Goal: Task Accomplishment & Management: Complete application form

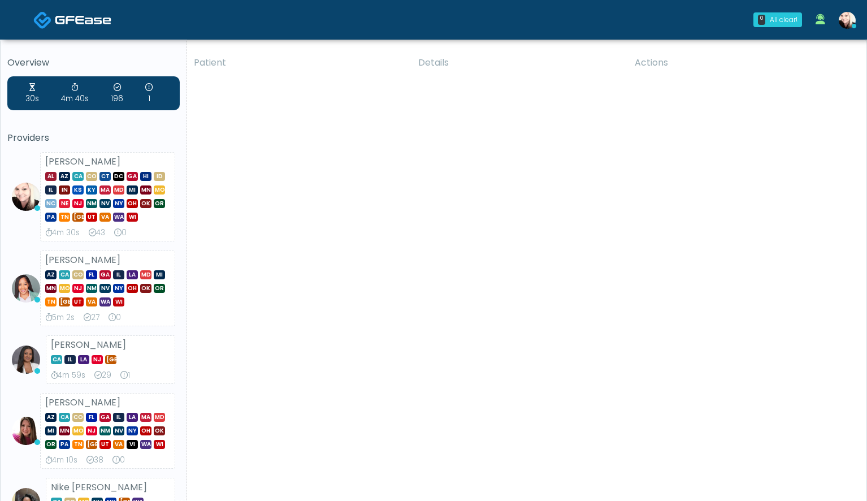
click at [473, 203] on div "Patient Details Actions" at bounding box center [522, 444] width 671 height 790
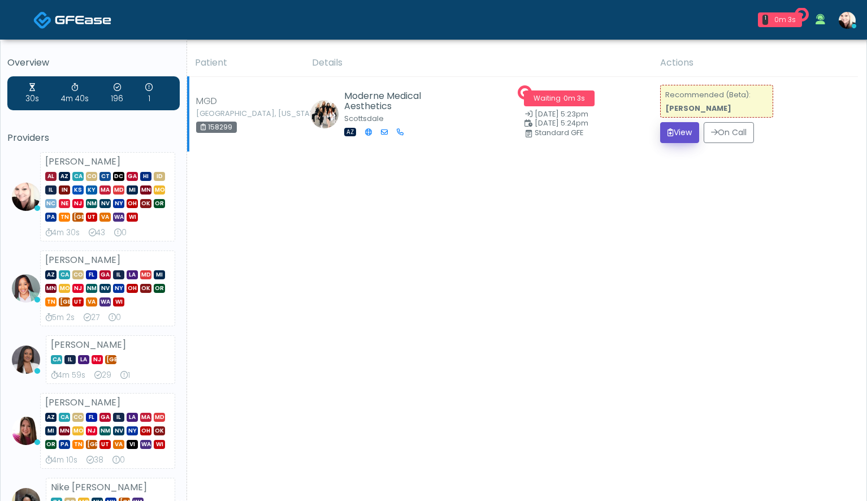
click at [679, 130] on button "View" at bounding box center [679, 132] width 39 height 21
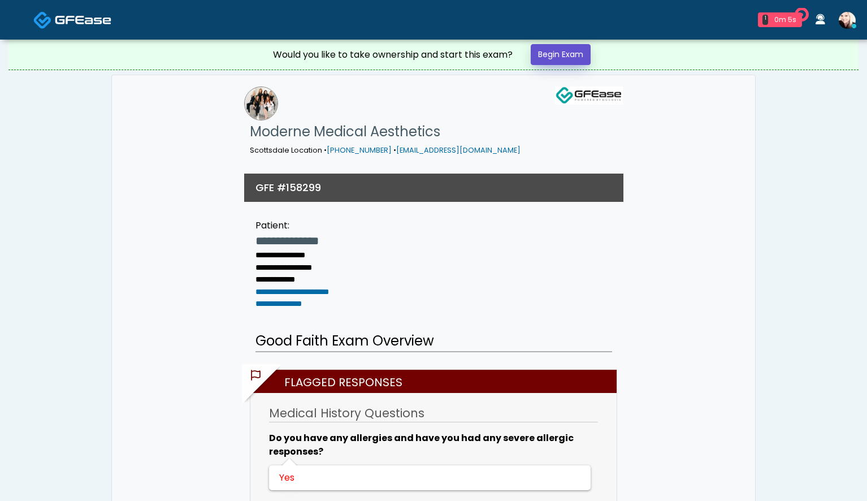
click at [577, 50] on link "Begin Exam" at bounding box center [561, 54] width 60 height 21
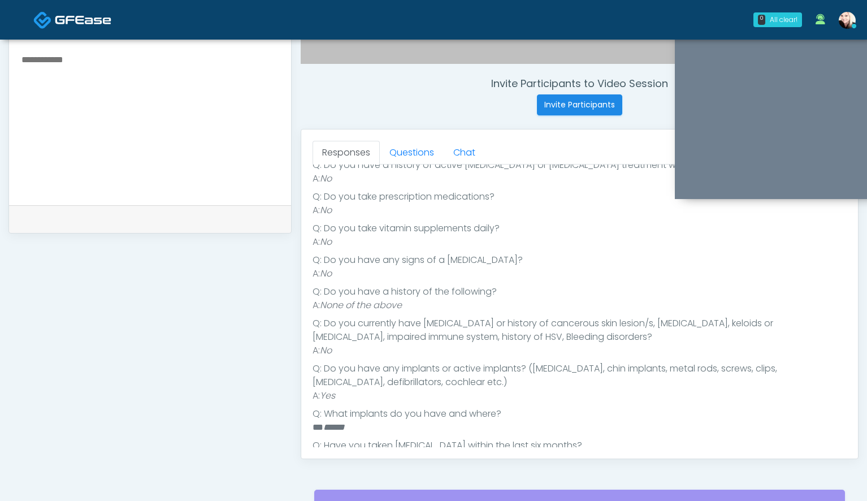
scroll to position [331, 0]
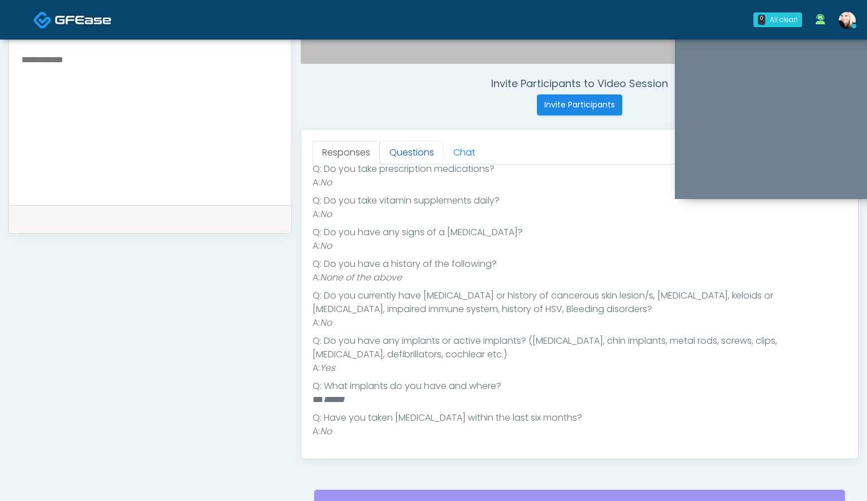
click at [414, 159] on link "Questions" at bounding box center [412, 153] width 64 height 24
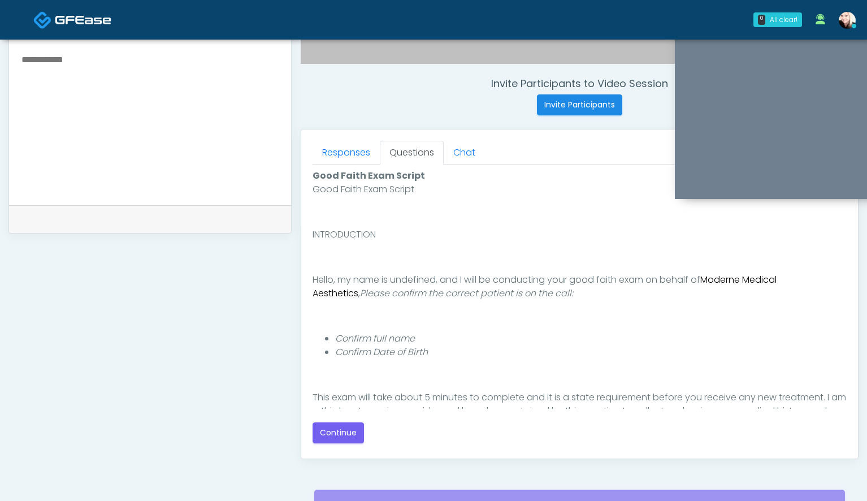
scroll to position [0, 0]
click at [350, 430] on button "Continue" at bounding box center [338, 432] width 51 height 21
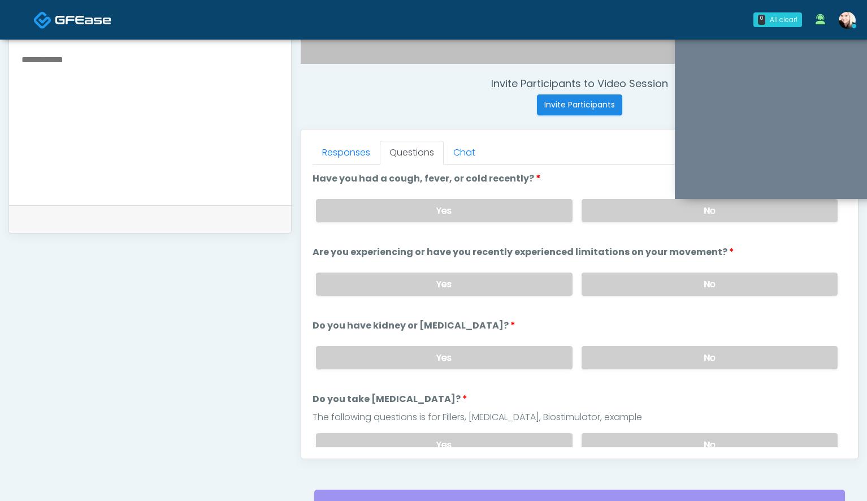
scroll to position [514, 0]
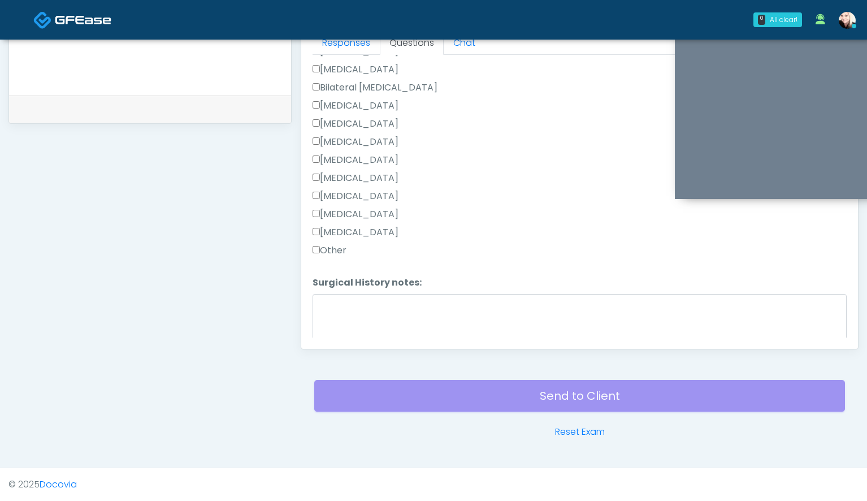
click at [320, 106] on label "[MEDICAL_DATA]" at bounding box center [356, 106] width 86 height 14
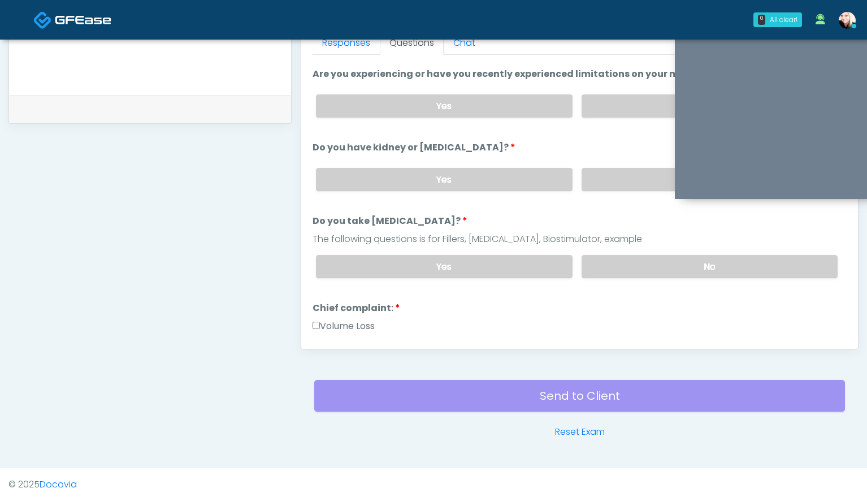
scroll to position [33, 0]
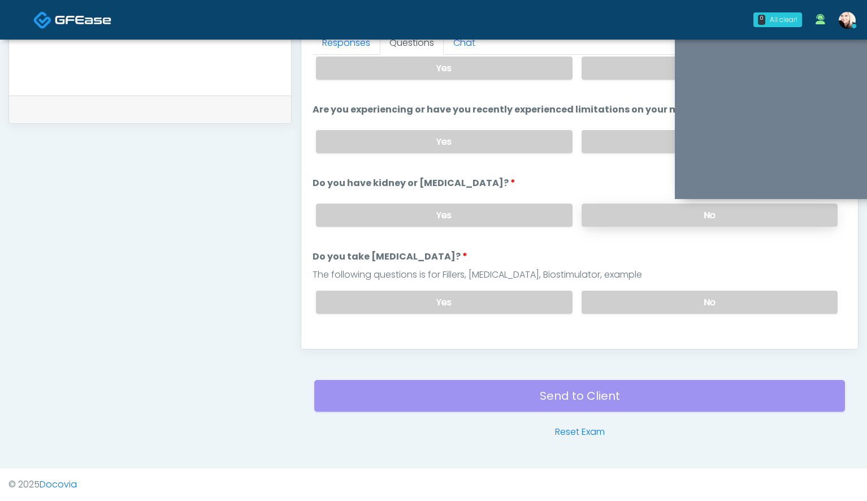
click at [674, 215] on label "No" at bounding box center [710, 214] width 256 height 23
click at [640, 297] on label "No" at bounding box center [710, 302] width 256 height 23
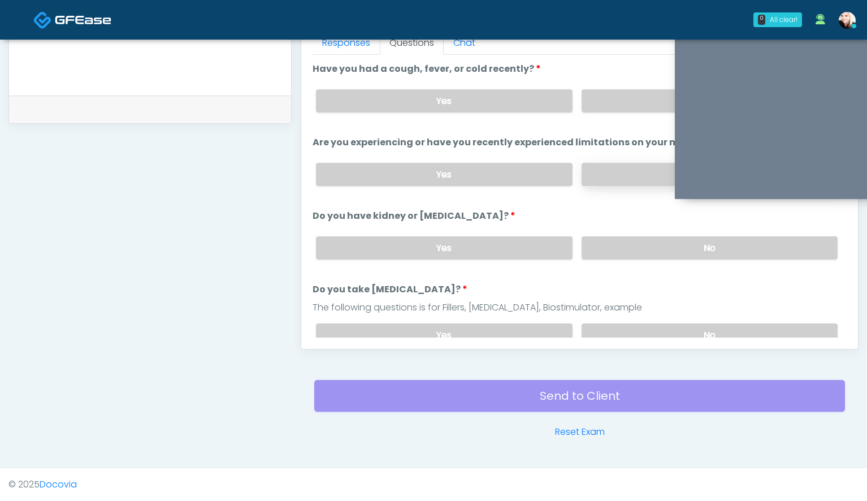
click at [588, 169] on label "No" at bounding box center [710, 174] width 256 height 23
click at [588, 102] on label "No" at bounding box center [710, 100] width 256 height 23
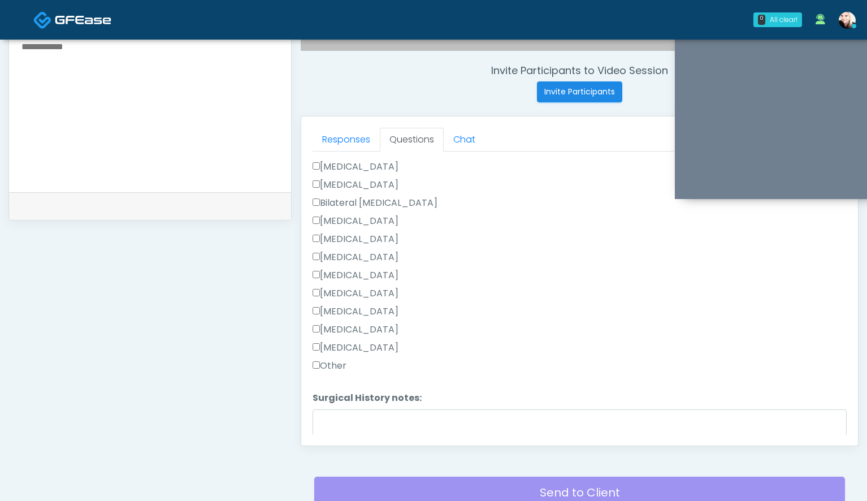
scroll to position [700, 0]
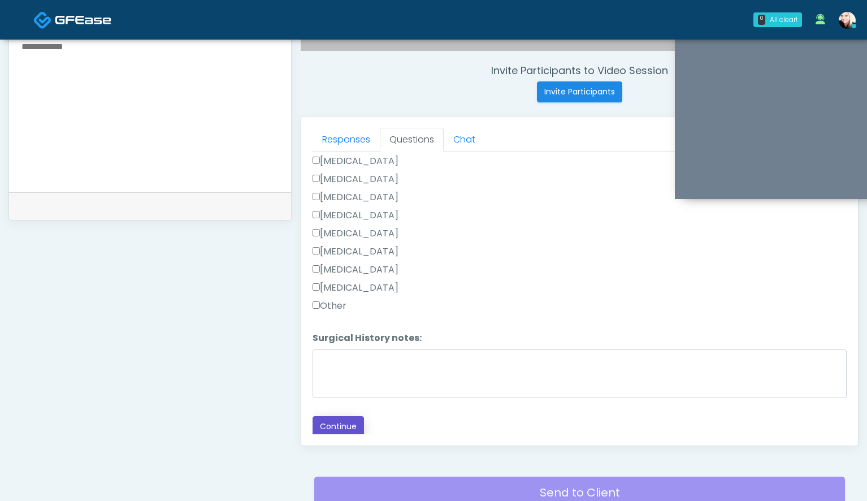
click at [326, 421] on button "Continue" at bounding box center [338, 426] width 51 height 21
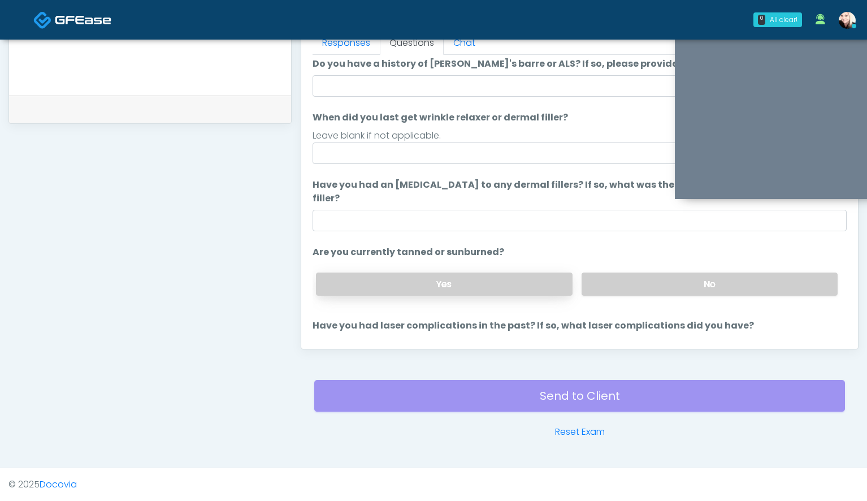
scroll to position [0, 0]
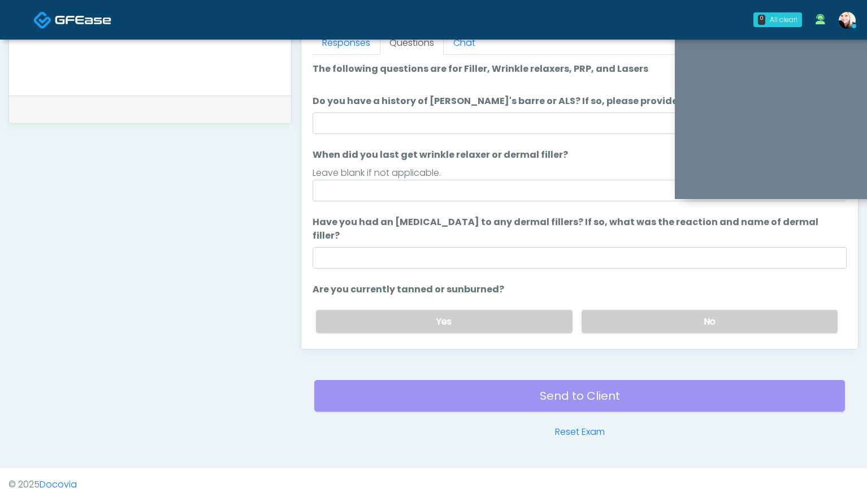
click at [366, 106] on label "Do you have a history of Guillain's barre or ALS? If so, please provide details." at bounding box center [515, 101] width 404 height 14
click at [366, 112] on input "Do you have a history of Guillain's barre or ALS? If so, please provide details." at bounding box center [580, 122] width 534 height 21
click at [363, 122] on input "Do you have a history of Guillain's barre or ALS? If so, please provide details." at bounding box center [580, 122] width 534 height 21
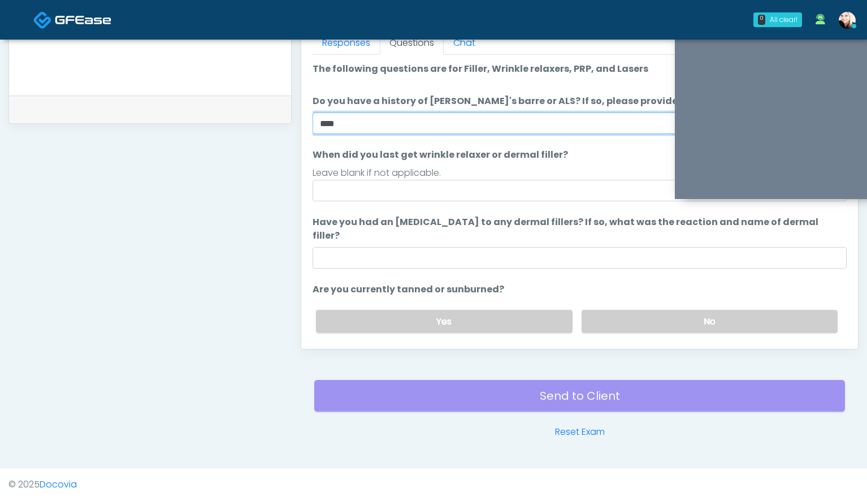
type input "****"
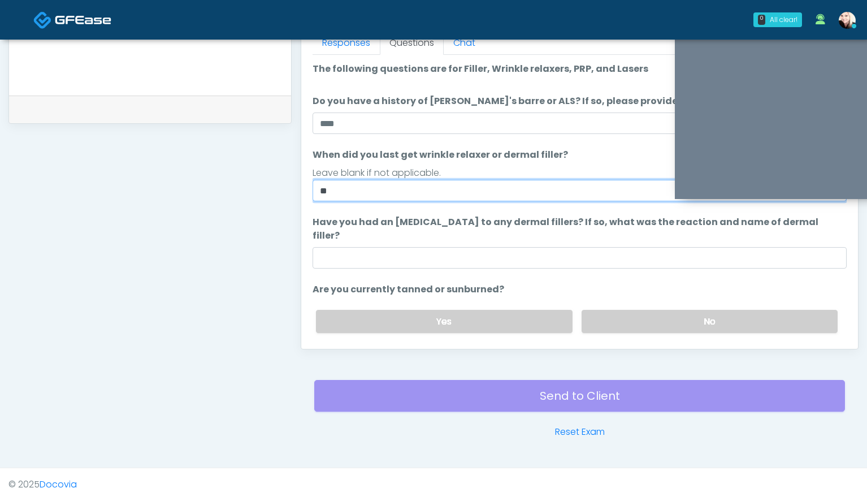
type input "*"
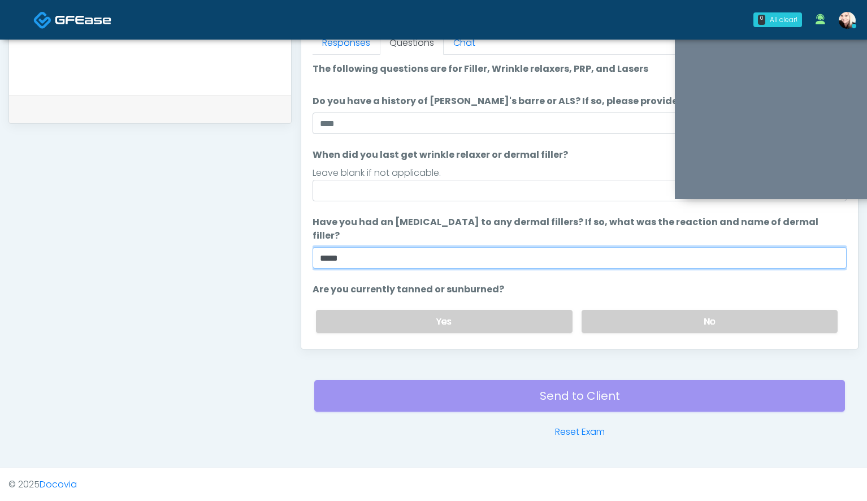
type input "****"
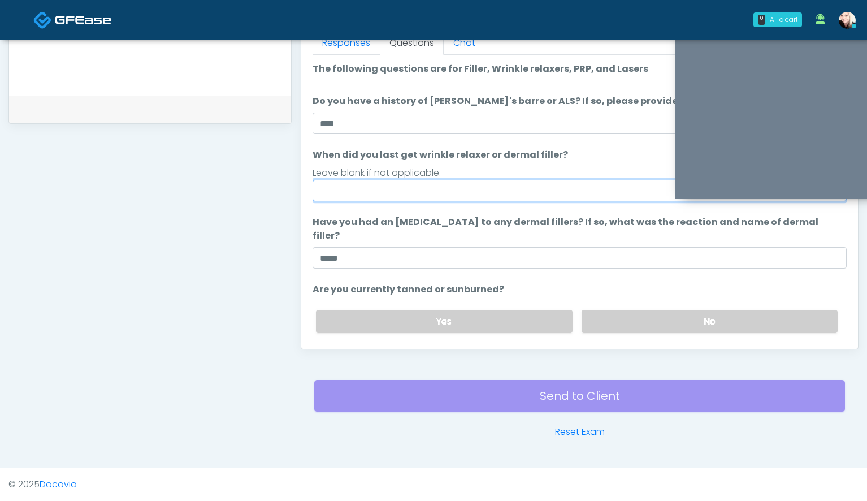
click at [361, 188] on input "When did you last get wrinkle relaxer or dermal filler?" at bounding box center [580, 190] width 534 height 21
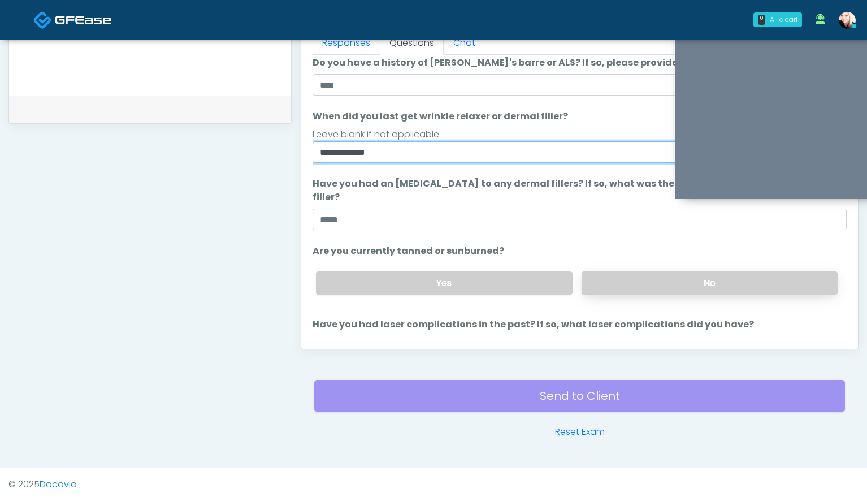
type input "**********"
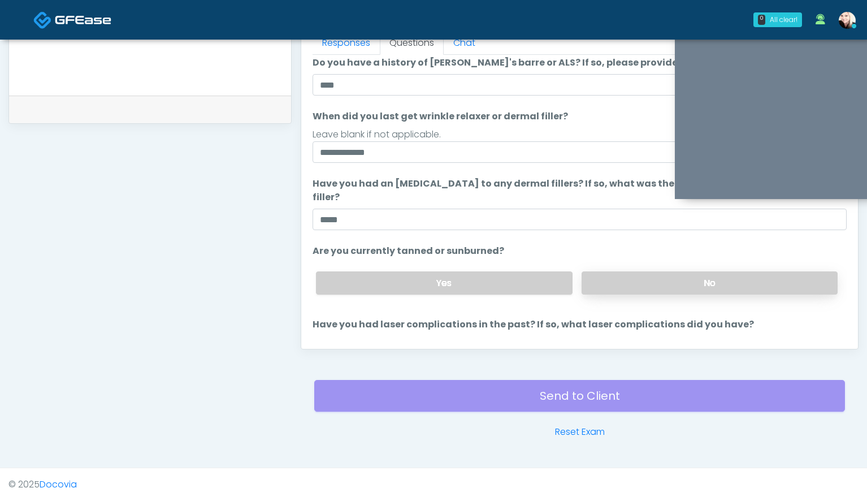
click at [618, 271] on label "No" at bounding box center [710, 282] width 256 height 23
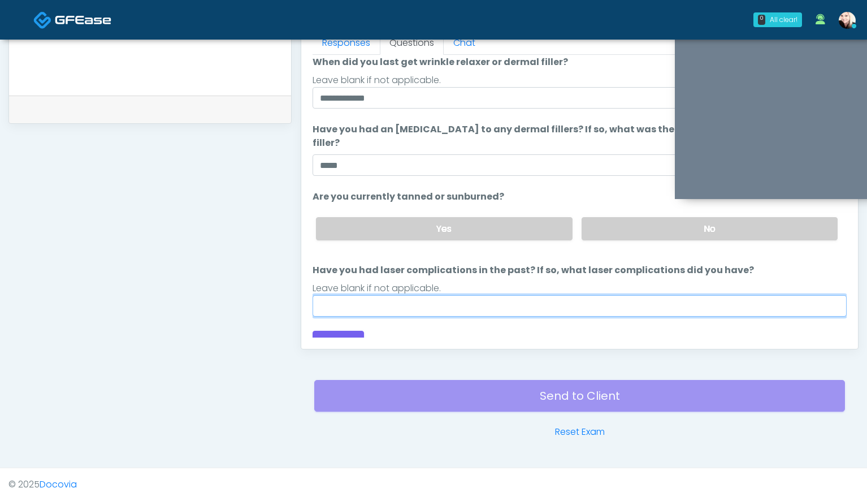
click at [431, 295] on input "Have you had laser complications in the past? If so, what laser complications d…" at bounding box center [580, 305] width 534 height 21
type input "****"
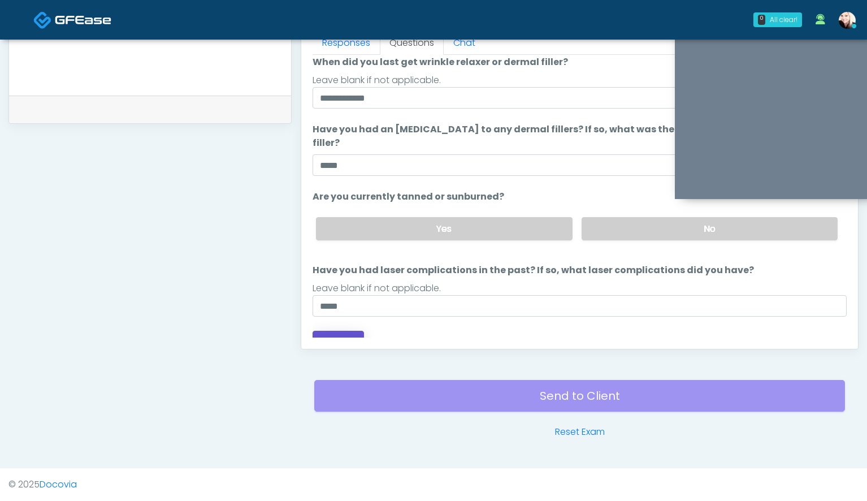
click at [353, 331] on button "Continue" at bounding box center [338, 341] width 51 height 21
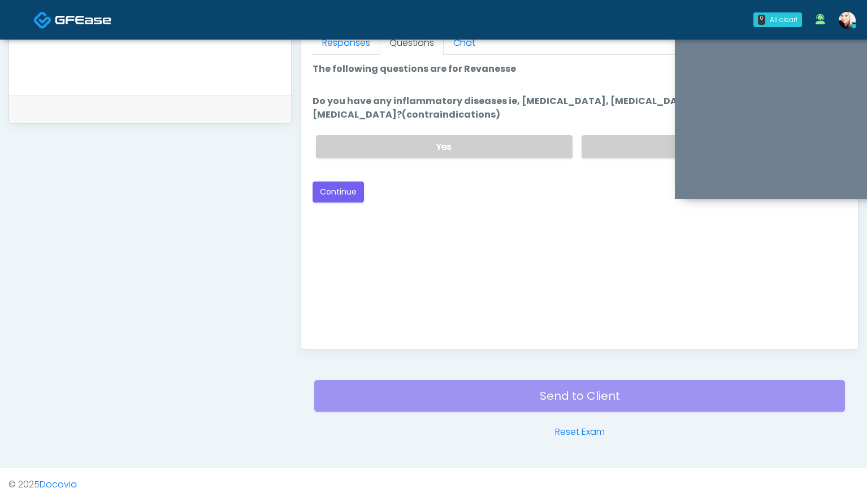
scroll to position [0, 0]
click at [602, 144] on label "No" at bounding box center [710, 146] width 256 height 23
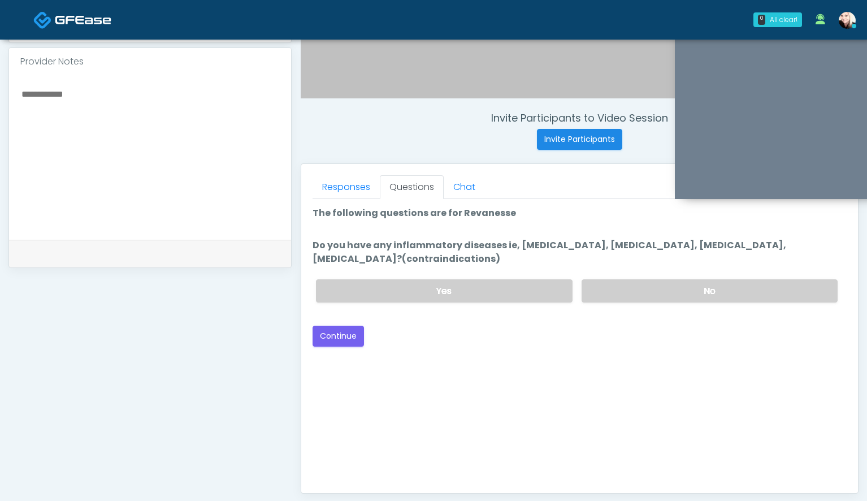
scroll to position [367, 0]
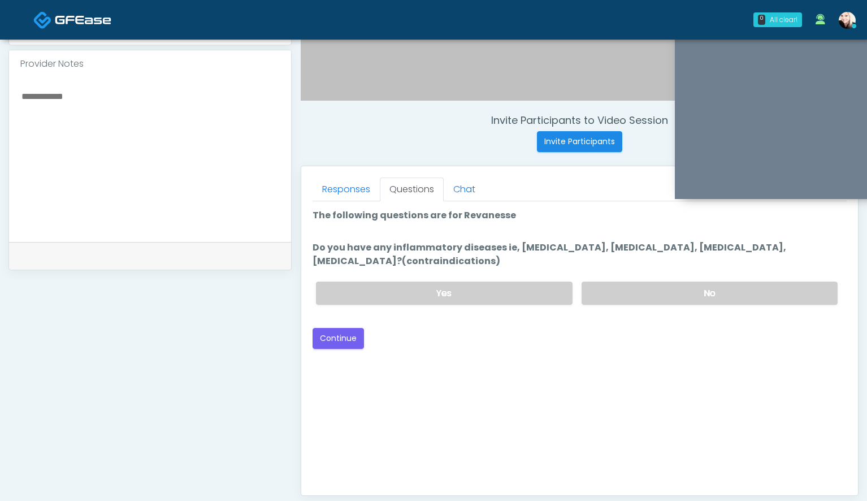
drag, startPoint x: 528, startPoint y: 254, endPoint x: 648, endPoint y: 254, distance: 119.8
click at [648, 254] on label "Do you have any inflammatory diseases ie, psoriasis, rheumatoid arthritis, rosa…" at bounding box center [580, 254] width 534 height 27
click at [324, 336] on button "Continue" at bounding box center [338, 338] width 51 height 21
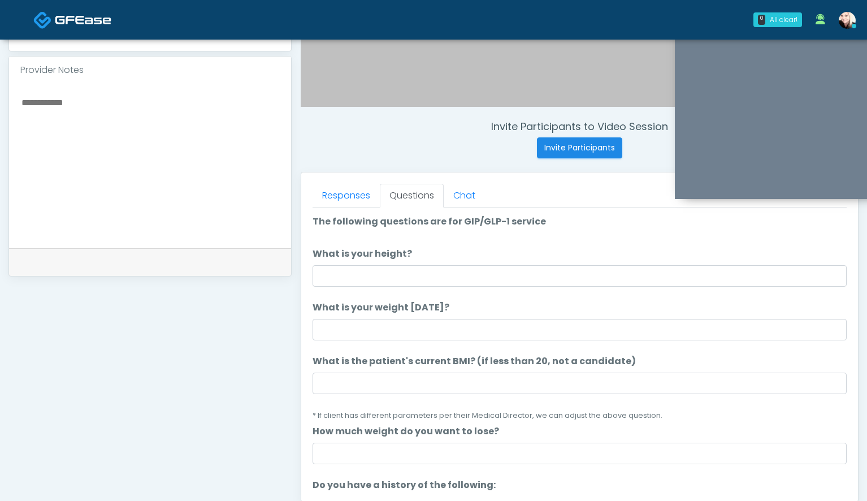
scroll to position [348, 0]
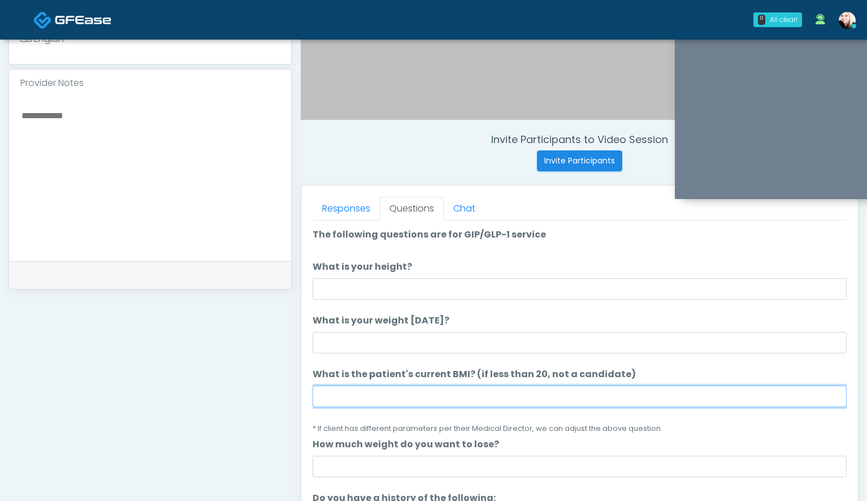
click at [352, 385] on input "What is the patient's current BMI? (if less than 20, not a candidate)" at bounding box center [580, 395] width 534 height 21
paste input "****"
type input "****"
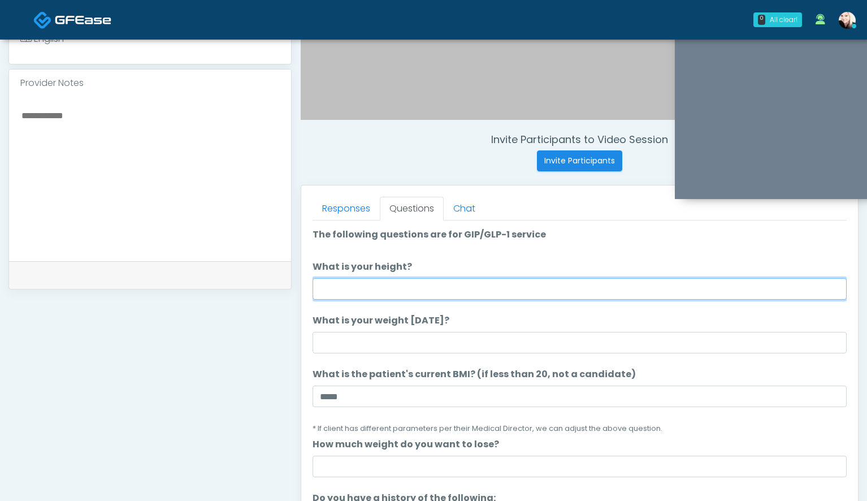
click at [346, 287] on input "What is your height?" at bounding box center [580, 288] width 534 height 21
type input "****"
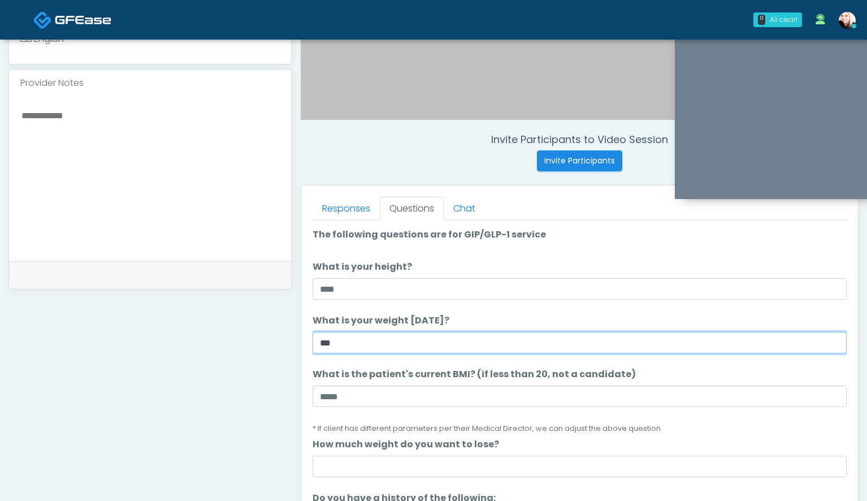
type input "***"
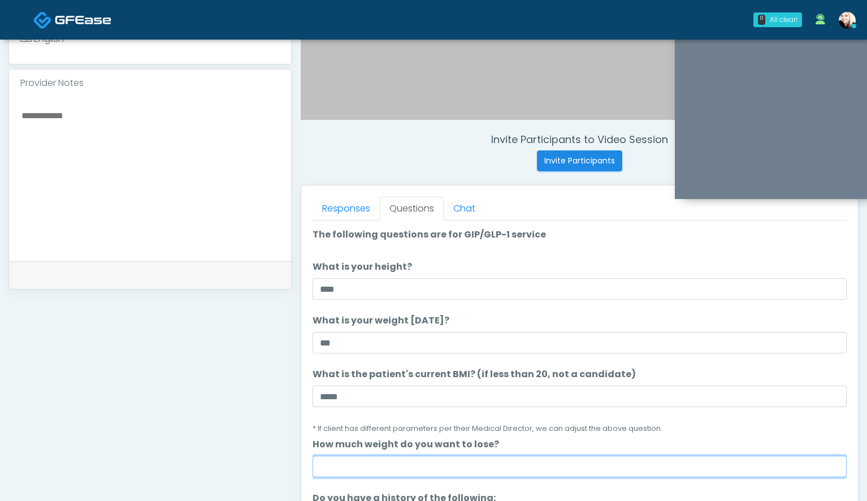
click at [372, 460] on input "How much weight do you want to lose?" at bounding box center [580, 466] width 534 height 21
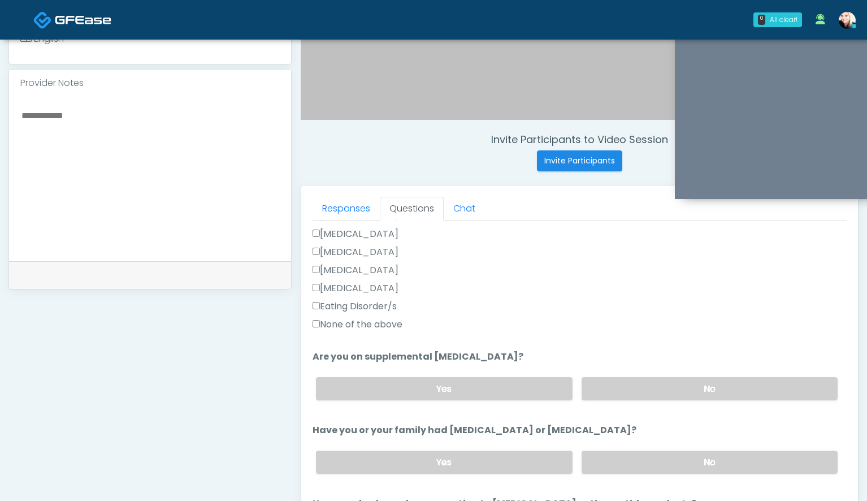
scroll to position [319, 0]
type input "**"
click at [336, 324] on label "None of the above" at bounding box center [358, 324] width 90 height 14
click at [586, 373] on div "Yes No" at bounding box center [577, 387] width 540 height 41
click at [586, 384] on label "No" at bounding box center [710, 387] width 256 height 23
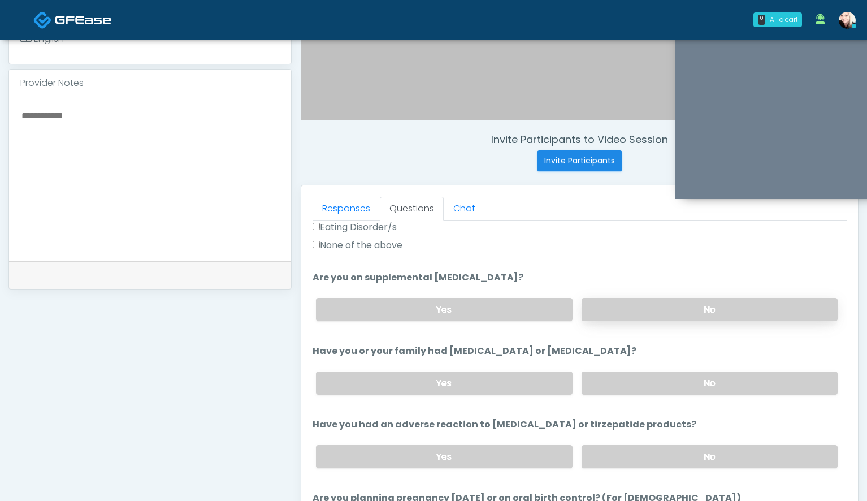
scroll to position [398, 0]
click at [592, 382] on label "No" at bounding box center [710, 382] width 256 height 23
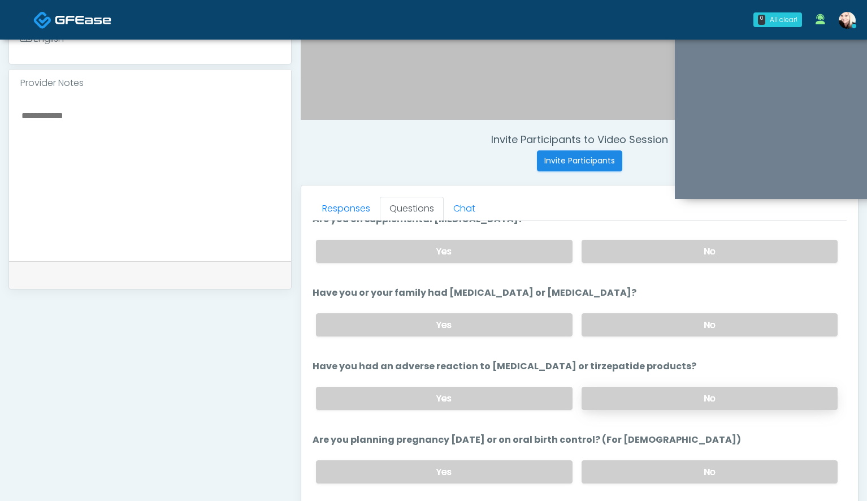
click at [594, 389] on label "No" at bounding box center [710, 398] width 256 height 23
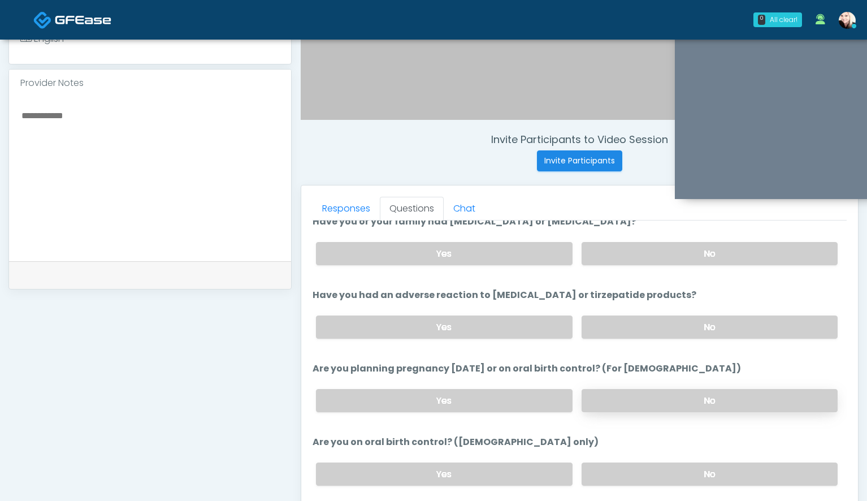
click at [596, 405] on label "No" at bounding box center [710, 400] width 256 height 23
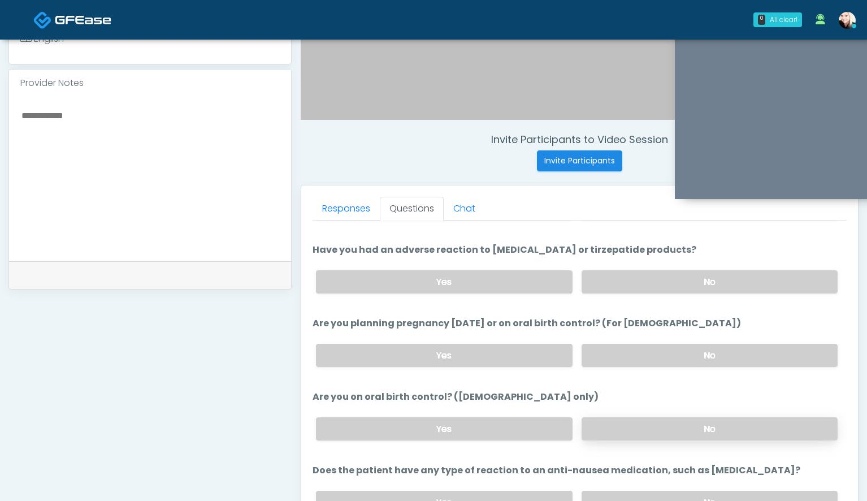
click at [596, 430] on label "No" at bounding box center [710, 428] width 256 height 23
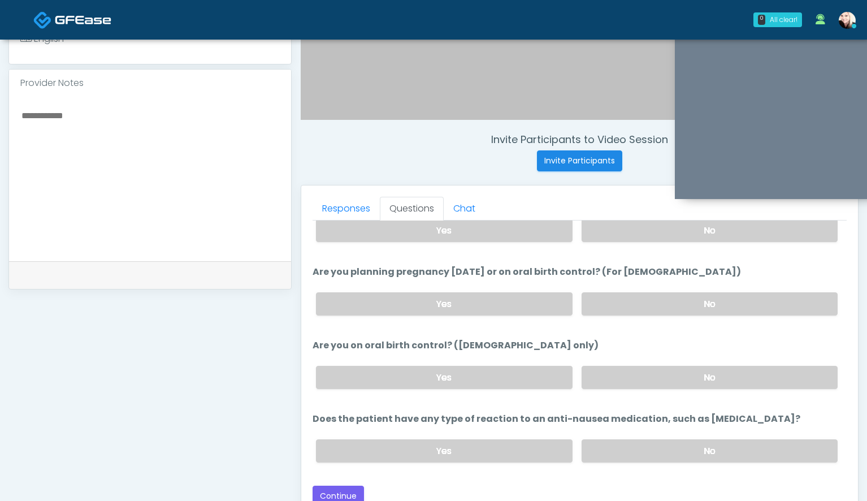
click at [597, 426] on li "Does the patient have any type of reaction to an anti-nausea medication, such a…" at bounding box center [580, 441] width 534 height 59
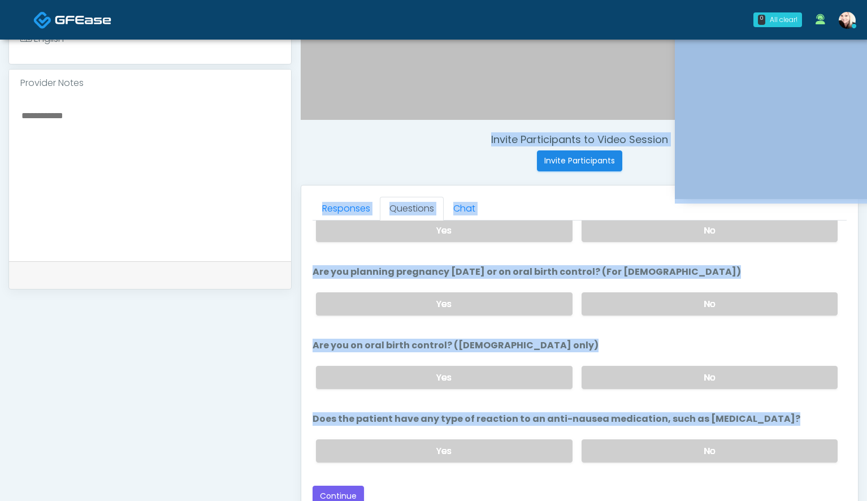
drag, startPoint x: 597, startPoint y: 434, endPoint x: 149, endPoint y: 215, distance: 498.8
click at [149, 219] on div "**********" at bounding box center [433, 173] width 850 height 862
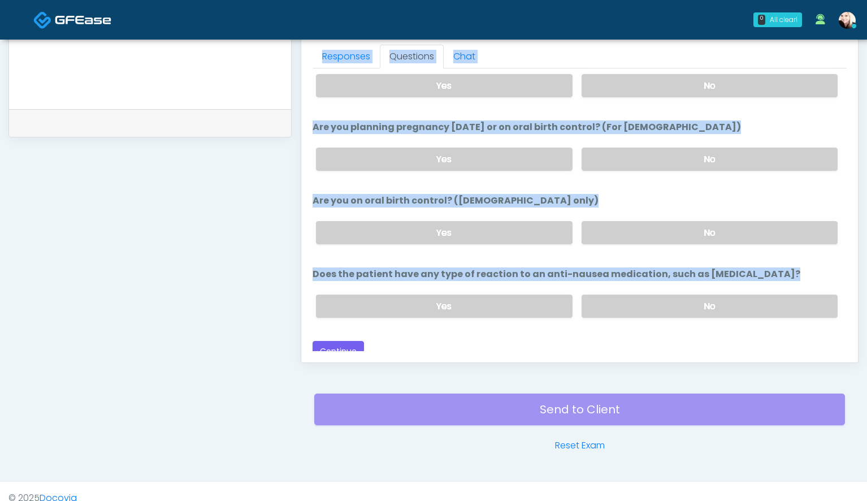
scroll to position [514, 0]
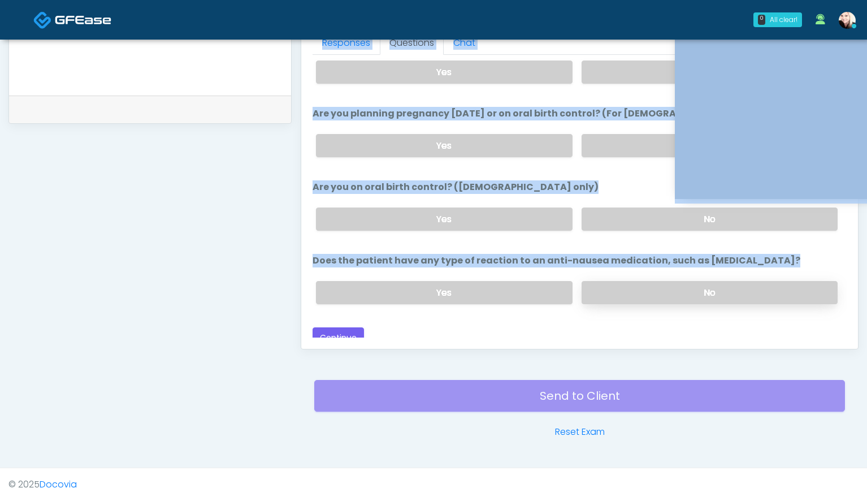
click at [638, 281] on label "No" at bounding box center [710, 292] width 256 height 23
click at [326, 330] on button "Continue" at bounding box center [338, 337] width 51 height 21
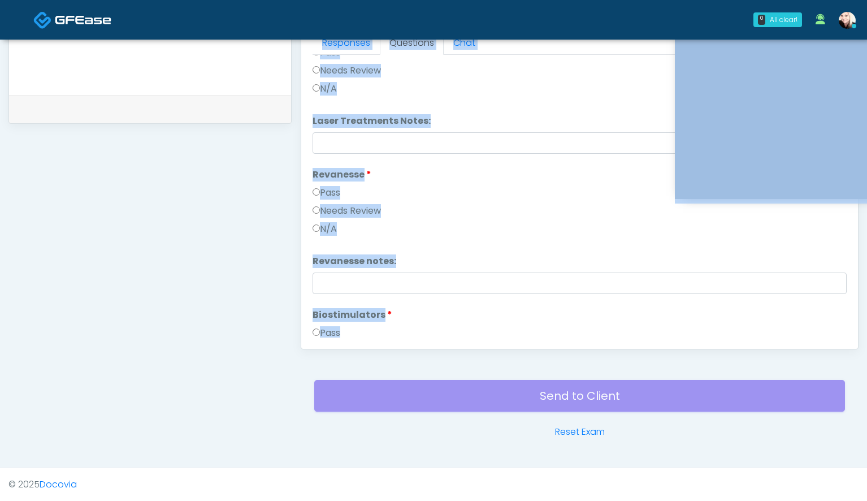
scroll to position [623, 0]
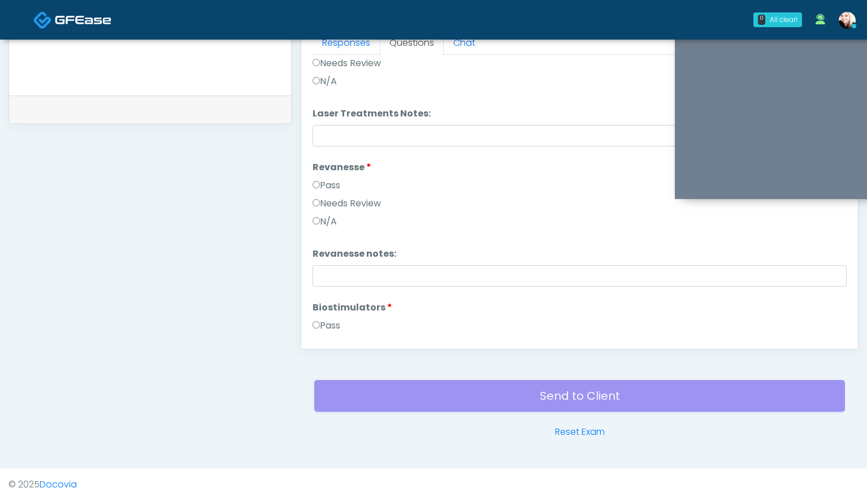
click at [422, 163] on li "Revanesse Revanesse Pass Needs Review N/A" at bounding box center [580, 197] width 534 height 72
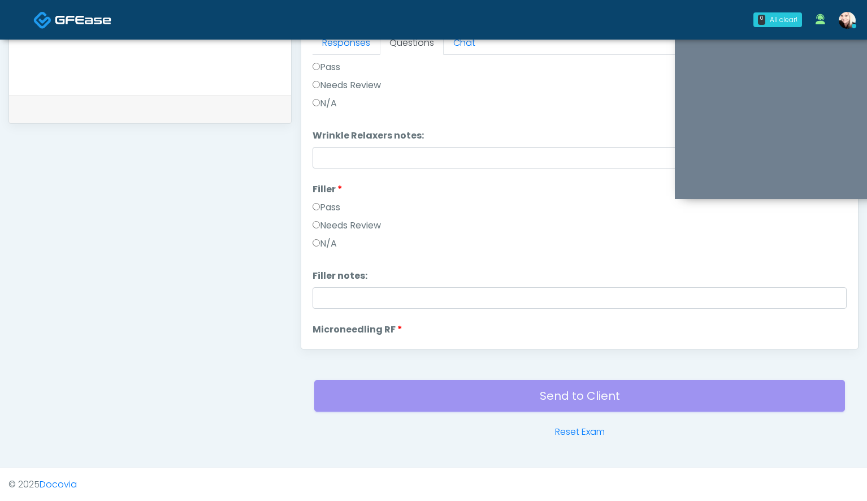
scroll to position [0, 0]
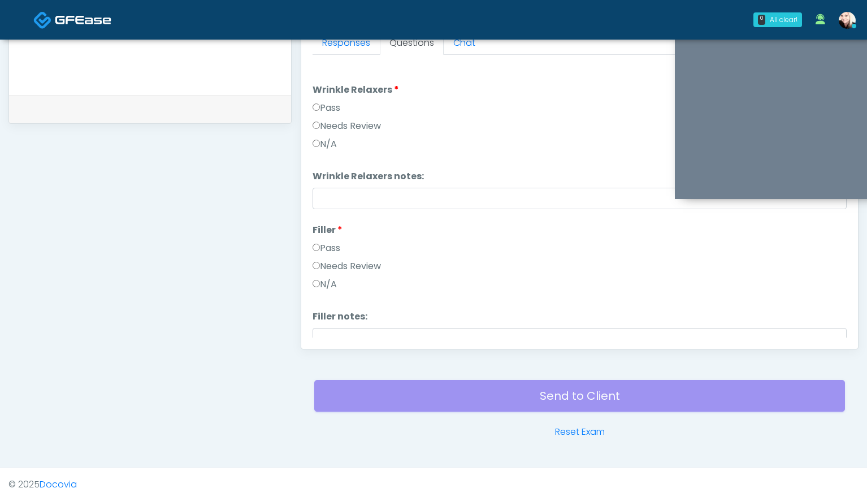
click at [330, 111] on label "Pass" at bounding box center [327, 108] width 28 height 14
click at [326, 250] on label "Pass" at bounding box center [327, 248] width 28 height 14
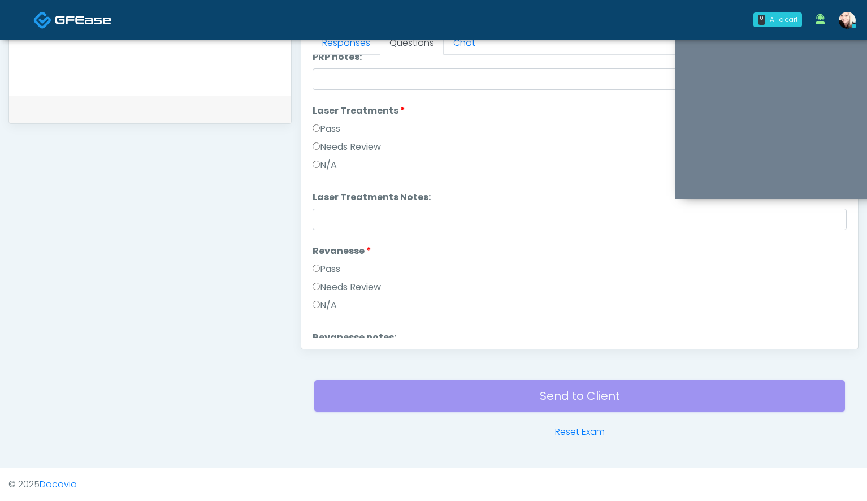
click at [318, 274] on label "Pass" at bounding box center [327, 269] width 28 height 14
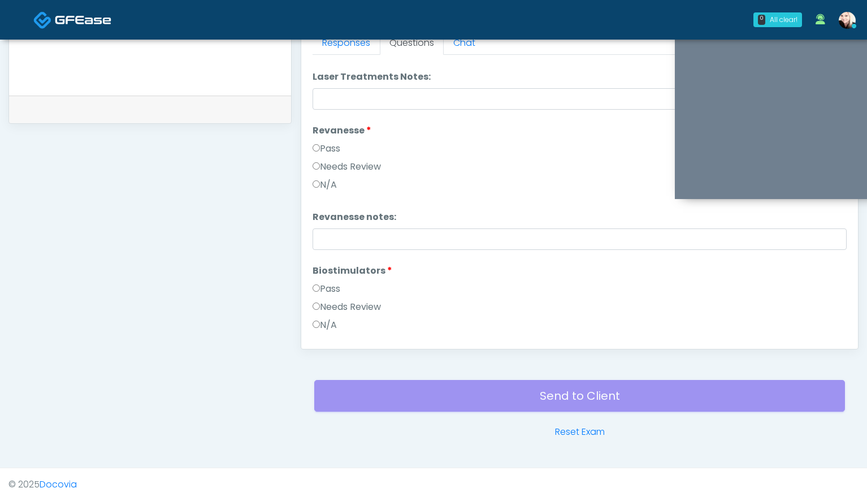
scroll to position [664, 0]
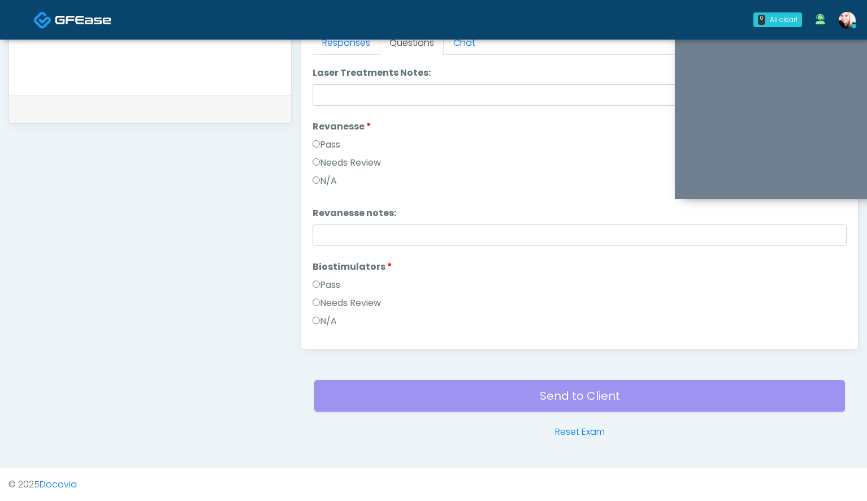
click at [318, 292] on div "Pass" at bounding box center [580, 287] width 534 height 18
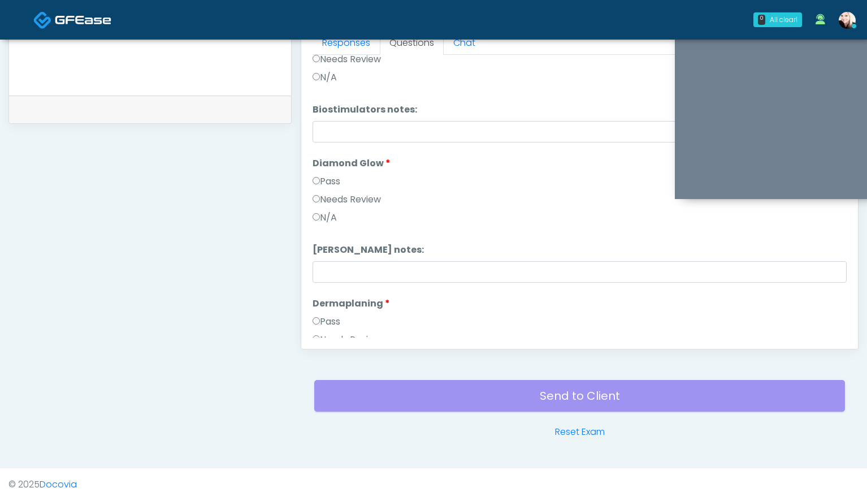
scroll to position [928, 0]
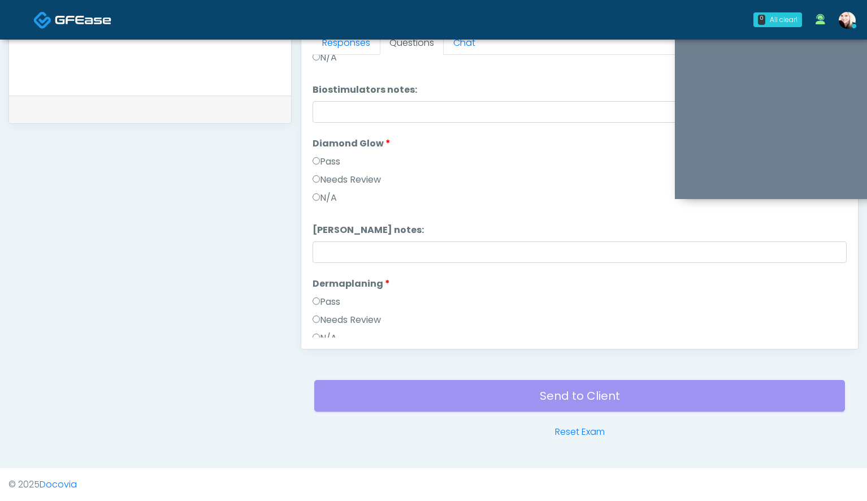
click at [320, 299] on label "Pass" at bounding box center [327, 302] width 28 height 14
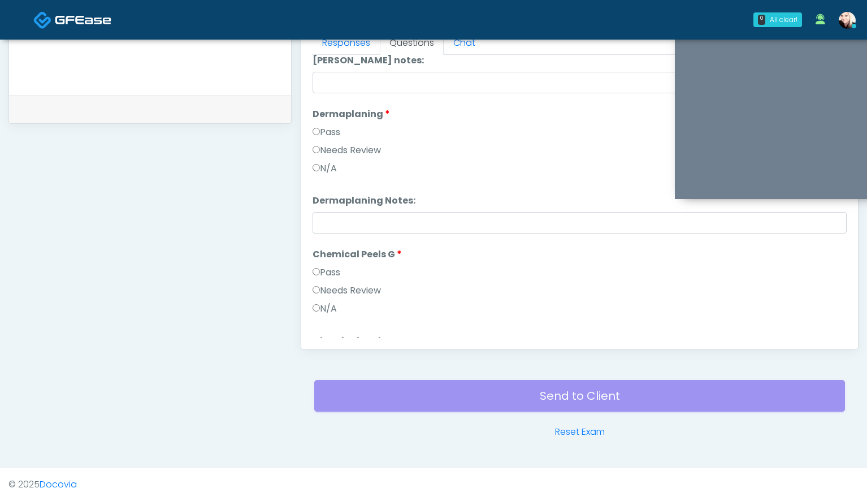
scroll to position [1099, 0]
click at [322, 266] on label "Pass" at bounding box center [327, 270] width 28 height 14
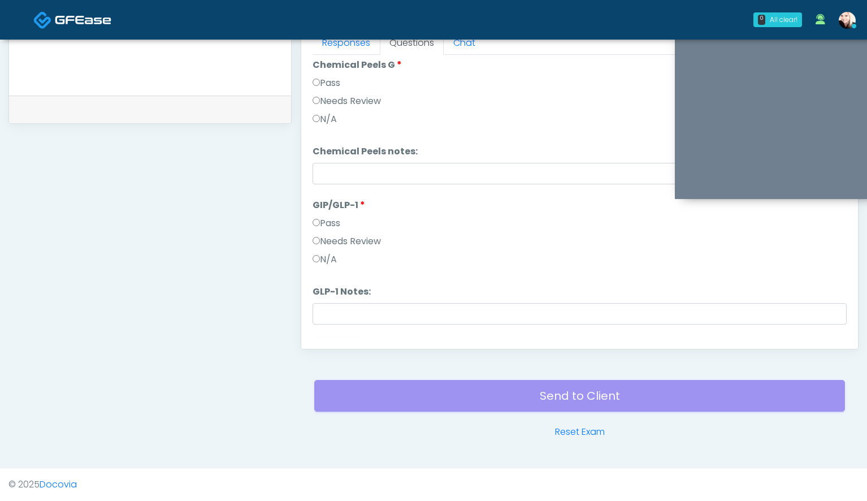
scroll to position [1309, 0]
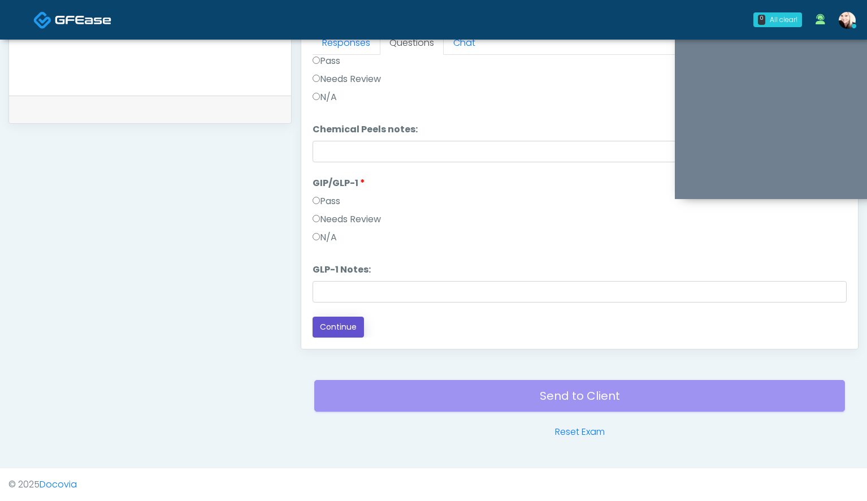
click at [341, 333] on button "Continue" at bounding box center [338, 327] width 51 height 21
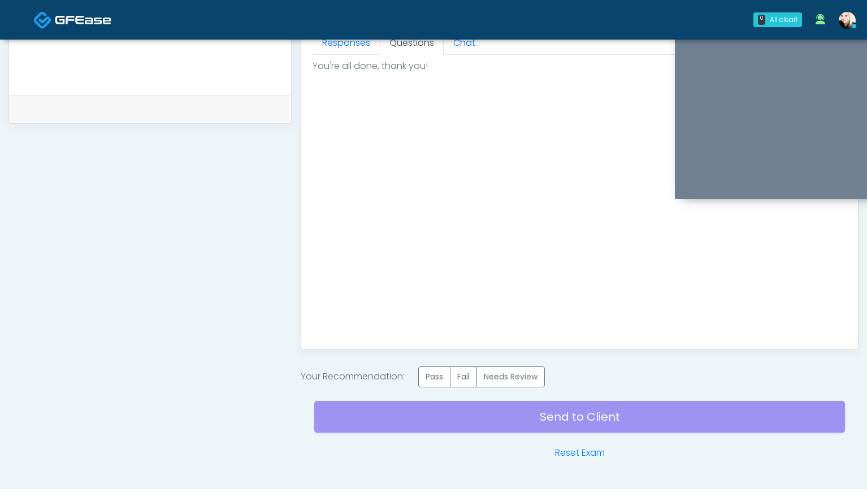
scroll to position [0, 0]
click at [439, 377] on label "Pass" at bounding box center [434, 376] width 32 height 21
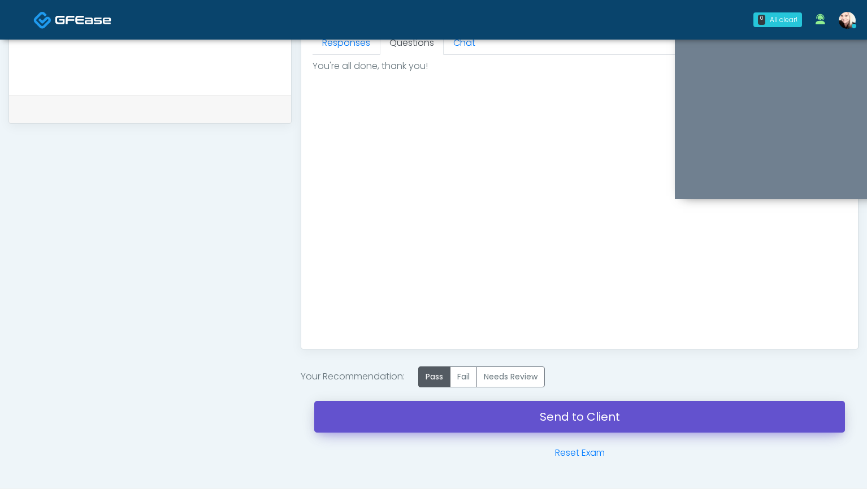
click at [557, 423] on link "Send to Client" at bounding box center [579, 417] width 531 height 32
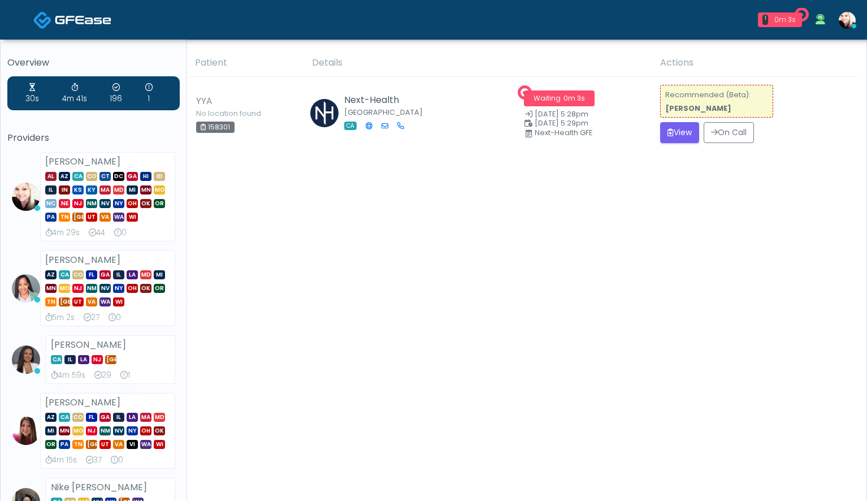
click at [548, 259] on div "Patient Details Actions" at bounding box center [522, 444] width 671 height 790
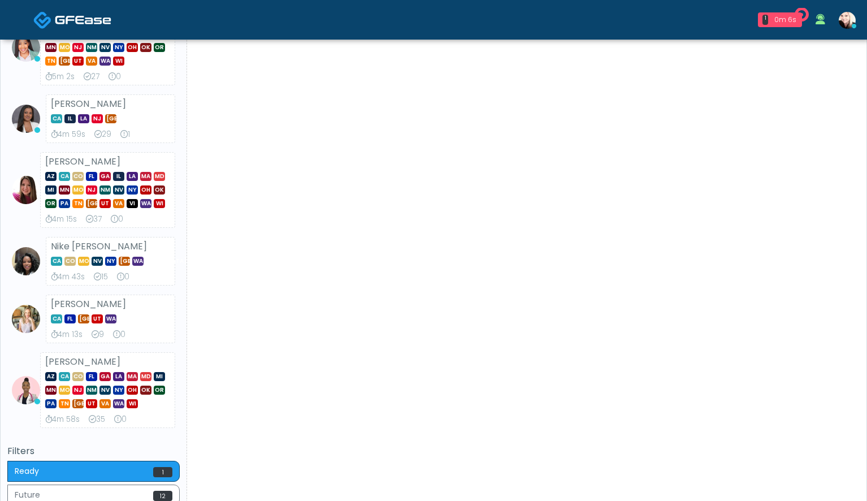
scroll to position [244, 0]
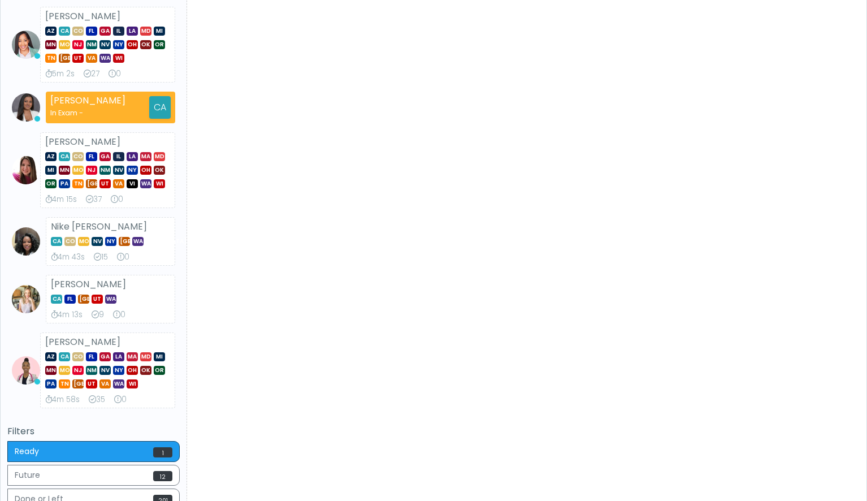
click at [474, 239] on div "Patient Details Actions" at bounding box center [522, 192] width 671 height 773
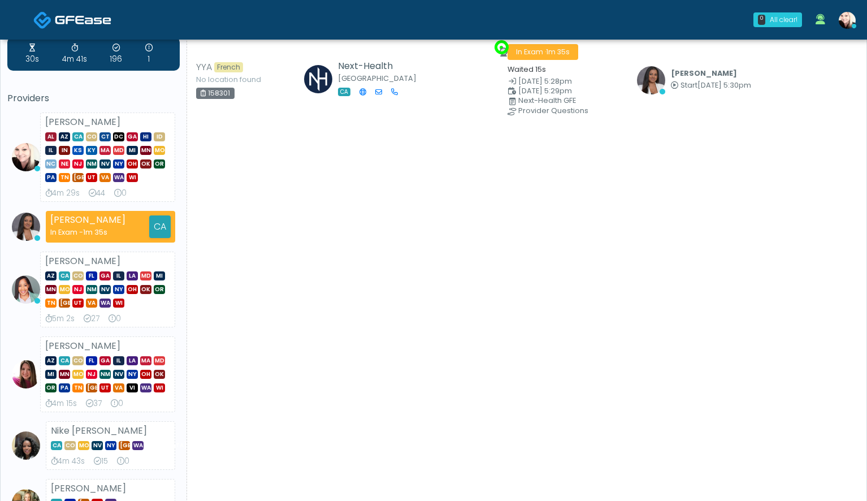
scroll to position [40, 0]
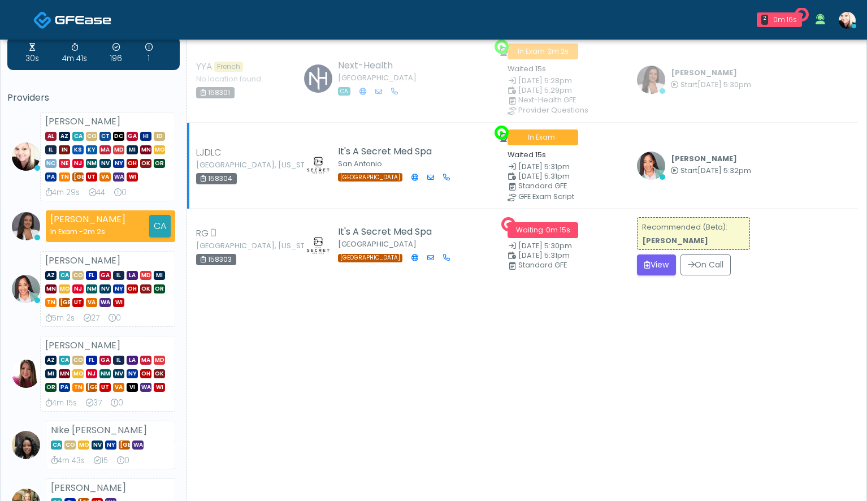
click at [660, 174] on icon at bounding box center [663, 177] width 6 height 6
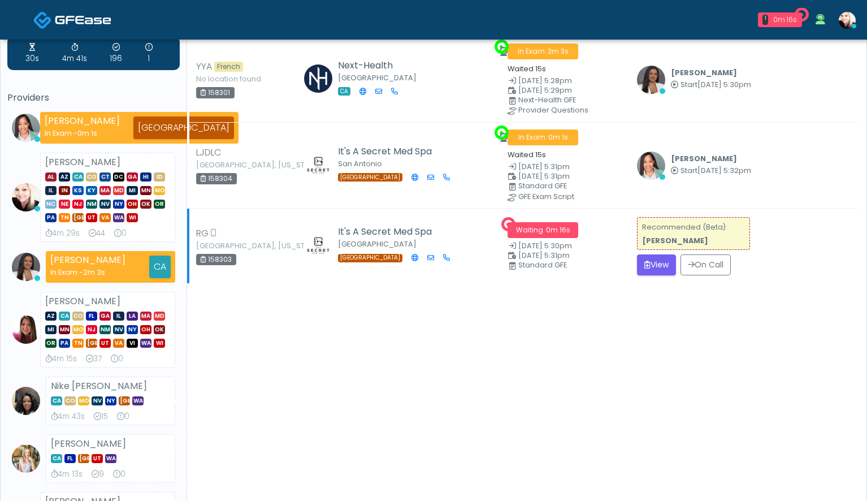
click at [648, 275] on td "Recommended (Beta): Jennifer Ekeh View On Call" at bounding box center [744, 246] width 228 height 75
click at [648, 266] on button "View" at bounding box center [656, 264] width 39 height 21
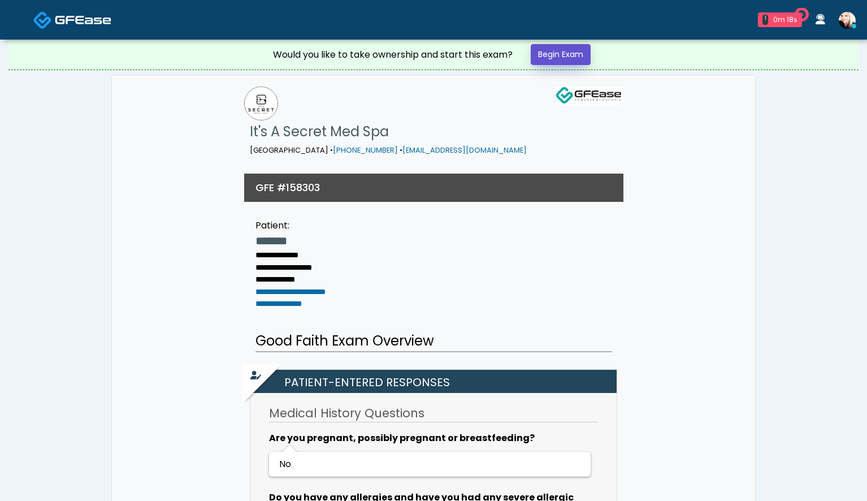
click at [565, 58] on link "Begin Exam" at bounding box center [561, 54] width 60 height 21
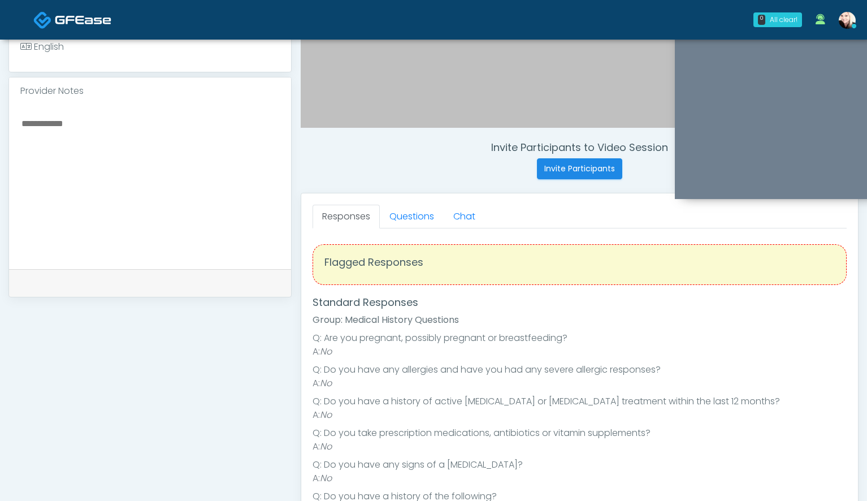
scroll to position [387, 0]
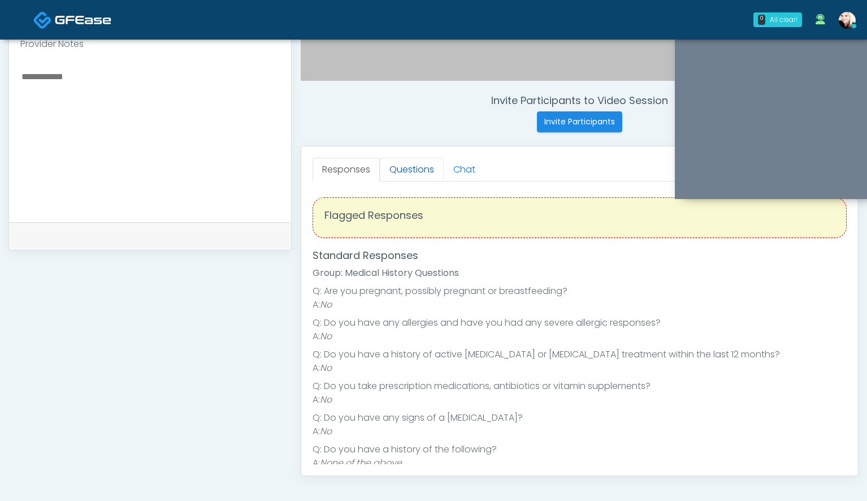
click at [402, 168] on link "Questions" at bounding box center [412, 170] width 64 height 24
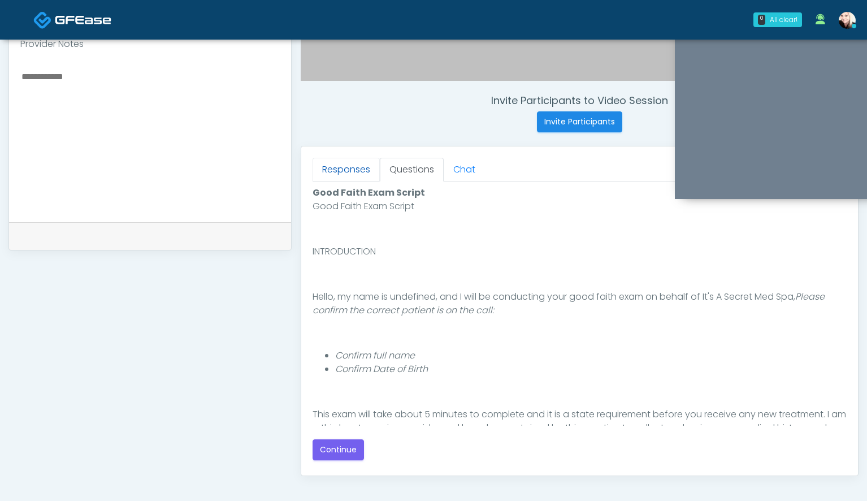
click at [364, 167] on link "Responses" at bounding box center [346, 170] width 67 height 24
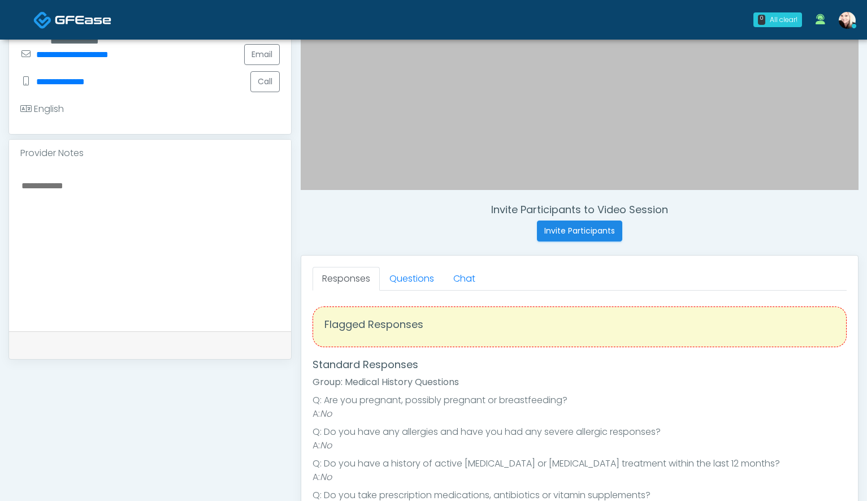
scroll to position [288, 0]
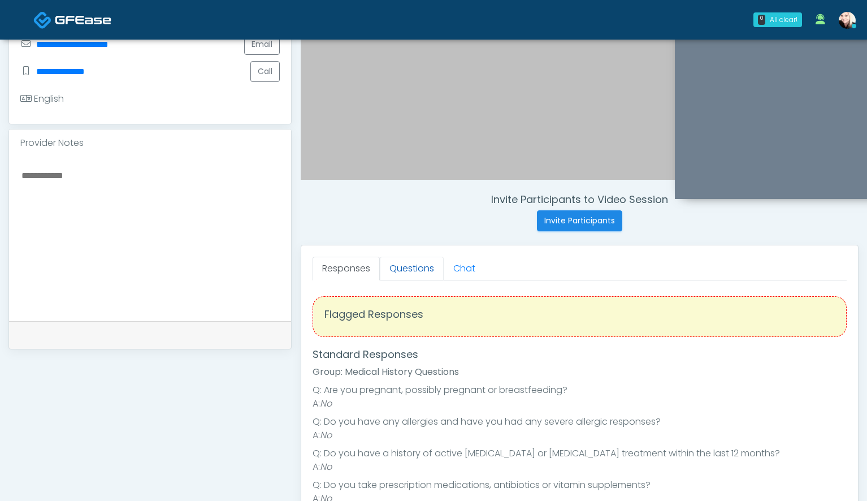
click at [414, 275] on link "Questions" at bounding box center [412, 269] width 64 height 24
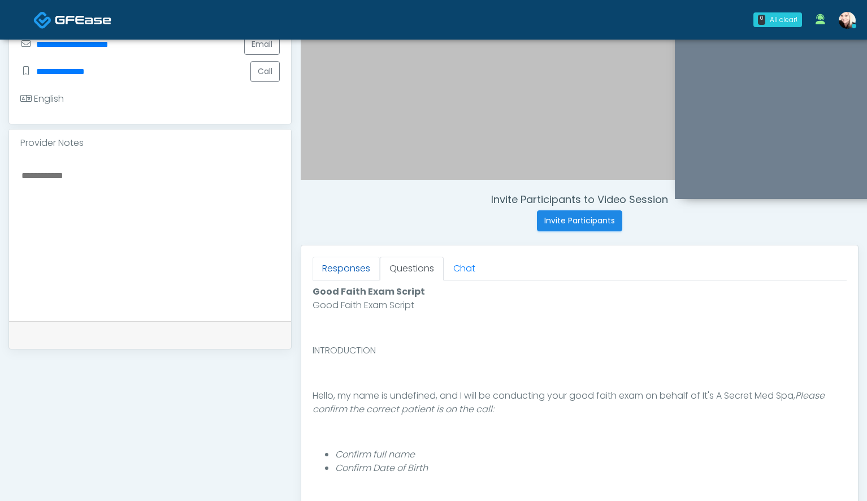
click at [332, 265] on link "Responses" at bounding box center [346, 269] width 67 height 24
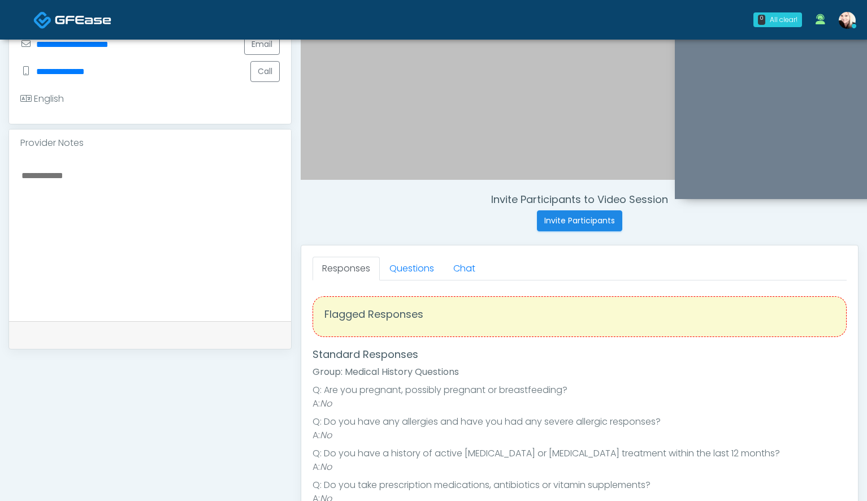
scroll to position [34, 0]
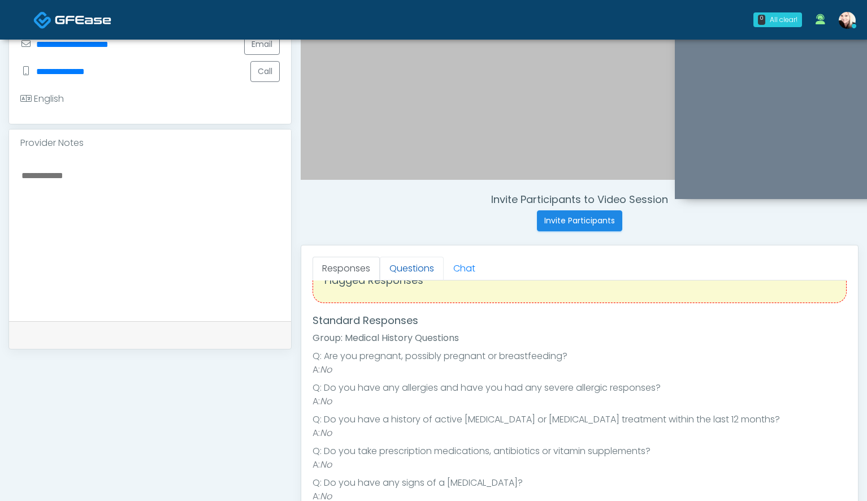
click at [402, 268] on link "Questions" at bounding box center [412, 269] width 64 height 24
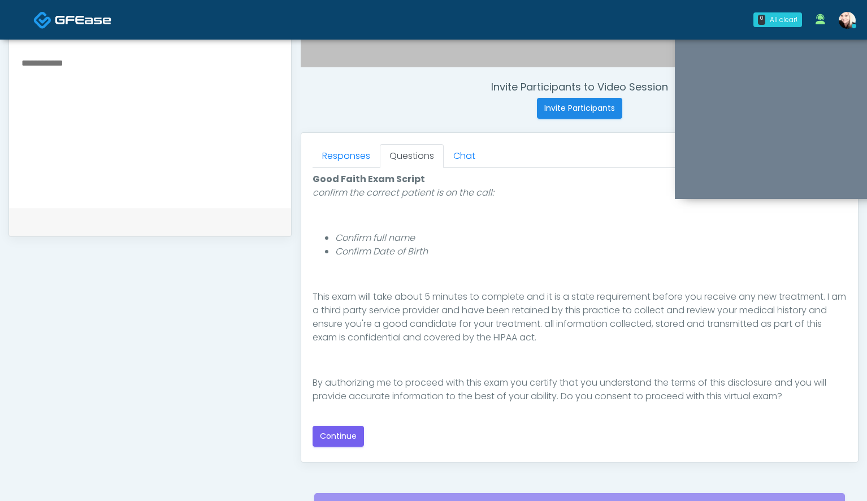
scroll to position [417, 0]
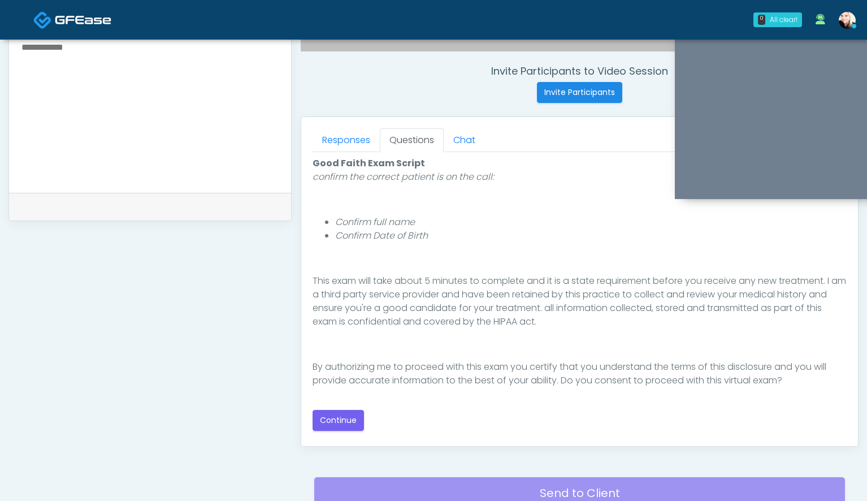
click at [346, 402] on div "Good Faith Exam Script Good Faith Exam Script INTRODUCTION Hello, my name is un…" at bounding box center [580, 294] width 534 height 274
click at [343, 417] on button "Continue" at bounding box center [338, 420] width 51 height 21
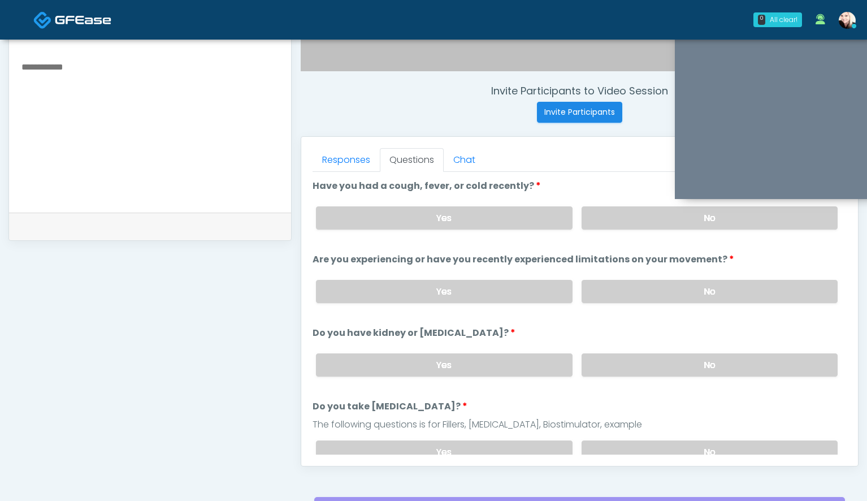
scroll to position [385, 0]
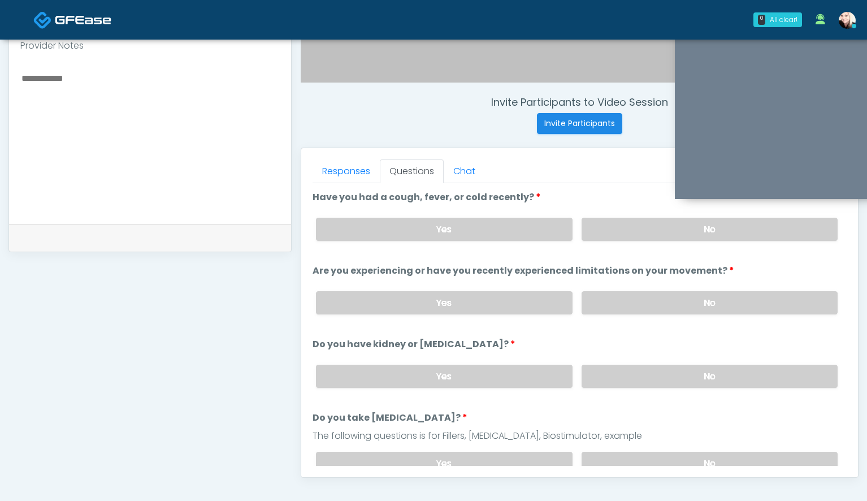
click at [607, 216] on div "Yes No" at bounding box center [577, 229] width 540 height 41
click at [605, 222] on label "No" at bounding box center [710, 229] width 256 height 23
click at [619, 313] on div "Yes No" at bounding box center [577, 302] width 540 height 41
click at [619, 303] on label "No" at bounding box center [710, 302] width 256 height 23
click at [618, 371] on label "No" at bounding box center [710, 376] width 256 height 23
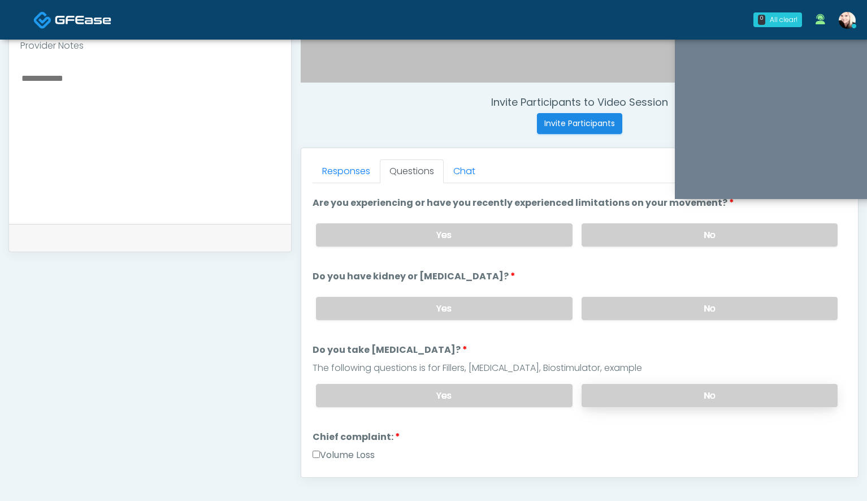
click at [616, 396] on label "No" at bounding box center [710, 395] width 256 height 23
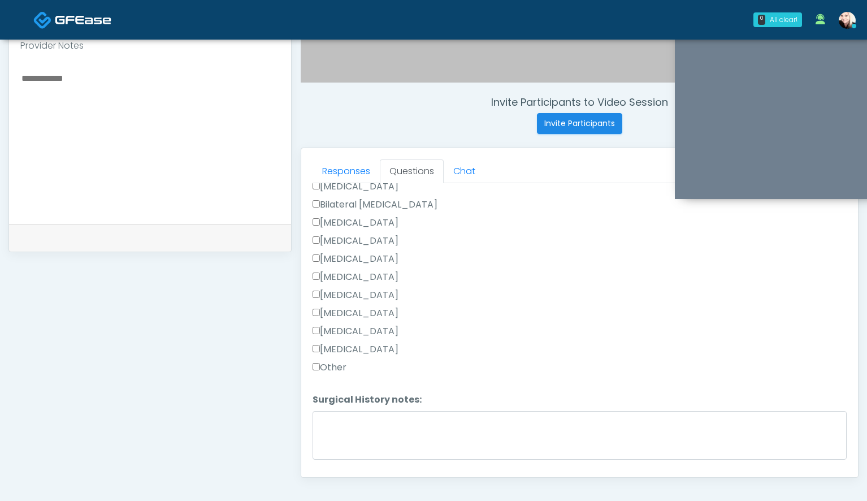
scroll to position [737, 0]
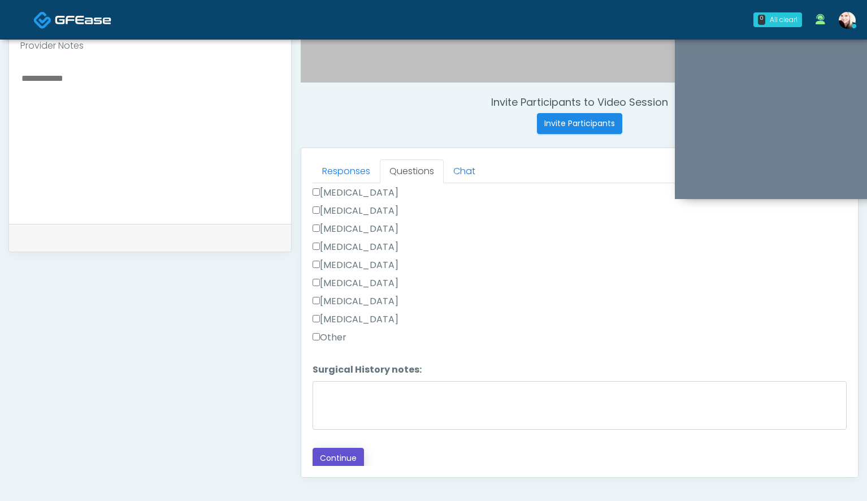
click at [332, 449] on button "Continue" at bounding box center [338, 458] width 51 height 21
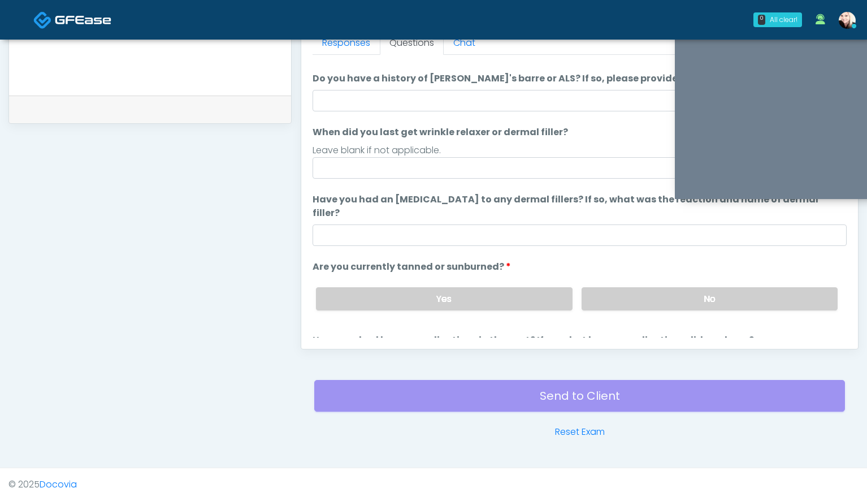
scroll to position [0, 0]
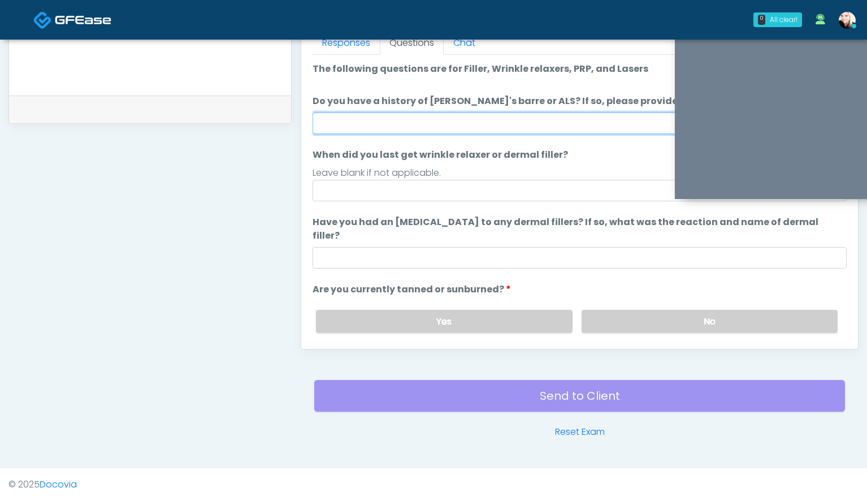
click at [352, 127] on input "Do you have a history of Guillain's barre or ALS? If so, please provide details." at bounding box center [580, 122] width 534 height 21
type input "*"
type input "****"
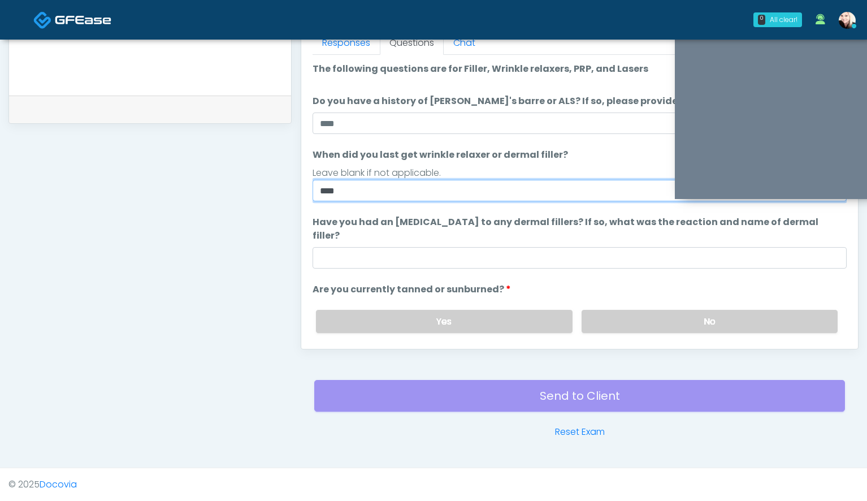
type input "****"
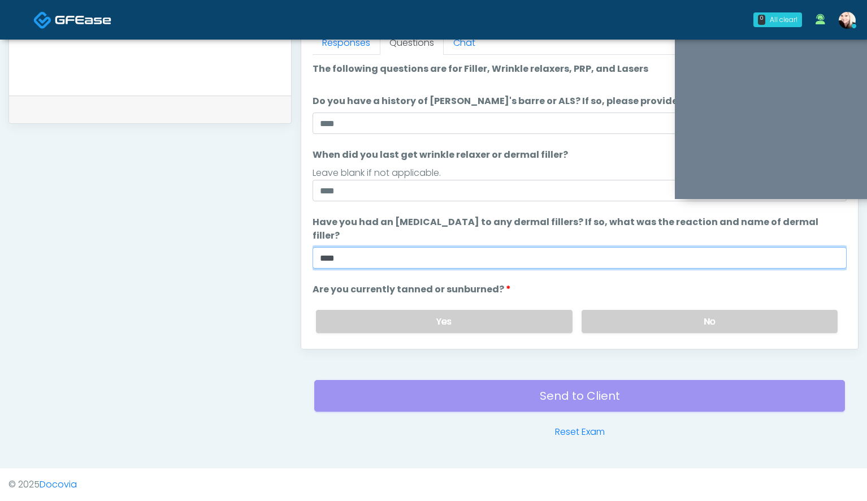
type input "****"
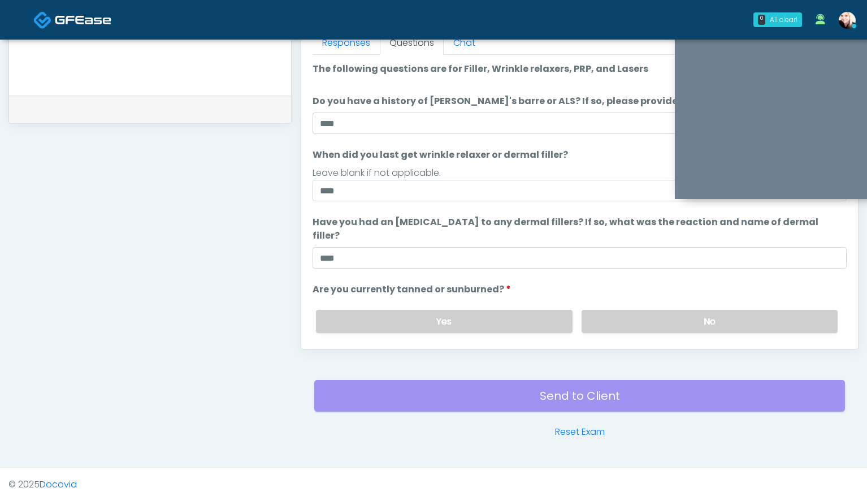
click at [687, 267] on ol "The following questions are for Filler, Wrinkle relaxers, PRP, and Lasers The f…" at bounding box center [580, 235] width 534 height 347
click at [663, 310] on label "No" at bounding box center [710, 321] width 256 height 23
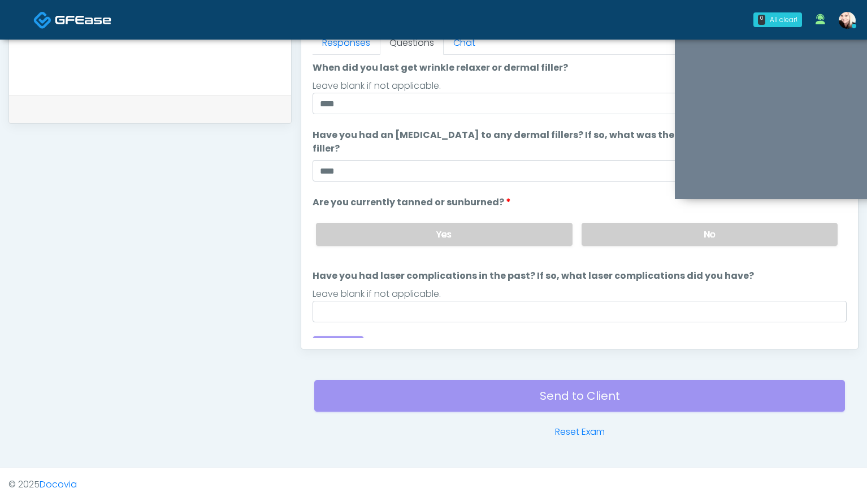
scroll to position [93, 0]
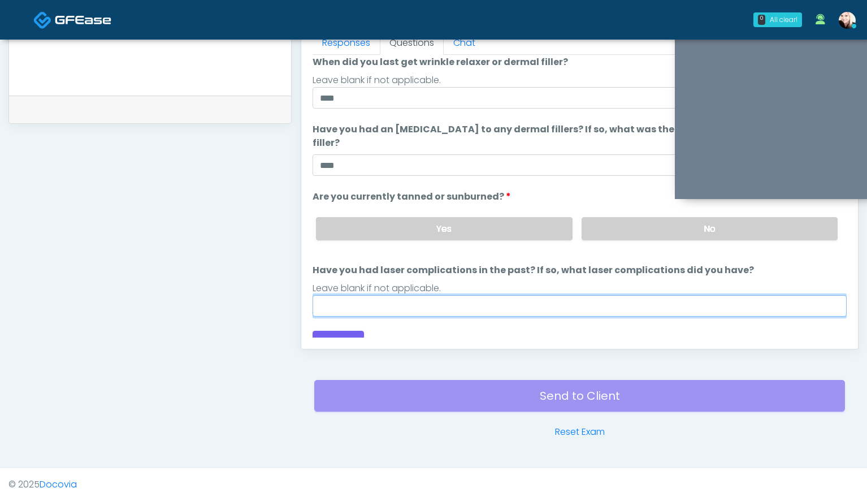
click at [470, 295] on input "Have you had laser complications in the past? If so, what laser complications d…" at bounding box center [580, 305] width 534 height 21
type input "****"
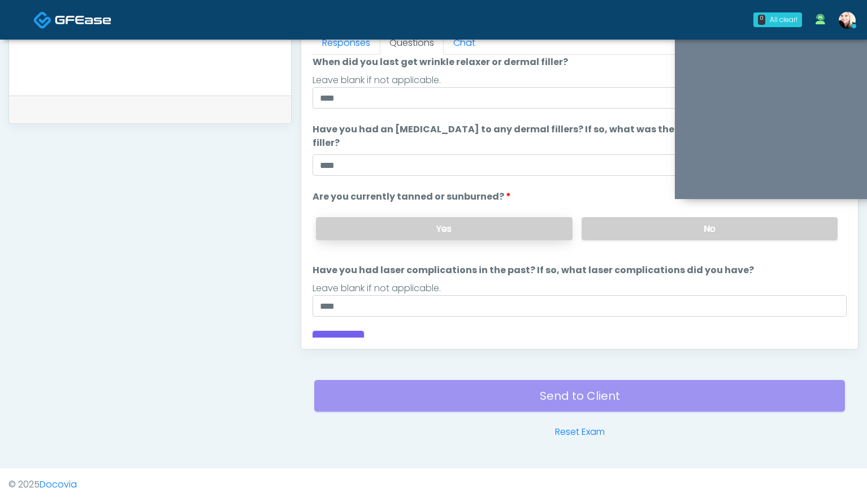
click at [396, 217] on label "Yes" at bounding box center [444, 228] width 256 height 23
click at [329, 331] on button "Continue" at bounding box center [338, 341] width 51 height 21
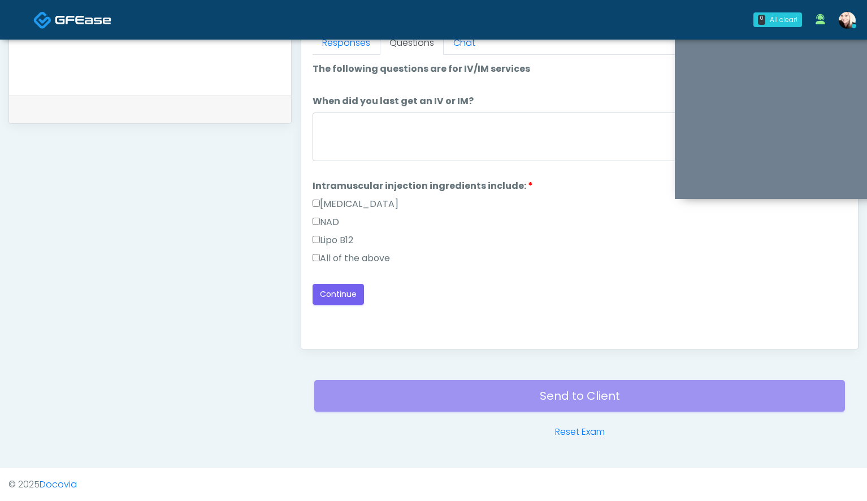
click at [320, 260] on label "All of the above" at bounding box center [351, 259] width 77 height 14
click at [362, 146] on textarea "When did you last get an IV or IM?" at bounding box center [580, 136] width 534 height 49
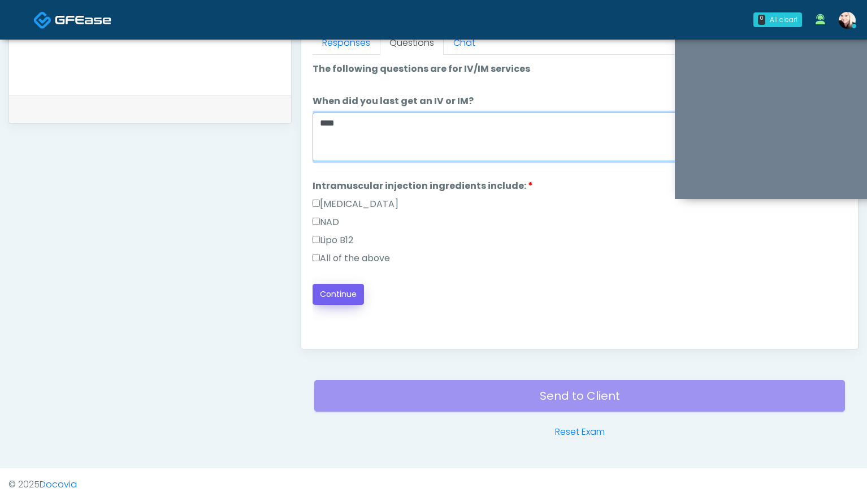
type textarea "****"
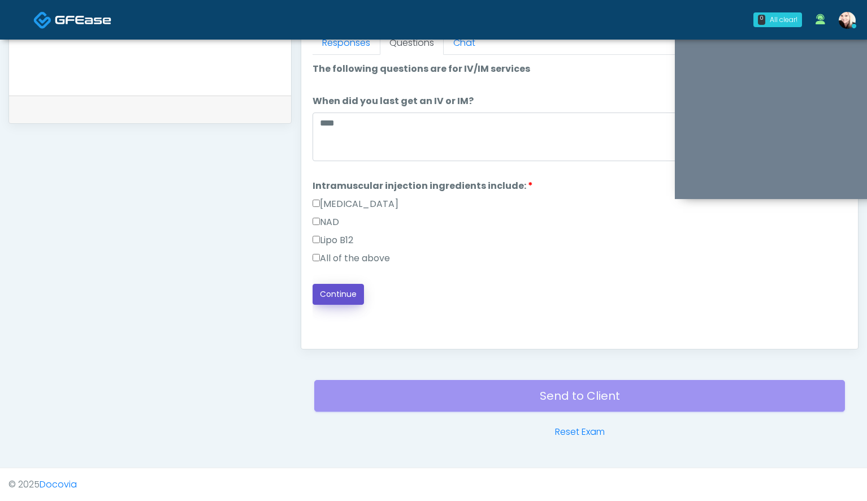
click at [329, 301] on button "Continue" at bounding box center [338, 294] width 51 height 21
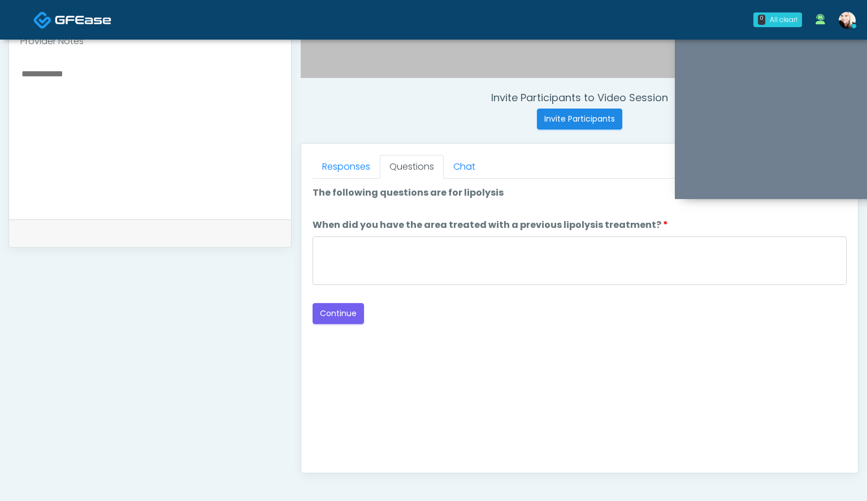
scroll to position [382, 0]
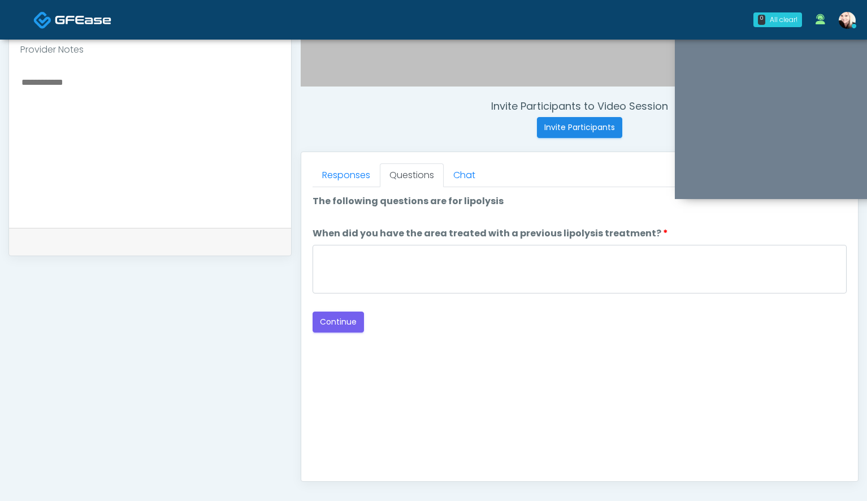
click at [206, 151] on textarea at bounding box center [149, 144] width 259 height 138
type textarea "*"
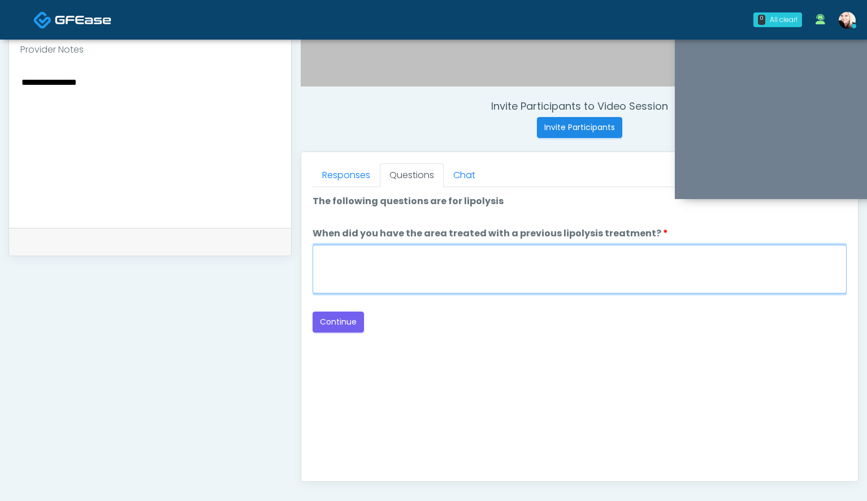
click at [460, 259] on textarea "When did you have the area treated with a previous lipolysis treatment?" at bounding box center [580, 269] width 534 height 49
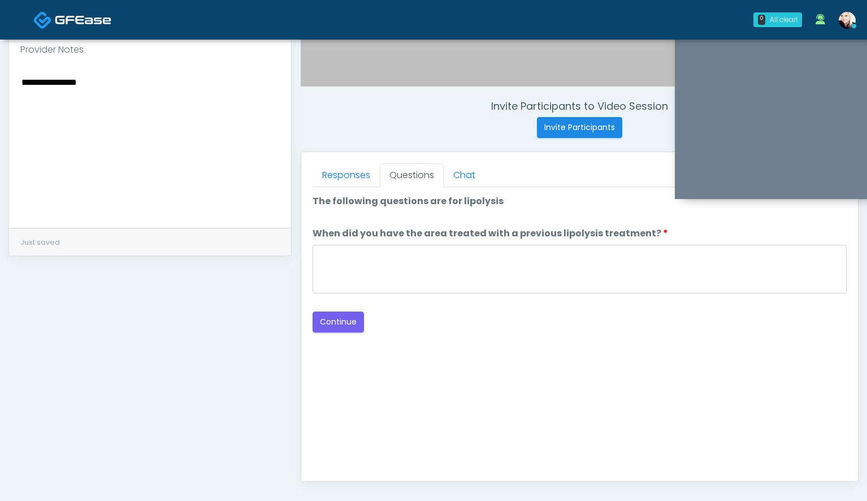
click at [158, 92] on textarea "**********" at bounding box center [149, 144] width 259 height 138
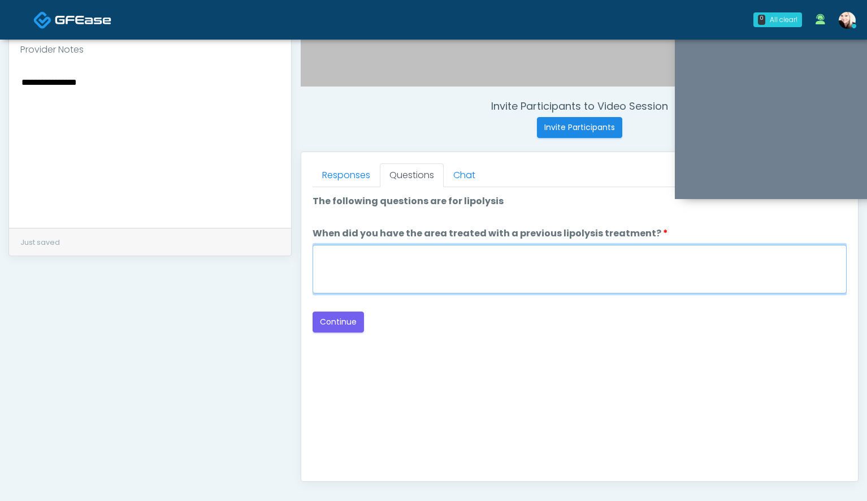
click at [348, 280] on textarea "When did you have the area treated with a previous lipolysis treatment?" at bounding box center [580, 269] width 534 height 49
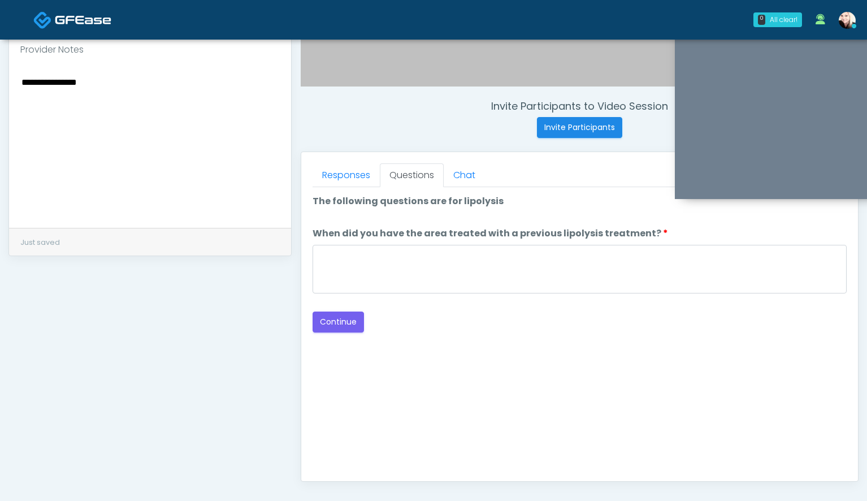
click at [90, 82] on textarea "**********" at bounding box center [149, 144] width 259 height 138
type textarea "**********"
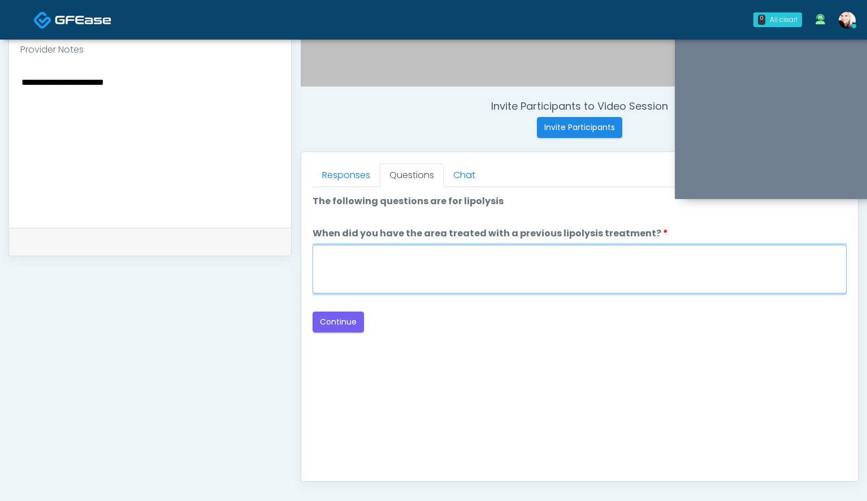
click at [360, 252] on textarea "When did you have the area treated with a previous lipolysis treatment?" at bounding box center [580, 269] width 534 height 49
type textarea "****"
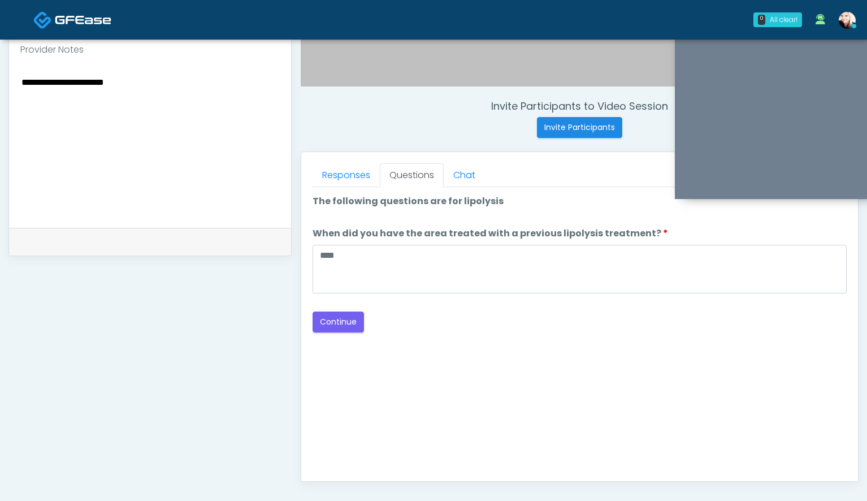
click at [80, 79] on textarea "**********" at bounding box center [149, 144] width 259 height 138
type textarea "**********"
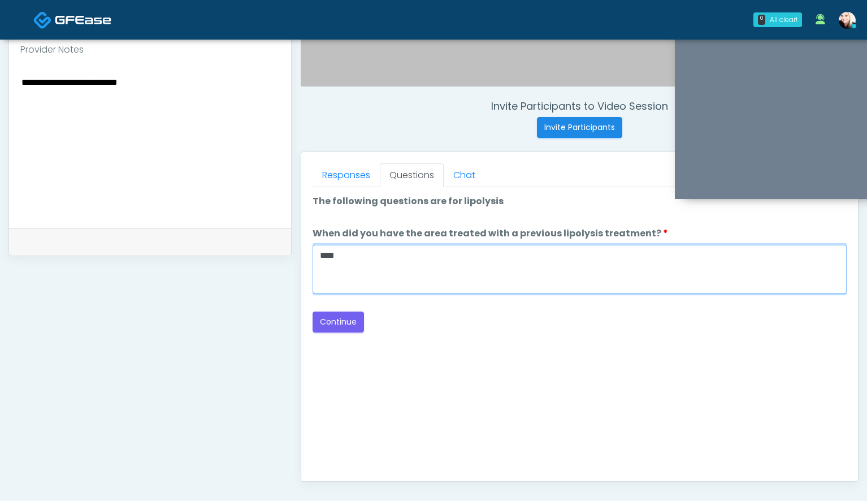
click at [328, 270] on textarea "****" at bounding box center [580, 269] width 534 height 49
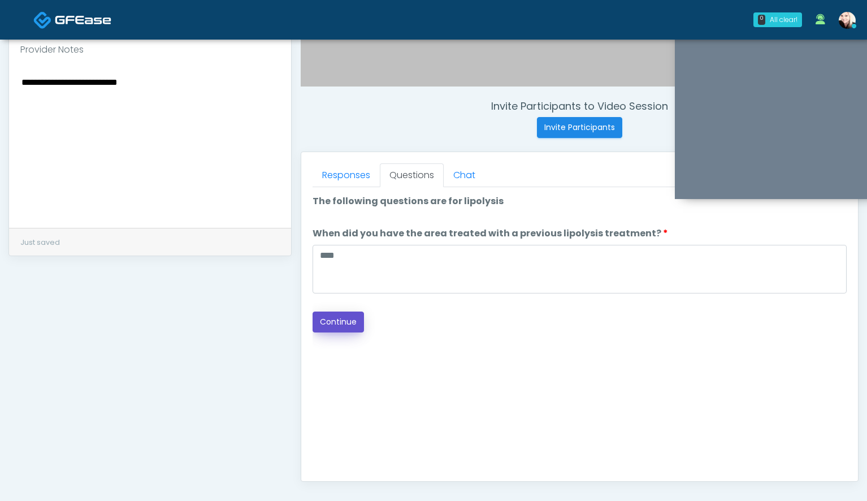
click at [347, 315] on button "Continue" at bounding box center [338, 321] width 51 height 21
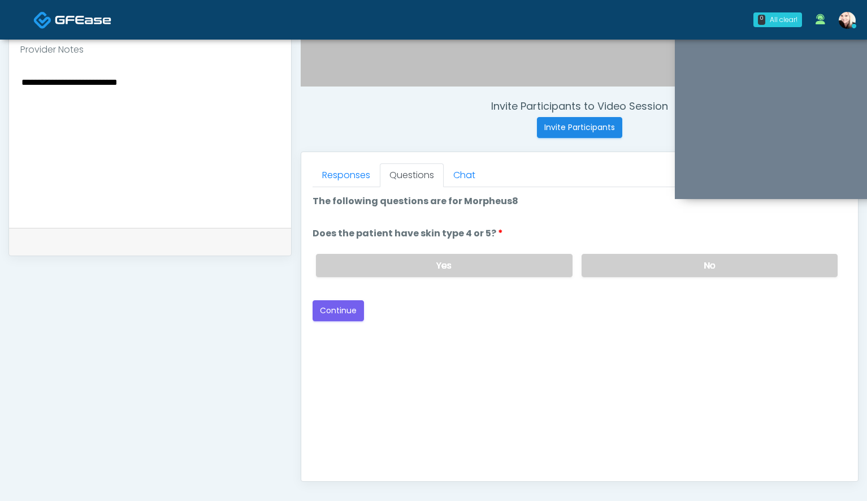
scroll to position [514, 0]
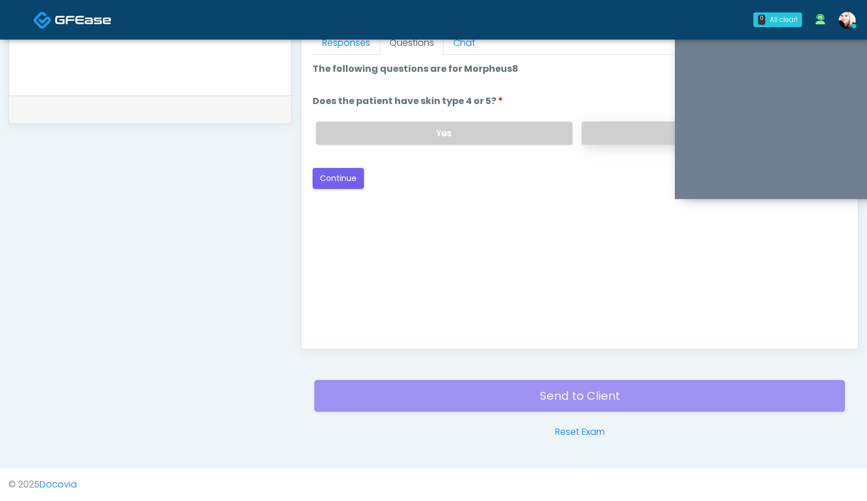
click at [600, 126] on label "No" at bounding box center [710, 133] width 256 height 23
click at [343, 176] on button "Continue" at bounding box center [338, 178] width 51 height 21
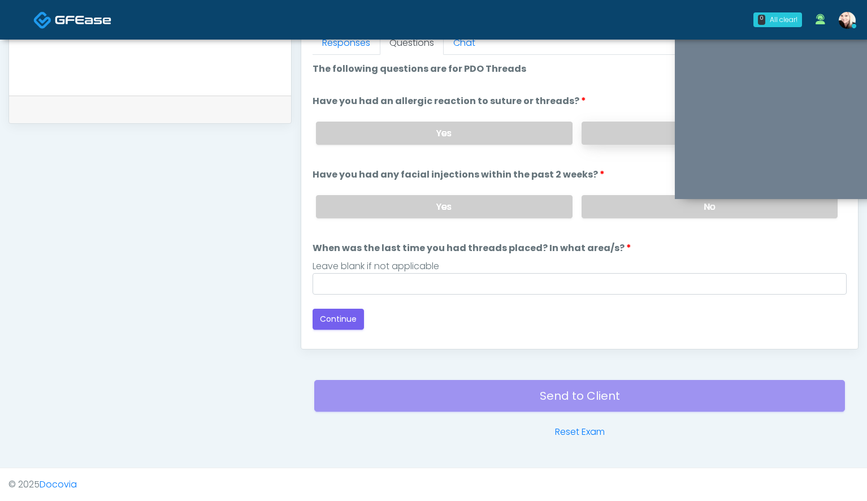
click at [613, 134] on label "No" at bounding box center [710, 133] width 256 height 23
click at [586, 215] on label "No" at bounding box center [710, 206] width 256 height 23
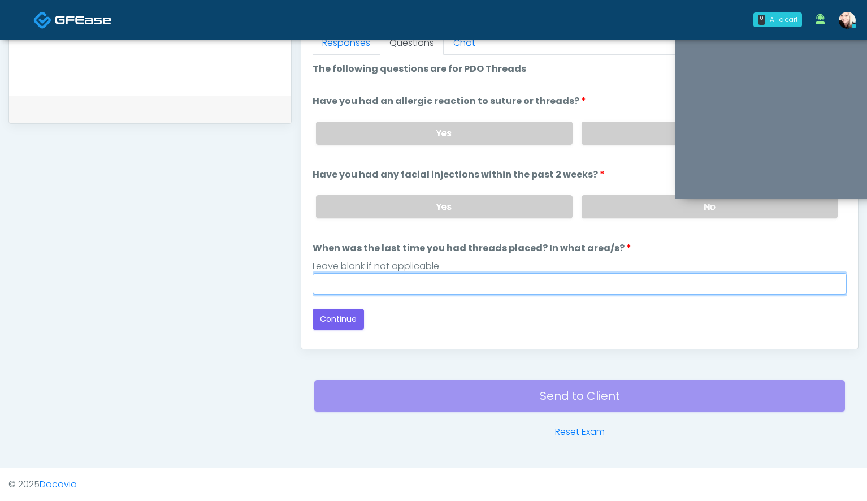
click at [460, 288] on input "When was the last time you had threads placed? In what area/s?" at bounding box center [580, 283] width 534 height 21
type input "****"
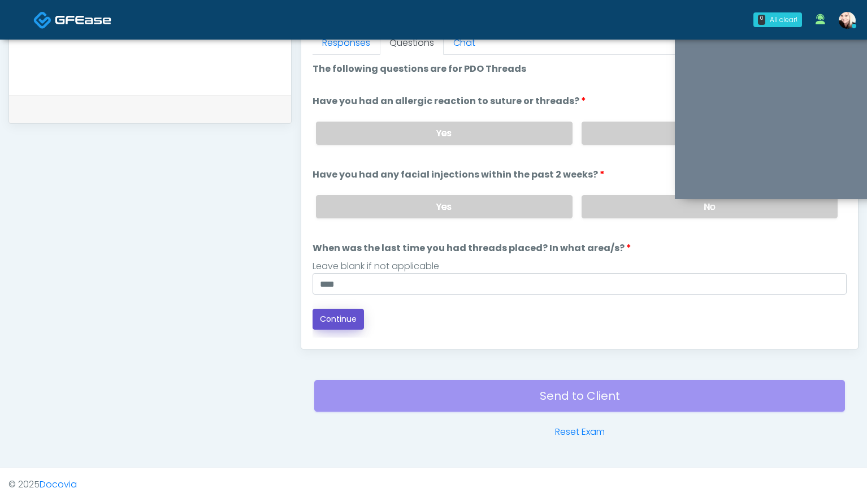
click at [319, 320] on button "Continue" at bounding box center [338, 319] width 51 height 21
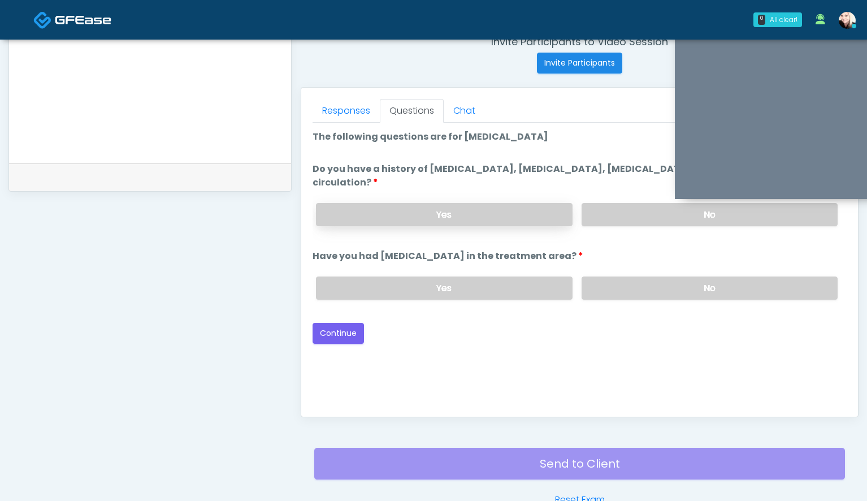
scroll to position [440, 0]
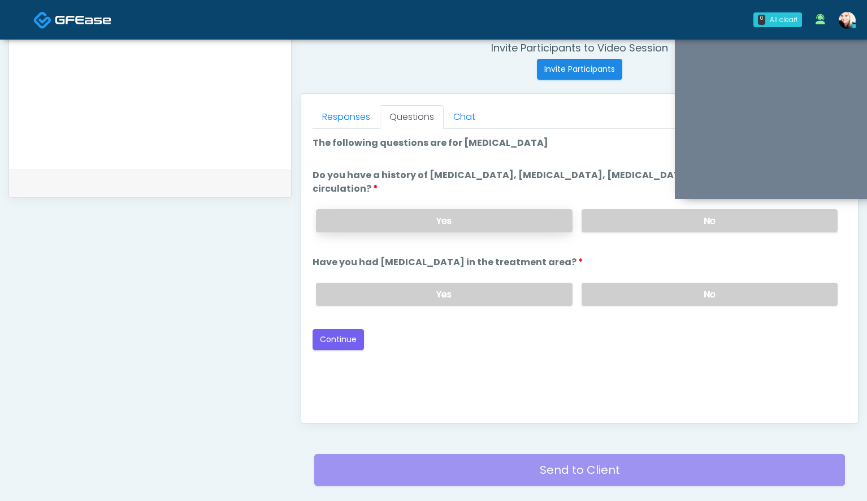
click at [571, 215] on label "Yes" at bounding box center [444, 220] width 256 height 23
click at [603, 218] on label "No" at bounding box center [710, 220] width 256 height 23
click at [626, 303] on label "No" at bounding box center [710, 294] width 256 height 23
click at [348, 334] on button "Continue" at bounding box center [338, 339] width 51 height 21
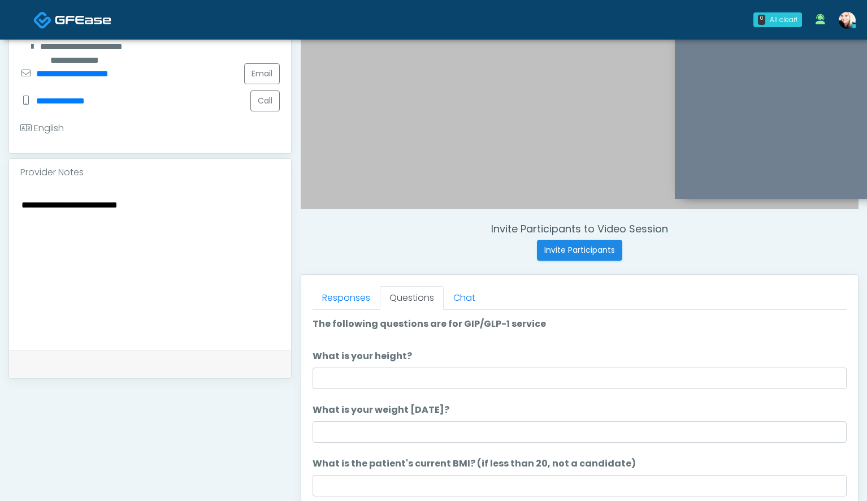
scroll to position [233, 0]
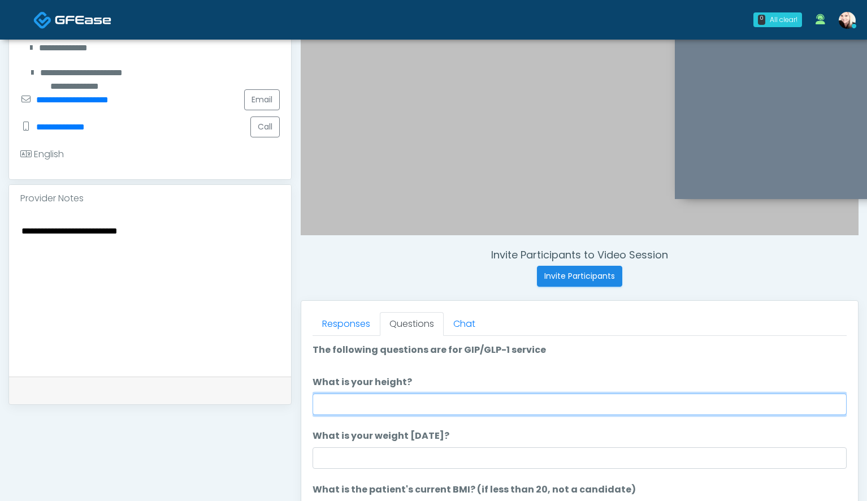
click at [341, 412] on input "What is your height?" at bounding box center [580, 403] width 534 height 21
type input "****"
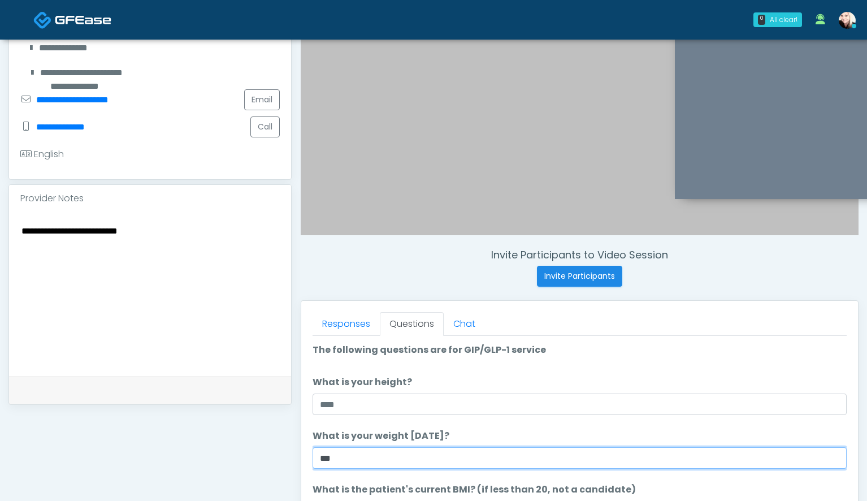
type input "***"
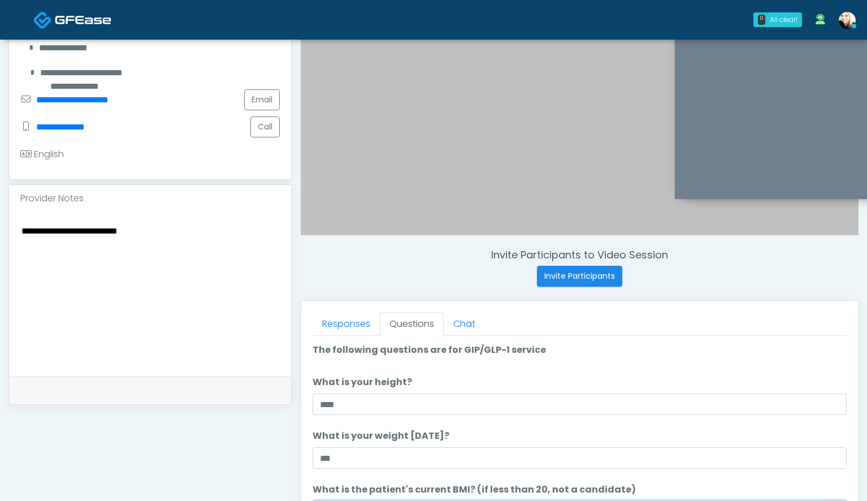
scroll to position [494, 0]
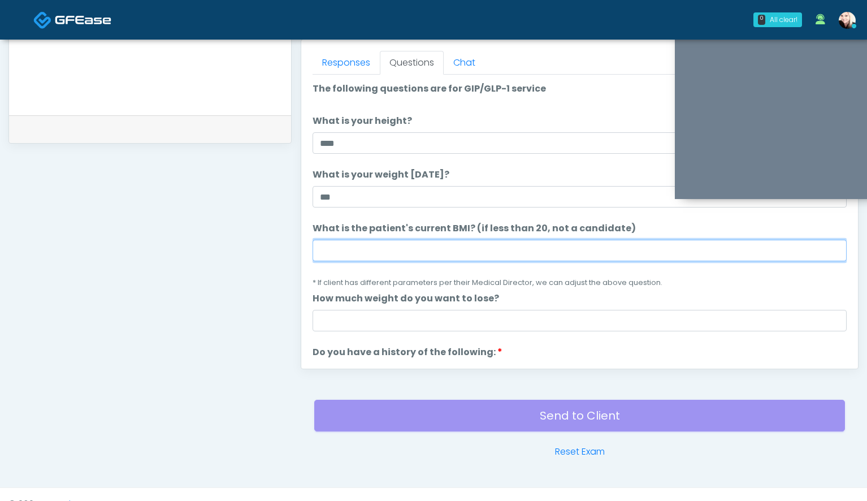
paste input "****"
type input "****"
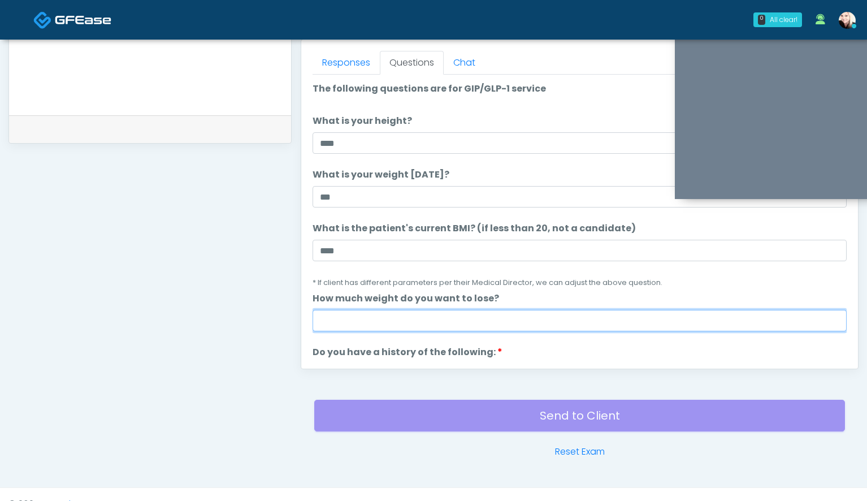
click at [365, 323] on input "How much weight do you want to lose?" at bounding box center [580, 320] width 534 height 21
type input "***"
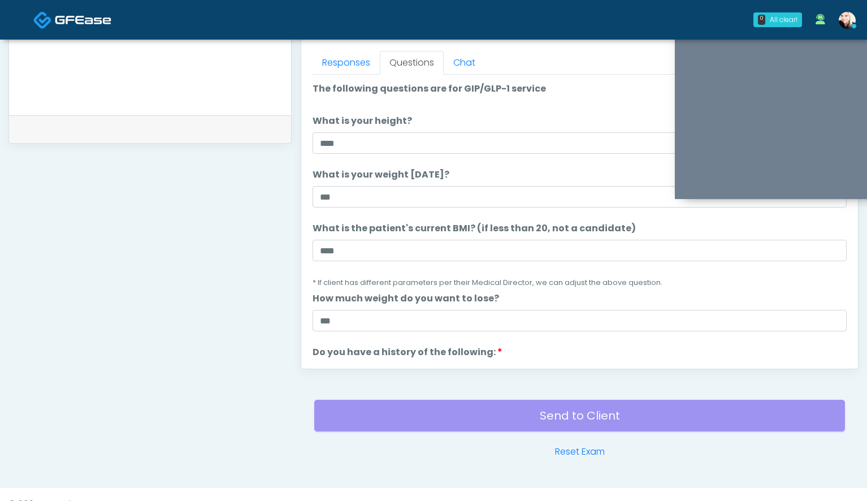
click at [381, 267] on li "What is the patient's current BMI? (if less than 20, not a candidate) What is t…" at bounding box center [580, 255] width 534 height 67
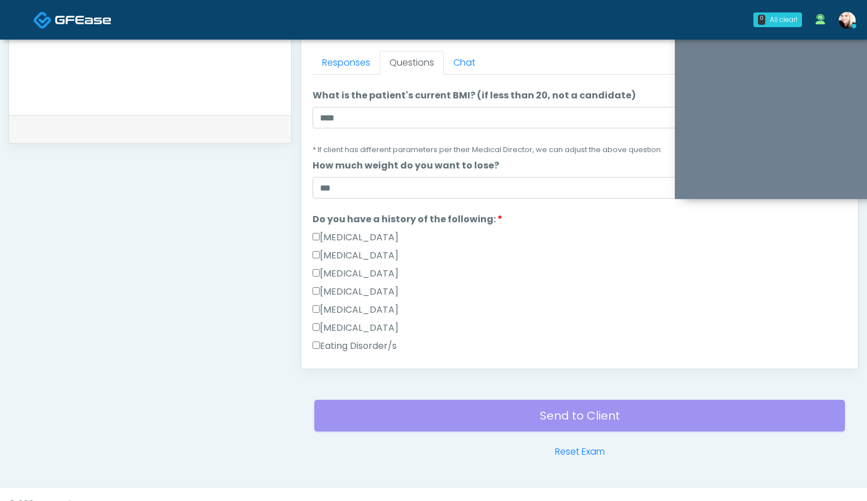
scroll to position [232, 0]
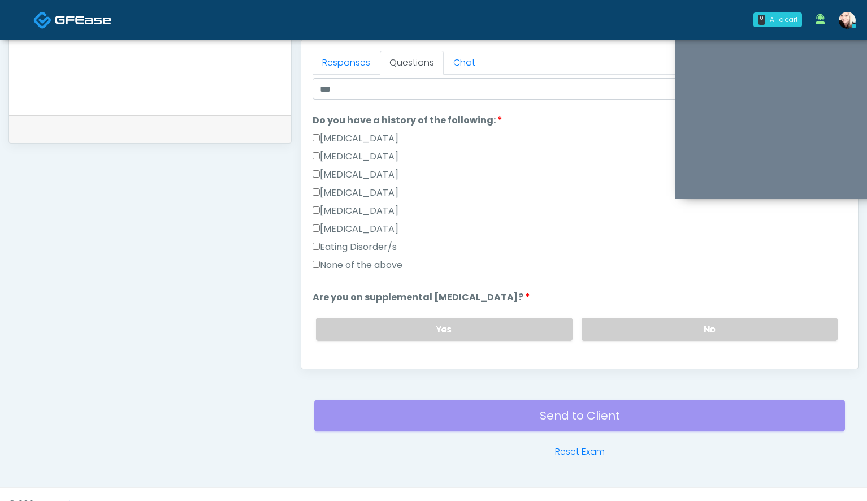
click at [356, 266] on label "None of the above" at bounding box center [358, 265] width 90 height 14
click at [638, 330] on label "No" at bounding box center [710, 329] width 256 height 23
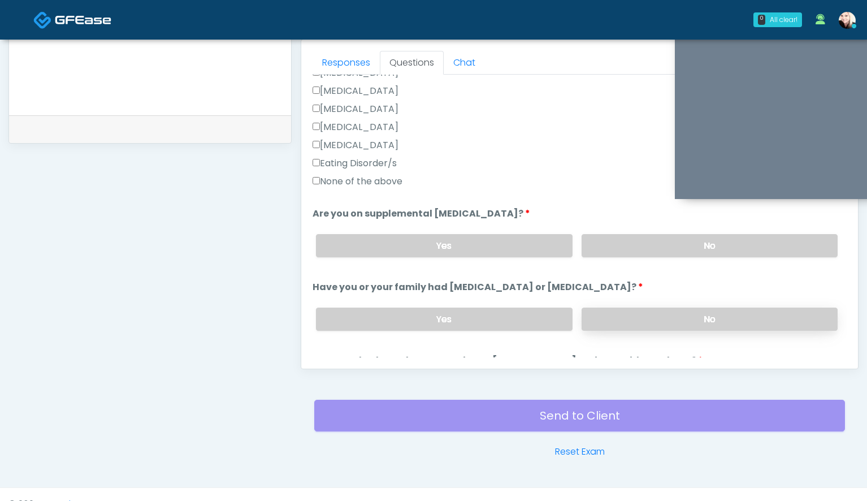
click at [637, 315] on label "No" at bounding box center [710, 318] width 256 height 23
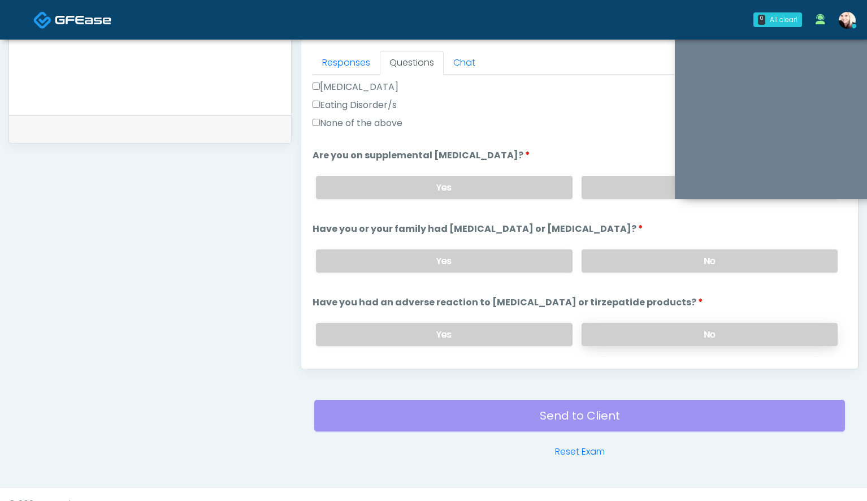
click at [633, 331] on label "No" at bounding box center [710, 334] width 256 height 23
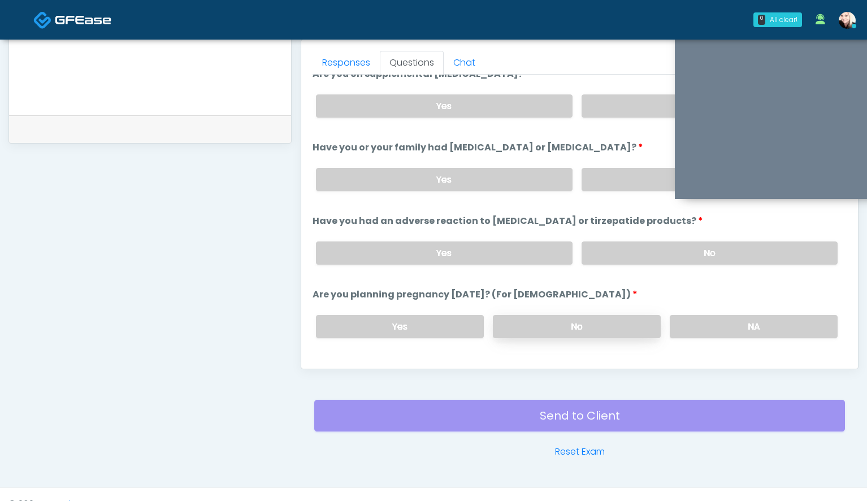
scroll to position [458, 0]
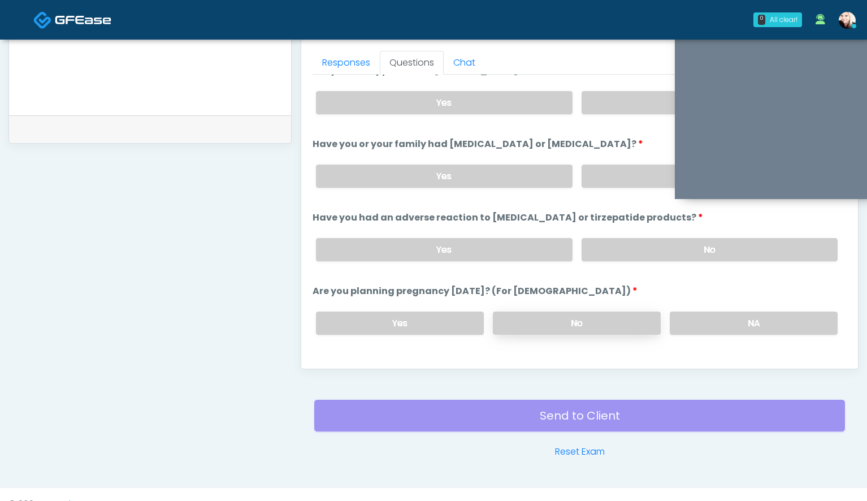
click at [633, 324] on label "No" at bounding box center [577, 322] width 168 height 23
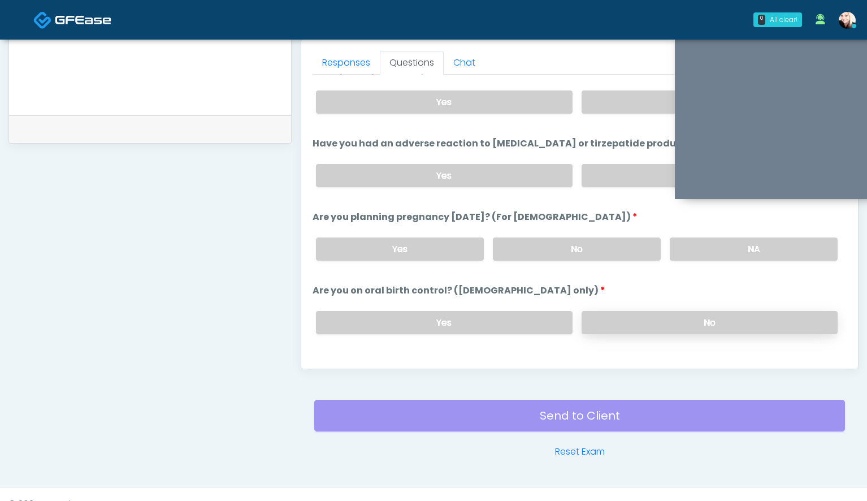
click at [634, 327] on label "No" at bounding box center [710, 322] width 256 height 23
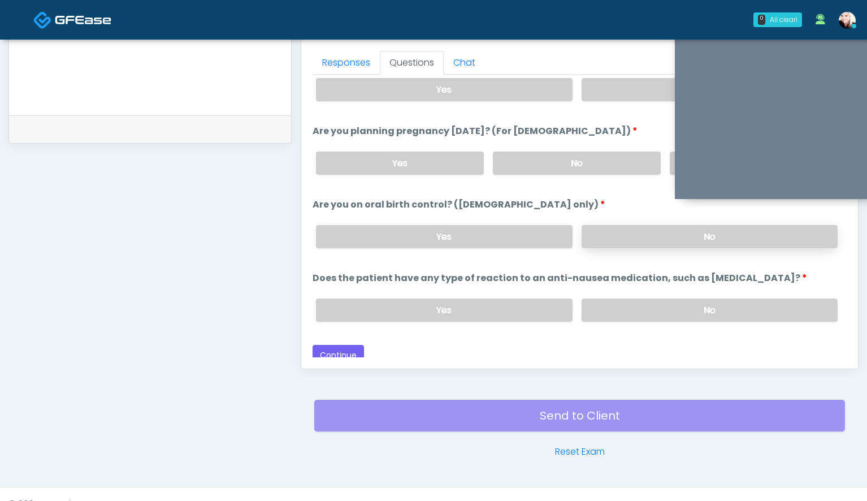
scroll to position [622, 0]
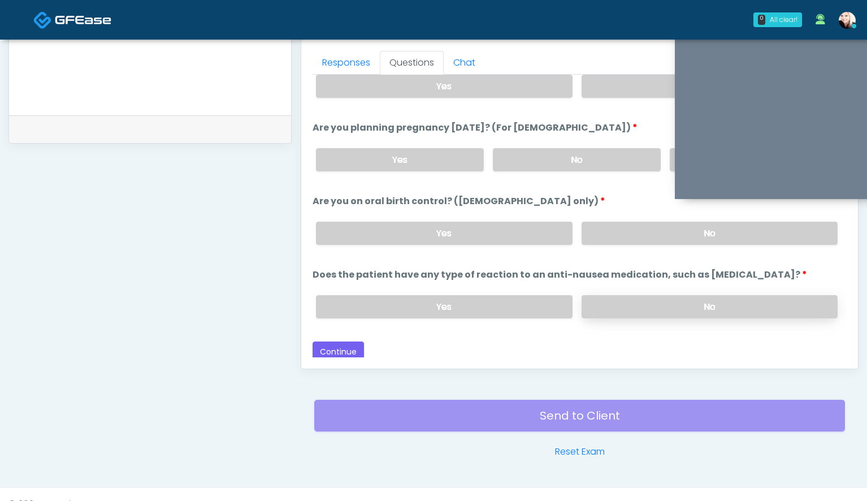
click at [634, 300] on label "No" at bounding box center [710, 306] width 256 height 23
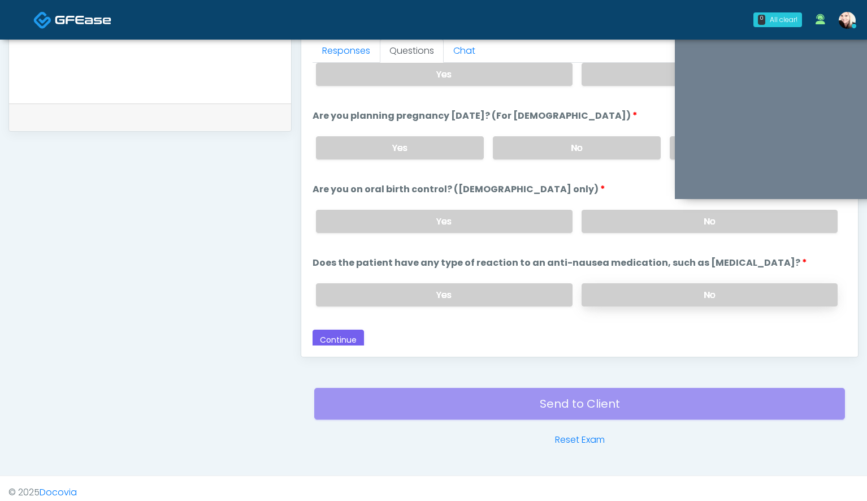
scroll to position [514, 0]
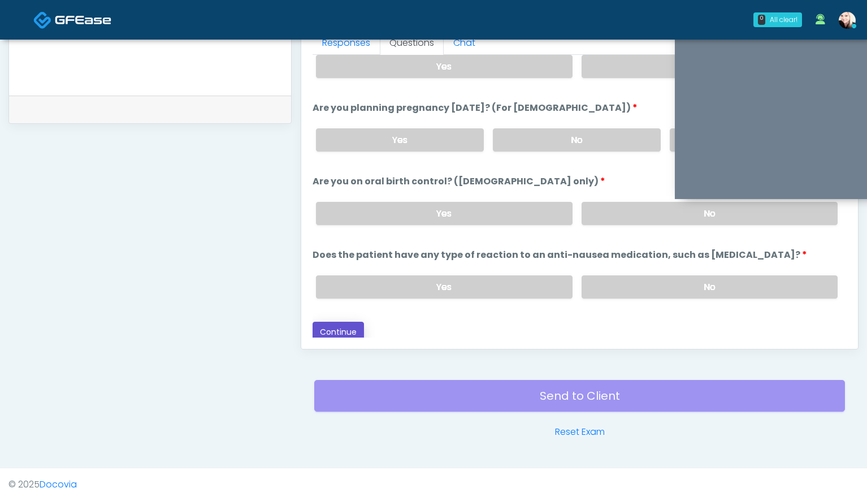
click at [327, 328] on button "Continue" at bounding box center [338, 332] width 51 height 21
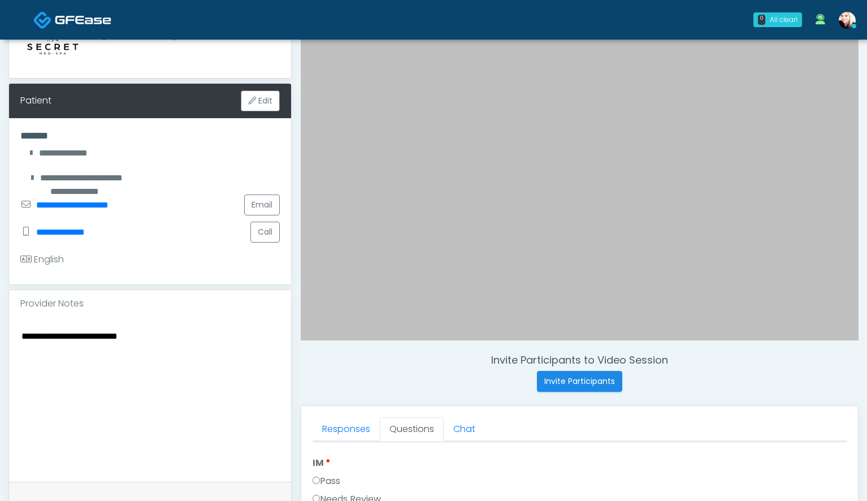
scroll to position [128, 0]
drag, startPoint x: 154, startPoint y: 336, endPoint x: 8, endPoint y: 328, distance: 146.0
click at [9, 328] on div "**********" at bounding box center [150, 399] width 282 height 164
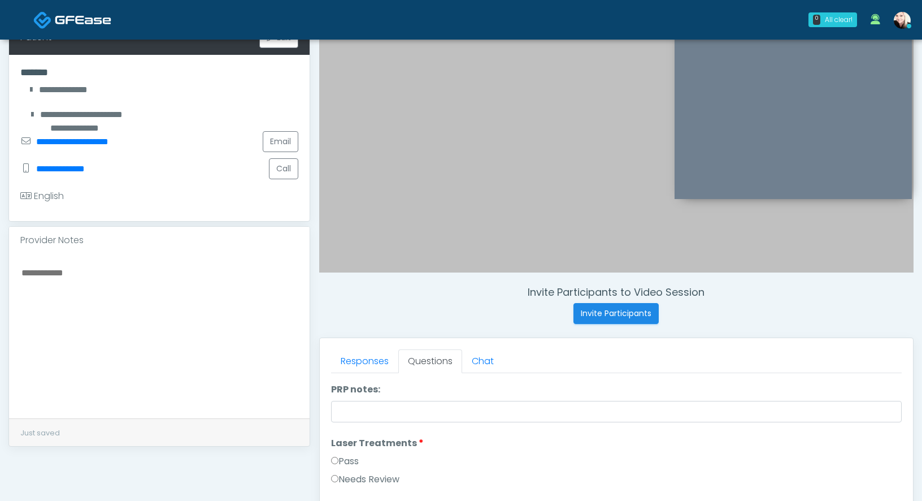
scroll to position [458, 0]
click at [332, 451] on label "Pass" at bounding box center [345, 457] width 28 height 14
click at [335, 443] on label "Pass" at bounding box center [345, 438] width 28 height 14
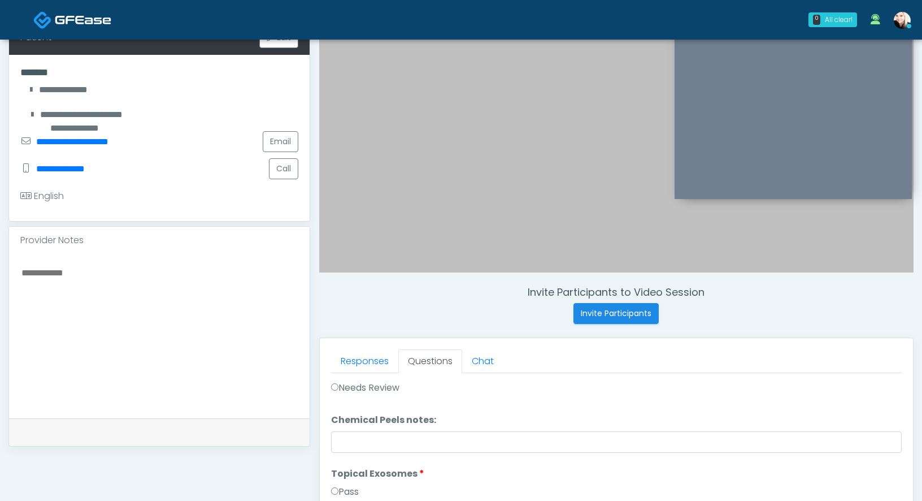
click at [334, 496] on label "Pass" at bounding box center [345, 492] width 28 height 14
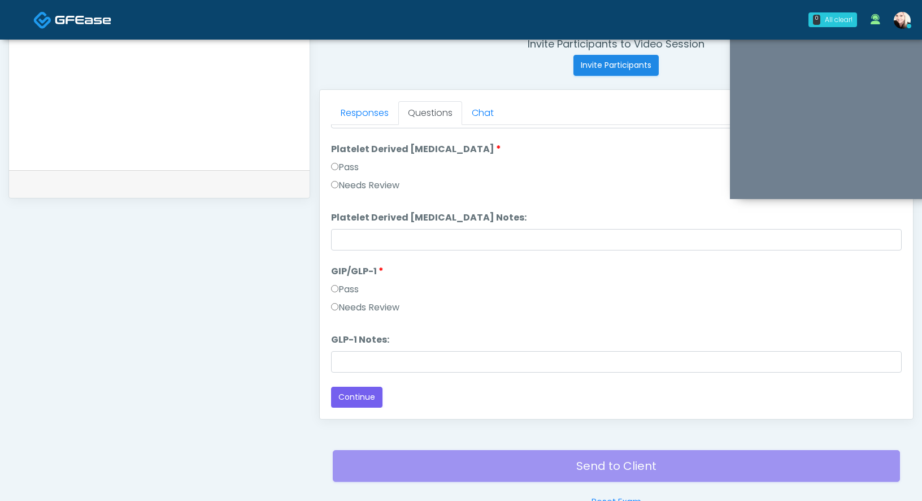
scroll to position [446, 0]
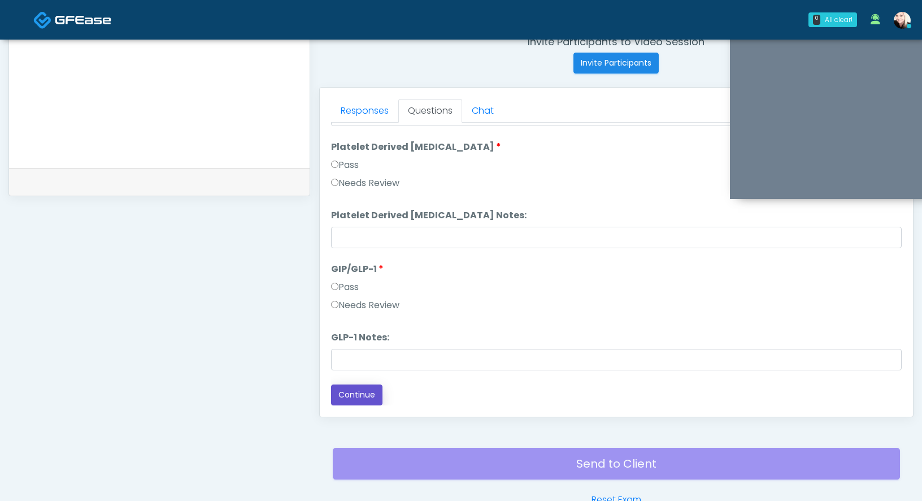
click at [345, 404] on button "Continue" at bounding box center [356, 394] width 51 height 21
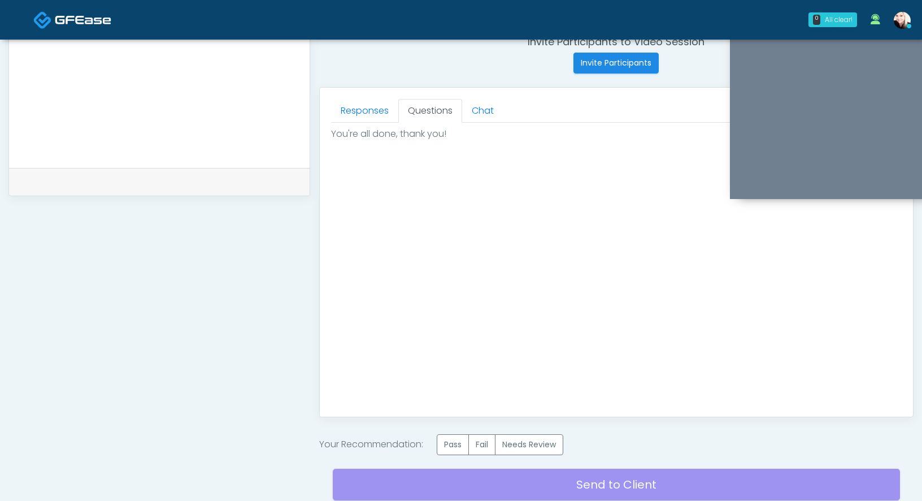
scroll to position [0, 0]
click at [448, 440] on label "Pass" at bounding box center [453, 444] width 32 height 21
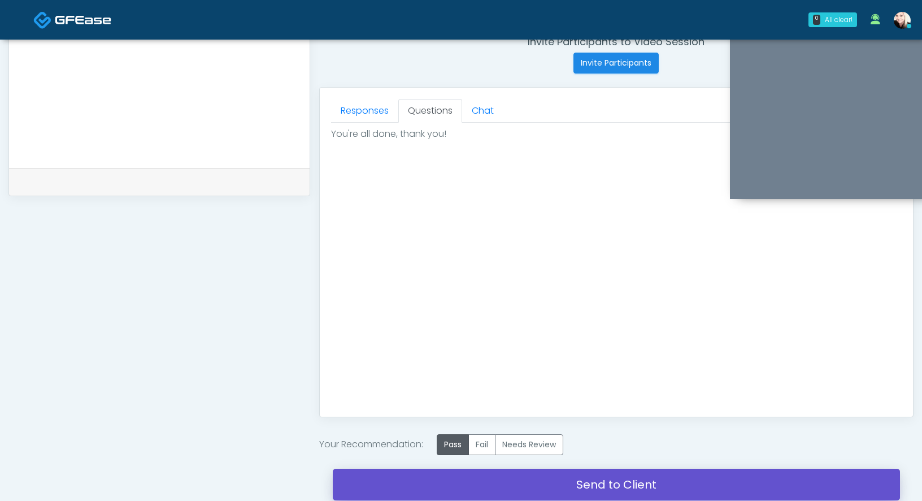
click at [597, 481] on link "Send to Client" at bounding box center [617, 485] width 568 height 32
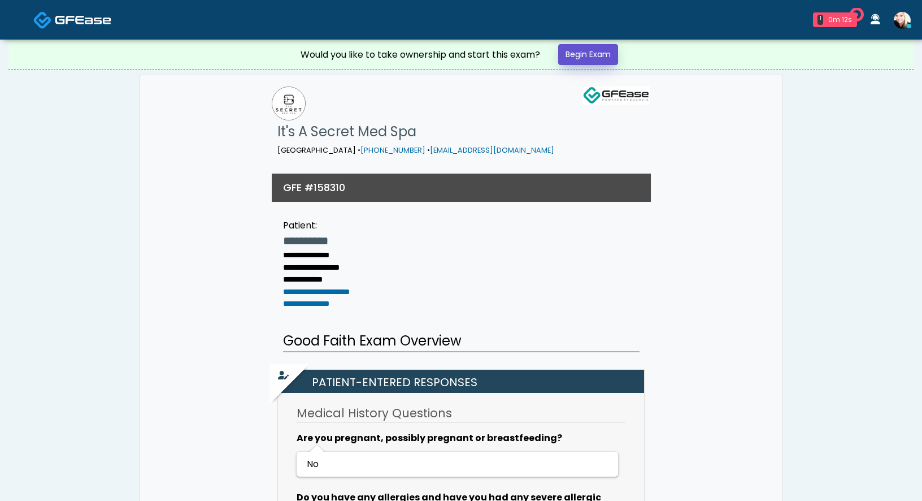
click at [606, 57] on link "Begin Exam" at bounding box center [588, 54] width 60 height 21
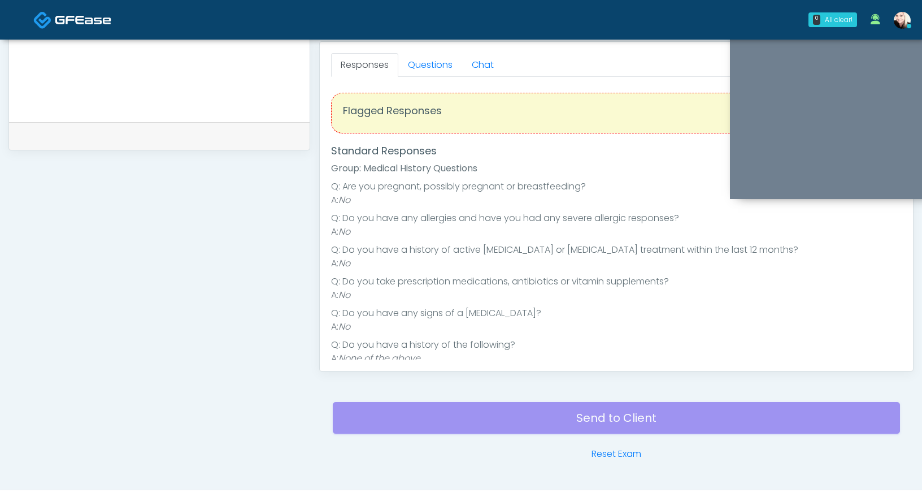
scroll to position [496, 0]
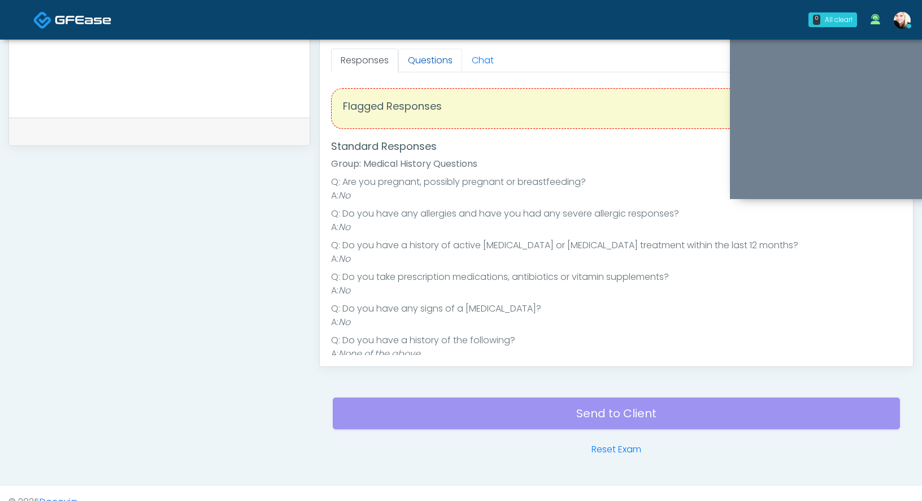
click at [426, 58] on link "Questions" at bounding box center [431, 61] width 64 height 24
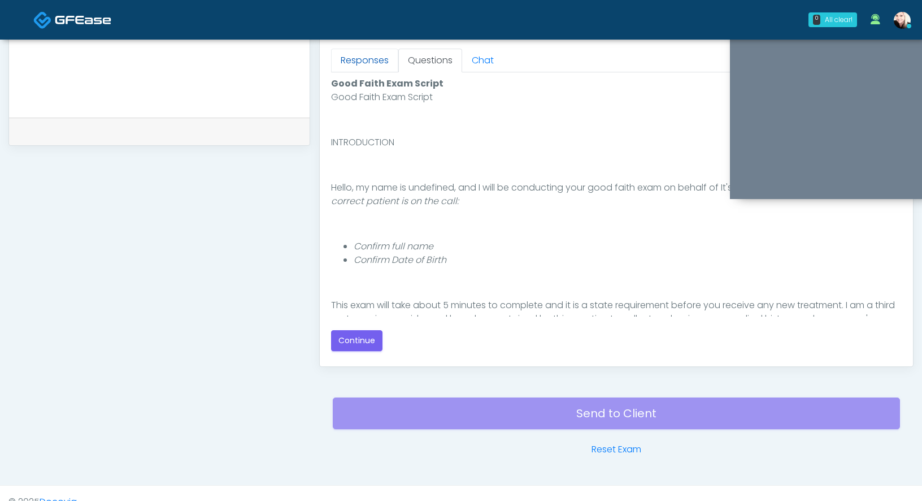
click at [376, 50] on link "Responses" at bounding box center [364, 61] width 67 height 24
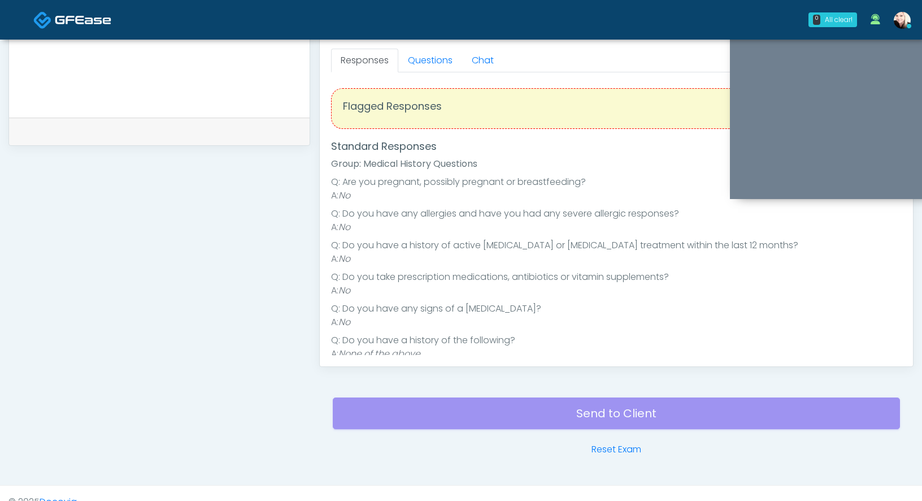
scroll to position [493, 0]
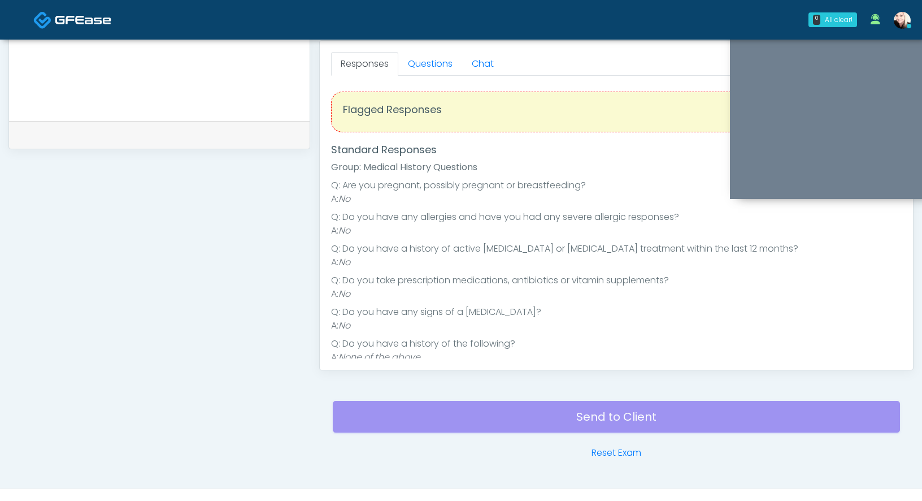
click at [417, 51] on div "Responses Questions Chat Good Faith Exam Script Good Faith Exam Script INTRODUC…" at bounding box center [617, 205] width 594 height 329
click at [416, 64] on link "Questions" at bounding box center [431, 64] width 64 height 24
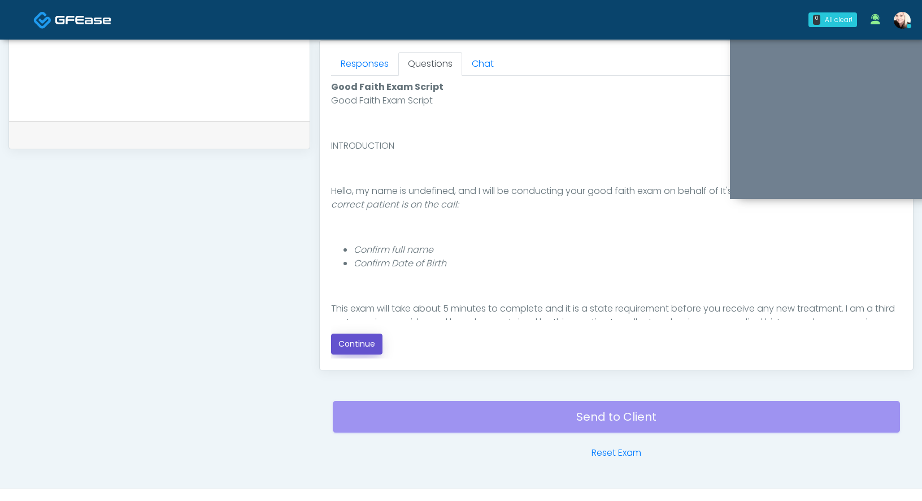
click at [363, 346] on button "Continue" at bounding box center [356, 343] width 51 height 21
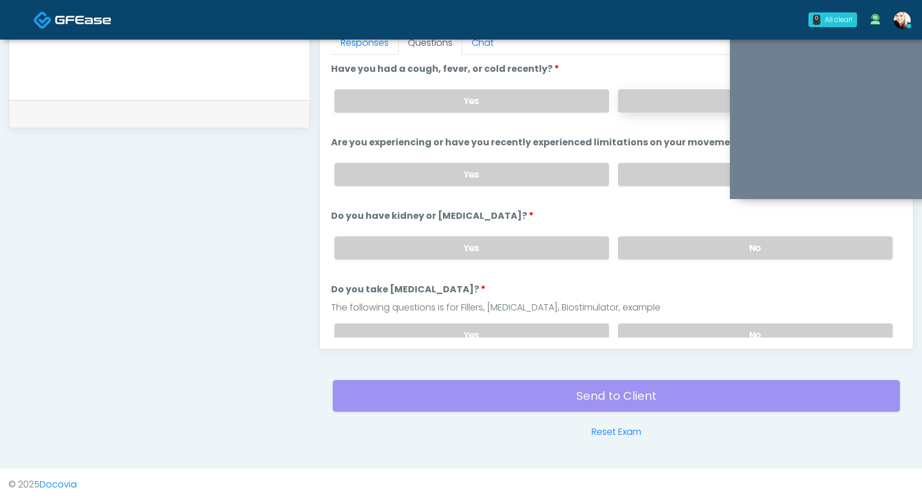
click at [631, 109] on label "No" at bounding box center [755, 100] width 275 height 23
click at [625, 163] on label "No" at bounding box center [755, 174] width 275 height 23
click at [652, 250] on label "No" at bounding box center [755, 247] width 275 height 23
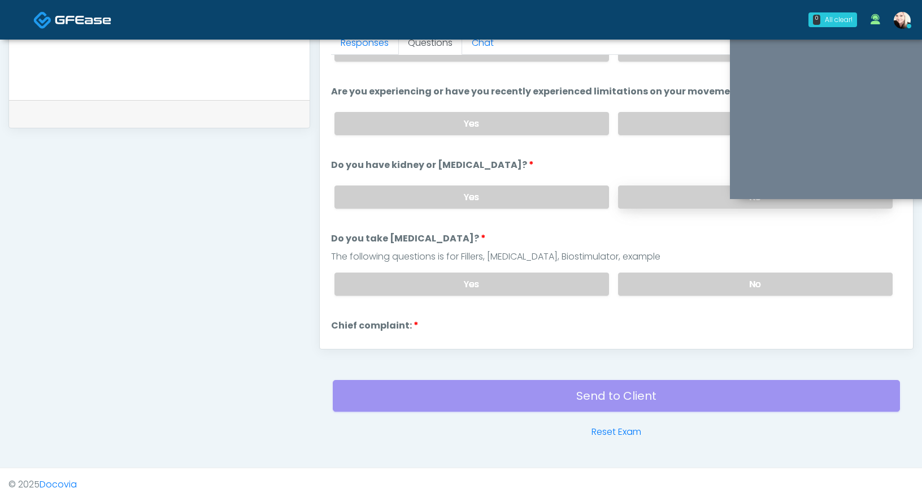
scroll to position [53, 0]
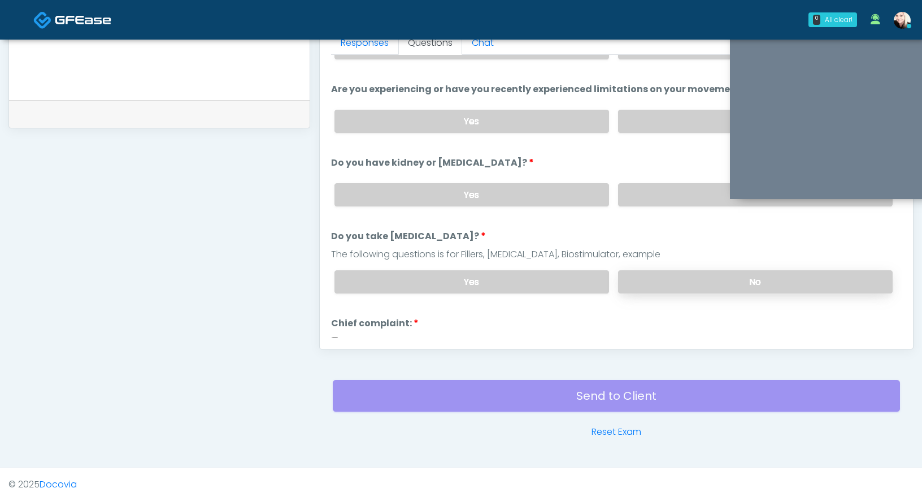
click at [655, 287] on label "No" at bounding box center [755, 281] width 275 height 23
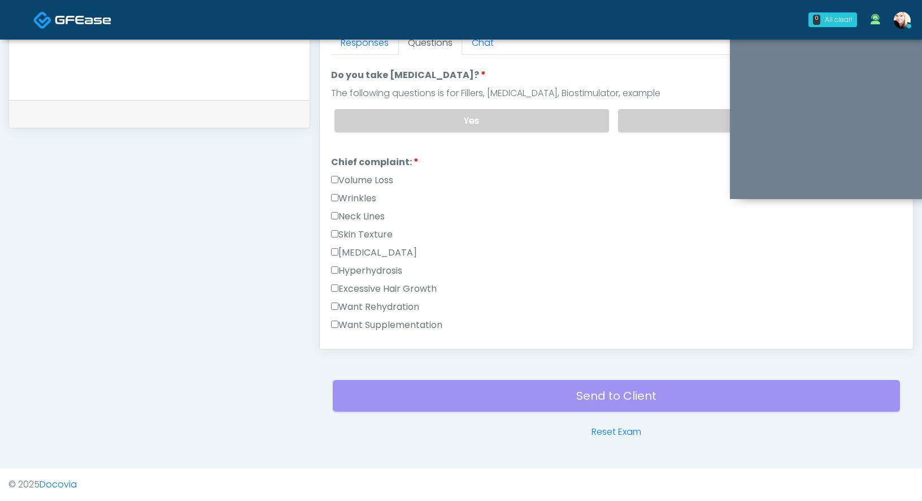
scroll to position [220, 0]
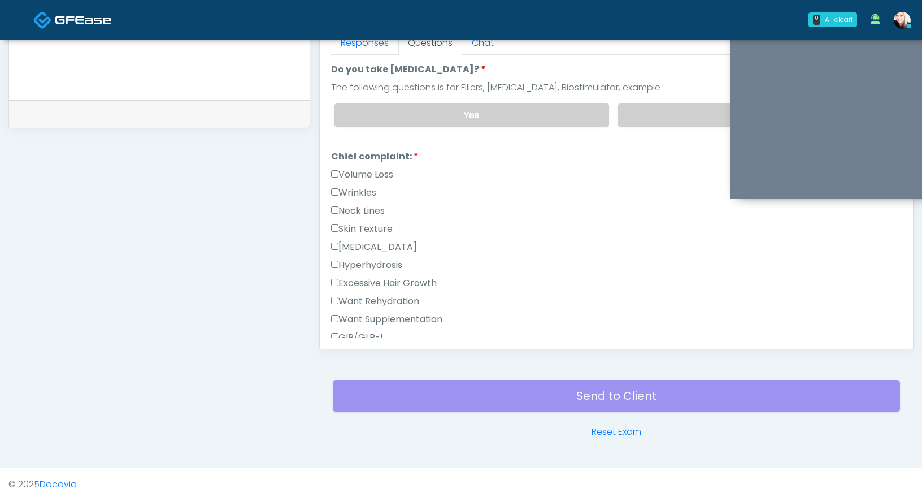
click at [480, 263] on div "Hyperhydrosis" at bounding box center [616, 267] width 571 height 18
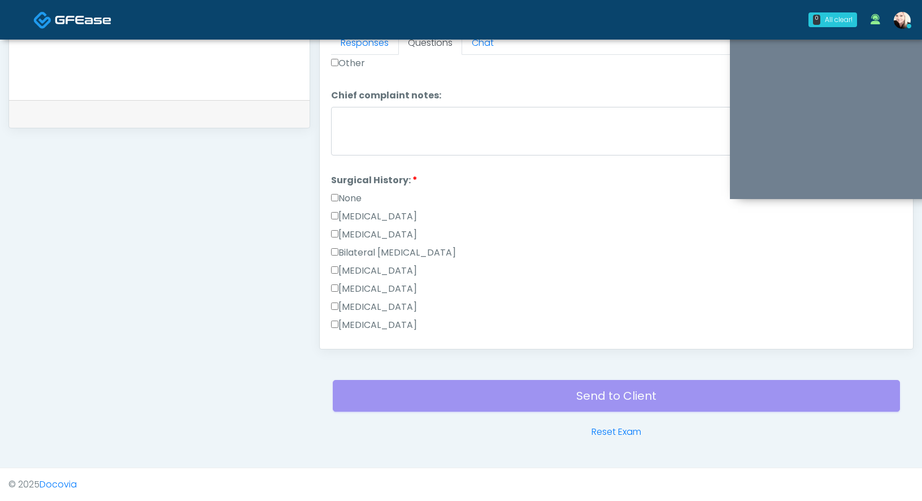
scroll to position [531, 0]
click at [346, 196] on label "None" at bounding box center [346, 197] width 31 height 14
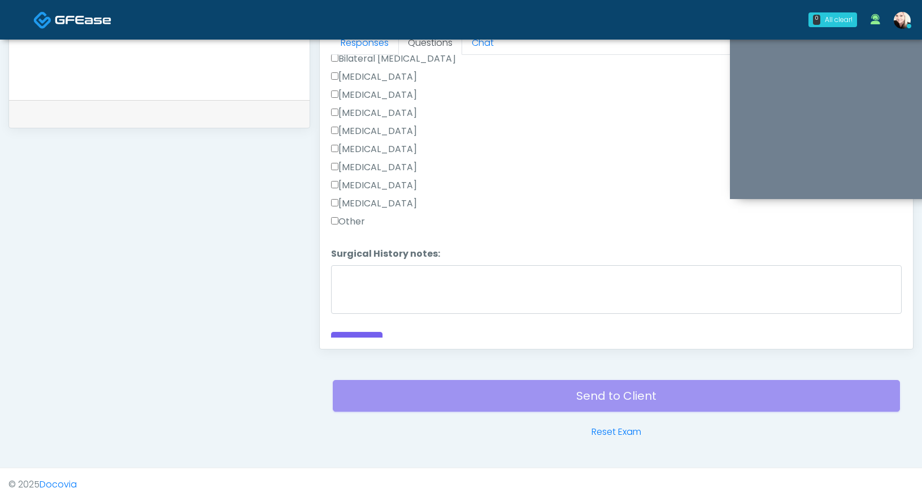
scroll to position [737, 0]
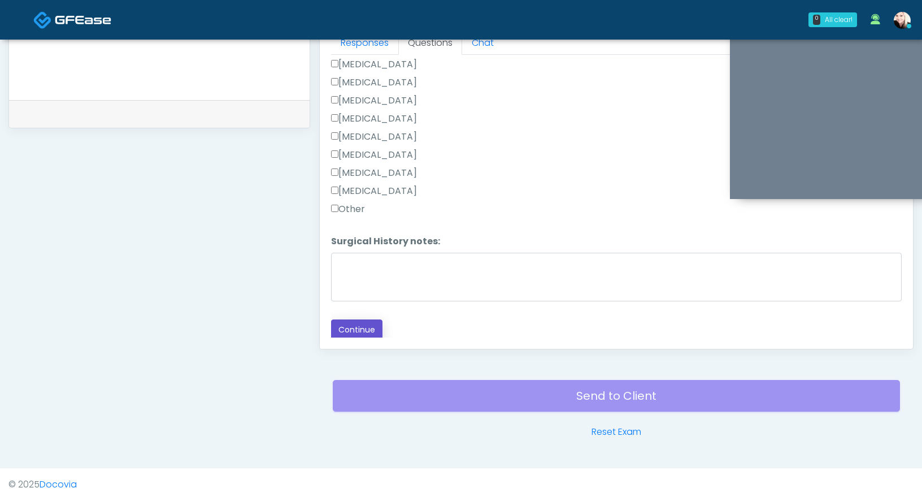
click at [336, 334] on button "Continue" at bounding box center [356, 329] width 51 height 21
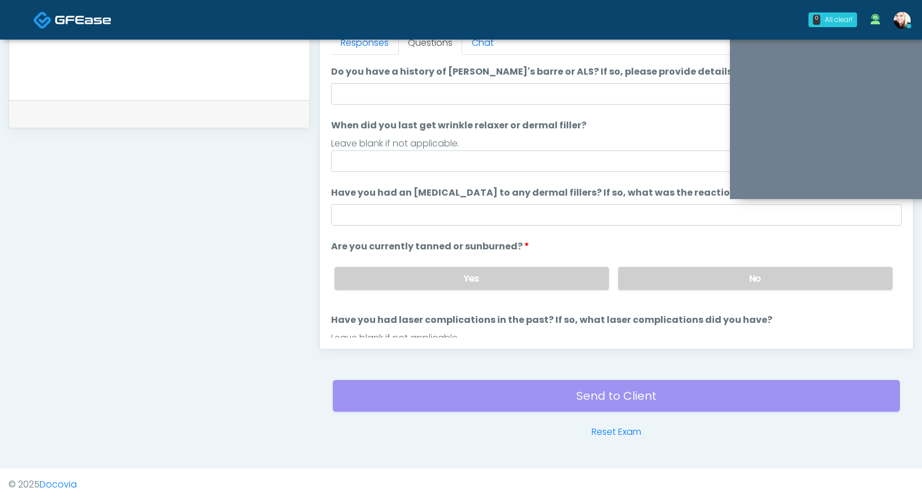
scroll to position [0, 0]
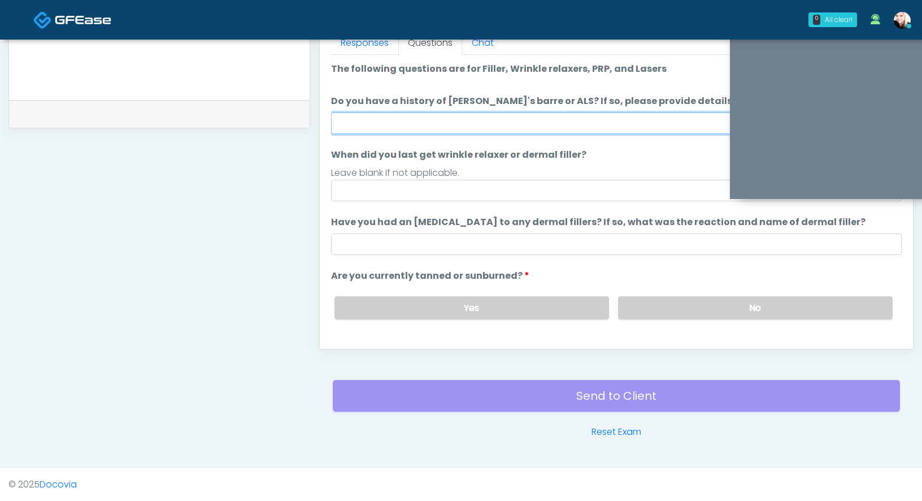
click at [384, 127] on input "Do you have a history of Guillain's barre or ALS? If so, please provide details." at bounding box center [616, 122] width 571 height 21
type input "****"
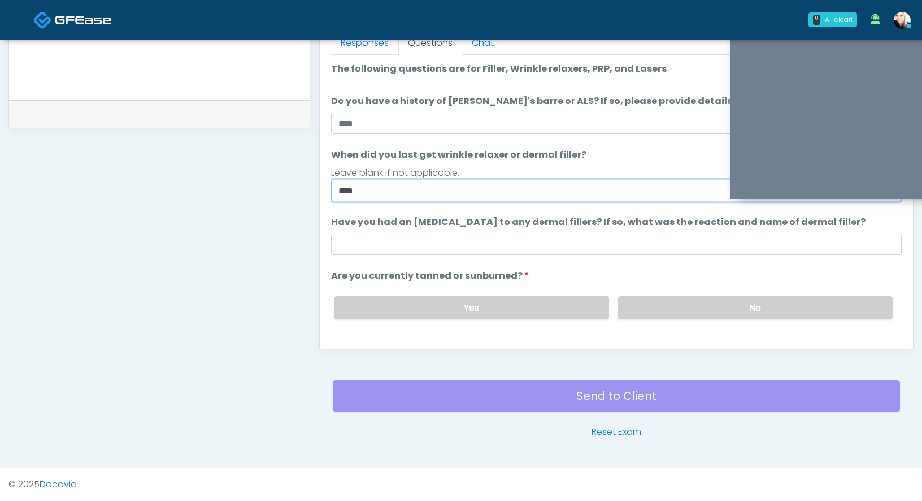
type input "****"
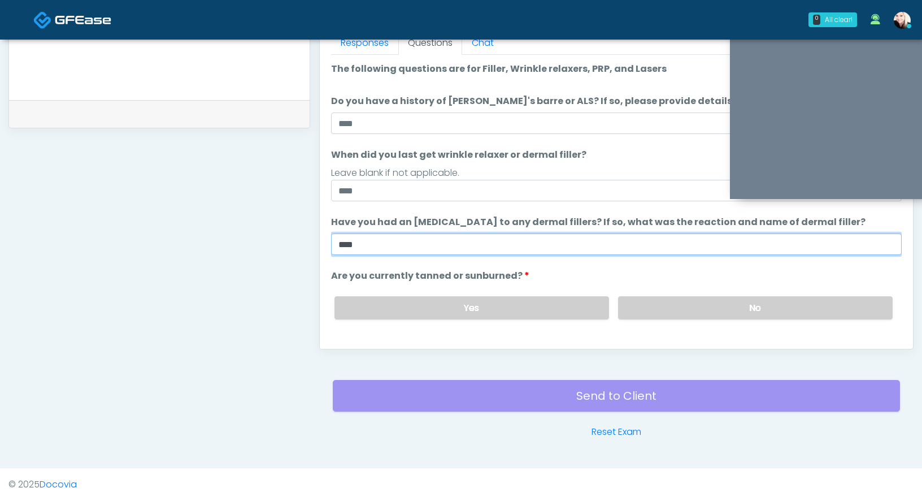
type input "****"
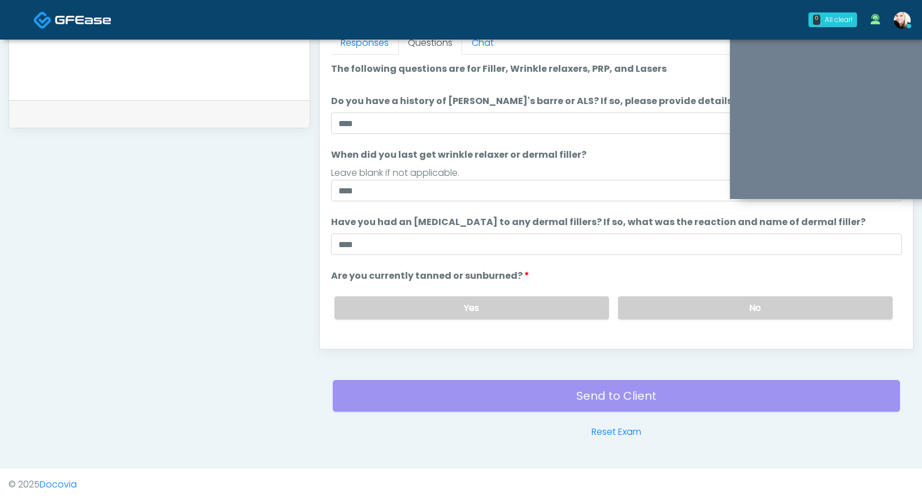
click at [724, 319] on div "Yes No" at bounding box center [614, 307] width 577 height 41
click at [716, 311] on label "No" at bounding box center [755, 307] width 275 height 23
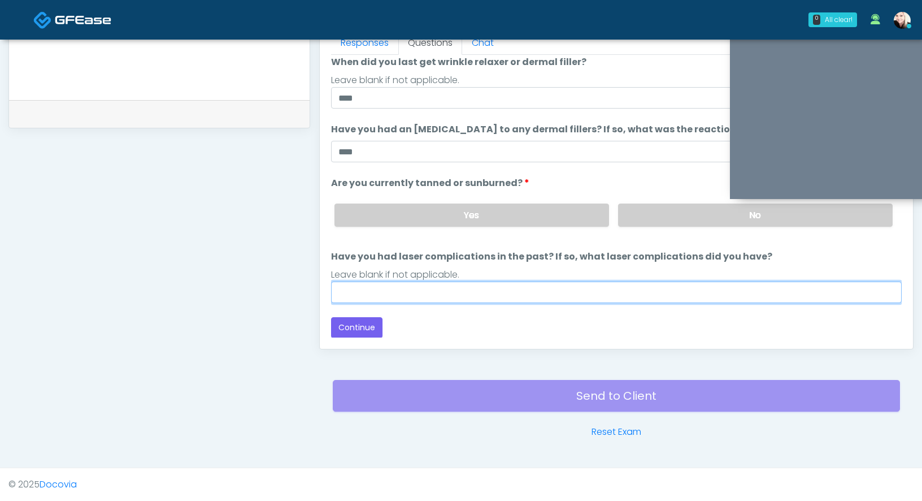
click at [436, 289] on input "Have you had laser complications in the past? If so, what laser complications d…" at bounding box center [616, 291] width 571 height 21
type input "****"
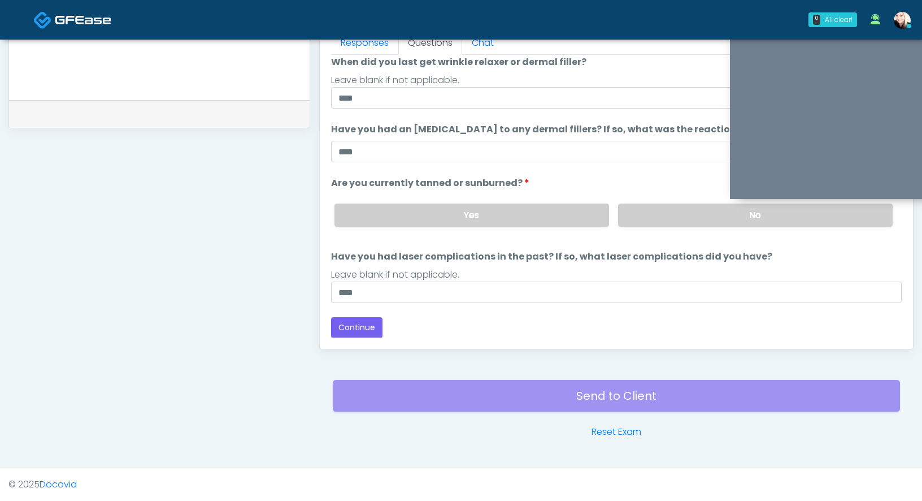
click at [420, 245] on ol "The following questions are for Filler, Wrinkle relaxers, PRP, and Lasers The f…" at bounding box center [616, 135] width 571 height 333
click at [425, 218] on label "Yes" at bounding box center [472, 214] width 275 height 23
click at [353, 329] on button "Continue" at bounding box center [356, 327] width 51 height 21
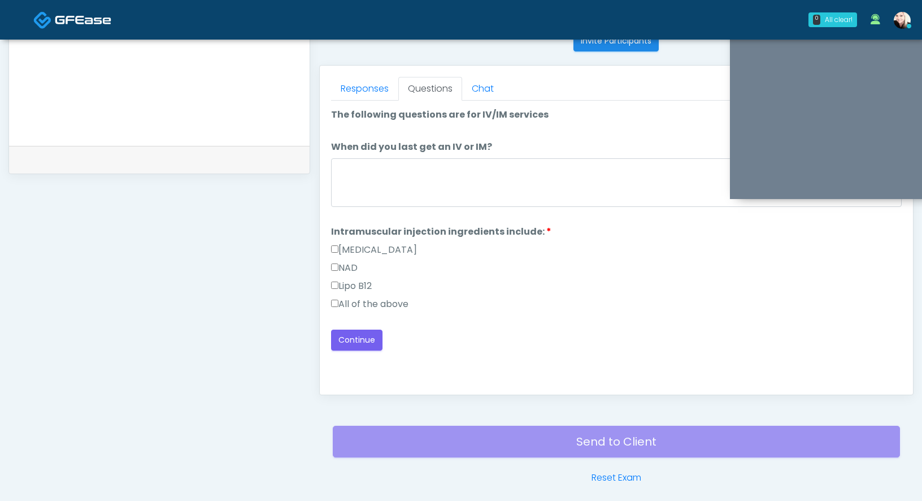
scroll to position [456, 0]
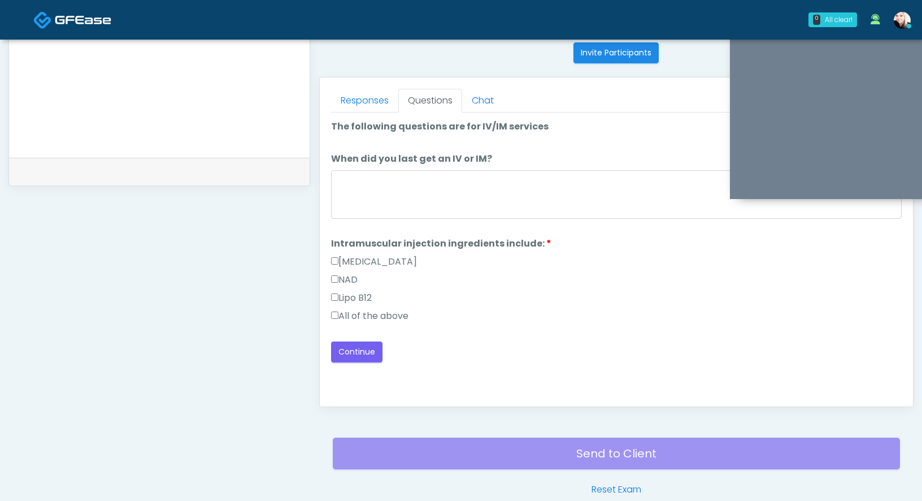
click at [346, 316] on label "All of the above" at bounding box center [369, 316] width 77 height 14
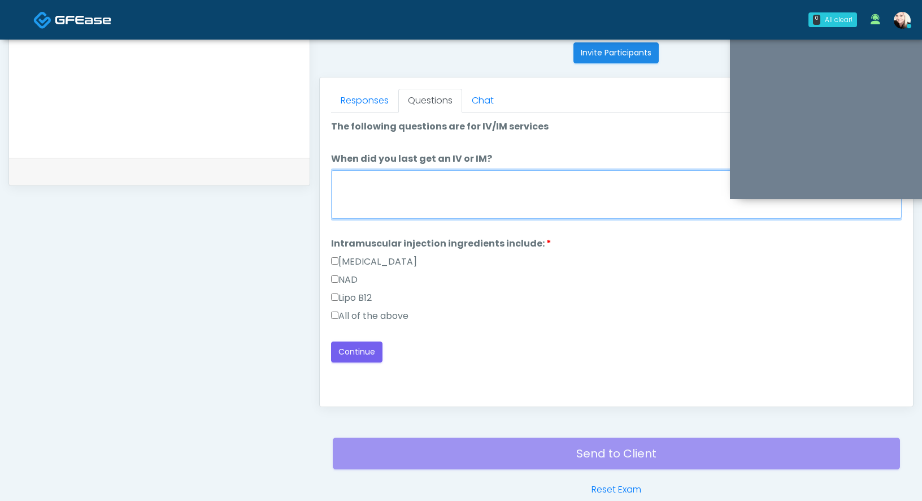
click at [376, 190] on textarea "When did you last get an IV or IM?" at bounding box center [616, 194] width 571 height 49
type textarea "****"
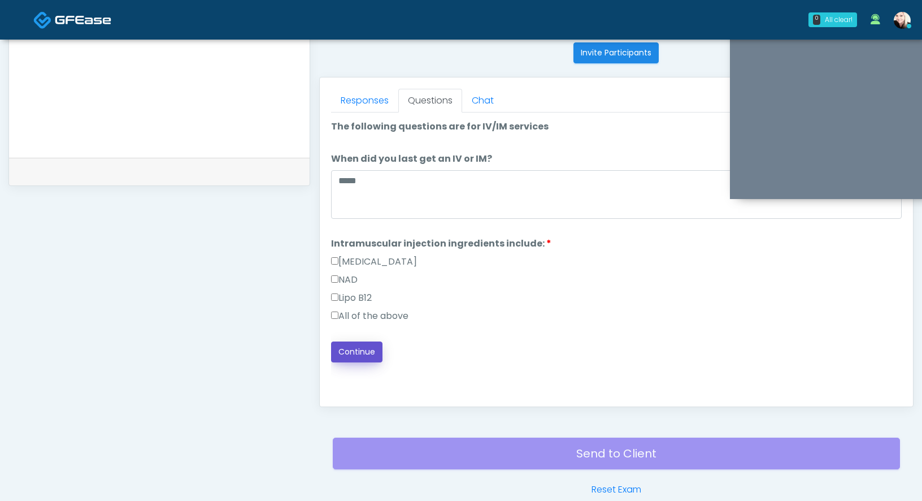
click at [351, 349] on button "Continue" at bounding box center [356, 351] width 51 height 21
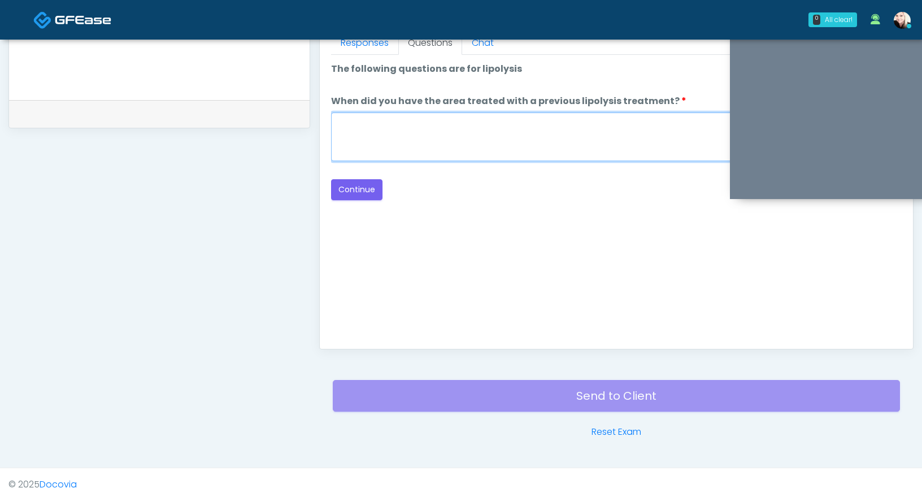
click at [412, 142] on textarea "When did you have the area treated with a previous lipolysis treatment?" at bounding box center [616, 136] width 571 height 49
type textarea "****"
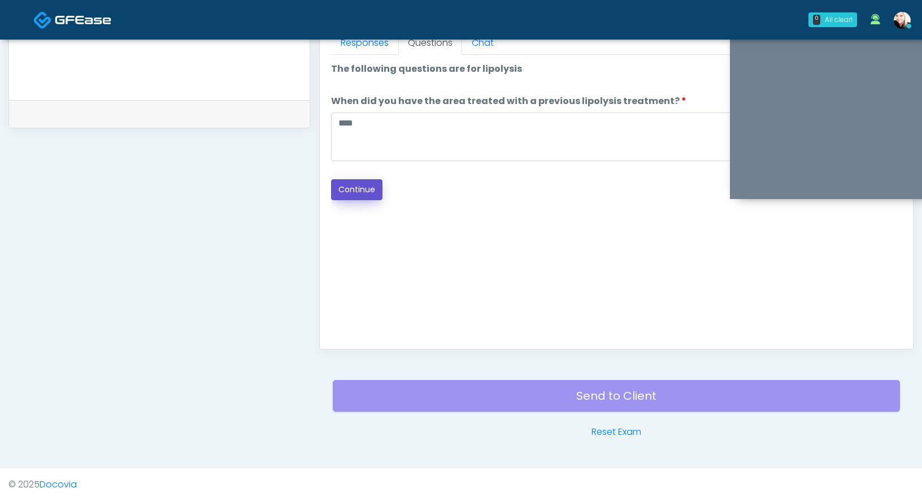
drag, startPoint x: 361, startPoint y: 197, endPoint x: 353, endPoint y: 188, distance: 11.6
click at [353, 188] on button "Continue" at bounding box center [356, 189] width 51 height 21
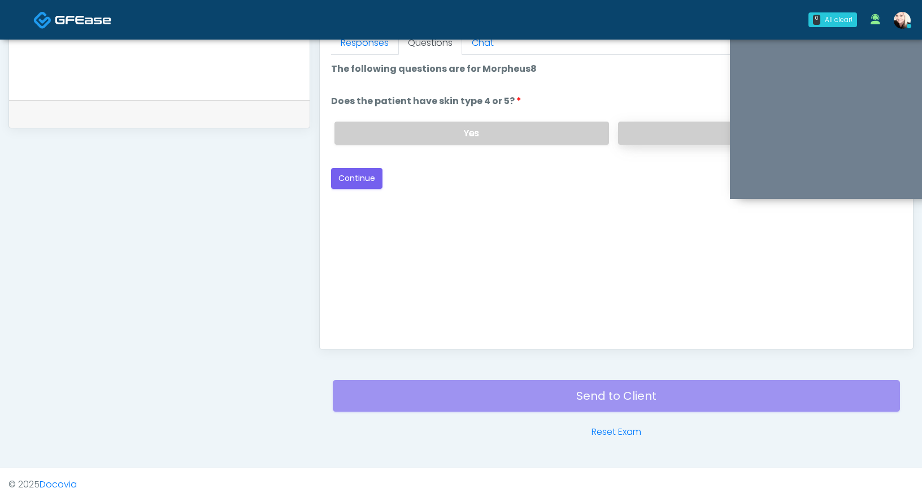
click at [646, 122] on label "No" at bounding box center [755, 133] width 275 height 23
click at [336, 177] on button "Continue" at bounding box center [356, 178] width 51 height 21
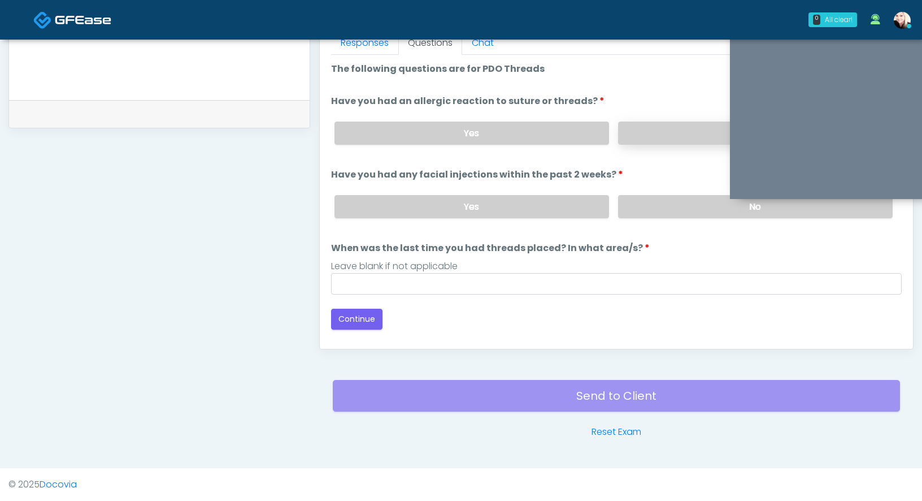
click at [647, 124] on label "No" at bounding box center [755, 133] width 275 height 23
click at [644, 198] on label "No" at bounding box center [755, 206] width 275 height 23
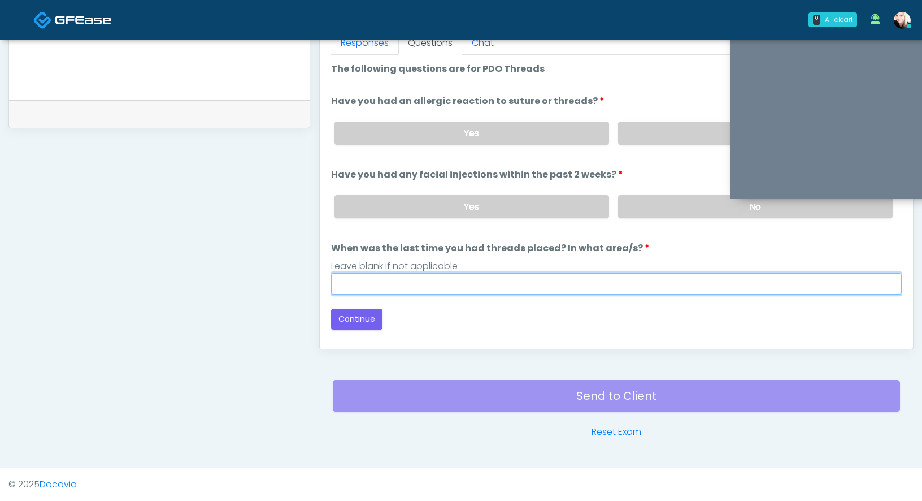
click at [500, 275] on input "When was the last time you had threads placed? In what area/s?" at bounding box center [616, 283] width 571 height 21
type input "****"
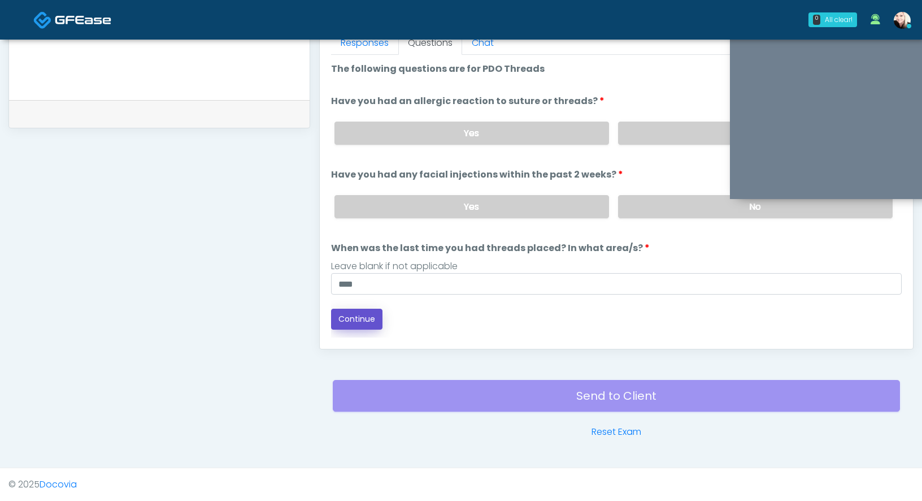
click at [342, 323] on button "Continue" at bounding box center [356, 319] width 51 height 21
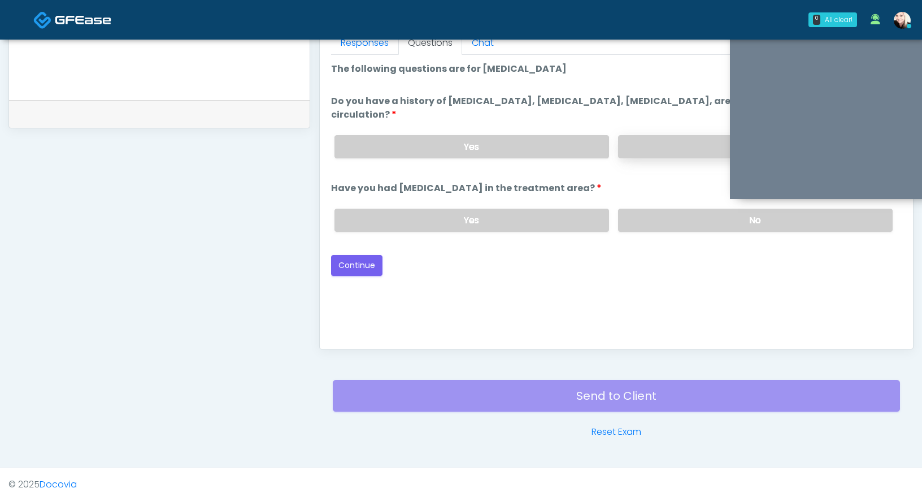
click at [643, 152] on label "No" at bounding box center [755, 146] width 275 height 23
click at [638, 226] on label "No" at bounding box center [755, 220] width 275 height 23
click at [348, 275] on div "Good Faith Exam Script Good Faith Exam Script INTRODUCTION Hello, my name is un…" at bounding box center [616, 196] width 571 height 283
click at [350, 265] on button "Continue" at bounding box center [356, 265] width 51 height 21
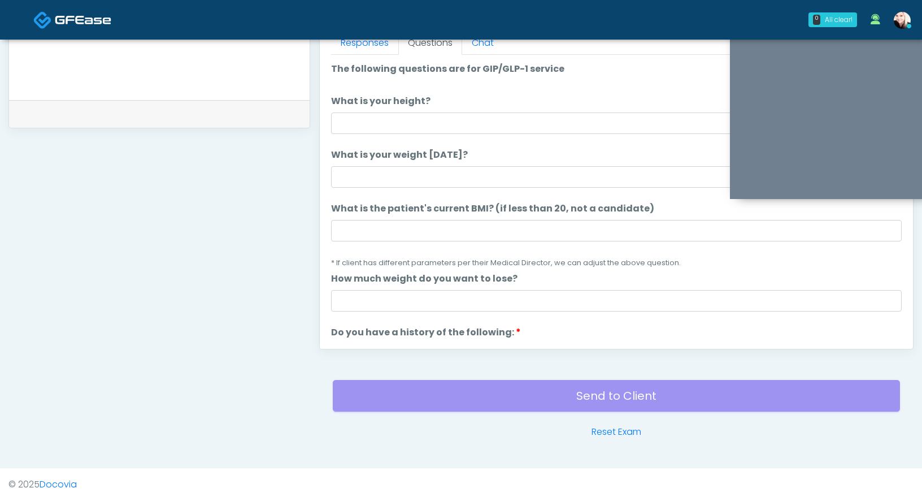
click at [397, 105] on label "What is your height?" at bounding box center [380, 101] width 99 height 14
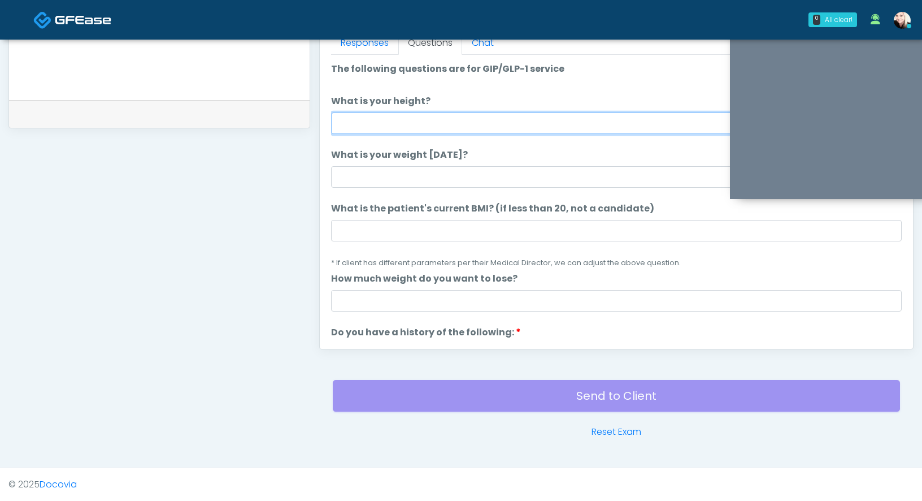
click at [397, 112] on input "What is your height?" at bounding box center [616, 122] width 571 height 21
click at [394, 116] on input "What is your height?" at bounding box center [616, 122] width 571 height 21
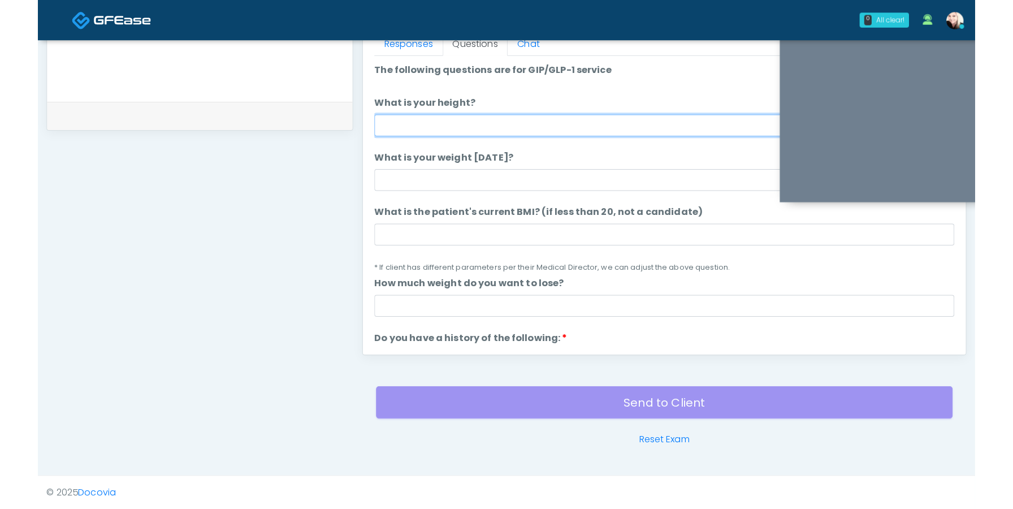
scroll to position [506, 0]
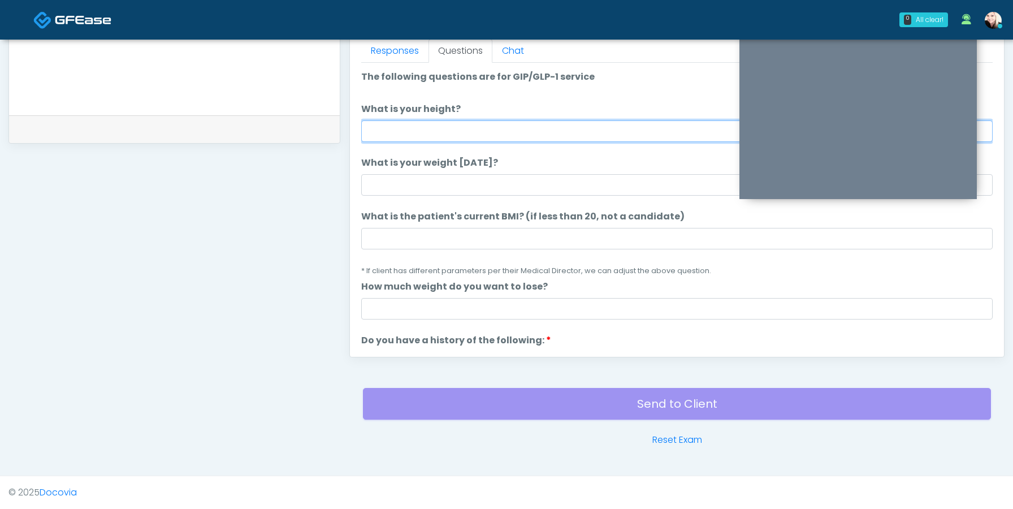
click at [434, 123] on input "What is your height?" at bounding box center [676, 130] width 631 height 21
type input "****"
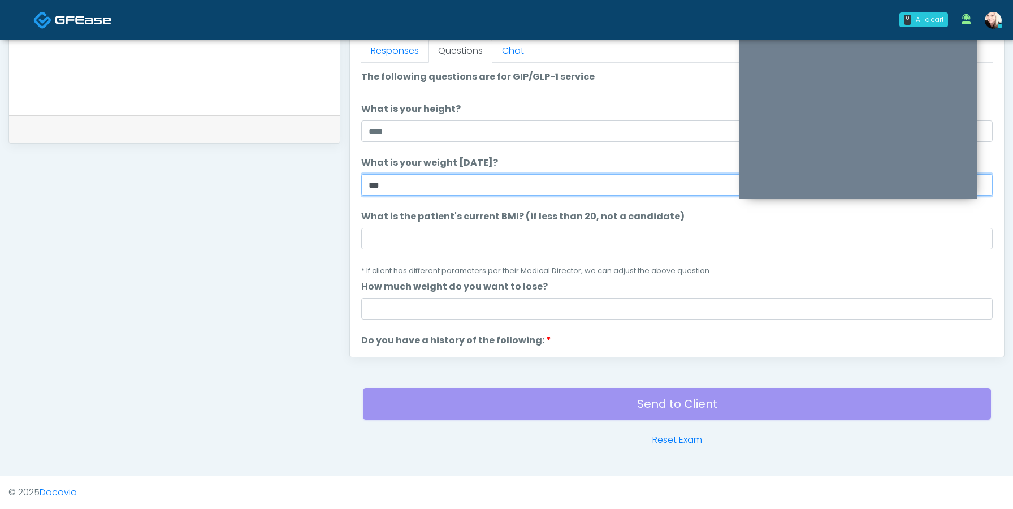
type input "***"
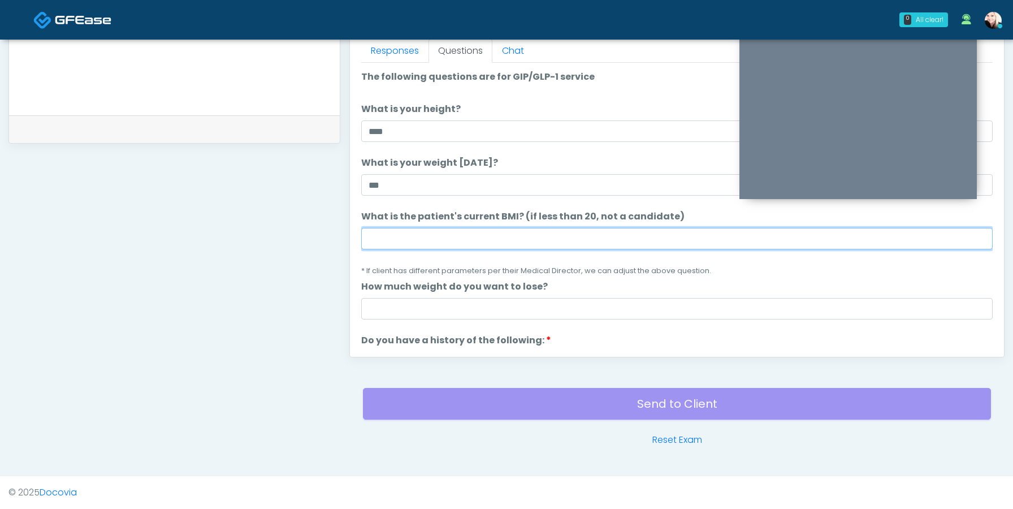
paste input "****"
type input "****"
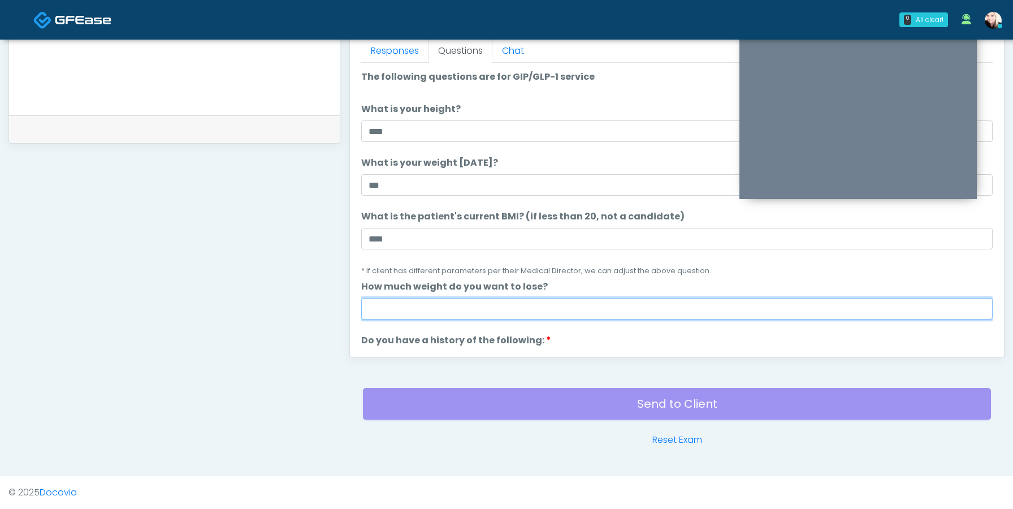
click at [428, 307] on input "How much weight do you want to lose?" at bounding box center [676, 308] width 631 height 21
type input "***"
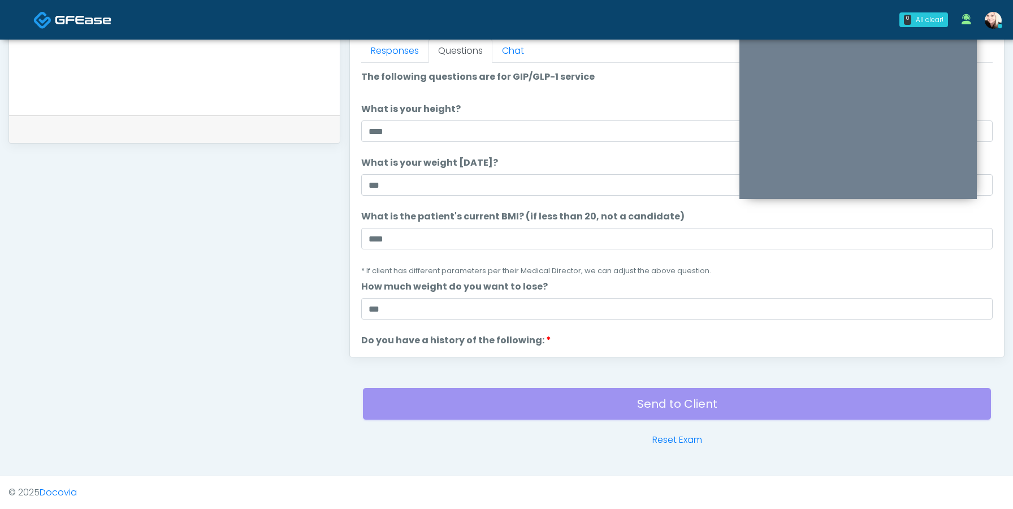
click at [447, 274] on small "* If client has different parameters per their Medical Director, we can adjust …" at bounding box center [536, 271] width 350 height 10
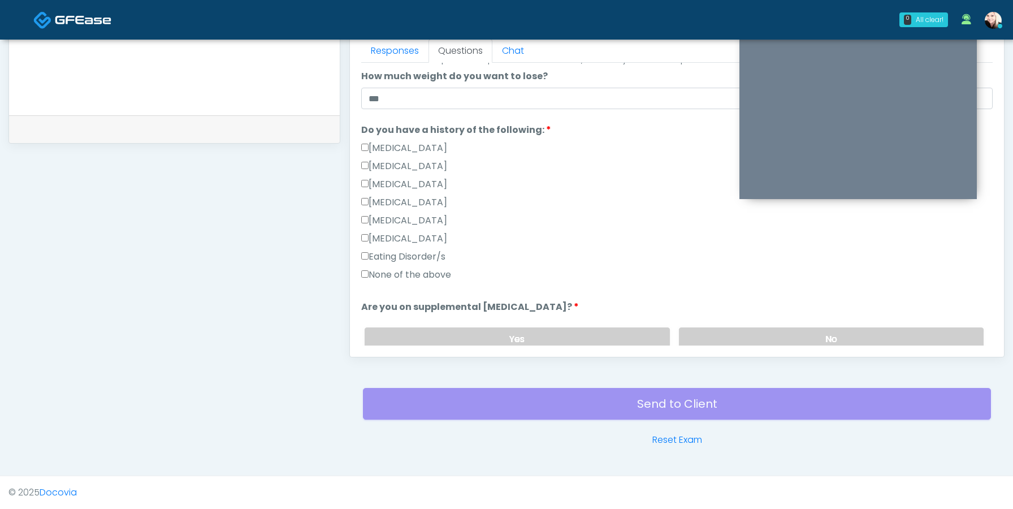
scroll to position [211, 0]
click at [419, 278] on label "None of the above" at bounding box center [406, 274] width 90 height 14
click at [741, 337] on label "No" at bounding box center [831, 338] width 305 height 23
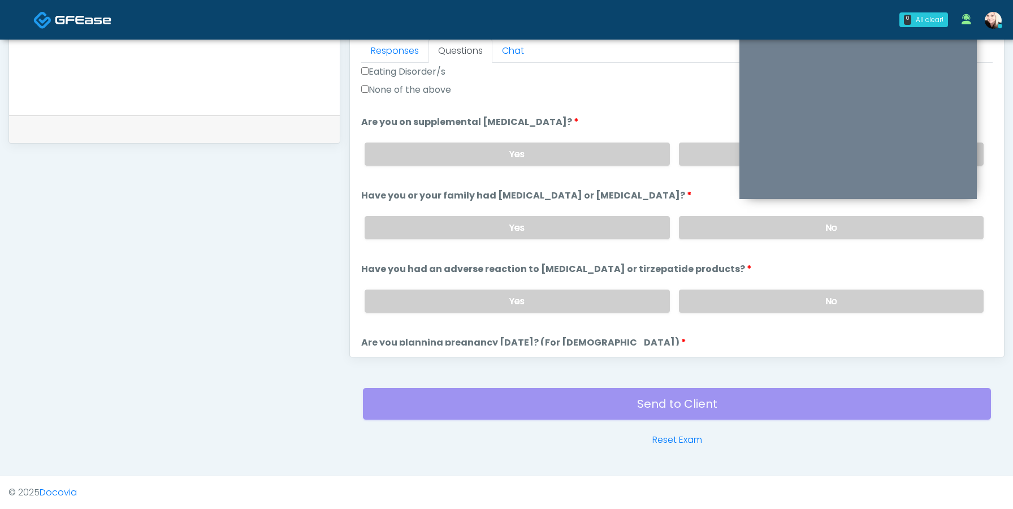
scroll to position [397, 0]
click at [724, 223] on label "No" at bounding box center [831, 225] width 305 height 23
click at [715, 299] on label "No" at bounding box center [831, 299] width 305 height 23
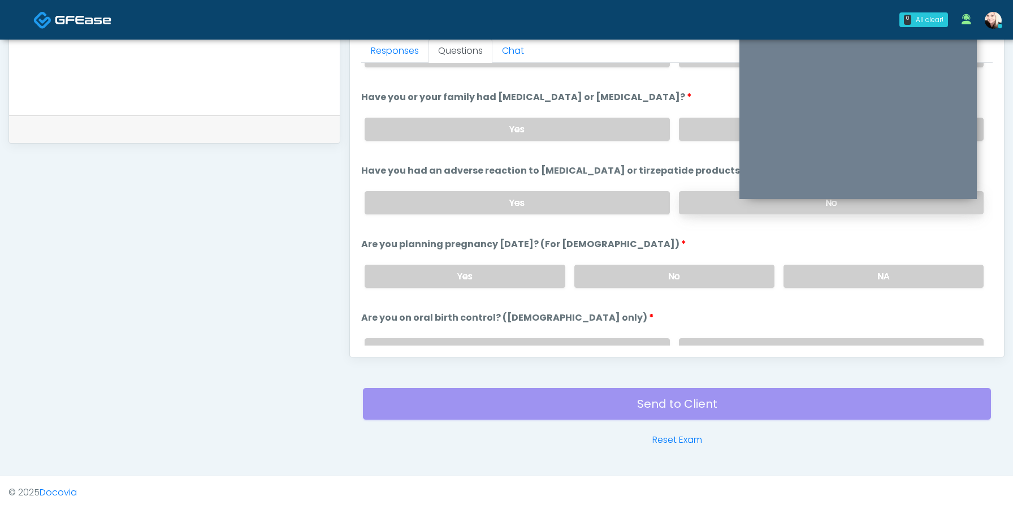
scroll to position [497, 0]
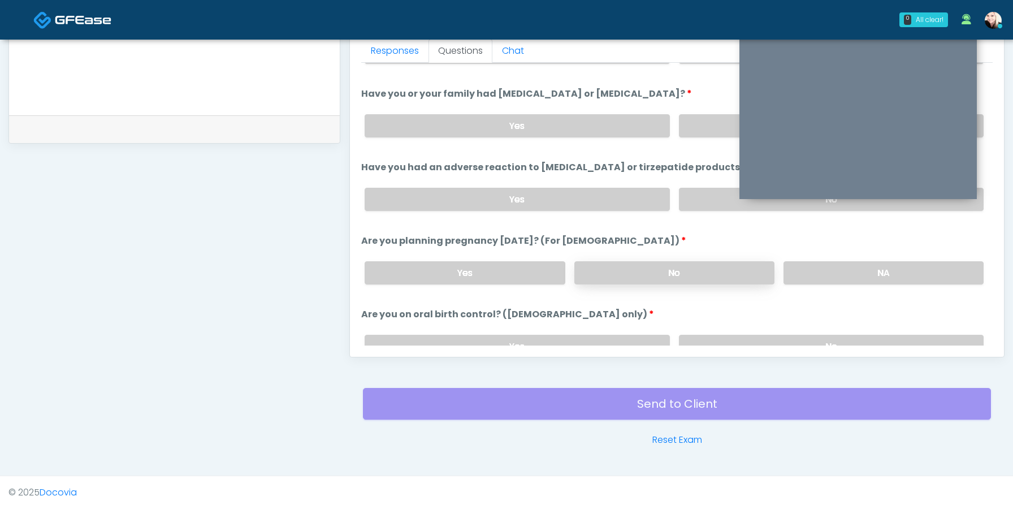
click at [726, 274] on label "No" at bounding box center [674, 272] width 200 height 23
click at [758, 345] on div "Responses Questions Chat Good Faith Exam Script Good Faith Exam Script INTRODUC…" at bounding box center [677, 192] width 654 height 329
click at [758, 343] on label "No" at bounding box center [831, 346] width 305 height 23
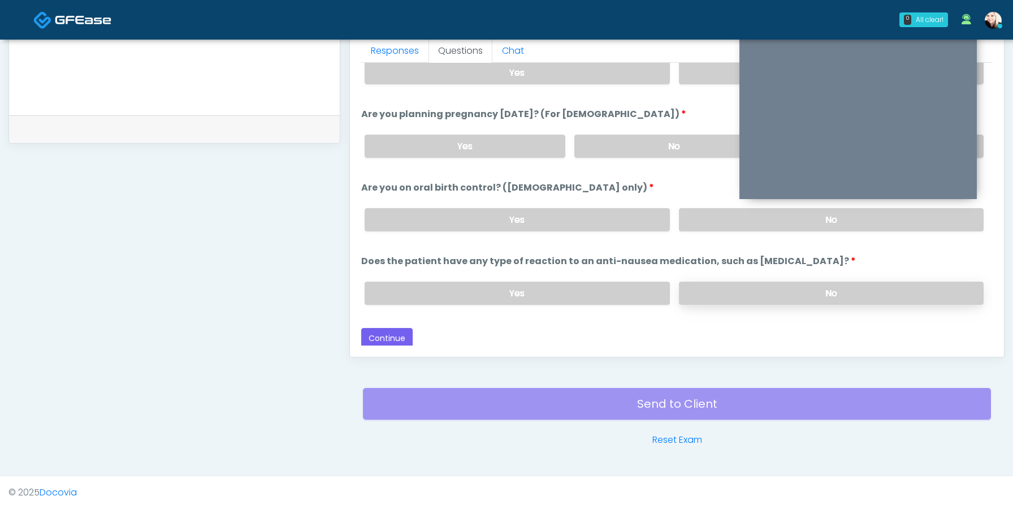
click at [732, 281] on label "No" at bounding box center [831, 292] width 305 height 23
click at [396, 328] on button "Continue" at bounding box center [386, 338] width 51 height 21
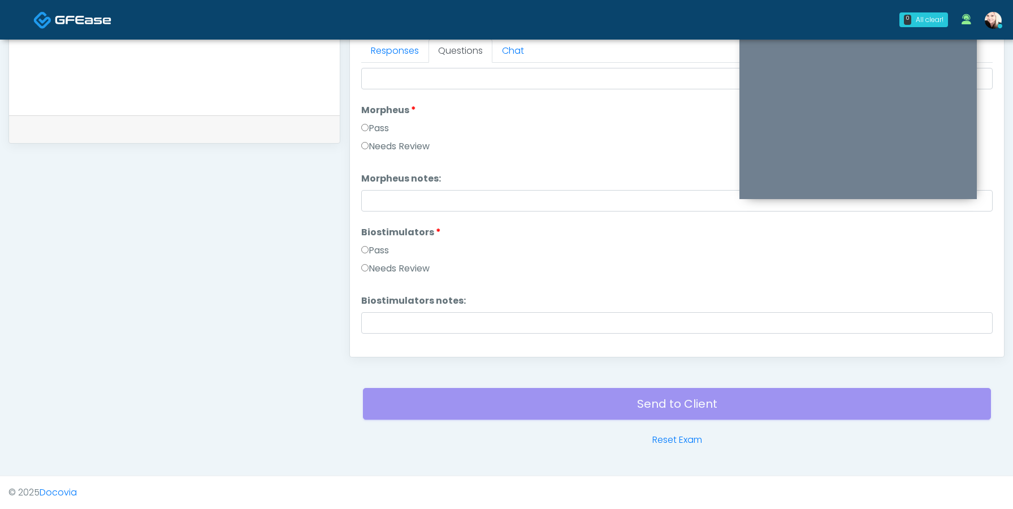
scroll to position [844, 0]
click at [370, 258] on div "Pass" at bounding box center [676, 251] width 631 height 18
click at [370, 251] on label "Pass" at bounding box center [375, 249] width 28 height 14
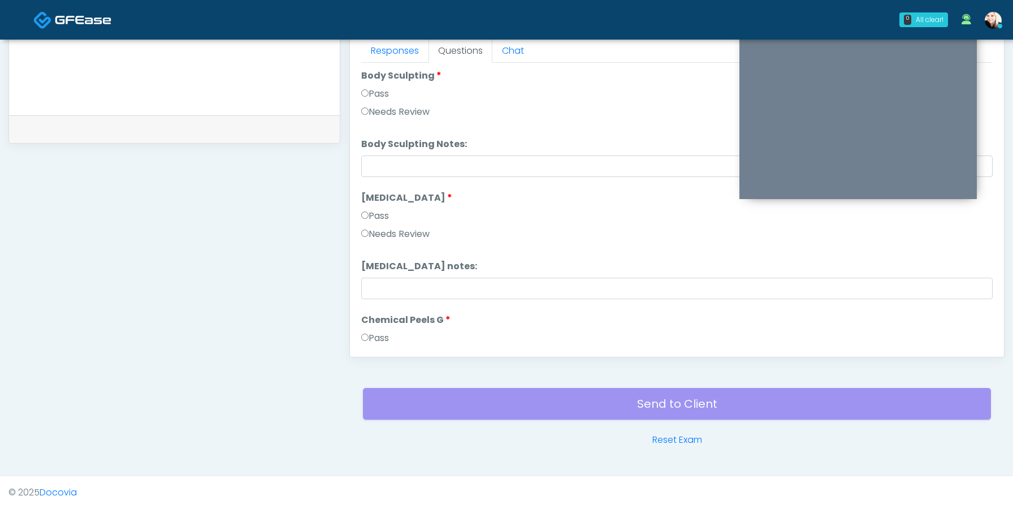
scroll to position [1248, 0]
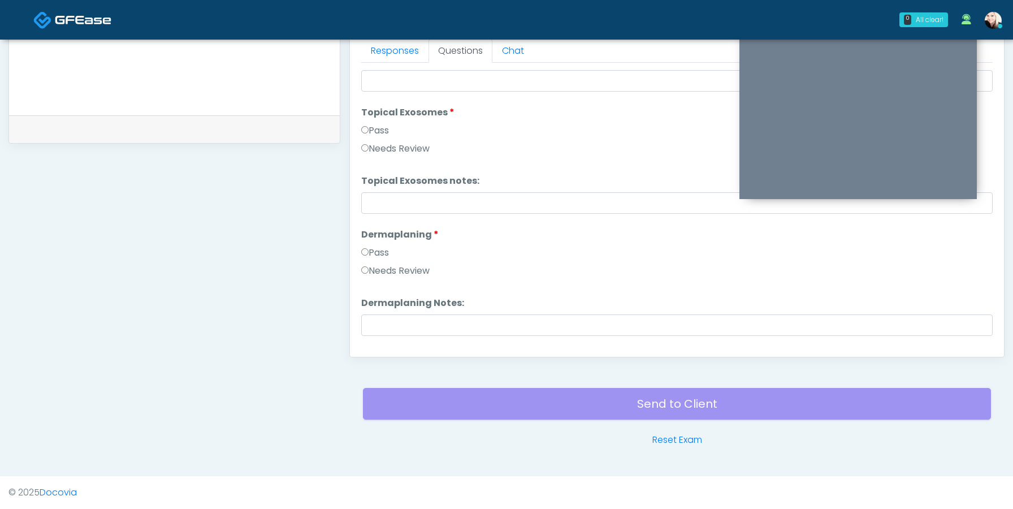
click at [369, 252] on label "Pass" at bounding box center [375, 253] width 28 height 14
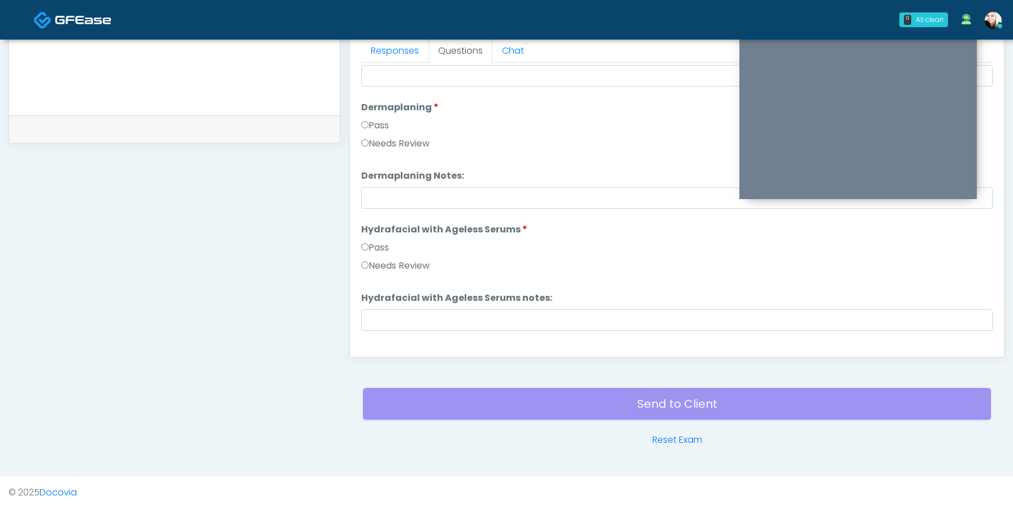
click at [369, 252] on label "Pass" at bounding box center [375, 248] width 28 height 14
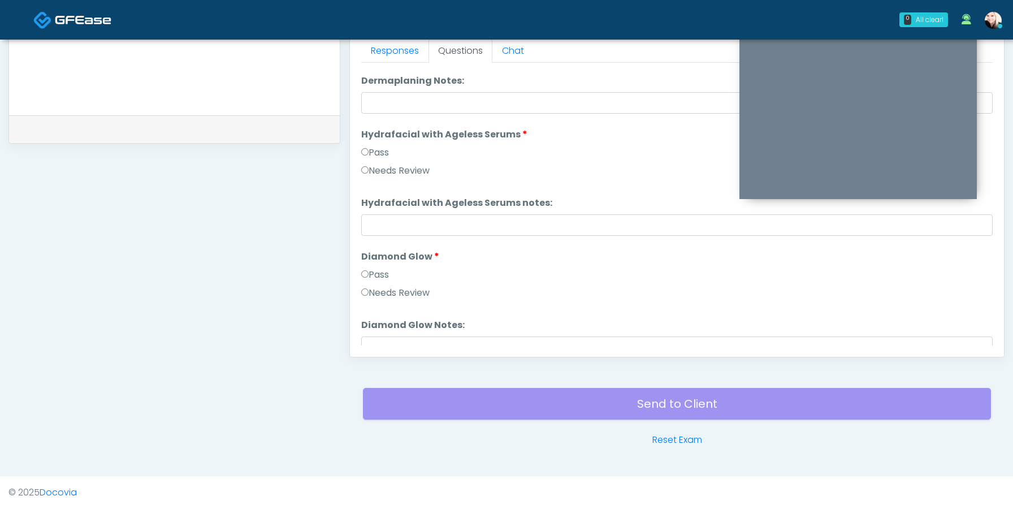
click at [367, 278] on label "Pass" at bounding box center [375, 275] width 28 height 14
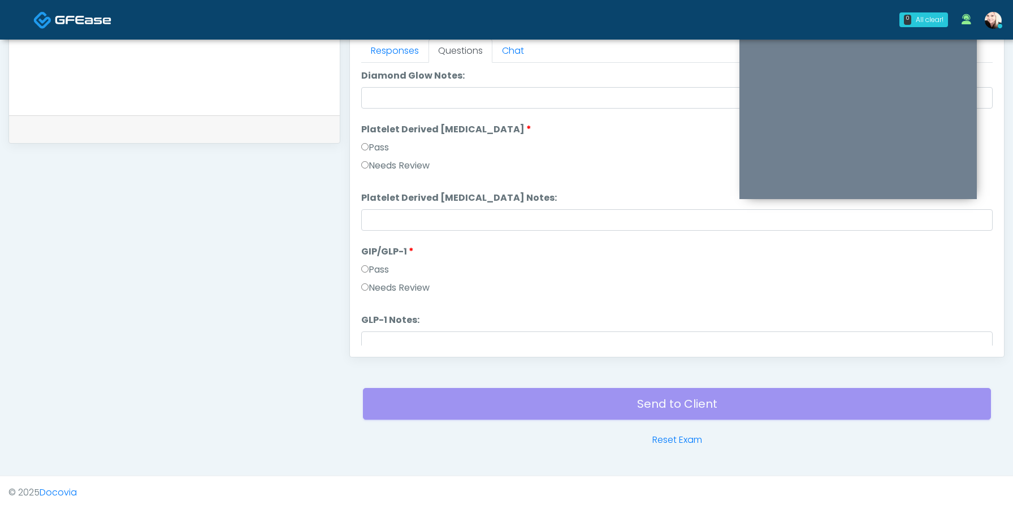
scroll to position [2086, 0]
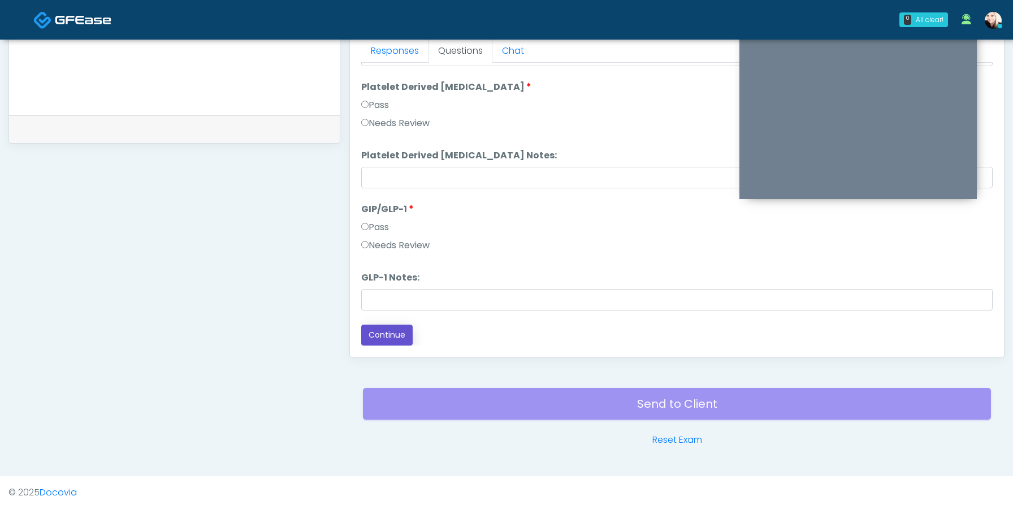
click at [387, 332] on button "Continue" at bounding box center [386, 334] width 51 height 21
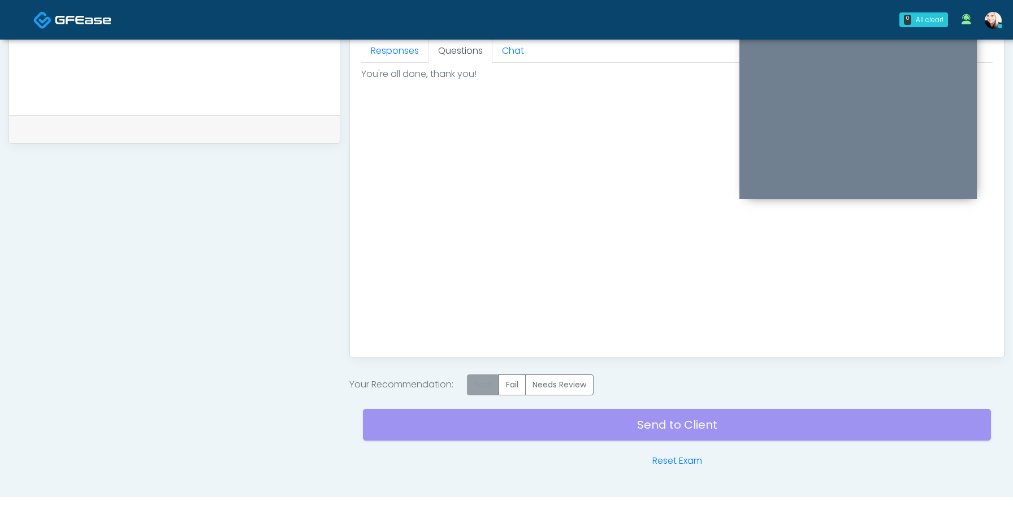
click at [481, 379] on label "Pass" at bounding box center [483, 384] width 32 height 21
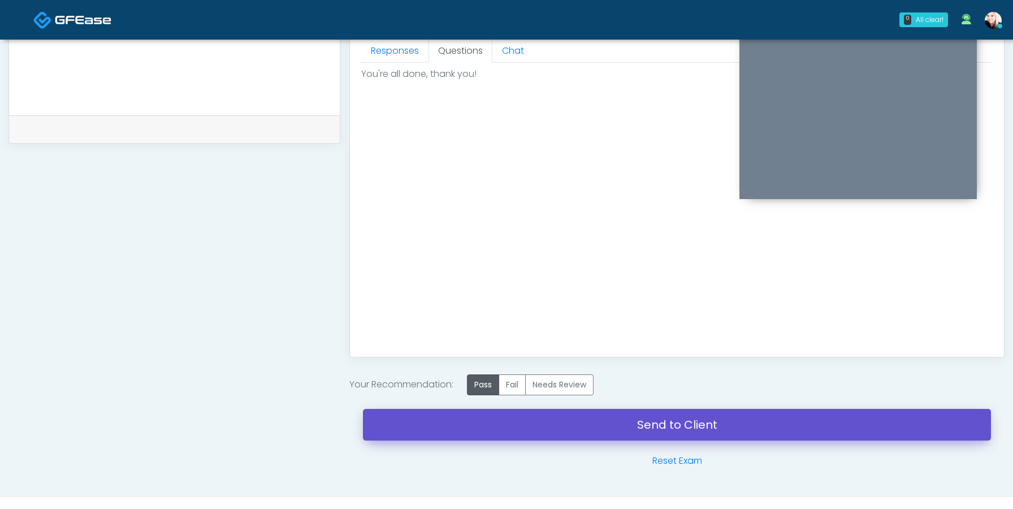
click at [662, 432] on link "Send to Client" at bounding box center [677, 425] width 628 height 32
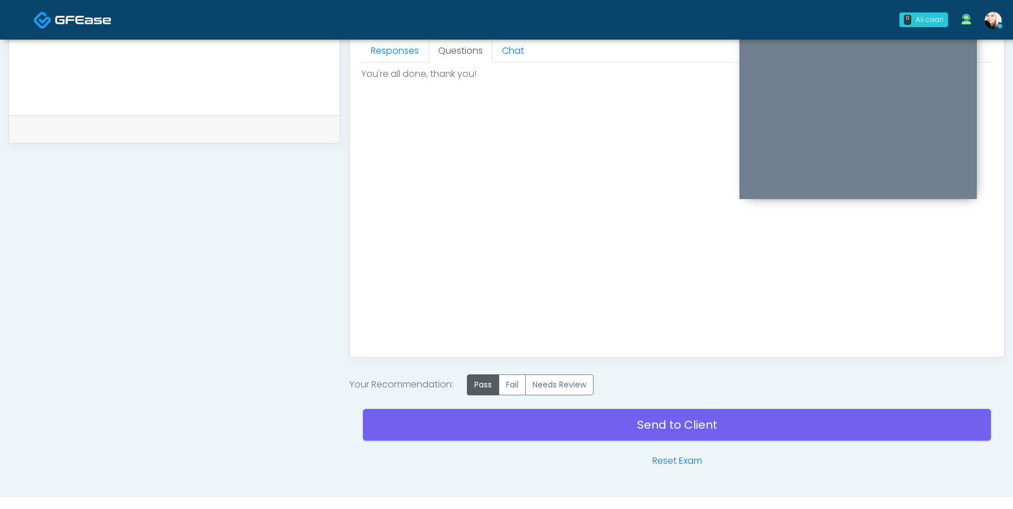
click at [598, 45] on ul "Responses Questions Chat" at bounding box center [676, 51] width 631 height 24
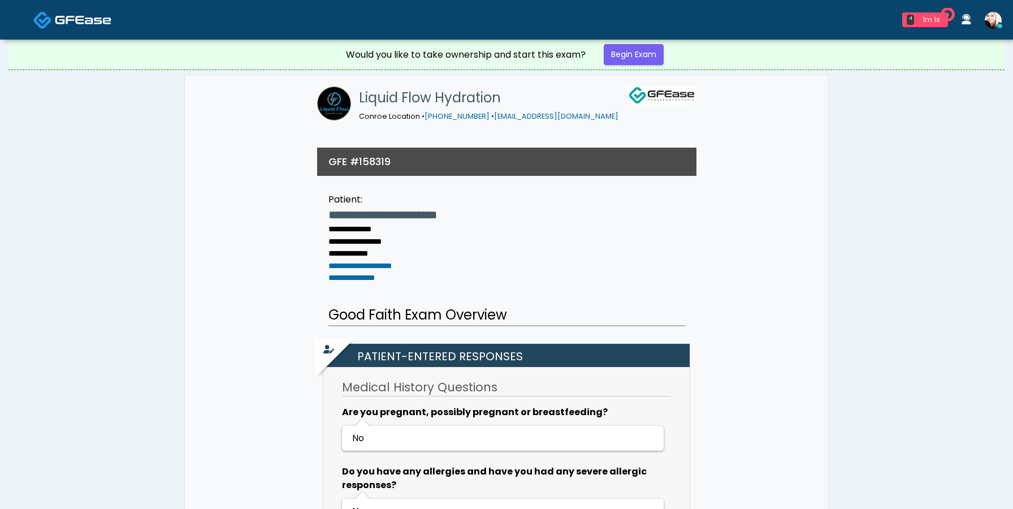
click at [643, 58] on link "Begin Exam" at bounding box center [634, 54] width 60 height 21
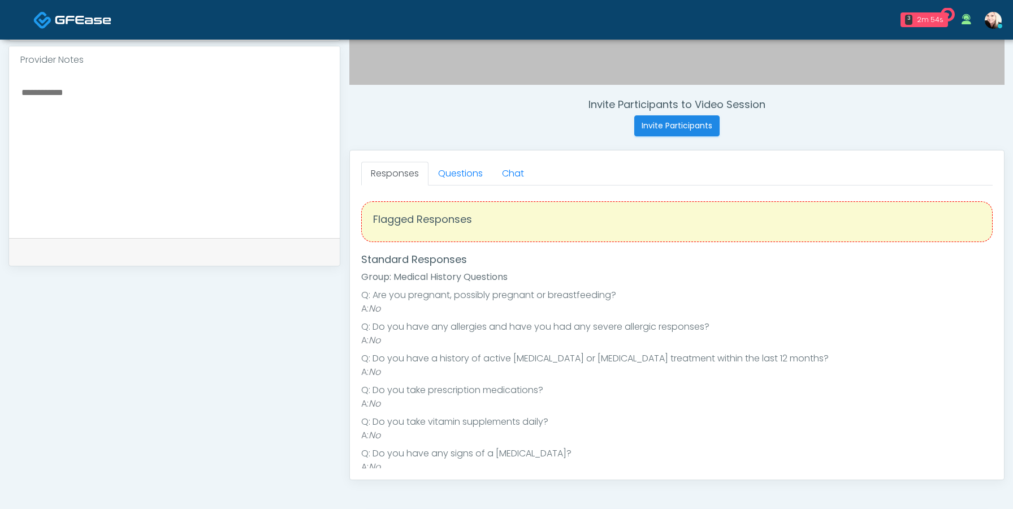
scroll to position [389, 0]
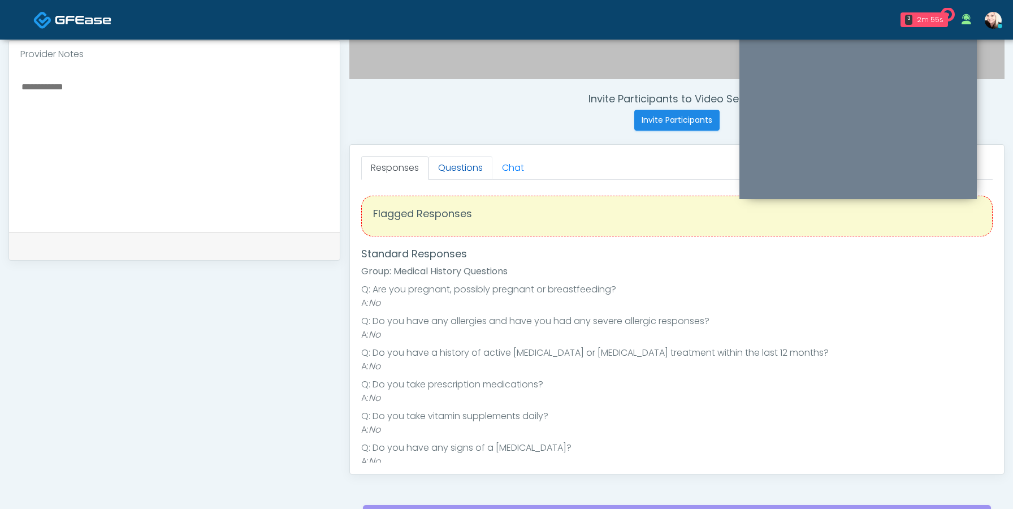
click at [445, 170] on link "Questions" at bounding box center [460, 168] width 64 height 24
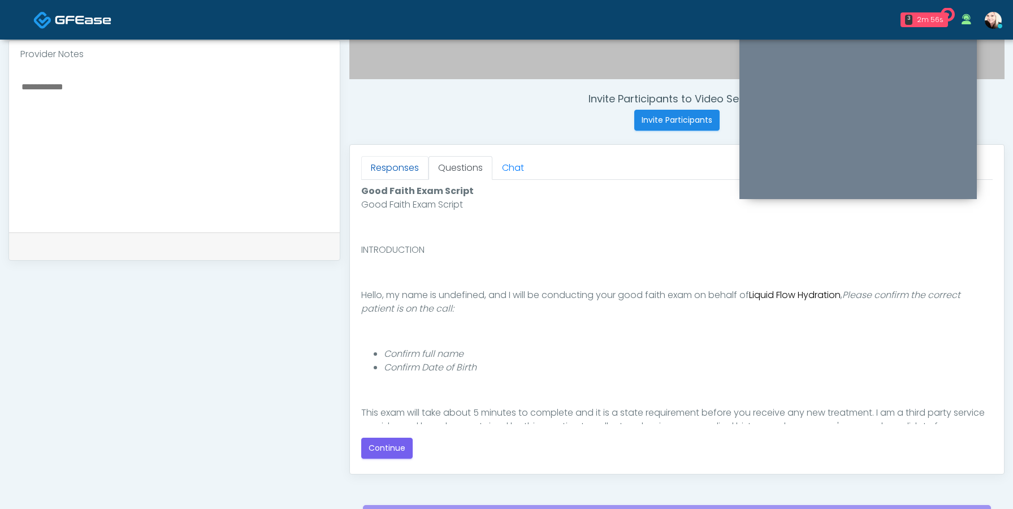
click at [387, 164] on link "Responses" at bounding box center [394, 168] width 67 height 24
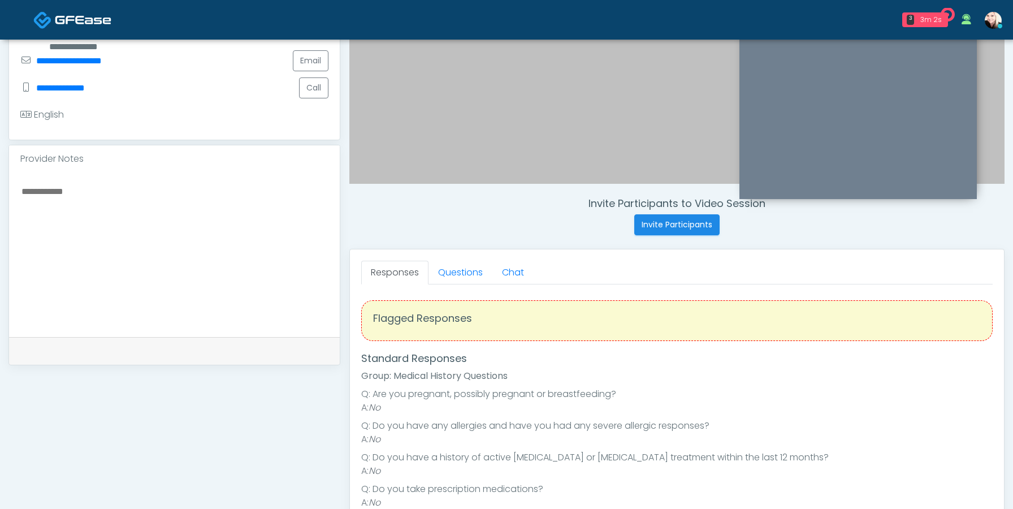
scroll to position [291, 0]
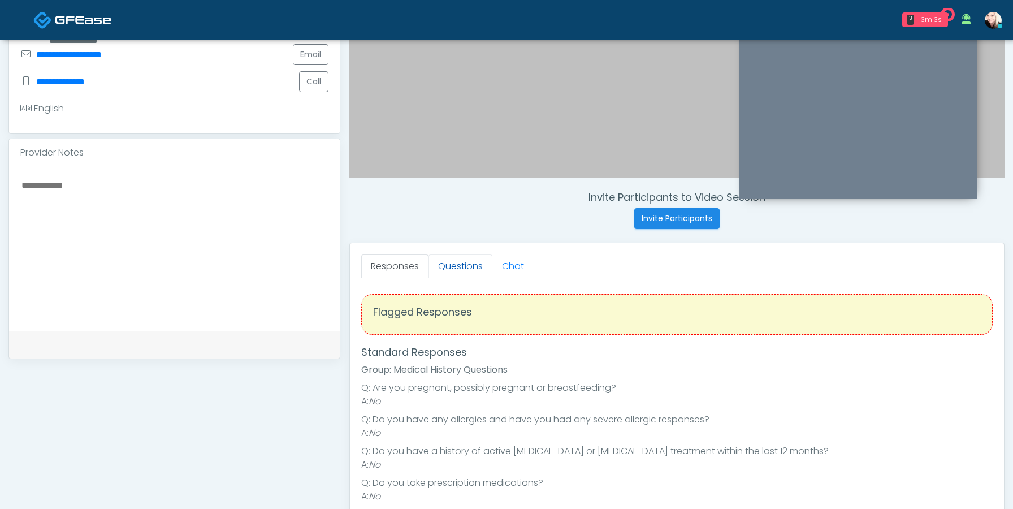
click at [475, 270] on link "Questions" at bounding box center [460, 266] width 64 height 24
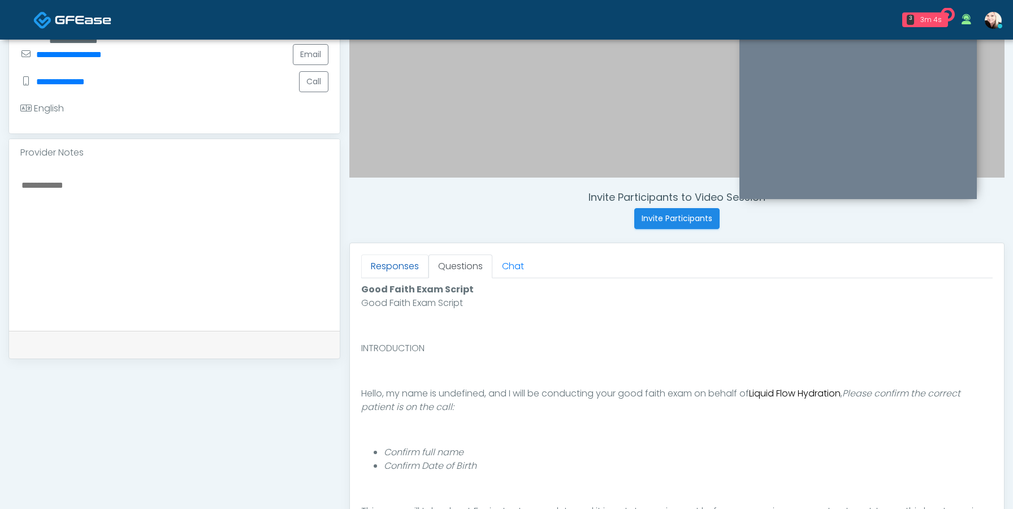
click at [397, 267] on link "Responses" at bounding box center [394, 266] width 67 height 24
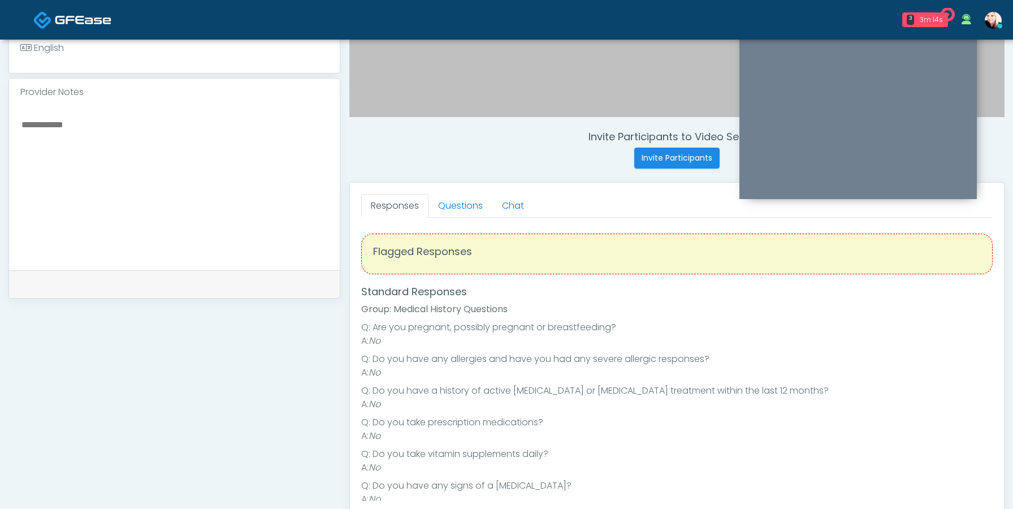
scroll to position [332, 0]
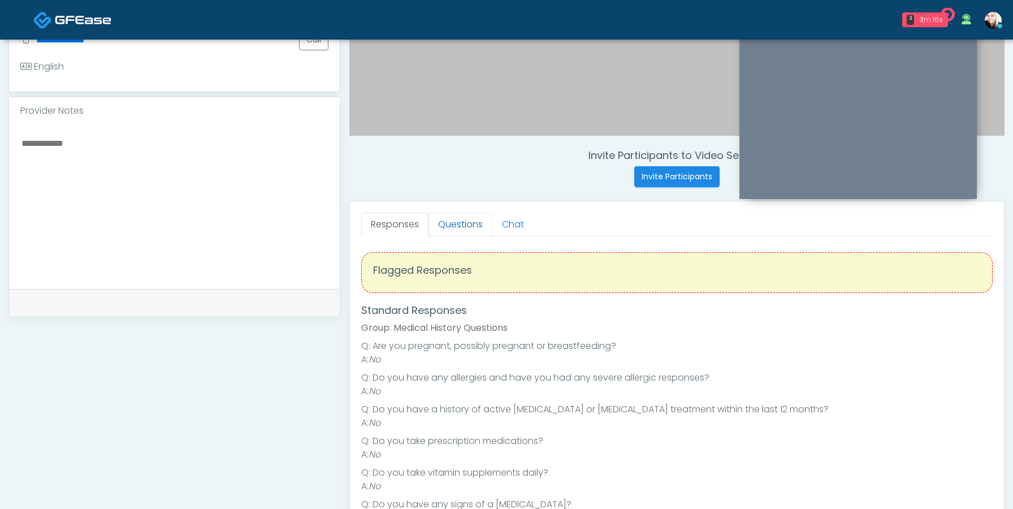
click at [448, 219] on link "Questions" at bounding box center [460, 225] width 64 height 24
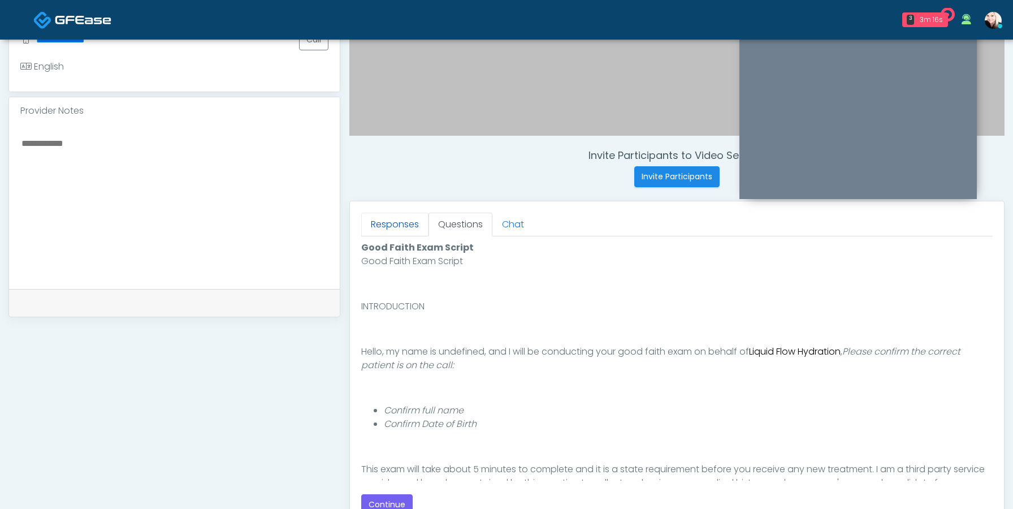
click at [382, 224] on link "Responses" at bounding box center [394, 225] width 67 height 24
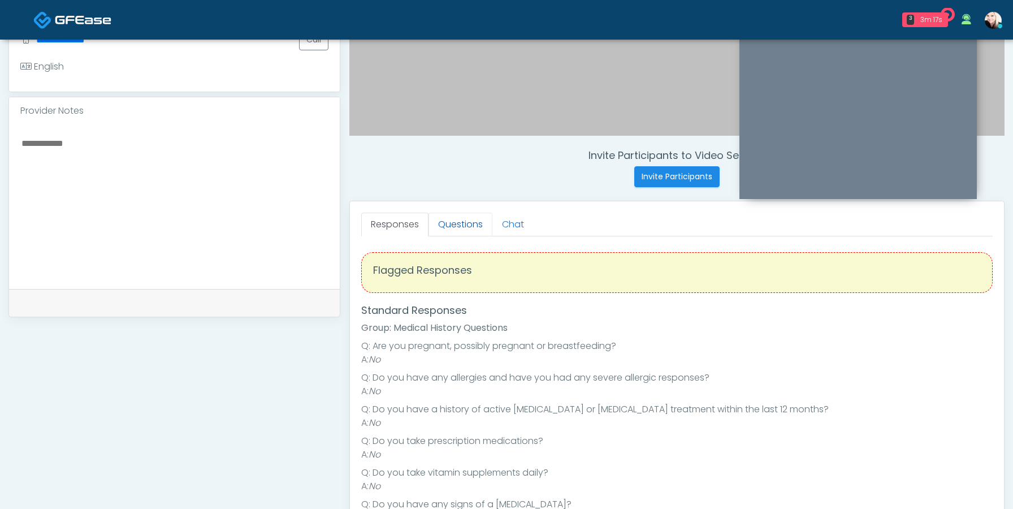
click at [470, 222] on link "Questions" at bounding box center [460, 225] width 64 height 24
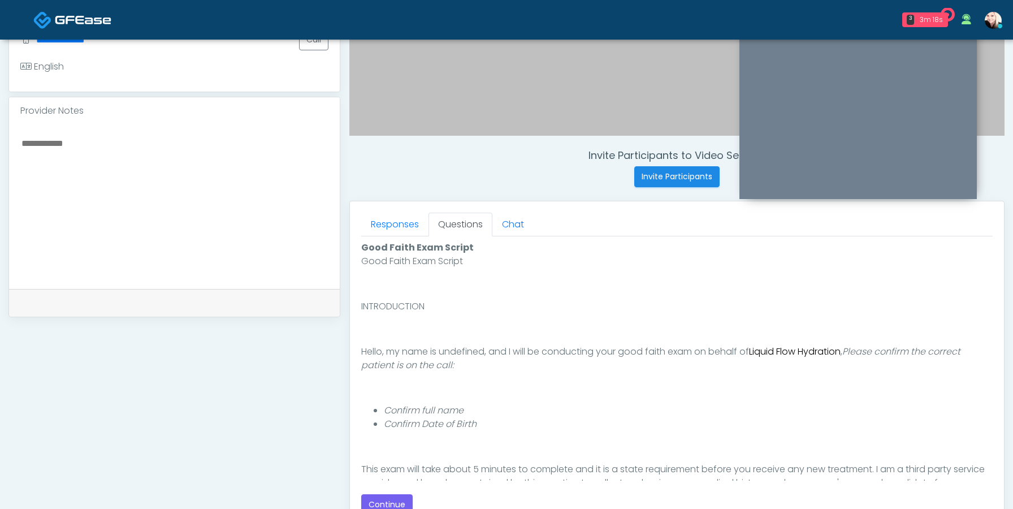
scroll to position [90, 0]
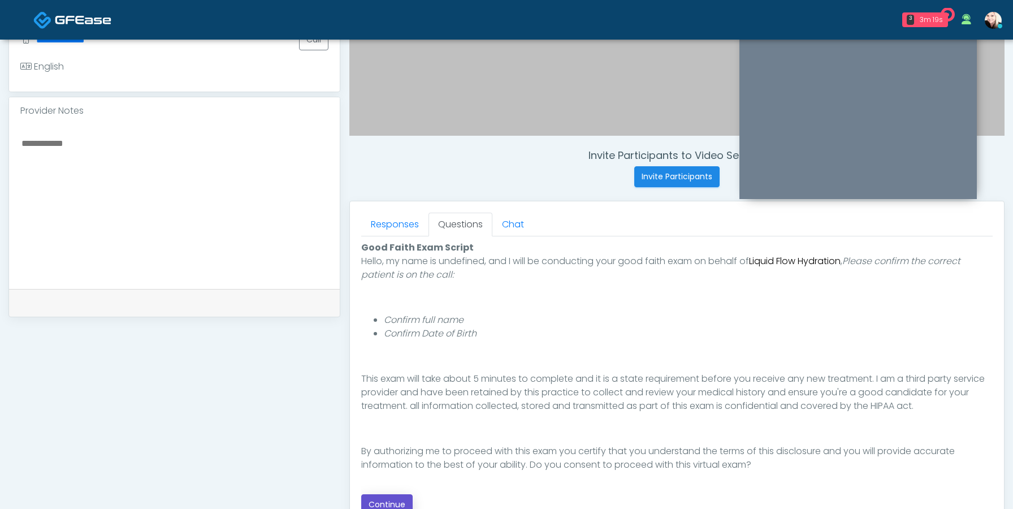
click at [387, 501] on button "Continue" at bounding box center [386, 504] width 51 height 21
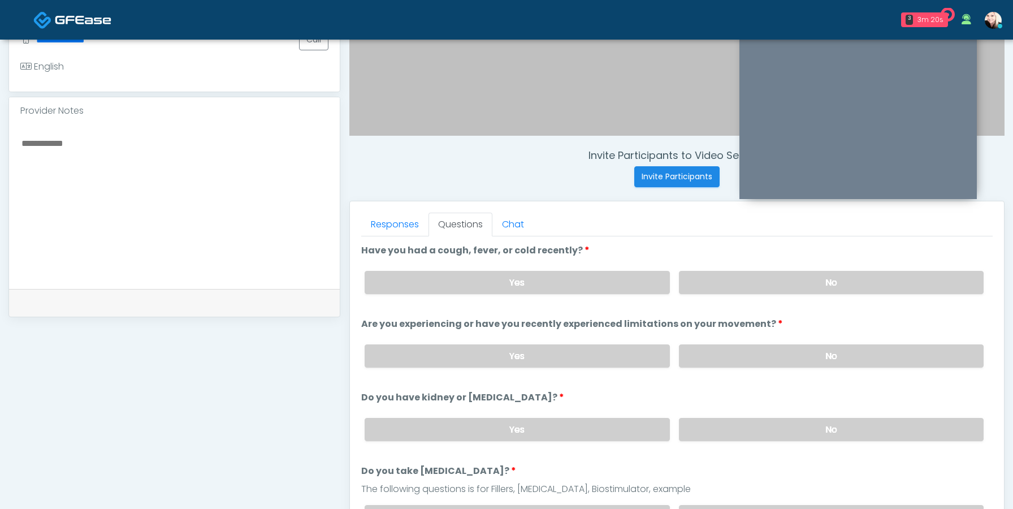
scroll to position [506, 0]
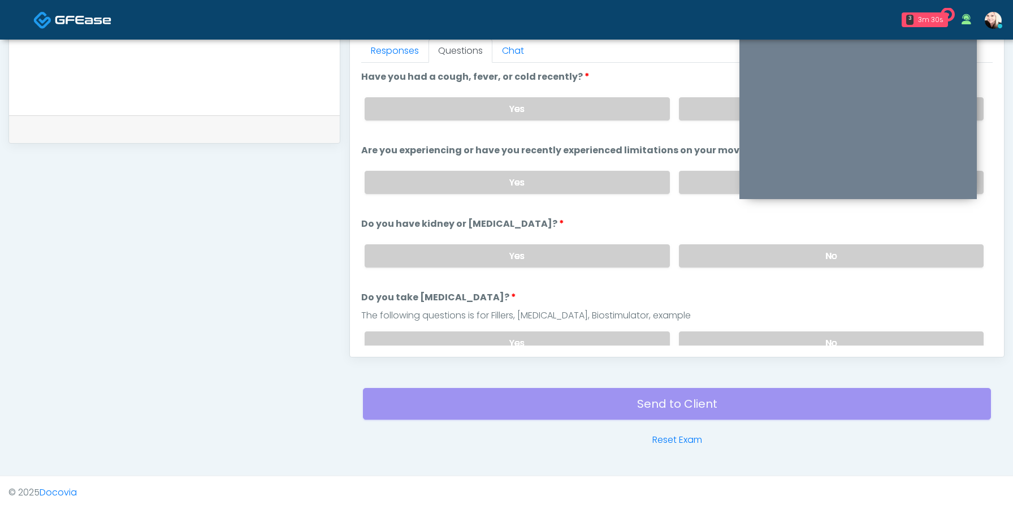
click at [713, 120] on div "Yes No" at bounding box center [674, 108] width 637 height 41
click at [713, 110] on label "No" at bounding box center [831, 108] width 305 height 23
click at [708, 180] on label "No" at bounding box center [831, 182] width 305 height 23
click at [703, 253] on label "No" at bounding box center [831, 255] width 305 height 23
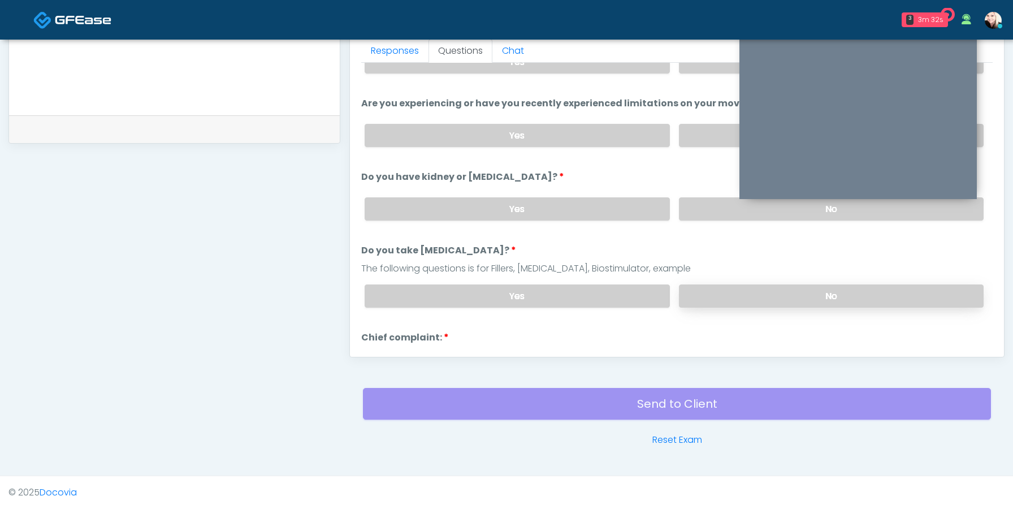
click at [708, 284] on label "No" at bounding box center [831, 295] width 305 height 23
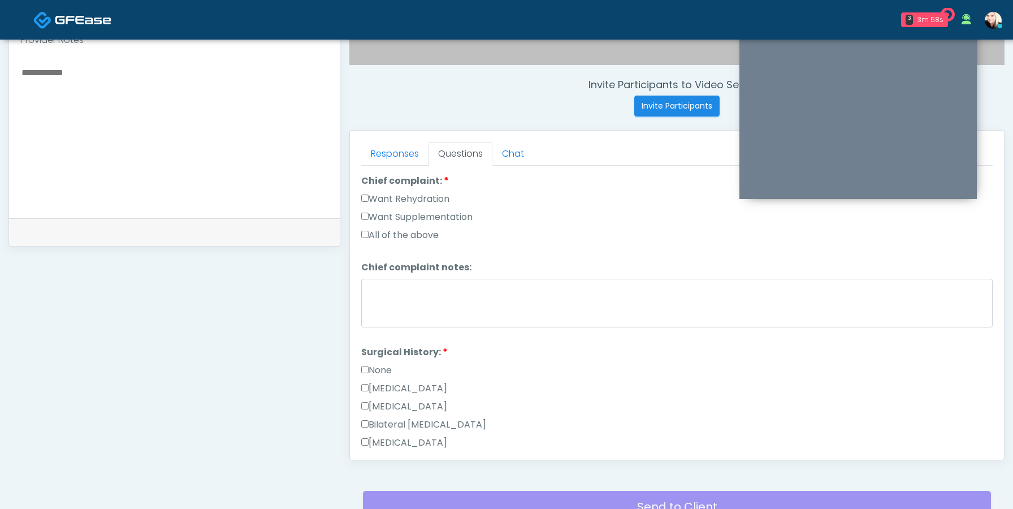
scroll to position [304, 0]
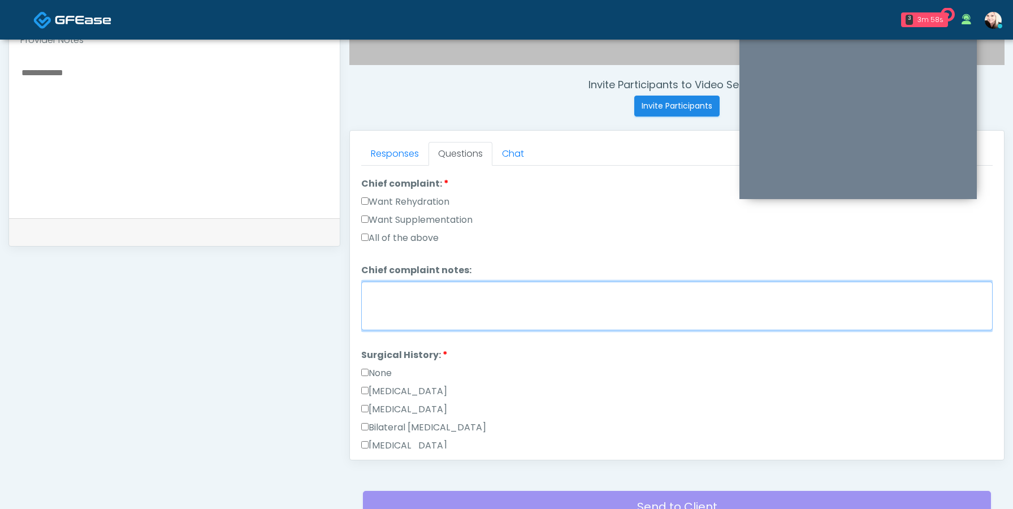
click at [370, 294] on textarea "Chief complaint notes:" at bounding box center [676, 305] width 631 height 49
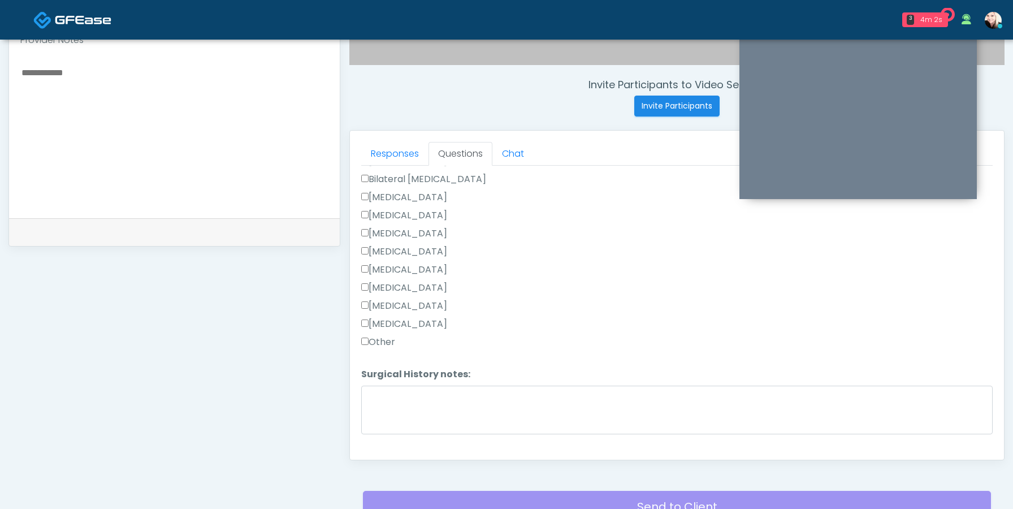
scroll to position [574, 0]
click at [373, 435] on button "Continue" at bounding box center [386, 440] width 51 height 21
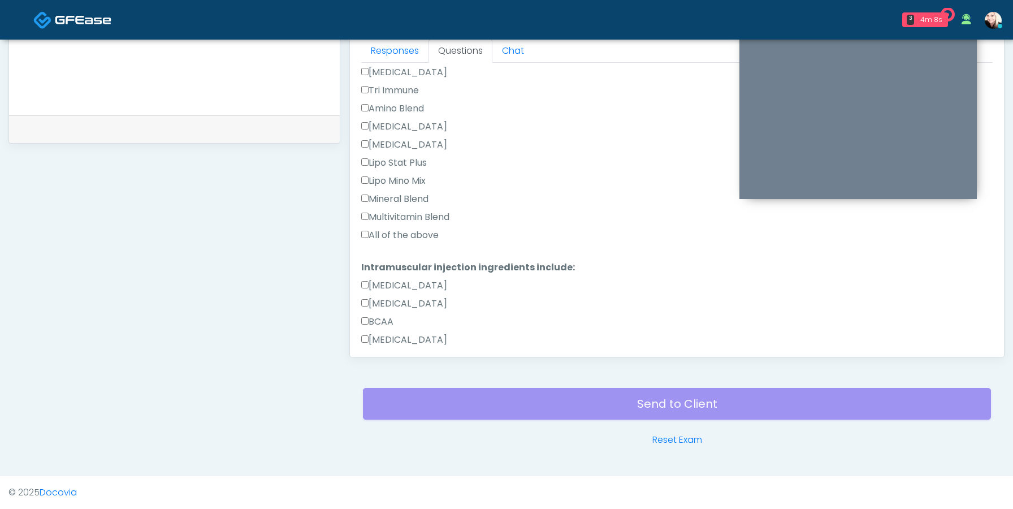
scroll to position [952, 0]
click at [375, 212] on div "Multivitamin Blend" at bounding box center [676, 221] width 631 height 18
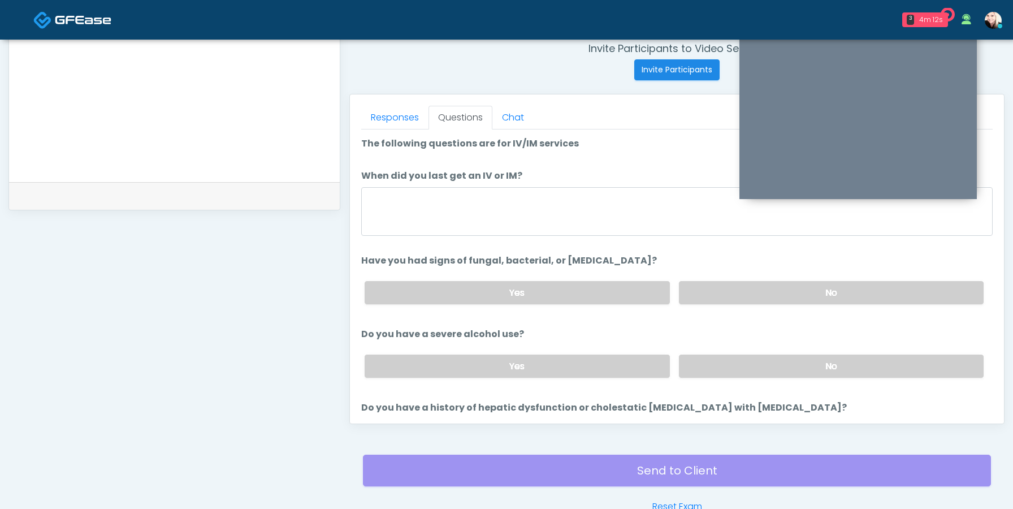
scroll to position [432, 0]
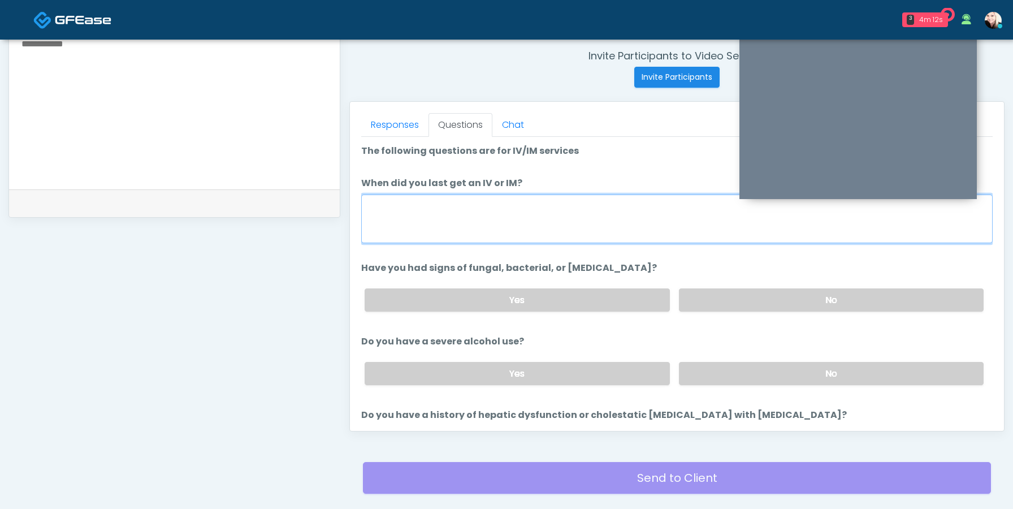
click at [377, 225] on textarea "When did you last get an IV or IM?" at bounding box center [676, 218] width 631 height 49
type textarea "*********"
click at [670, 291] on div "Yes No" at bounding box center [674, 299] width 637 height 41
click at [689, 296] on label "No" at bounding box center [831, 299] width 305 height 23
click at [703, 362] on label "No" at bounding box center [831, 373] width 305 height 23
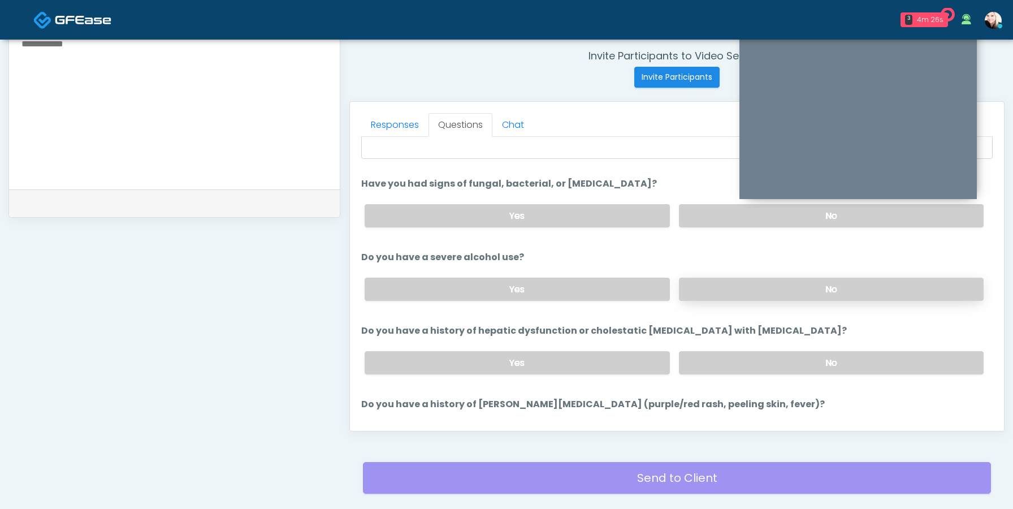
scroll to position [106, 0]
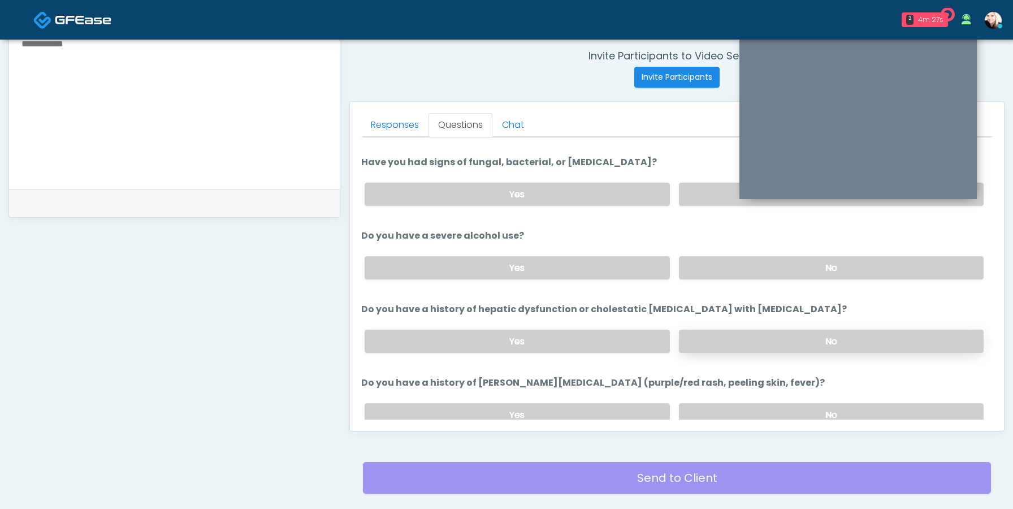
click at [713, 348] on label "No" at bounding box center [831, 341] width 305 height 23
click at [722, 404] on label "No" at bounding box center [831, 414] width 305 height 23
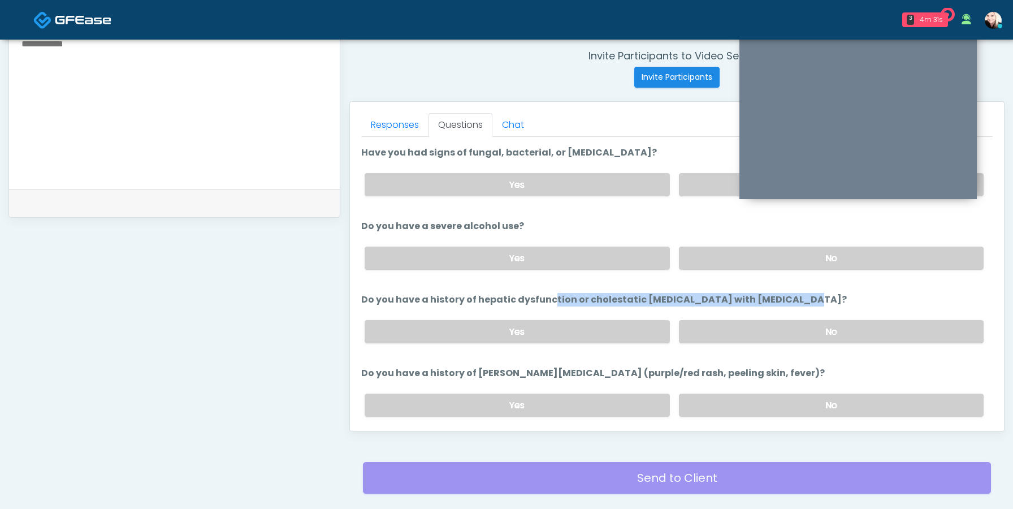
drag, startPoint x: 476, startPoint y: 298, endPoint x: 712, endPoint y: 294, distance: 235.7
click at [712, 294] on label "Do you have a history of hepatic dysfunction or cholestatic jaundice with Azith…" at bounding box center [604, 300] width 486 height 14
click at [600, 293] on label "Do you have a history of hepatic dysfunction or cholestatic jaundice with Azith…" at bounding box center [604, 300] width 486 height 14
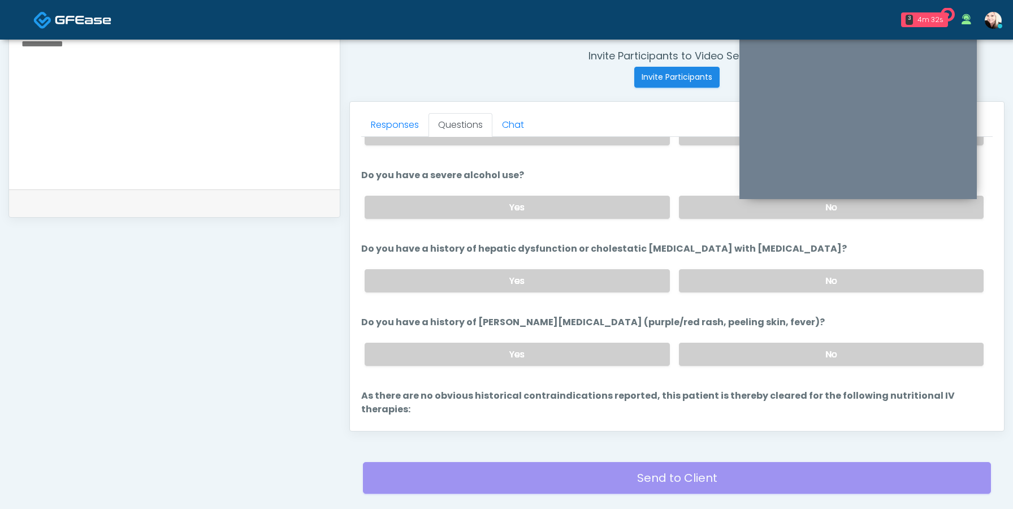
scroll to position [168, 0]
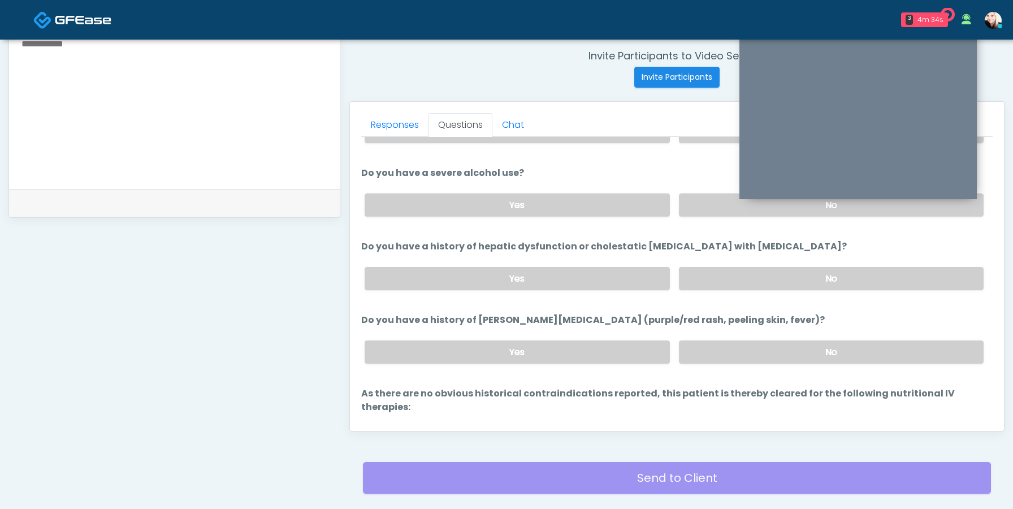
drag, startPoint x: 507, startPoint y: 320, endPoint x: 649, endPoint y: 326, distance: 142.0
click at [649, 326] on li "Do you have a history of Stevens-Johnson syndrome (purple/red rash, peeling ski…" at bounding box center [676, 342] width 631 height 59
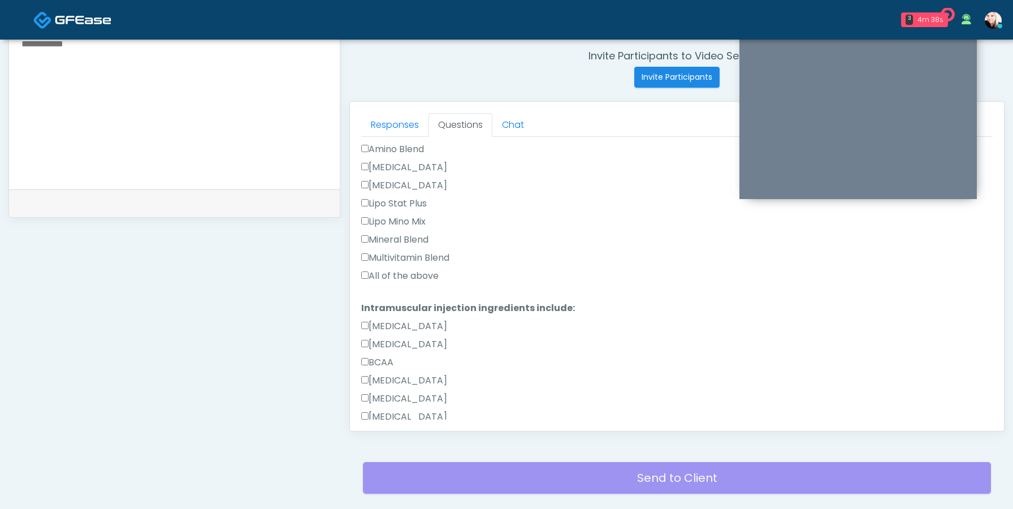
scroll to position [1412, 0]
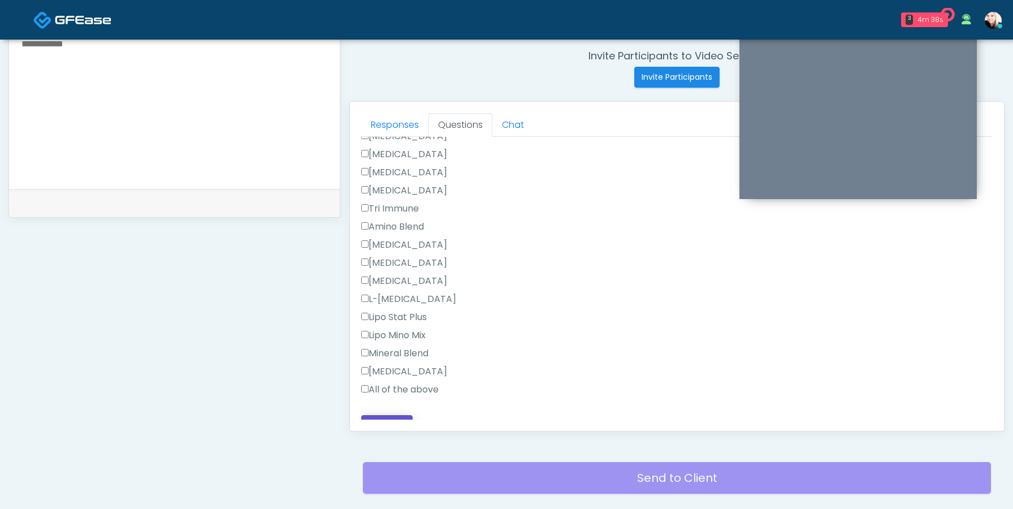
click at [387, 415] on button "Continue" at bounding box center [386, 425] width 51 height 21
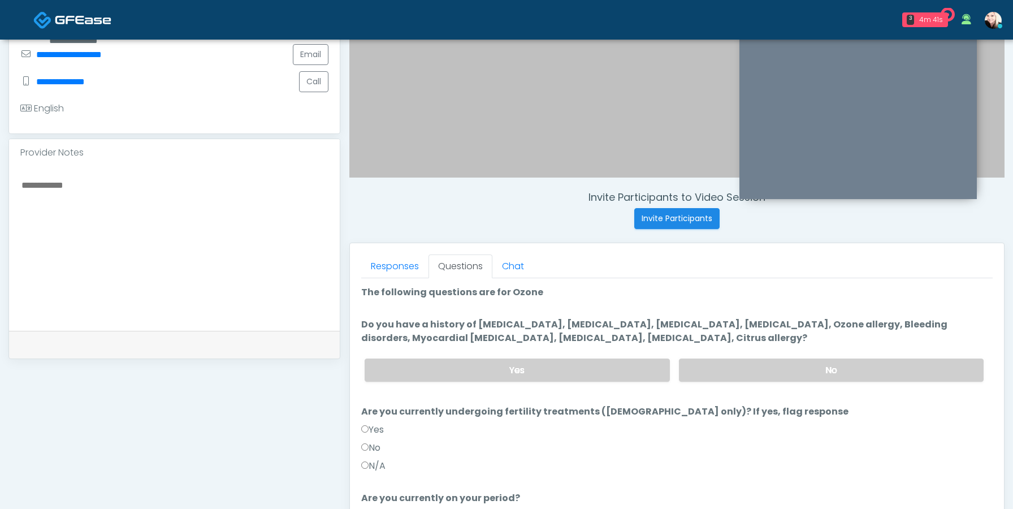
scroll to position [289, 0]
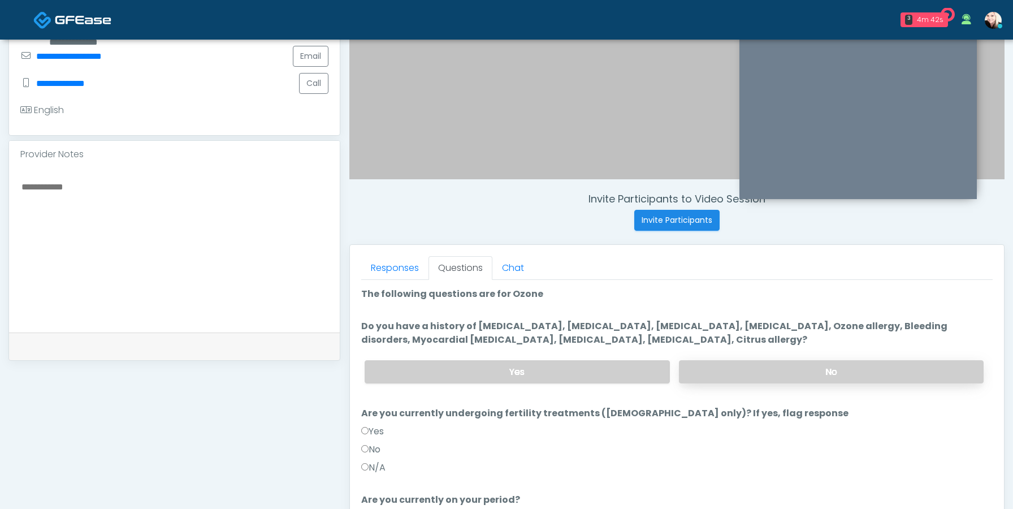
click at [740, 371] on label "No" at bounding box center [831, 371] width 305 height 23
click at [369, 466] on label "N/A" at bounding box center [373, 468] width 24 height 14
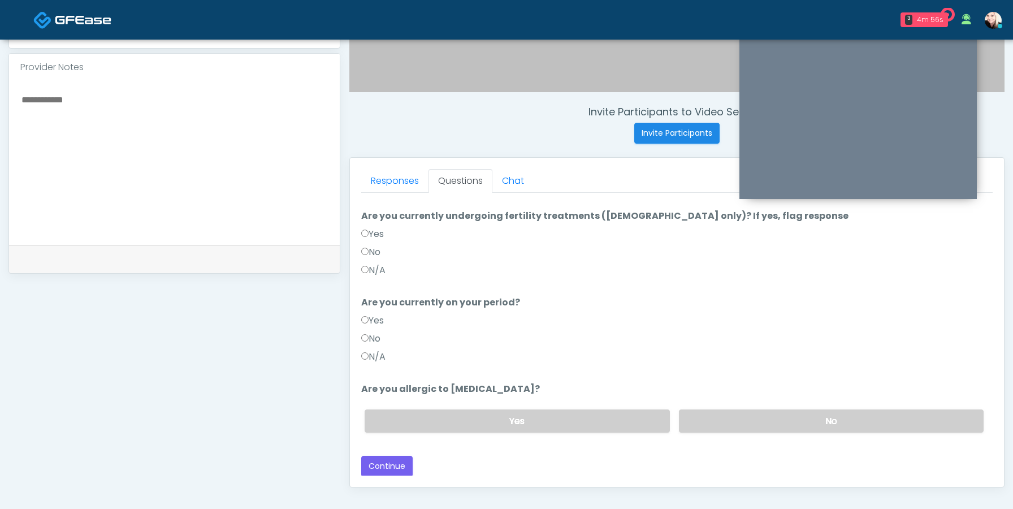
scroll to position [384, 0]
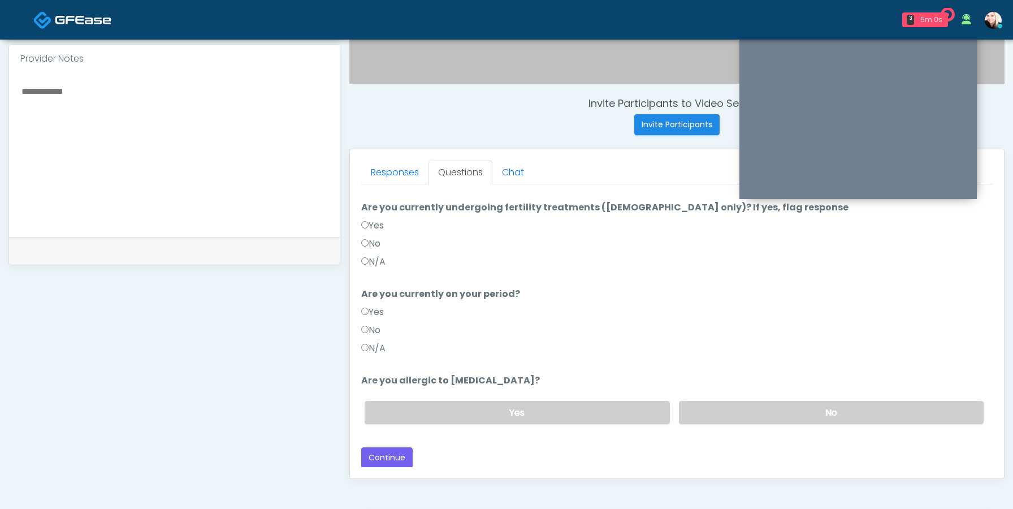
click at [370, 335] on label "No" at bounding box center [370, 330] width 19 height 14
click at [788, 397] on div "Yes No" at bounding box center [674, 412] width 637 height 41
click at [778, 412] on label "No" at bounding box center [831, 412] width 305 height 23
click at [389, 457] on button "Continue" at bounding box center [386, 457] width 51 height 21
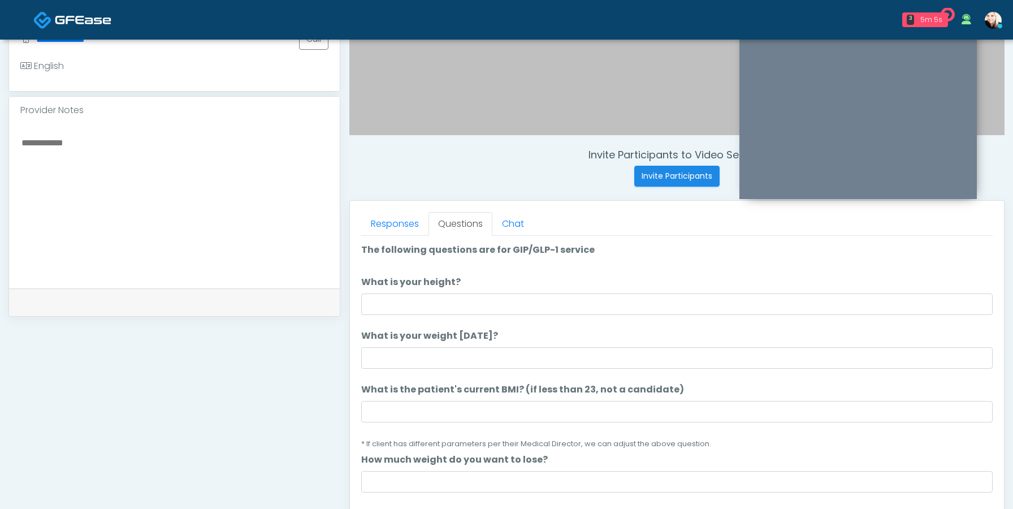
scroll to position [322, 0]
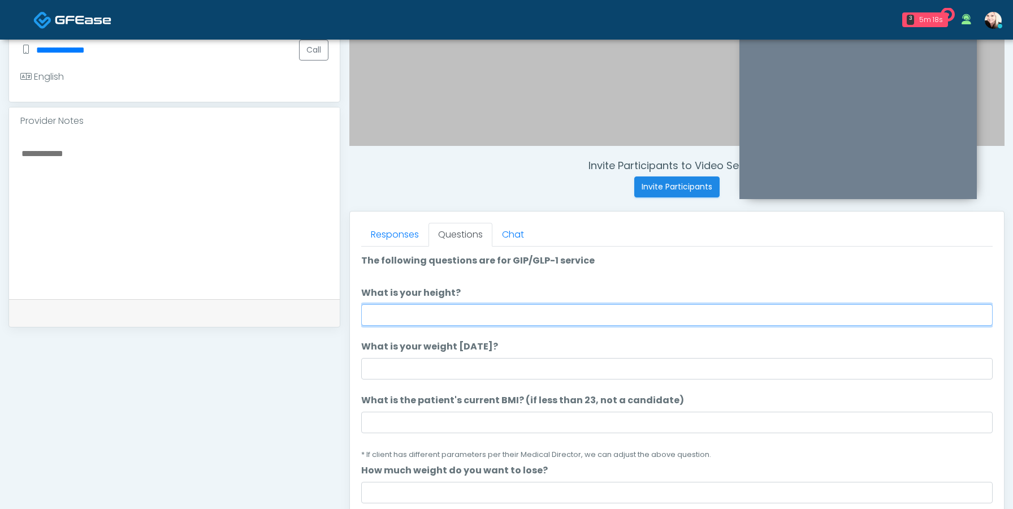
click at [391, 314] on input "What is your height?" at bounding box center [676, 314] width 631 height 21
type input "****"
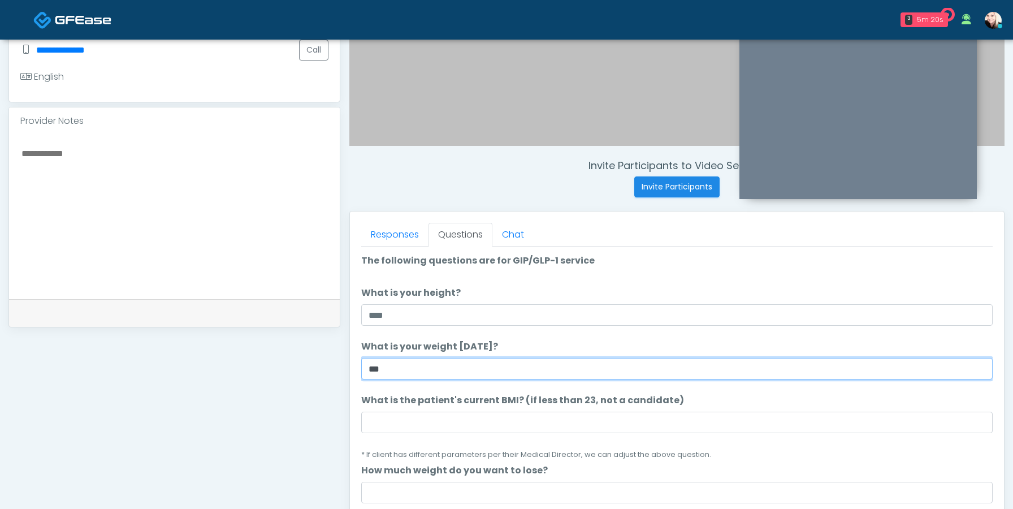
type input "***"
click button "Connect with an agent" at bounding box center [0, 0] width 0 height 0
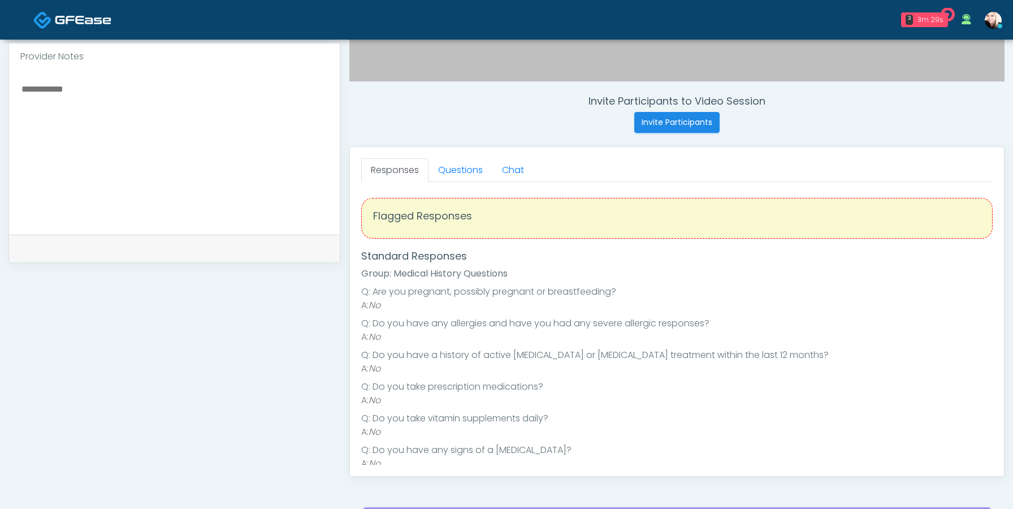
scroll to position [388, 0]
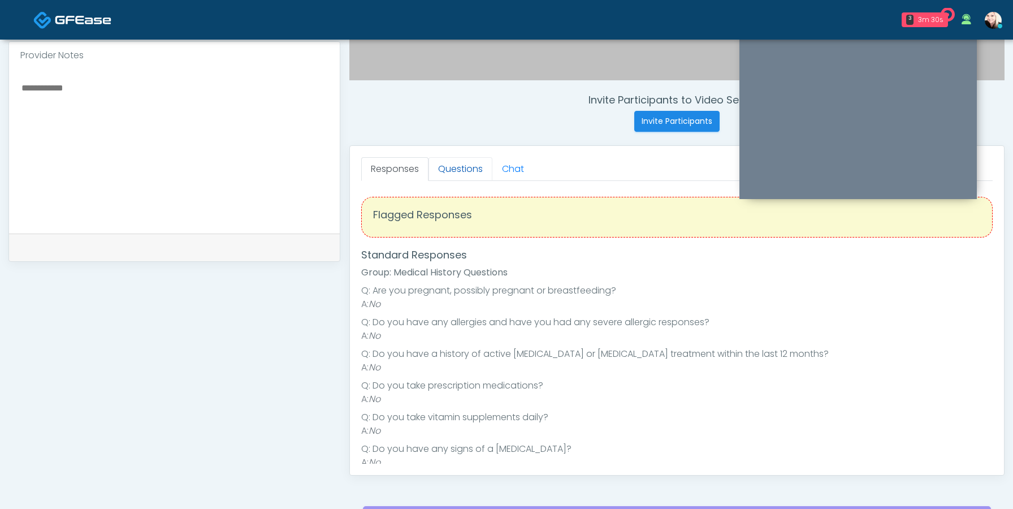
click at [463, 162] on link "Questions" at bounding box center [460, 169] width 64 height 24
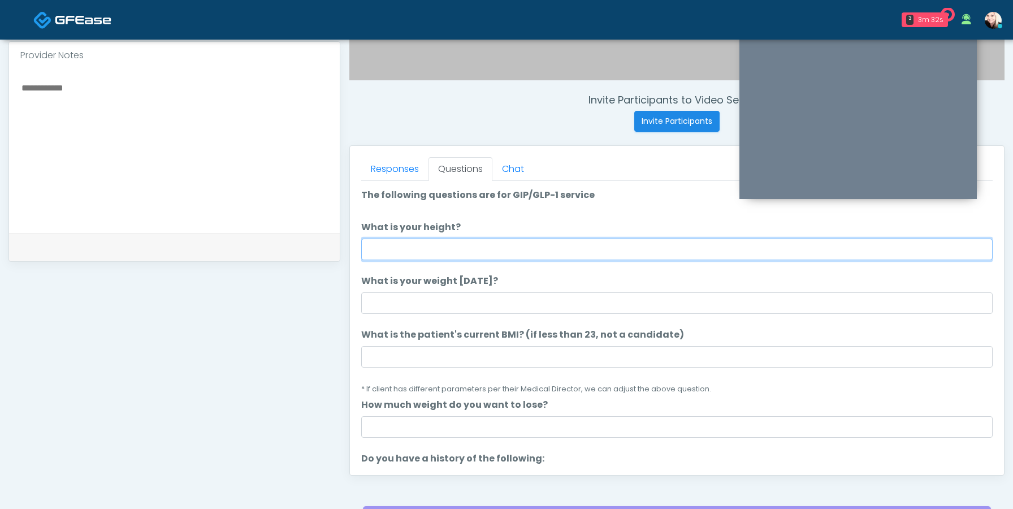
click at [399, 250] on input "What is your height?" at bounding box center [676, 249] width 631 height 21
type input "****"
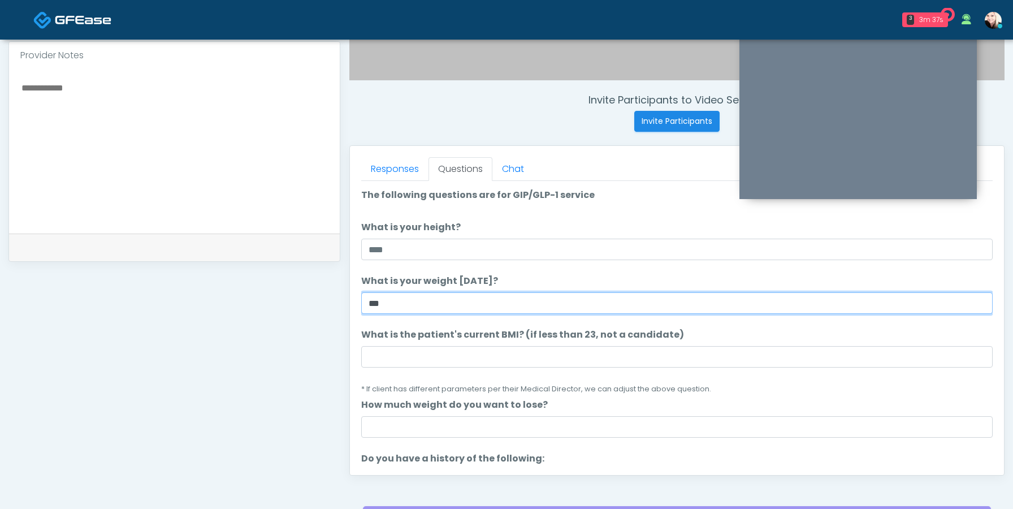
type input "***"
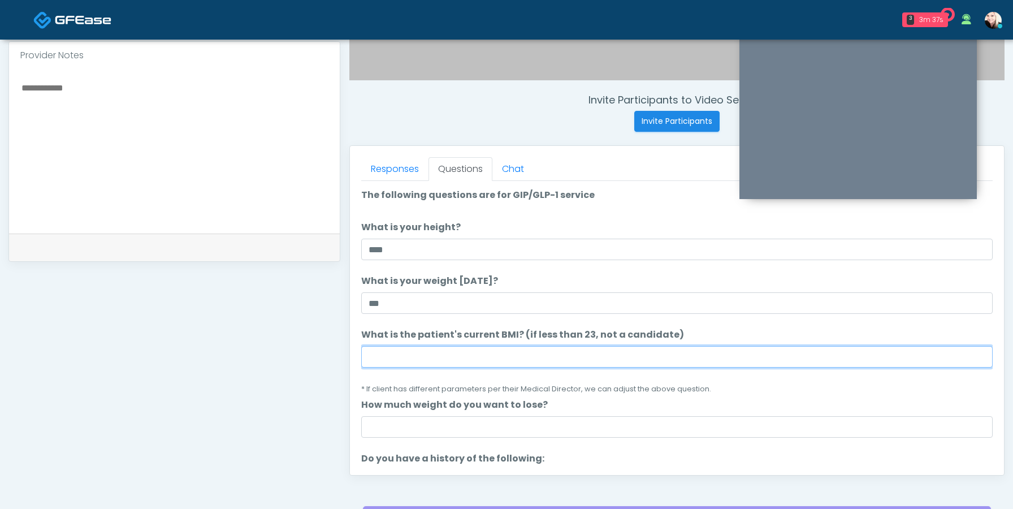
click at [392, 353] on input "What is the patient's current BMI? (if less than 23, not a candidate)" at bounding box center [676, 356] width 631 height 21
paste input "****"
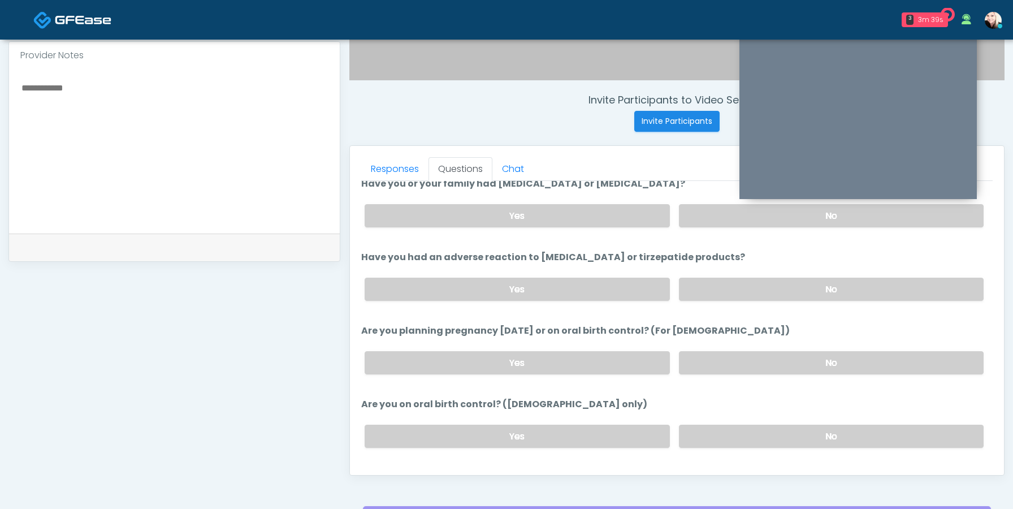
scroll to position [623, 0]
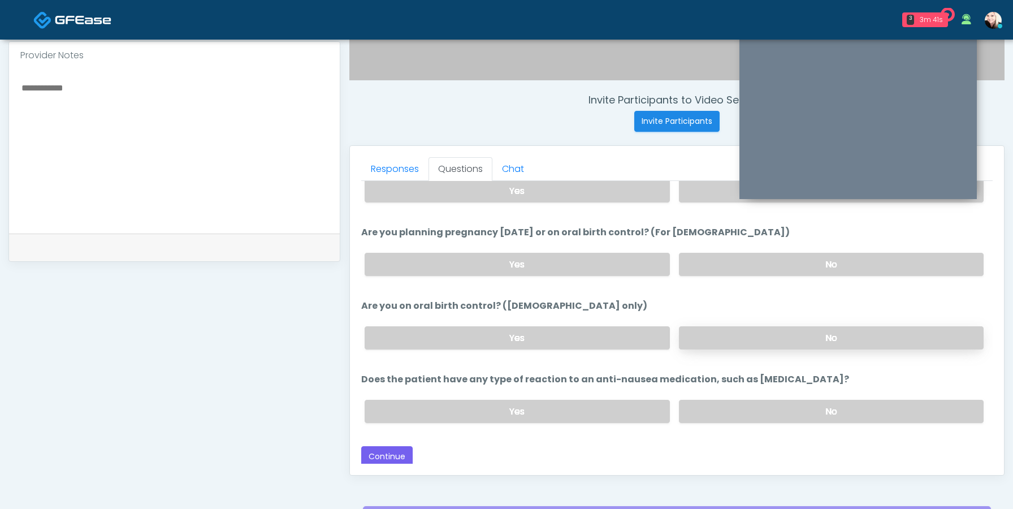
type input "****"
click at [697, 328] on label "No" at bounding box center [831, 337] width 305 height 23
click at [730, 244] on div "Yes No" at bounding box center [674, 264] width 637 height 41
drag, startPoint x: 723, startPoint y: 255, endPoint x: 718, endPoint y: 203, distance: 52.2
click at [722, 254] on label "No" at bounding box center [831, 264] width 305 height 23
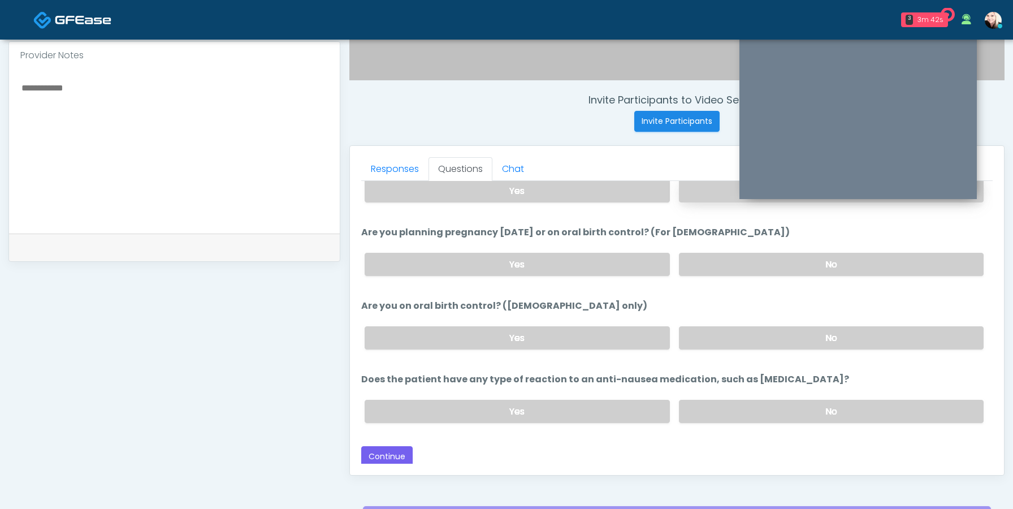
click at [717, 195] on label "No" at bounding box center [831, 190] width 305 height 23
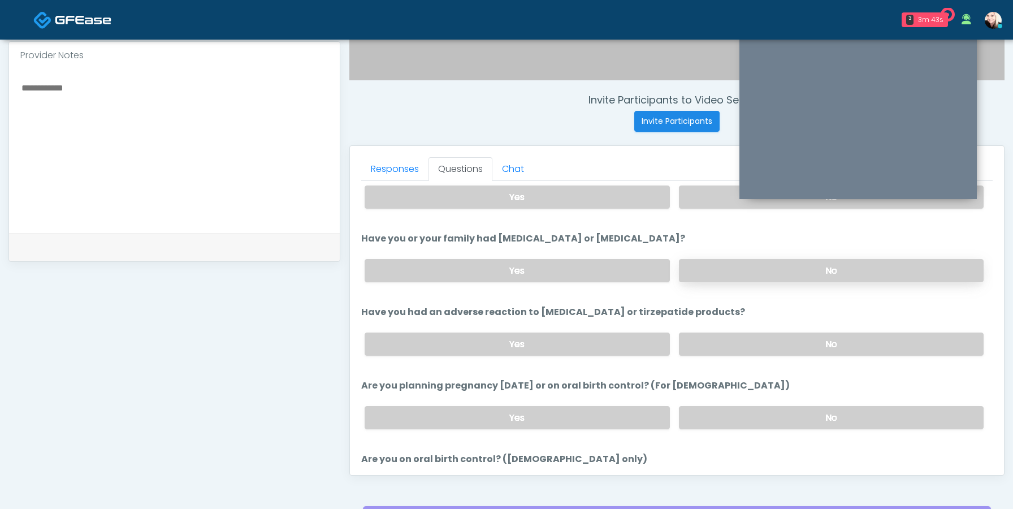
click at [751, 266] on label "No" at bounding box center [831, 270] width 305 height 23
click at [715, 198] on label "No" at bounding box center [831, 196] width 305 height 23
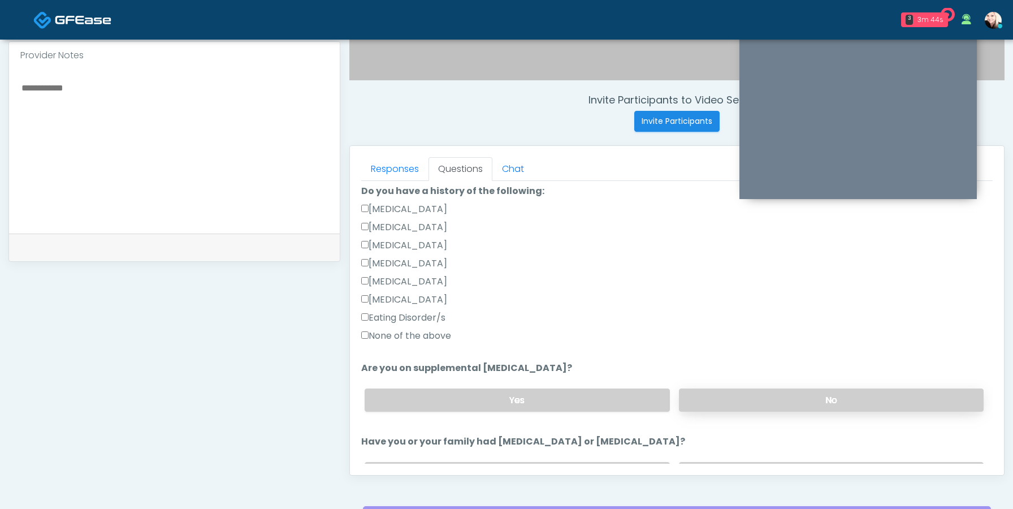
scroll to position [231, 0]
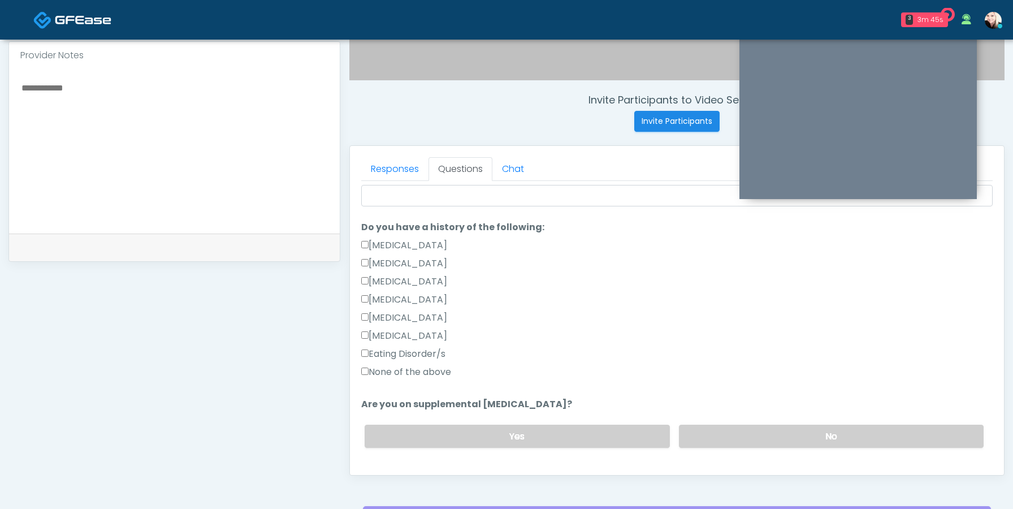
drag, startPoint x: 686, startPoint y: 293, endPoint x: 501, endPoint y: 359, distance: 196.3
click at [681, 294] on div "[MEDICAL_DATA]" at bounding box center [676, 302] width 631 height 18
click at [441, 375] on label "None of the above" at bounding box center [406, 372] width 90 height 14
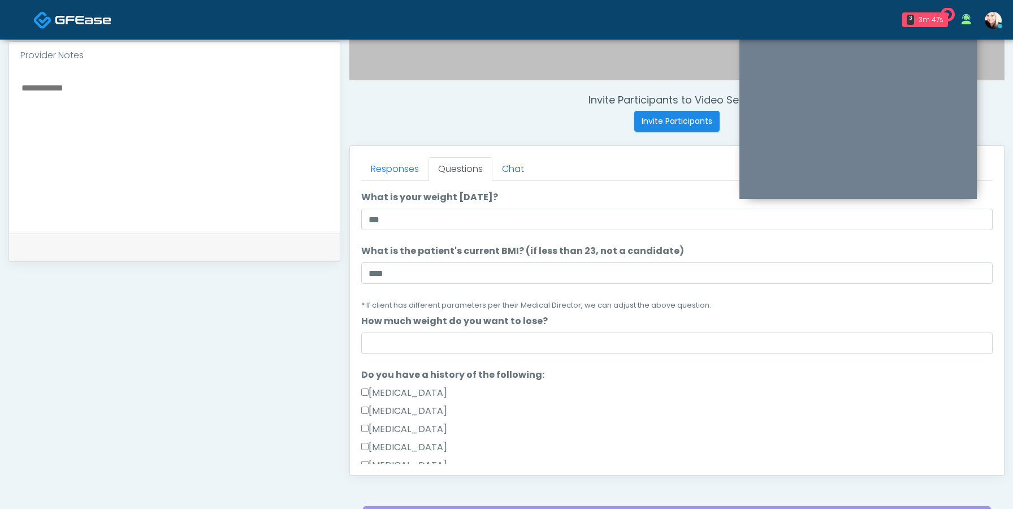
scroll to position [84, 0]
click at [439, 324] on label "How much weight do you want to lose?" at bounding box center [454, 321] width 187 height 14
click at [439, 332] on input "How much weight do you want to lose?" at bounding box center [676, 342] width 631 height 21
click at [436, 330] on li "How much weight do you want to lose? How much weight do you want to lose?" at bounding box center [676, 334] width 631 height 40
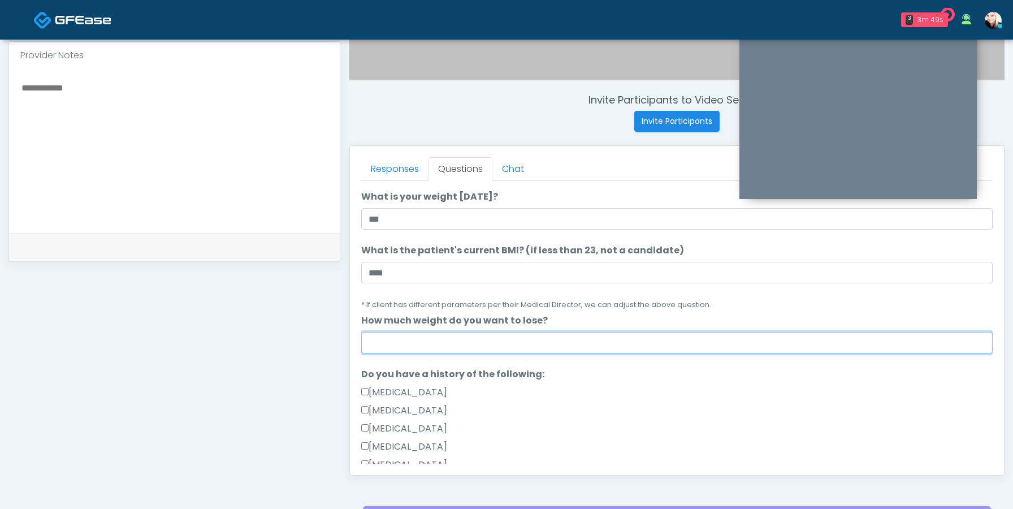
click at [488, 345] on input "How much weight do you want to lose?" at bounding box center [676, 342] width 631 height 21
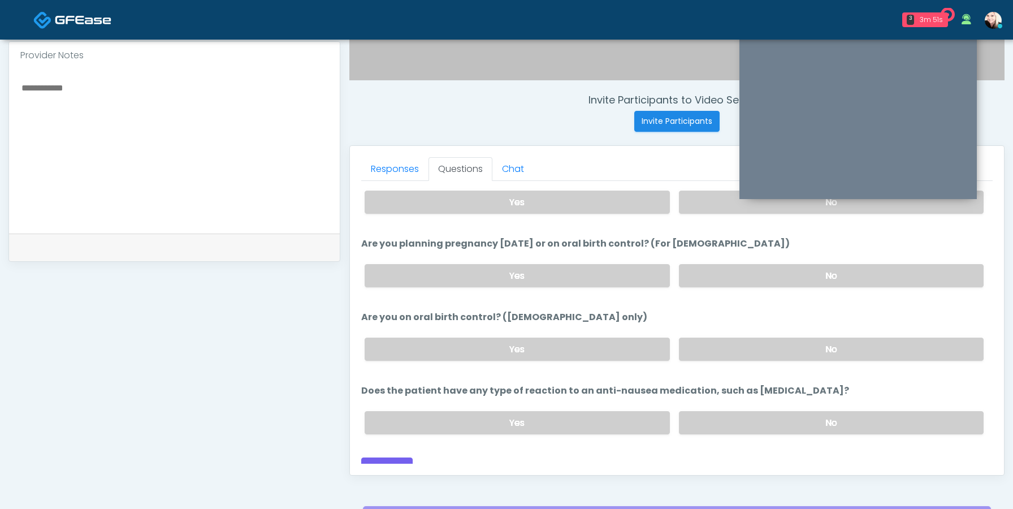
scroll to position [623, 0]
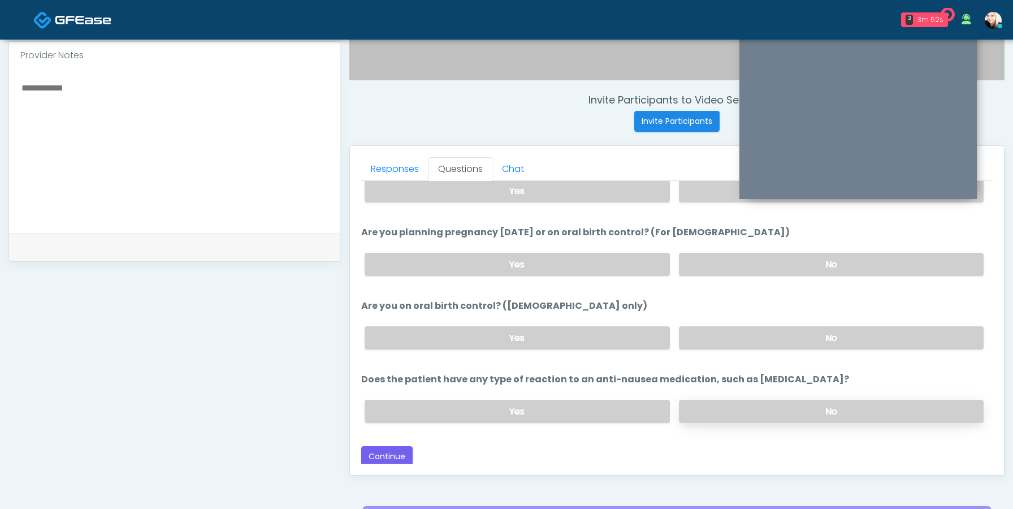
type input "**"
click at [706, 404] on label "No" at bounding box center [831, 411] width 305 height 23
click at [381, 461] on button "Continue" at bounding box center [386, 456] width 51 height 21
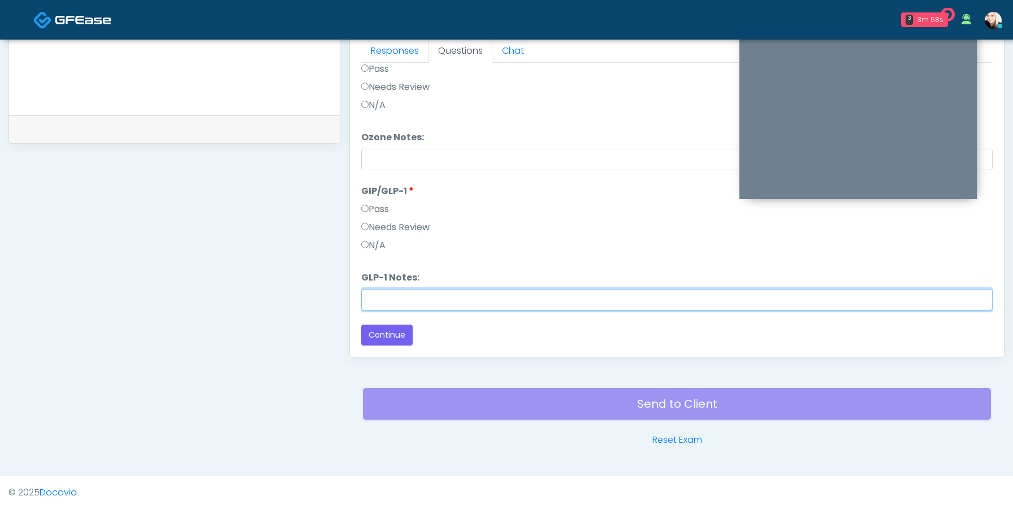
click at [491, 293] on input "GLP-1 Notes:" at bounding box center [676, 299] width 631 height 21
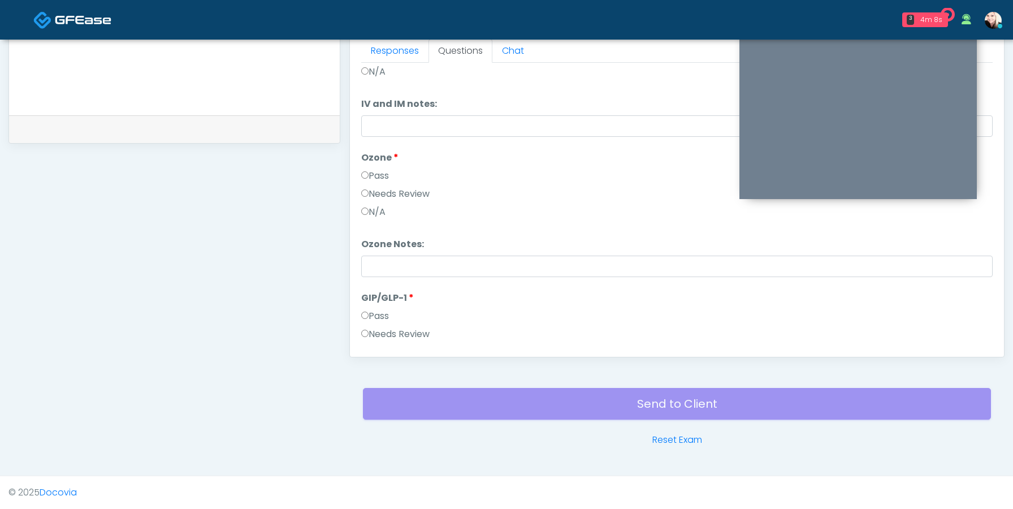
scroll to position [79, 0]
type input "**********"
click at [369, 183] on label "Pass" at bounding box center [375, 178] width 28 height 14
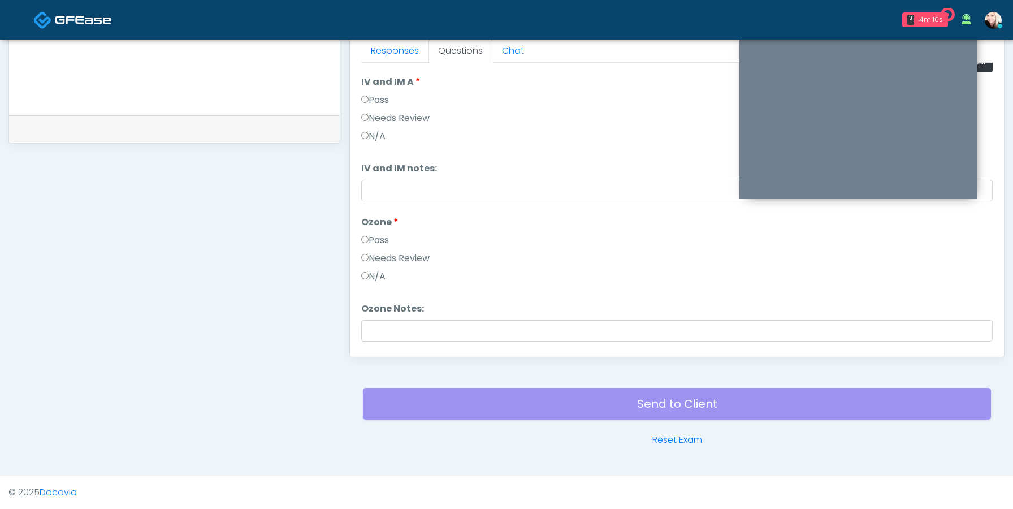
scroll to position [7, 0]
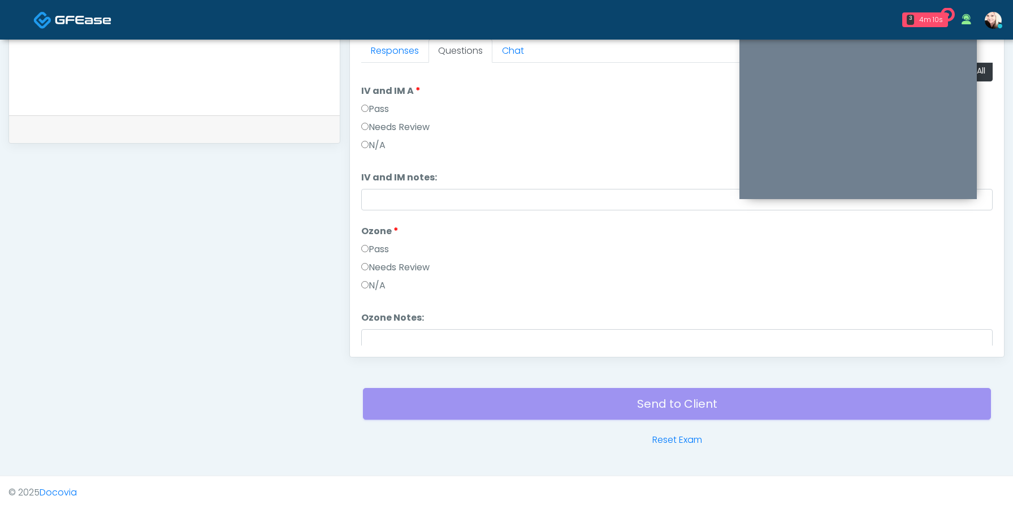
click at [369, 106] on label "Pass" at bounding box center [375, 109] width 28 height 14
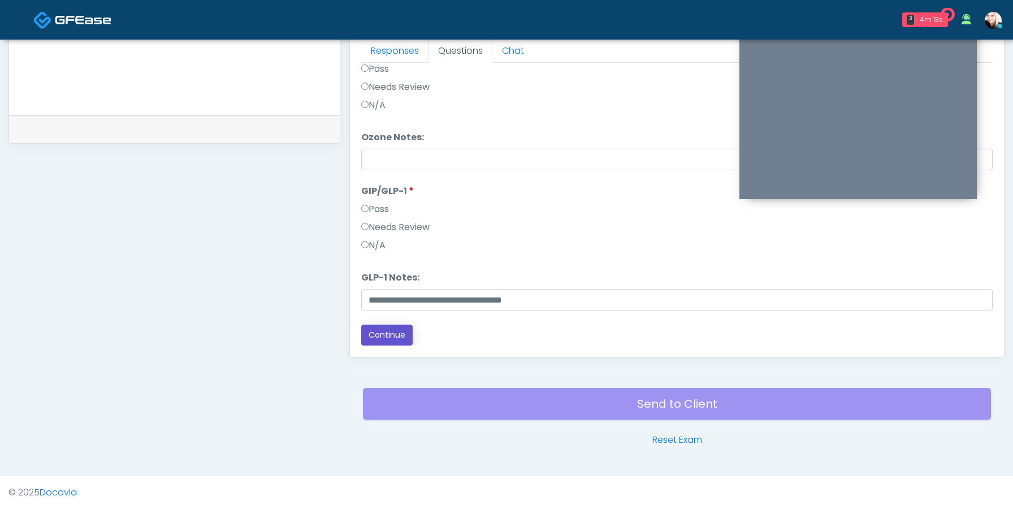
click at [376, 331] on button "Continue" at bounding box center [386, 334] width 51 height 21
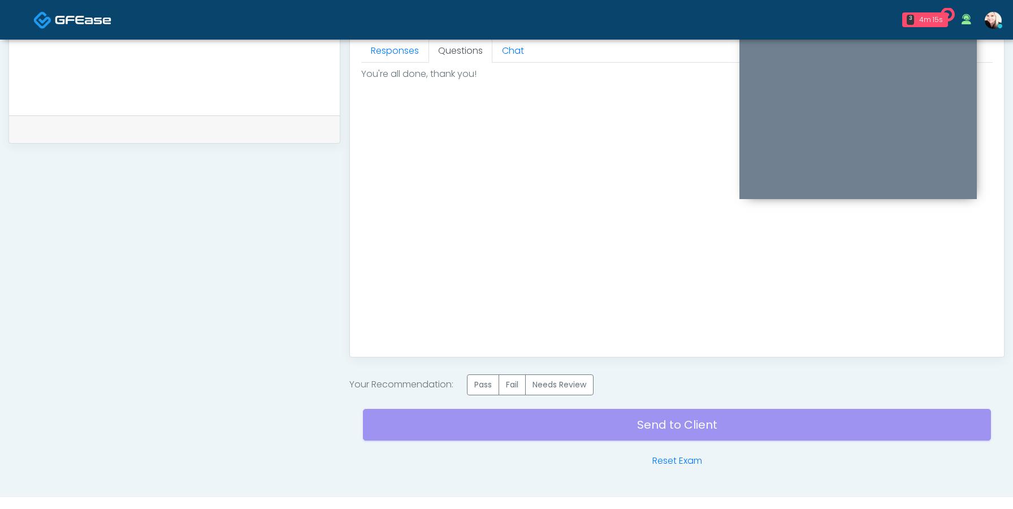
scroll to position [0, 0]
click at [485, 385] on label "Pass" at bounding box center [483, 384] width 32 height 21
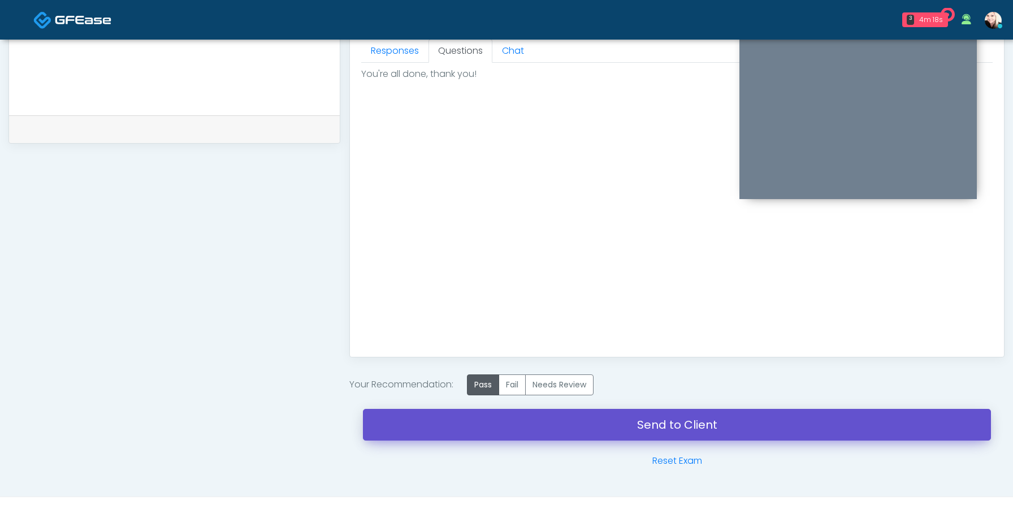
click at [665, 432] on link "Send to Client" at bounding box center [677, 425] width 628 height 32
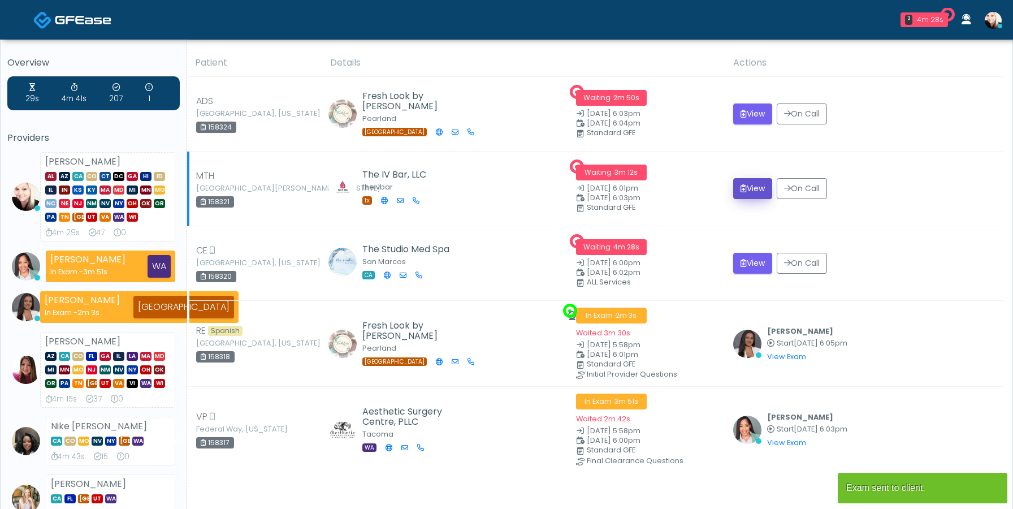
click at [744, 188] on button "View" at bounding box center [752, 188] width 39 height 21
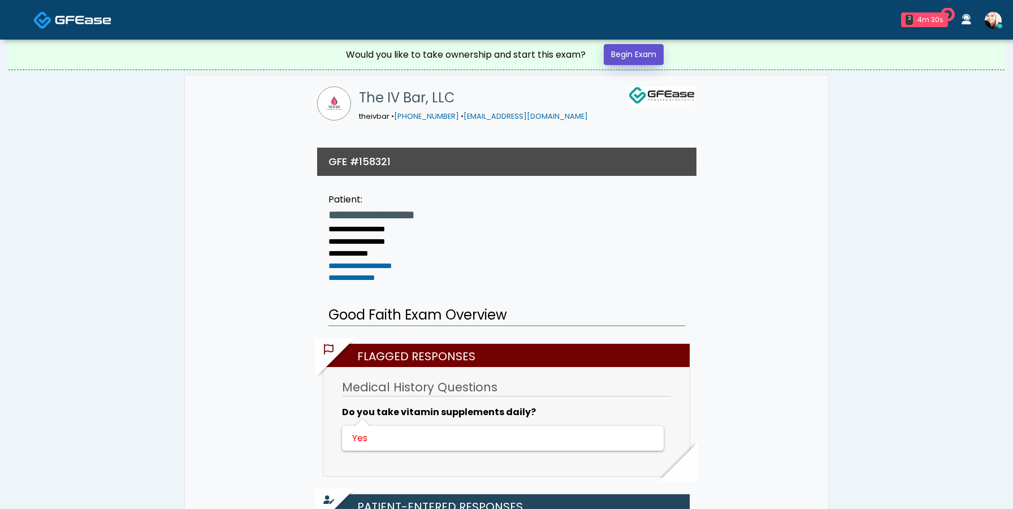
click at [626, 51] on link "Begin Exam" at bounding box center [634, 54] width 60 height 21
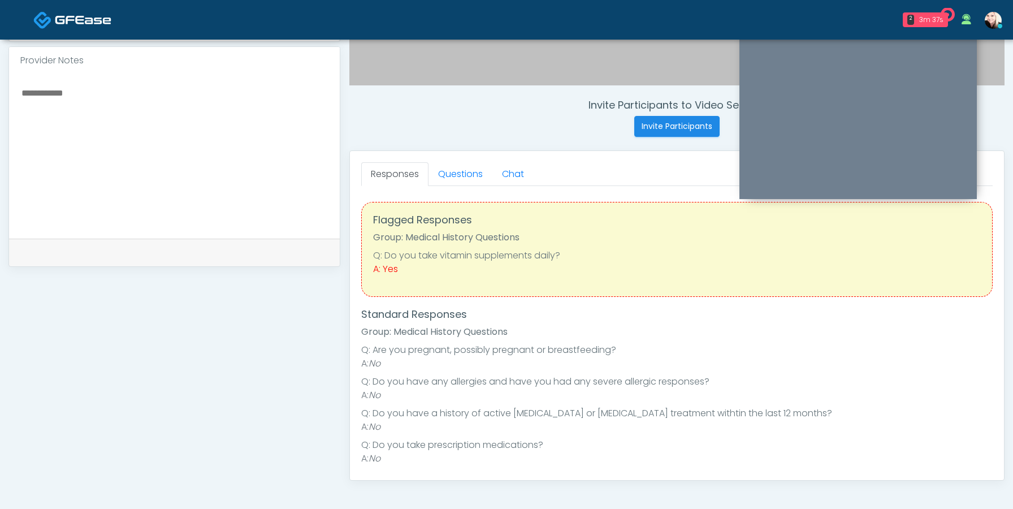
scroll to position [441, 0]
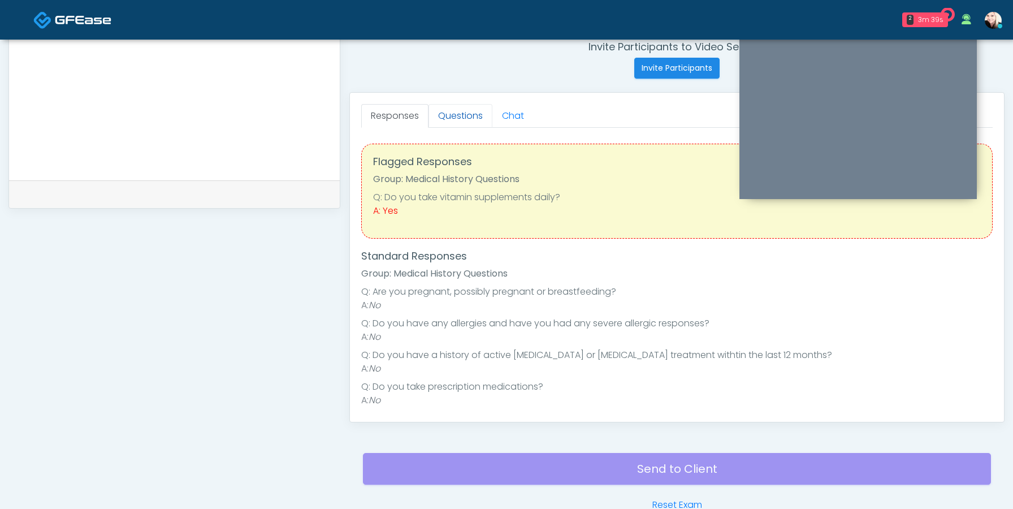
click at [441, 116] on link "Questions" at bounding box center [460, 116] width 64 height 24
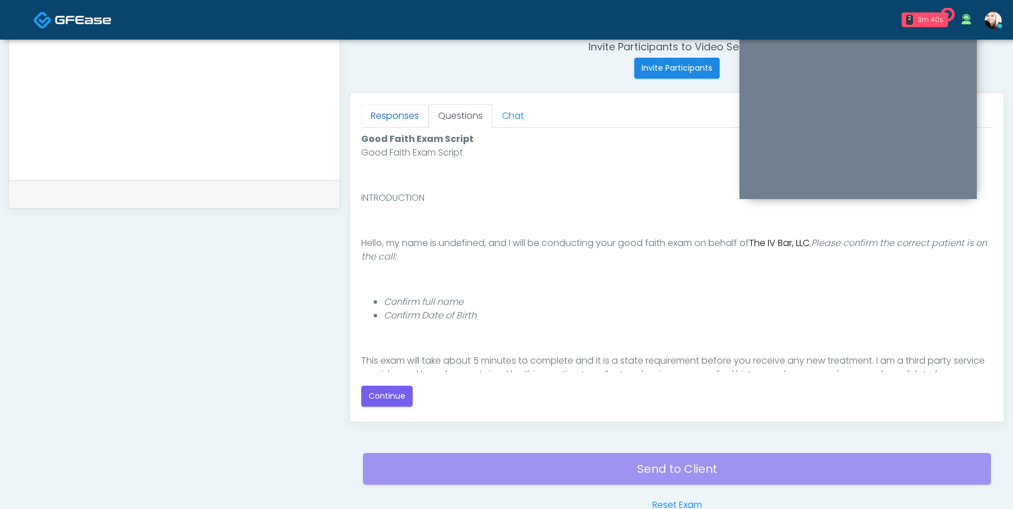
click at [389, 116] on link "Responses" at bounding box center [394, 116] width 67 height 24
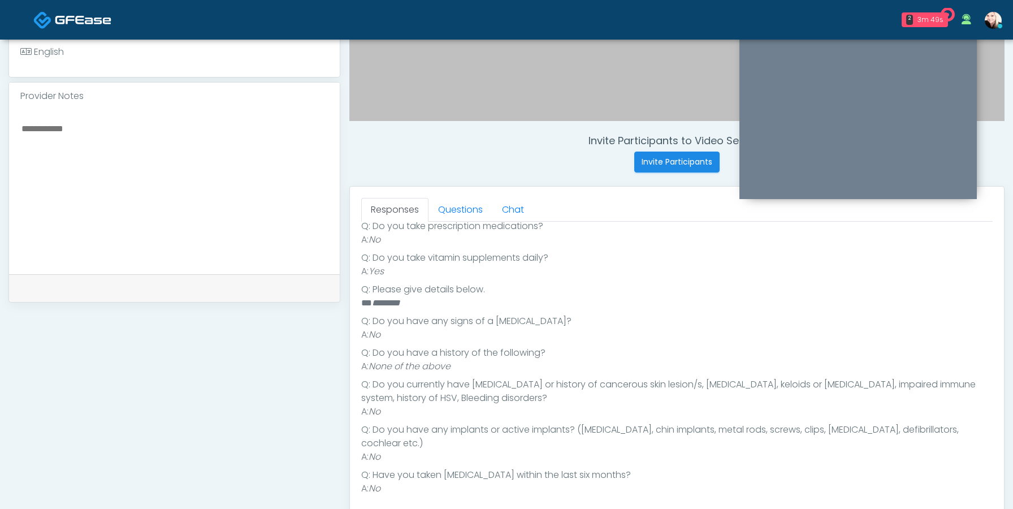
scroll to position [358, 0]
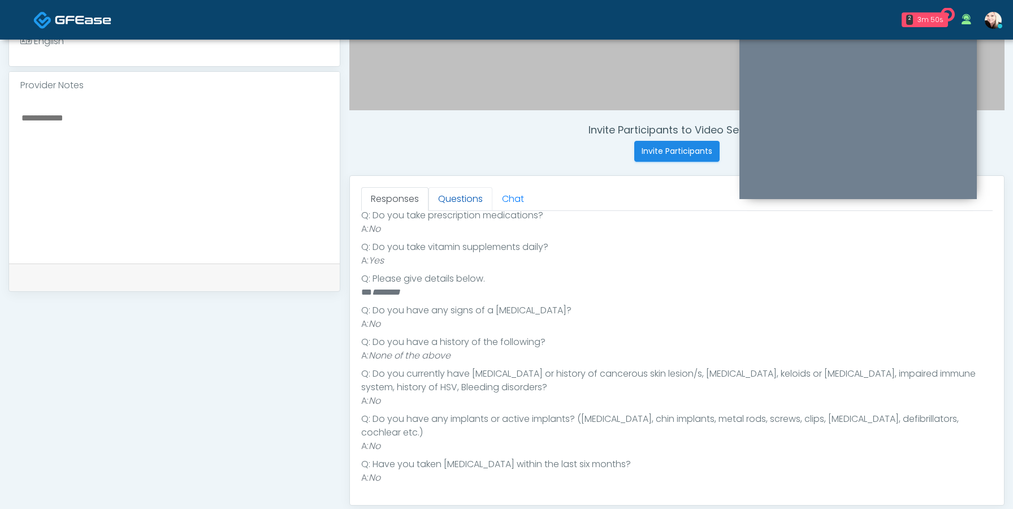
click at [452, 199] on link "Questions" at bounding box center [460, 199] width 64 height 24
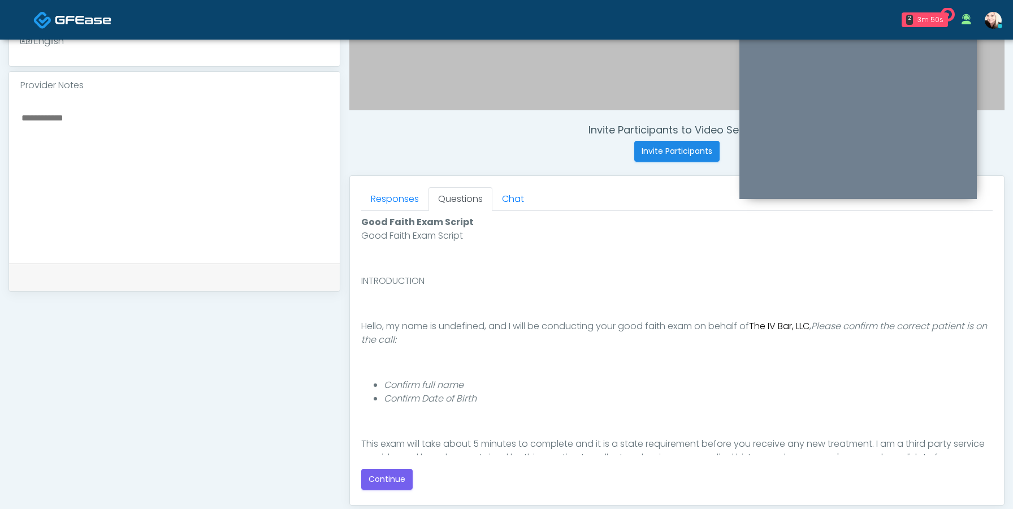
scroll to position [0, 0]
click at [372, 483] on button "Continue" at bounding box center [386, 479] width 51 height 21
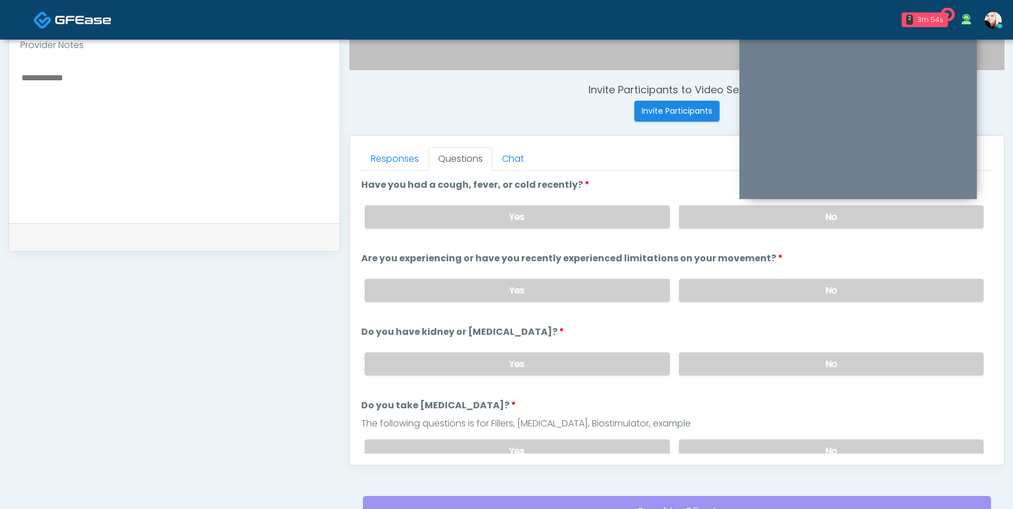
scroll to position [374, 0]
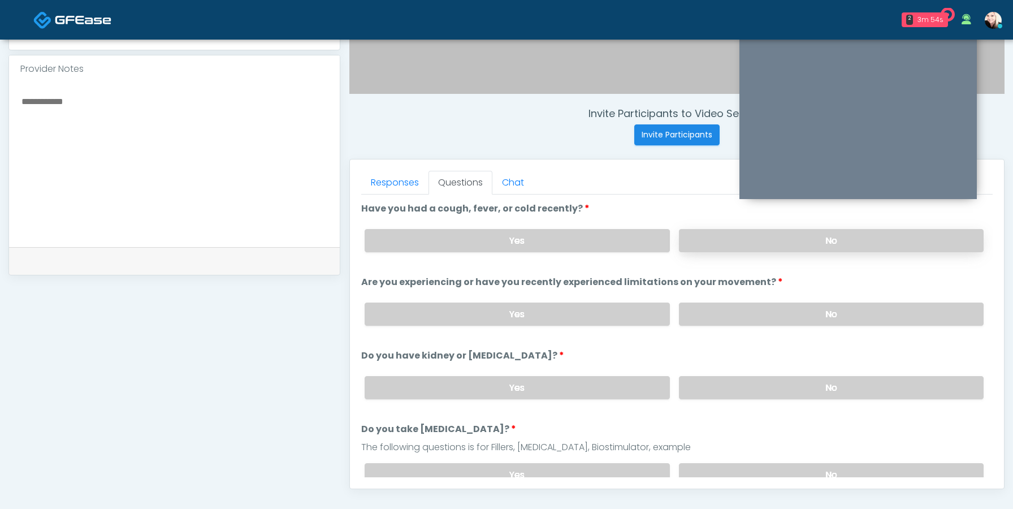
click at [772, 233] on label "No" at bounding box center [831, 240] width 305 height 23
click at [752, 309] on label "No" at bounding box center [831, 313] width 305 height 23
click at [744, 376] on label "No" at bounding box center [831, 387] width 305 height 23
click at [707, 467] on label "No" at bounding box center [831, 474] width 305 height 23
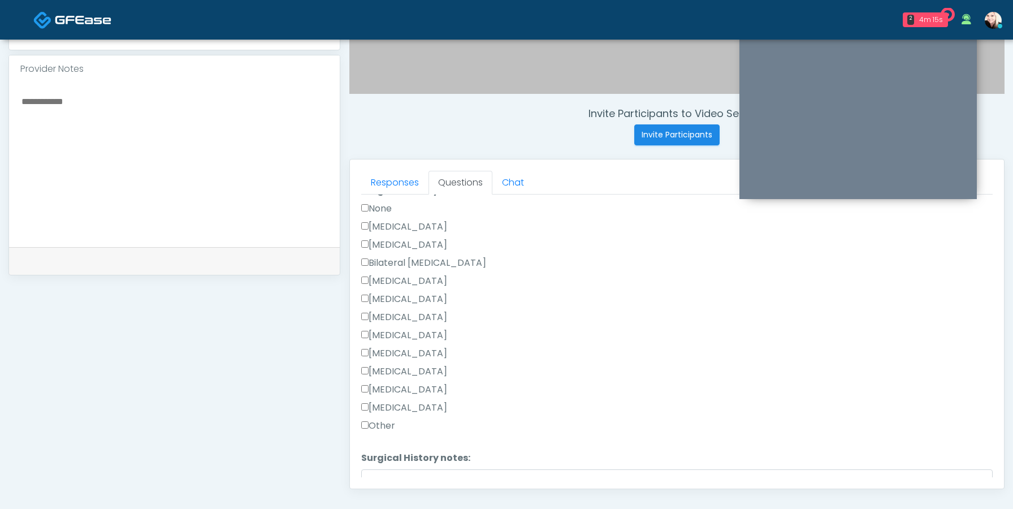
scroll to position [639, 0]
click at [375, 407] on label "Other" at bounding box center [378, 410] width 34 height 14
click at [376, 406] on label "Other" at bounding box center [378, 410] width 34 height 14
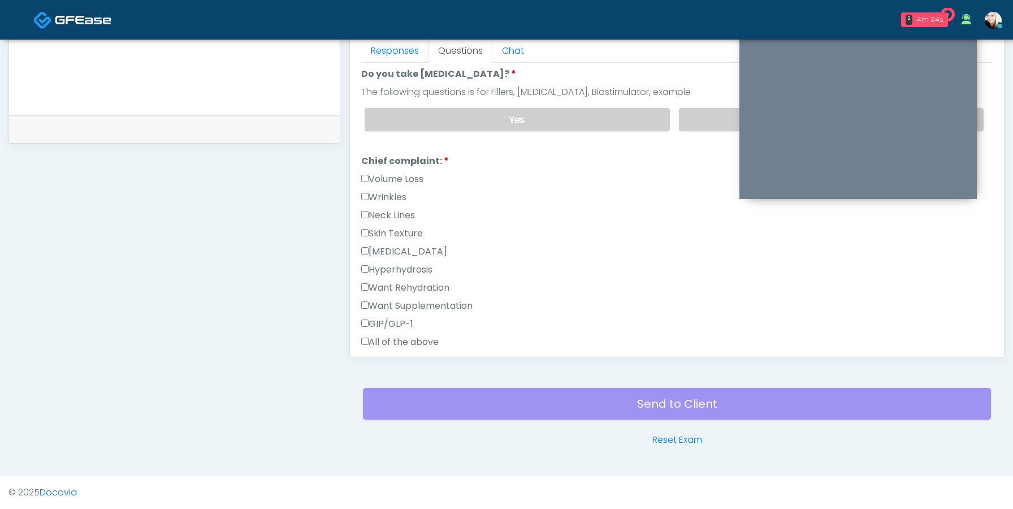
scroll to position [224, 0]
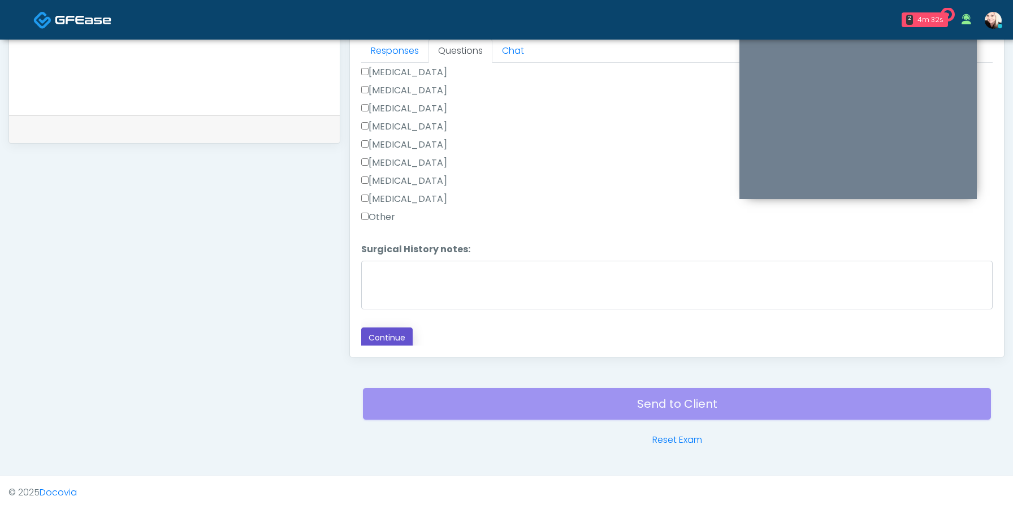
click at [391, 331] on button "Continue" at bounding box center [386, 337] width 51 height 21
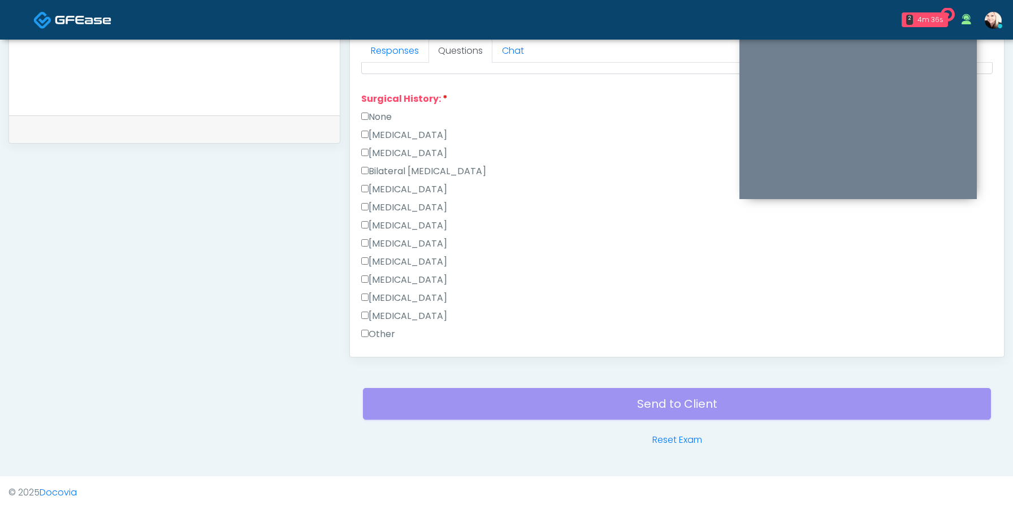
scroll to position [700, 0]
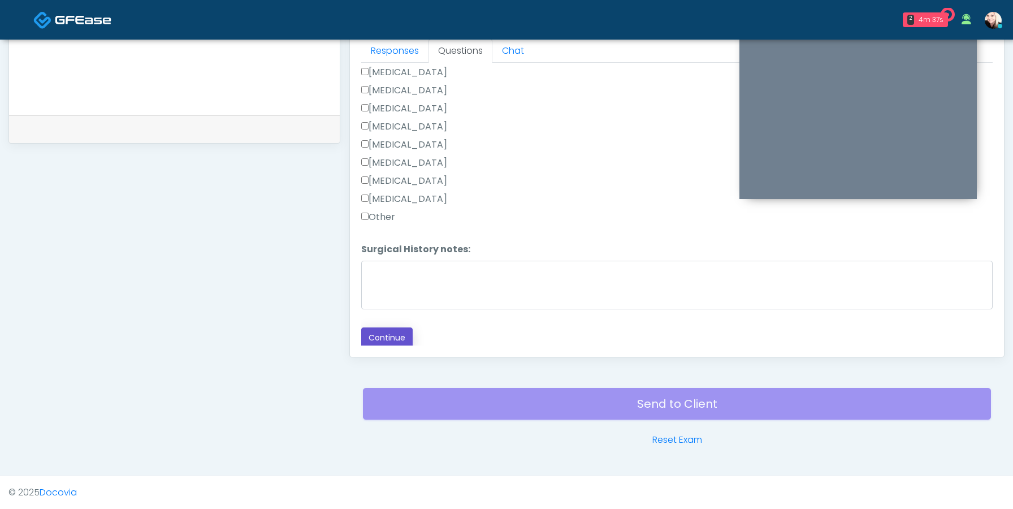
click at [389, 329] on button "Continue" at bounding box center [386, 337] width 51 height 21
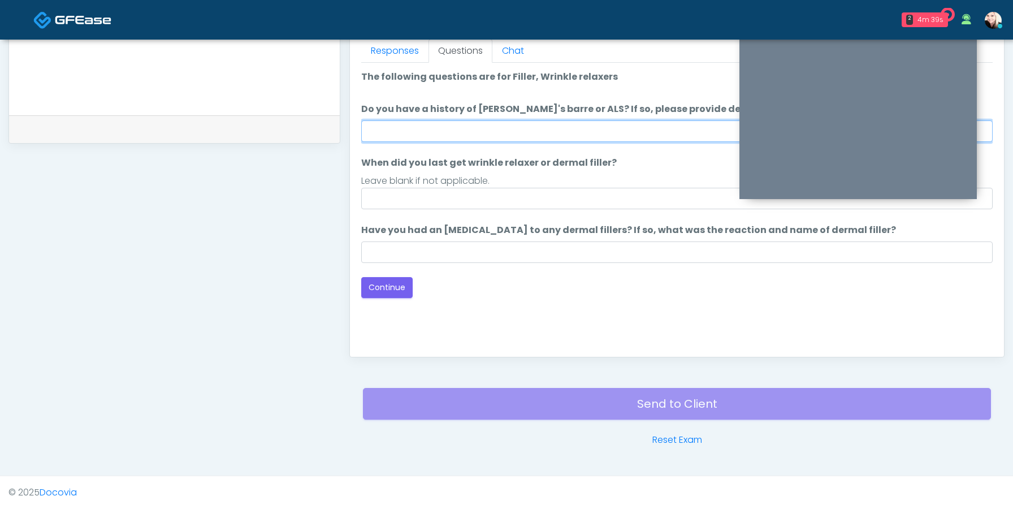
click at [468, 130] on input "Do you have a history of [PERSON_NAME]'s barre or ALS? If so, please provide de…" at bounding box center [676, 130] width 631 height 21
type input "****"
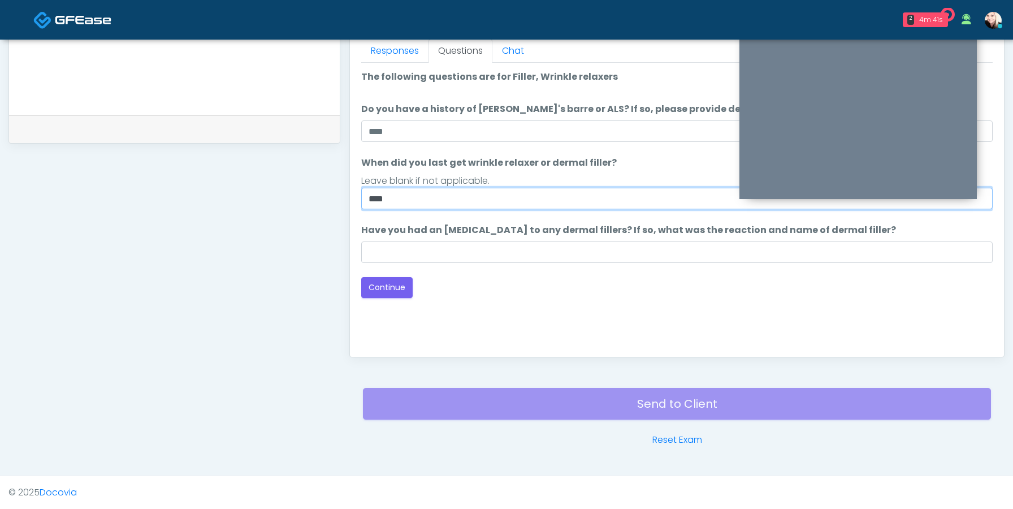
type input "****"
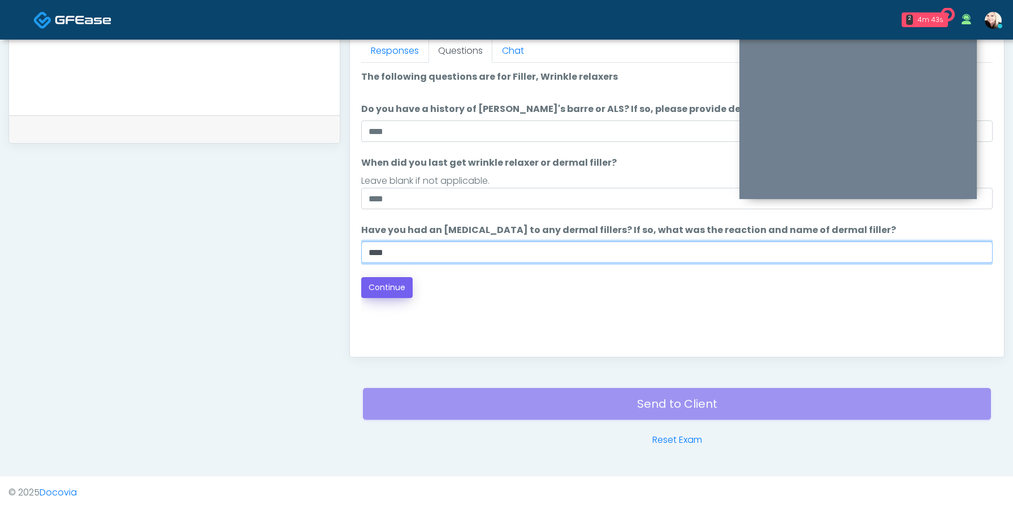
type input "****"
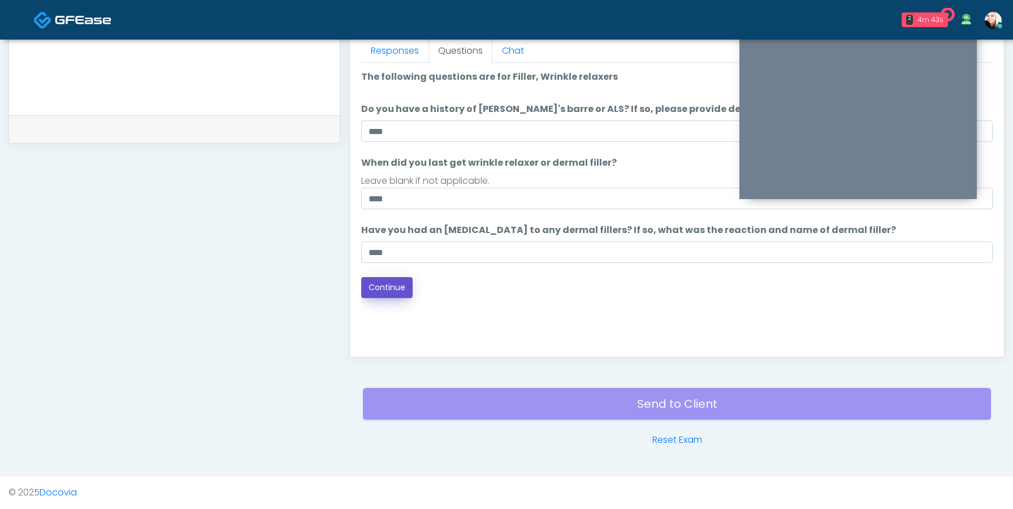
click at [380, 283] on button "Continue" at bounding box center [386, 287] width 51 height 21
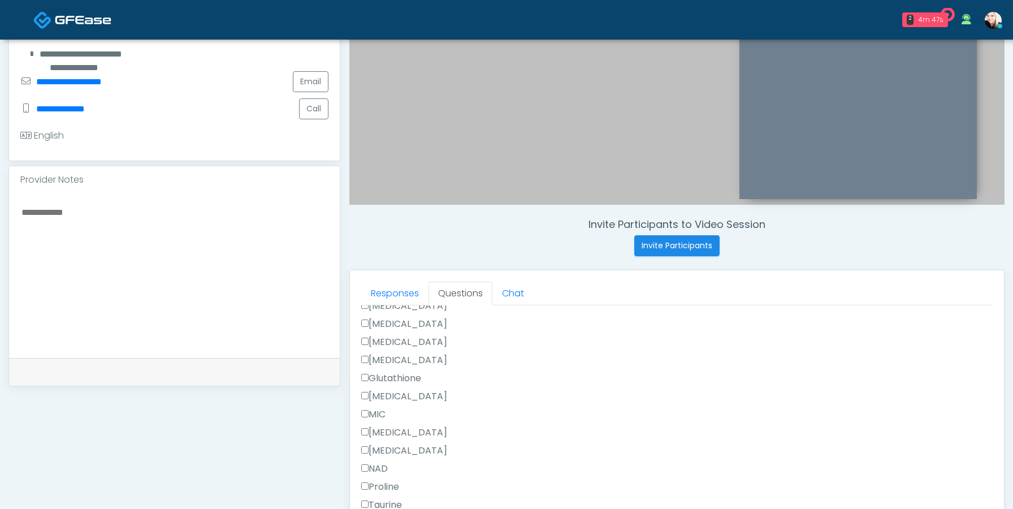
scroll to position [248, 0]
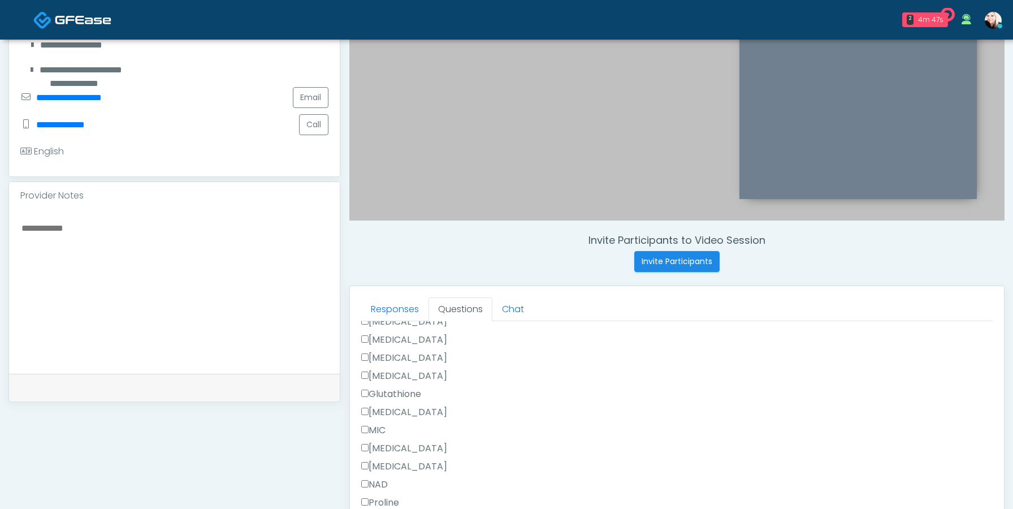
click at [92, 268] on textarea at bounding box center [174, 289] width 308 height 138
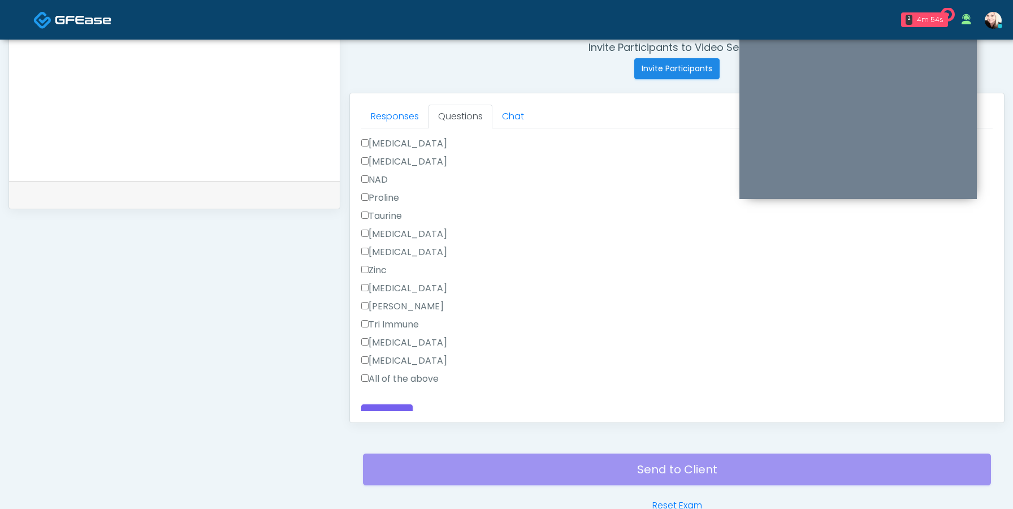
scroll to position [462, 0]
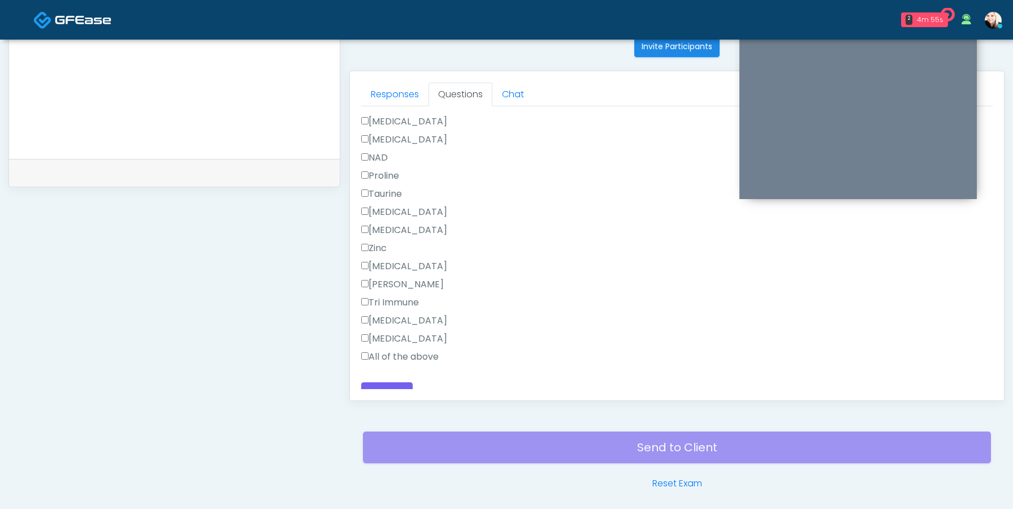
type textarea "**********"
click at [371, 350] on label "All of the above" at bounding box center [399, 357] width 77 height 14
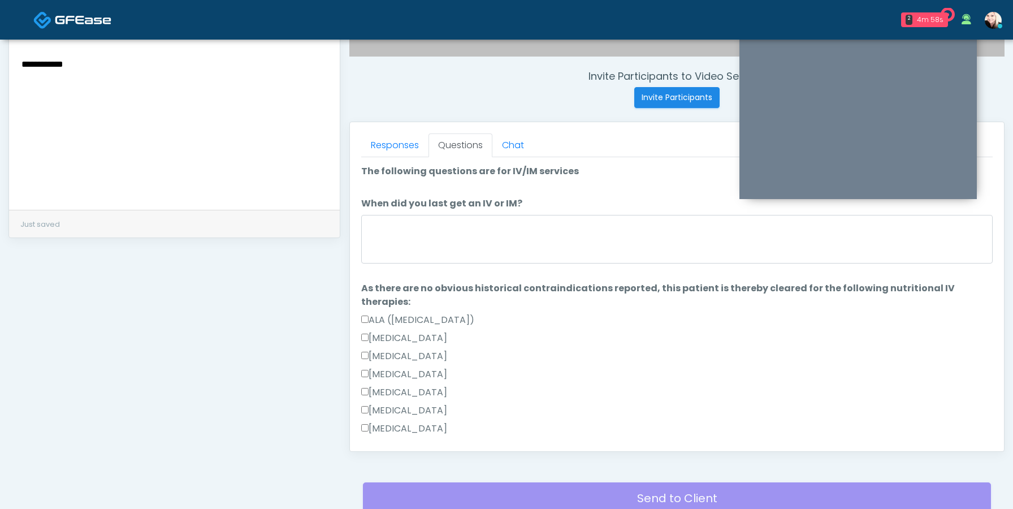
scroll to position [400, 0]
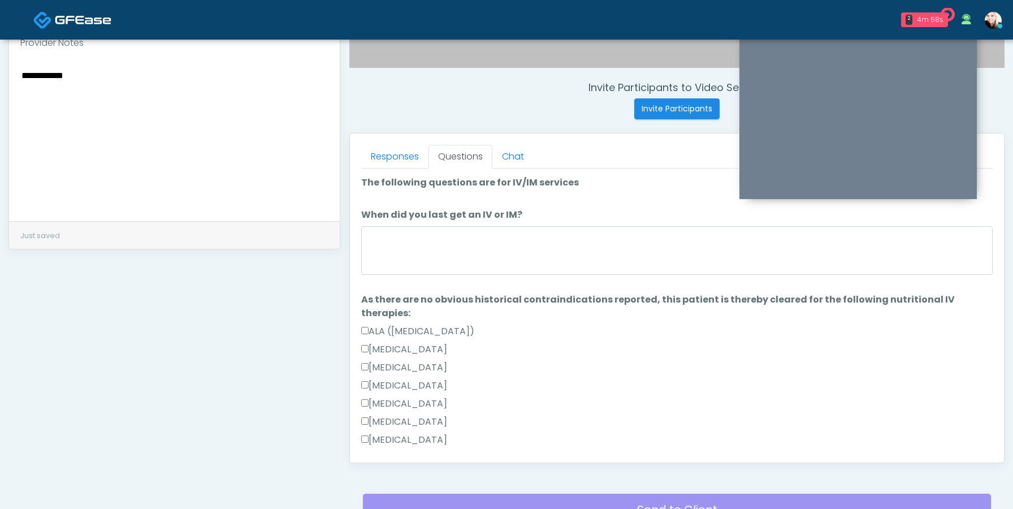
click at [402, 216] on label "When did you last get an IV or IM?" at bounding box center [441, 215] width 161 height 14
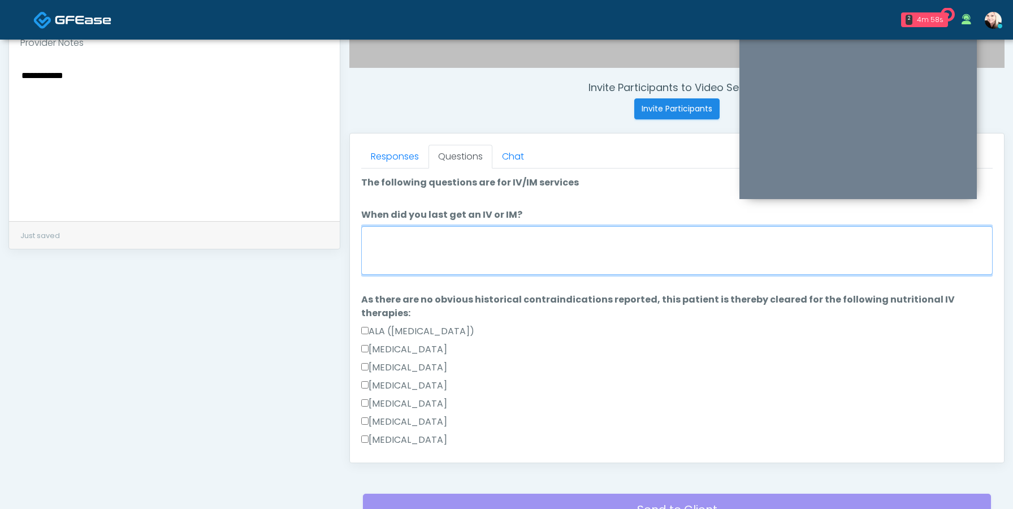
click at [402, 226] on textarea "When did you last get an IV or IM?" at bounding box center [676, 250] width 631 height 49
click at [388, 246] on textarea "When did you last get an IV or IM?" at bounding box center [676, 250] width 631 height 49
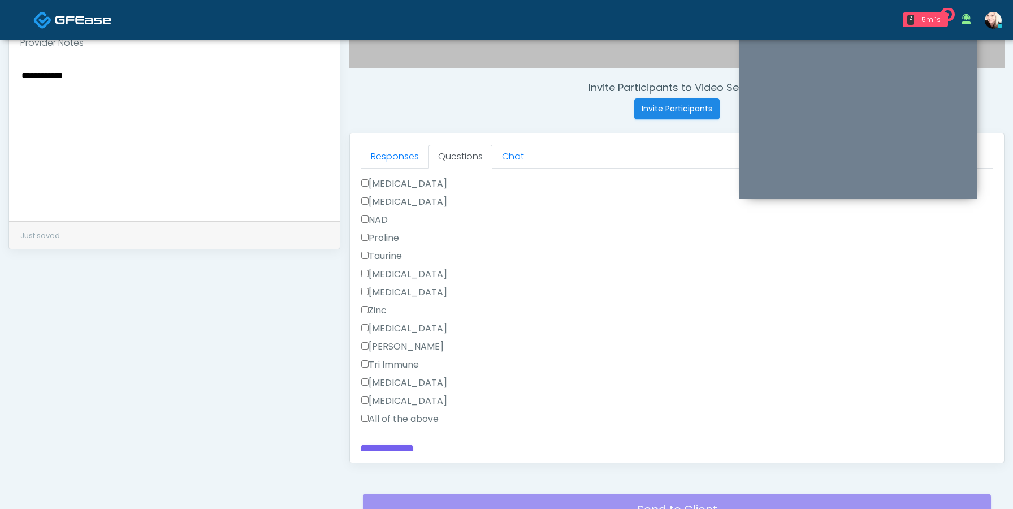
scroll to position [506, 0]
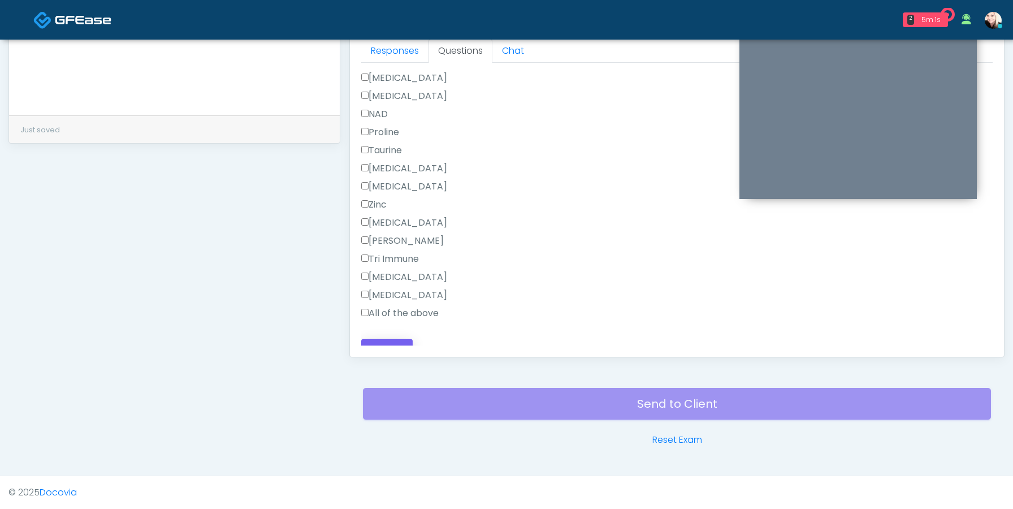
type textarea "****"
click at [367, 339] on button "Continue" at bounding box center [386, 349] width 51 height 21
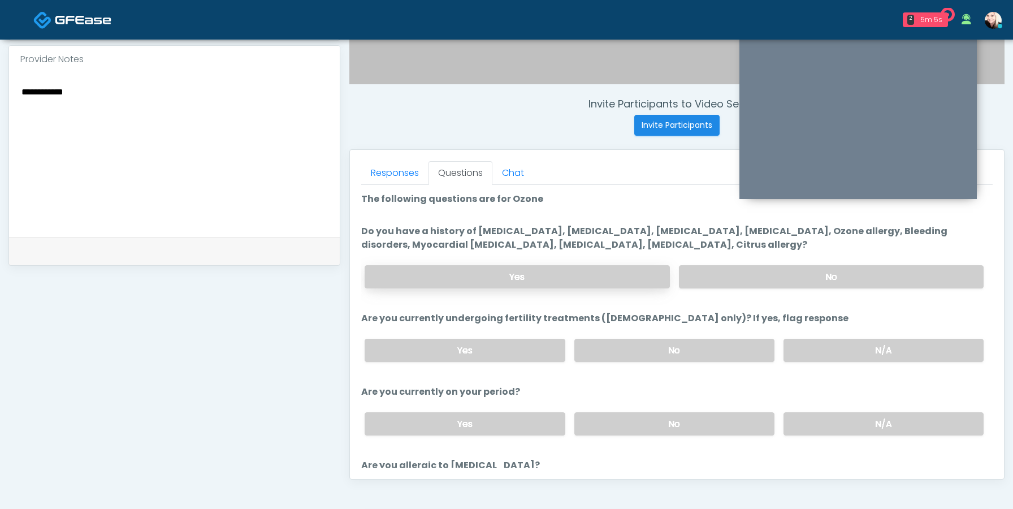
scroll to position [383, 0]
click at [726, 276] on label "No" at bounding box center [831, 277] width 305 height 23
click at [721, 353] on label "No" at bounding box center [674, 351] width 200 height 23
click at [691, 422] on label "No" at bounding box center [674, 424] width 200 height 23
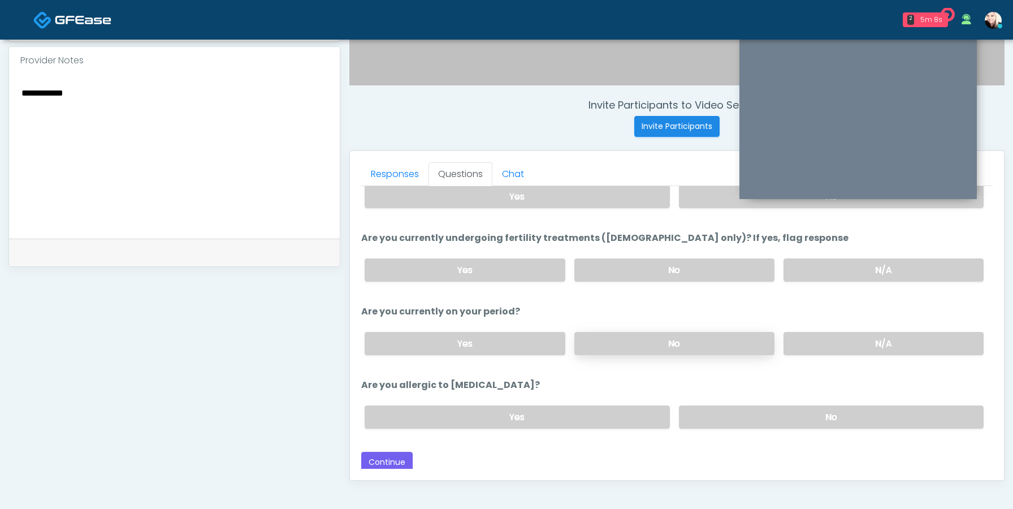
scroll to position [83, 0]
click at [705, 420] on label "No" at bounding box center [831, 415] width 305 height 23
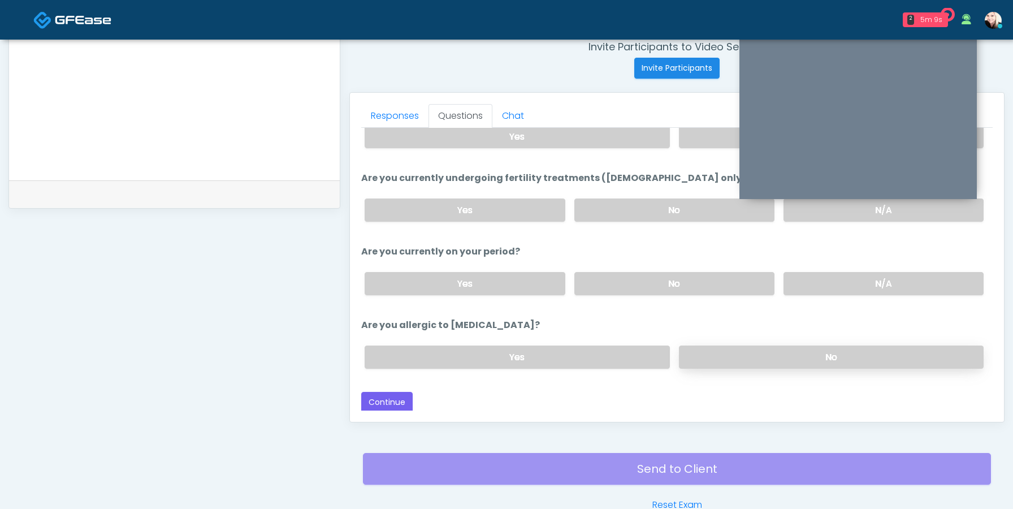
scroll to position [460, 0]
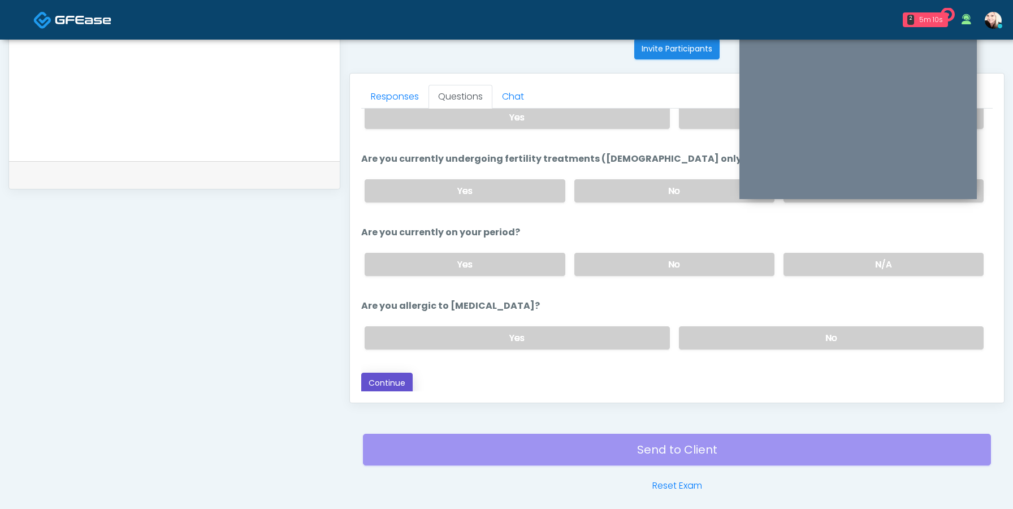
click at [373, 385] on button "Continue" at bounding box center [386, 382] width 51 height 21
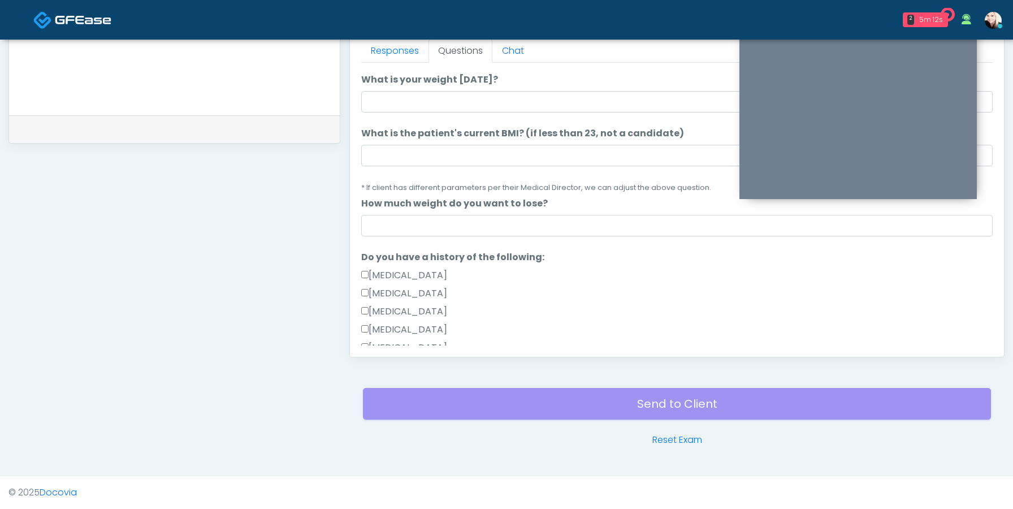
scroll to position [0, 0]
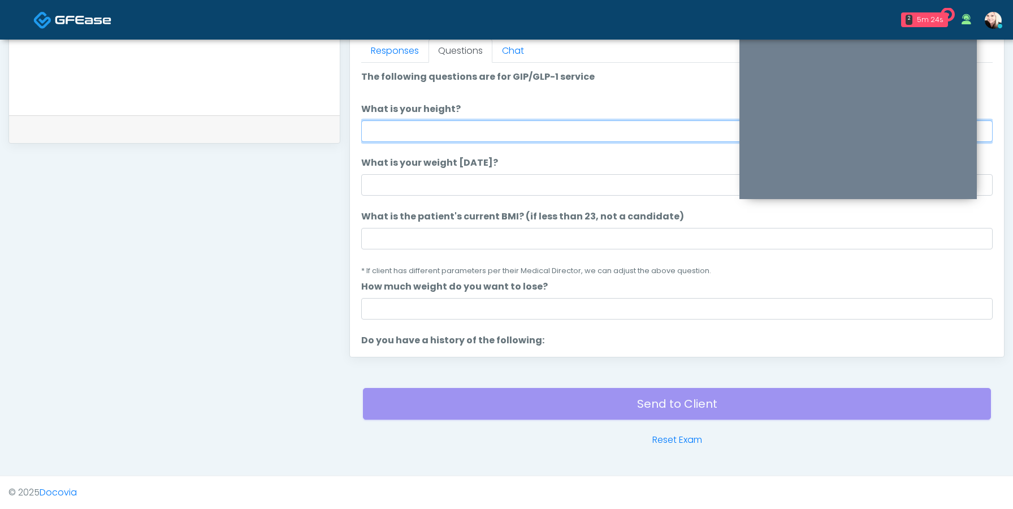
click at [435, 123] on input "What is your height?" at bounding box center [676, 130] width 631 height 21
type input "****"
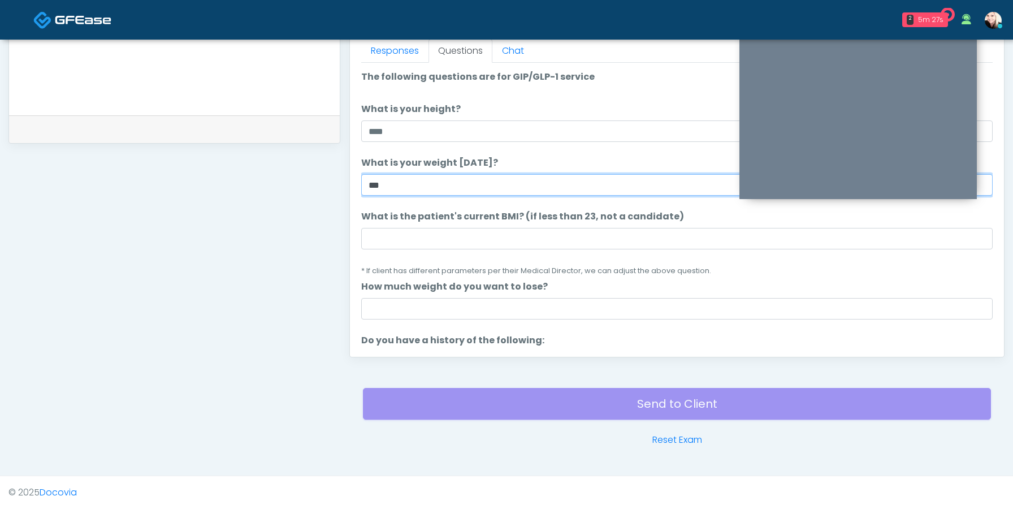
type input "***"
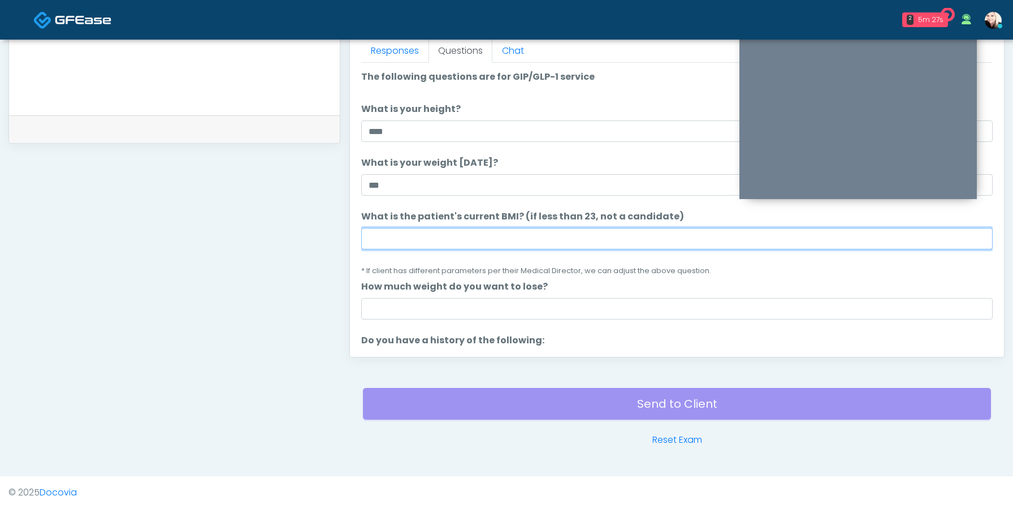
click at [440, 235] on input "What is the patient's current BMI? (if less than 23, not a candidate)" at bounding box center [676, 238] width 631 height 21
paste input "****"
type input "****"
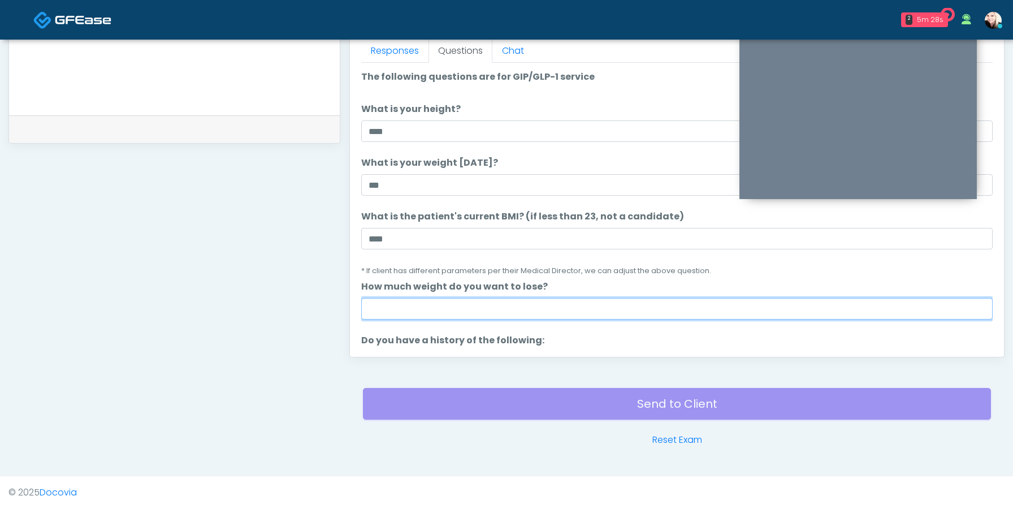
click at [398, 301] on input "How much weight do you want to lose?" at bounding box center [676, 308] width 631 height 21
type input "***"
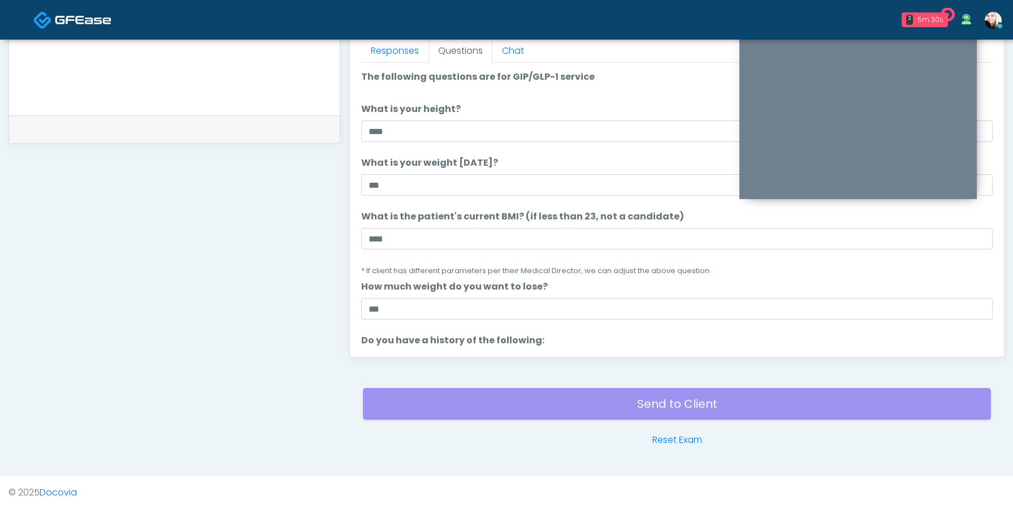
click at [578, 339] on li "Do you have a history of the following: Do you have a history of the following:…" at bounding box center [676, 414] width 631 height 163
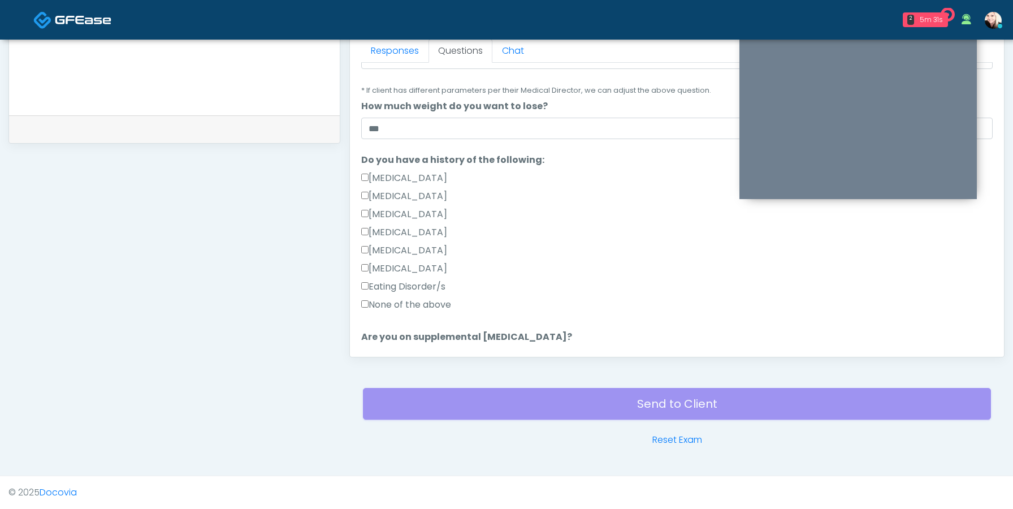
scroll to position [184, 0]
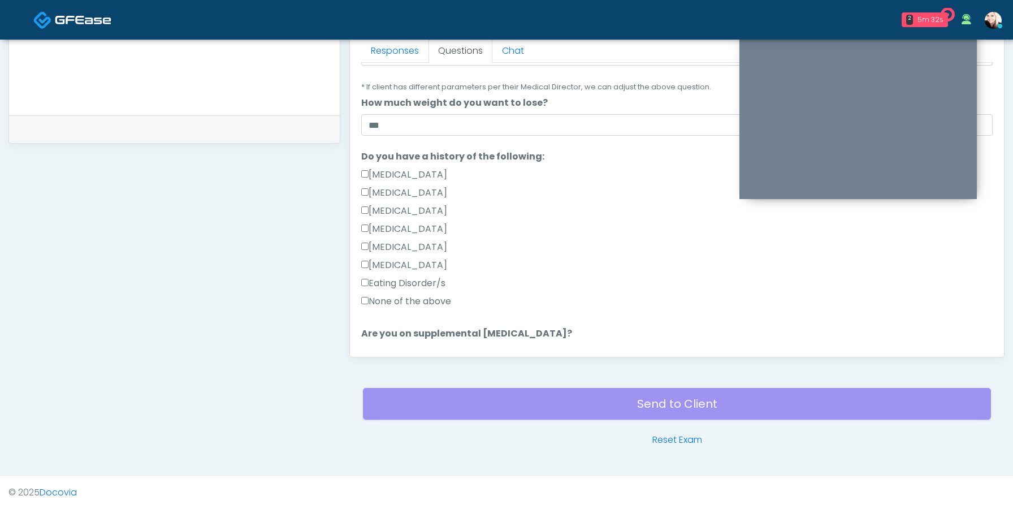
click at [428, 308] on div "None of the above" at bounding box center [676, 303] width 631 height 18
click at [432, 302] on label "None of the above" at bounding box center [406, 301] width 90 height 14
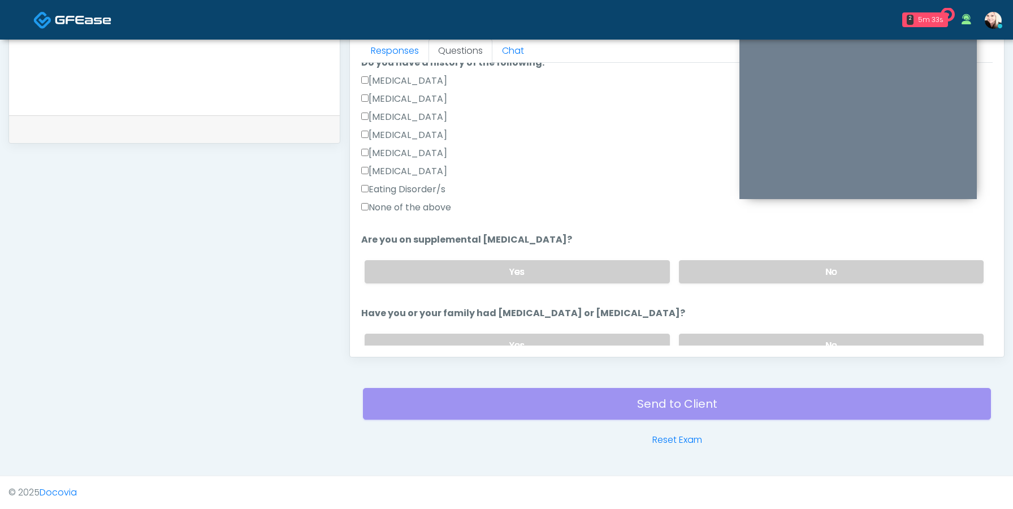
scroll to position [279, 0]
click at [695, 268] on label "No" at bounding box center [831, 269] width 305 height 23
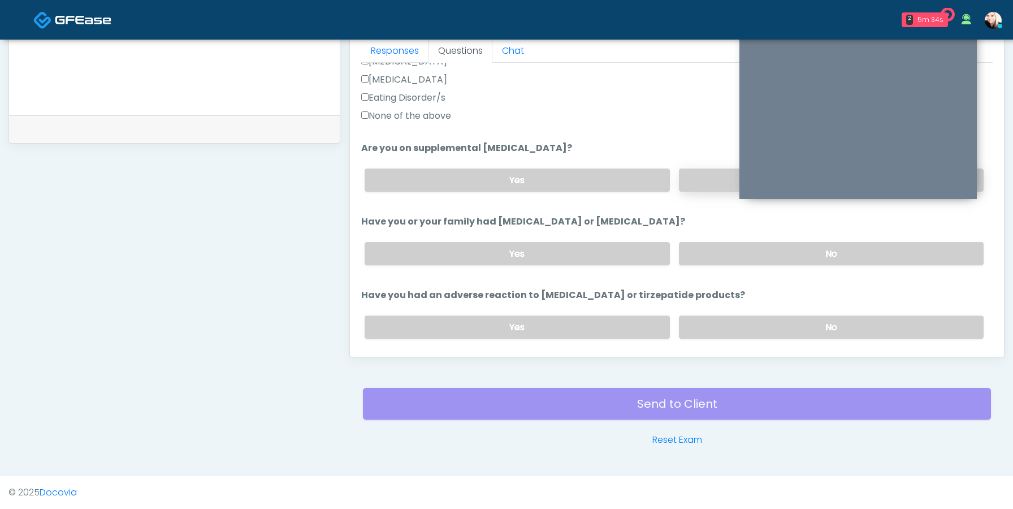
scroll to position [371, 0]
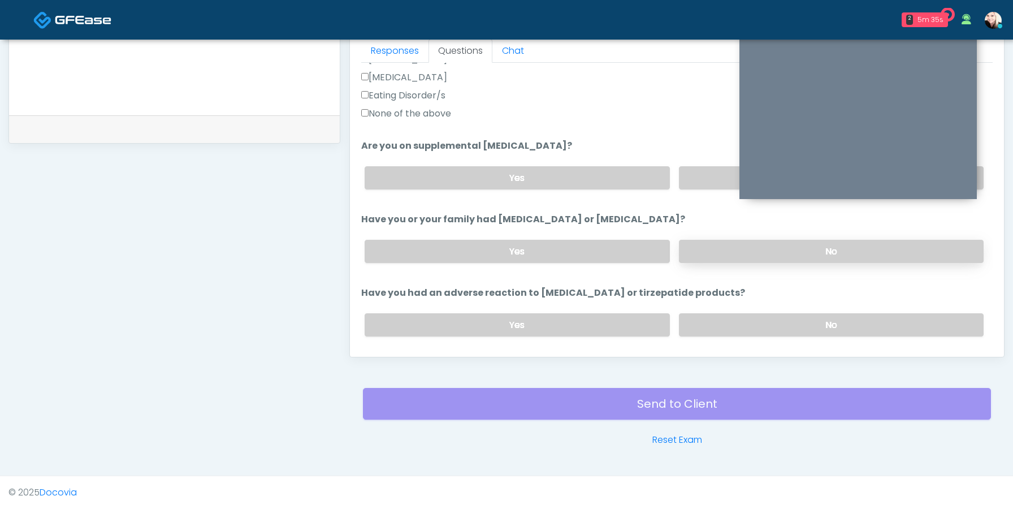
click at [698, 248] on label "No" at bounding box center [831, 251] width 305 height 23
click at [631, 171] on label "Yes" at bounding box center [517, 177] width 305 height 23
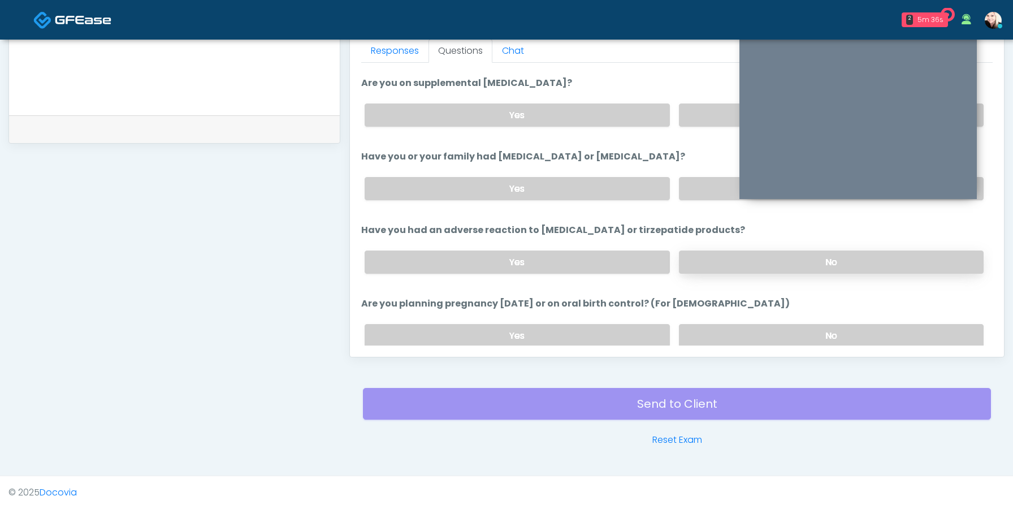
click at [686, 256] on label "No" at bounding box center [831, 261] width 305 height 23
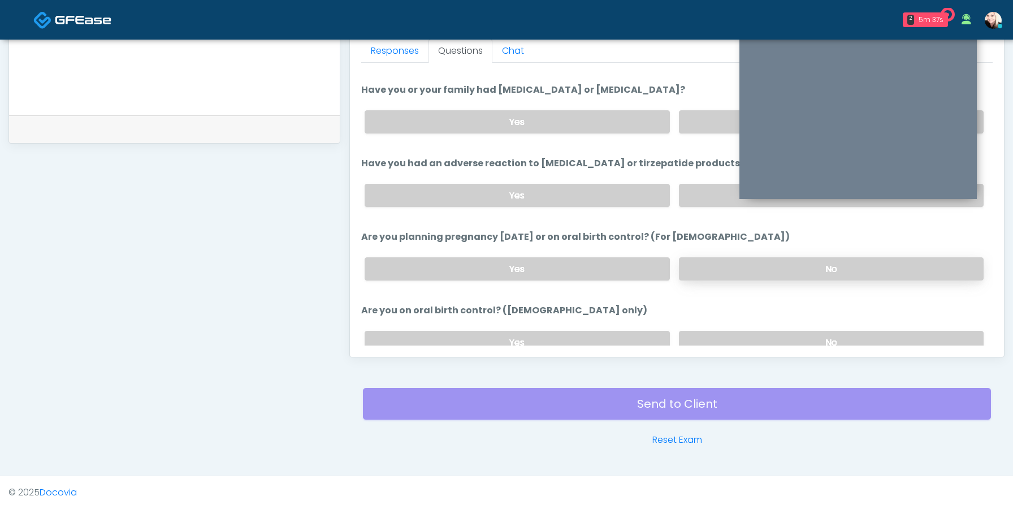
click at [692, 257] on label "No" at bounding box center [831, 268] width 305 height 23
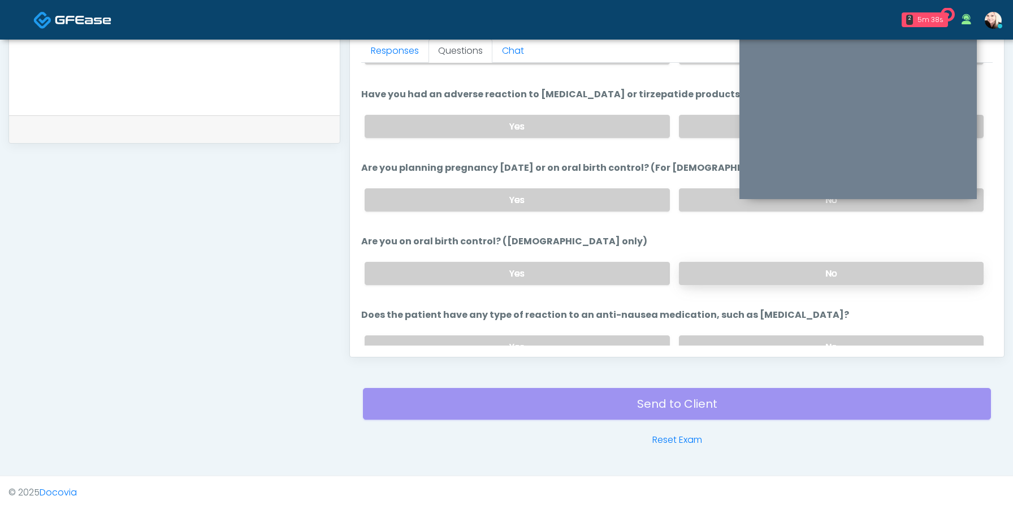
click at [692, 276] on label "No" at bounding box center [831, 273] width 305 height 23
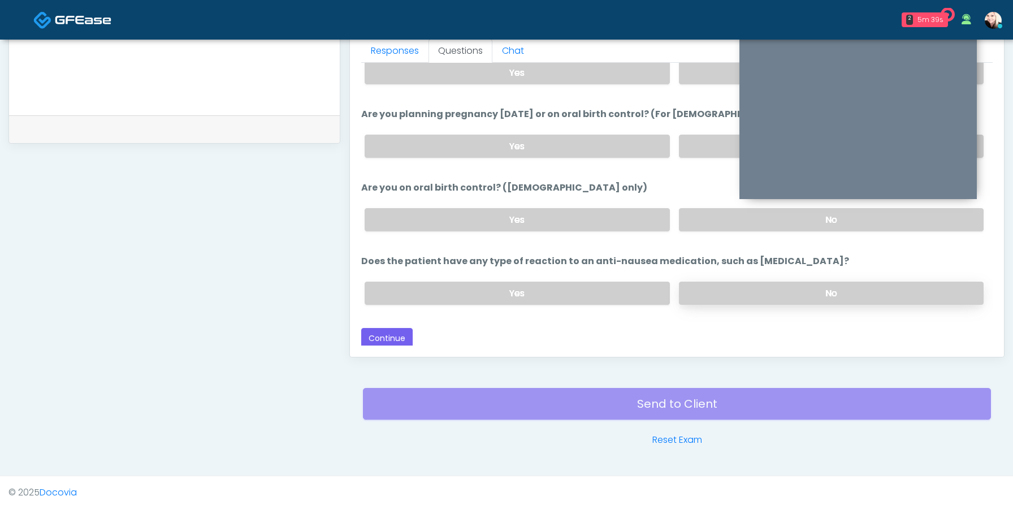
click at [694, 293] on label "No" at bounding box center [831, 292] width 305 height 23
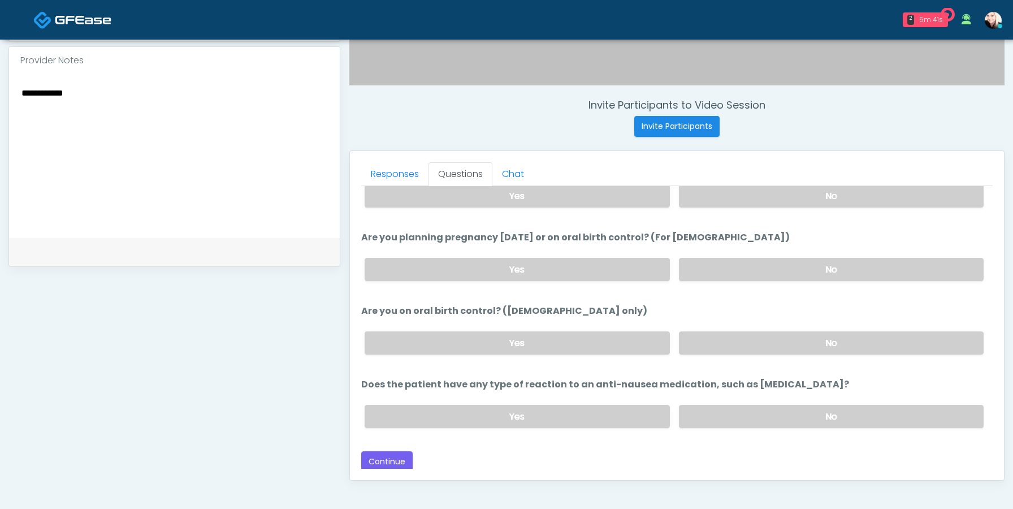
scroll to position [506, 0]
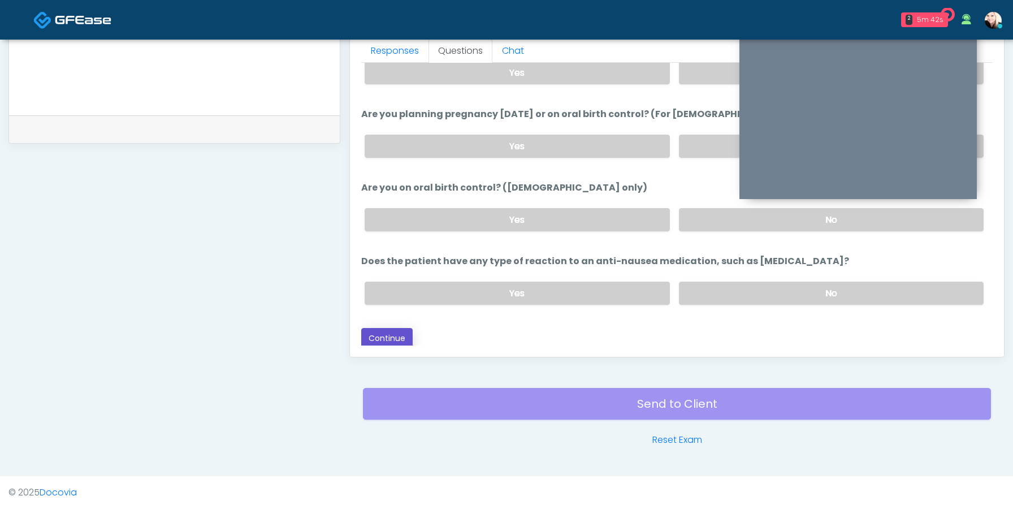
click at [376, 331] on button "Continue" at bounding box center [386, 338] width 51 height 21
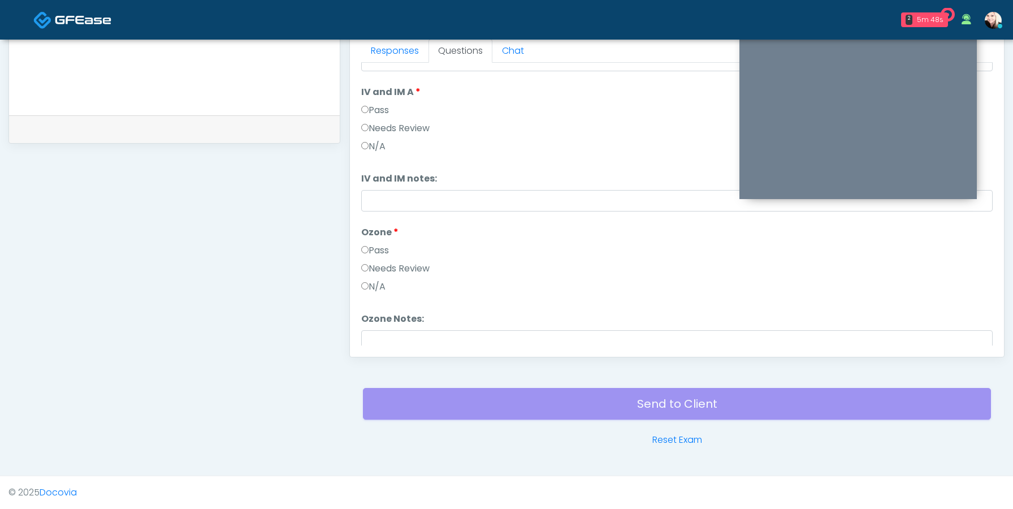
click at [371, 115] on label "Pass" at bounding box center [375, 110] width 28 height 14
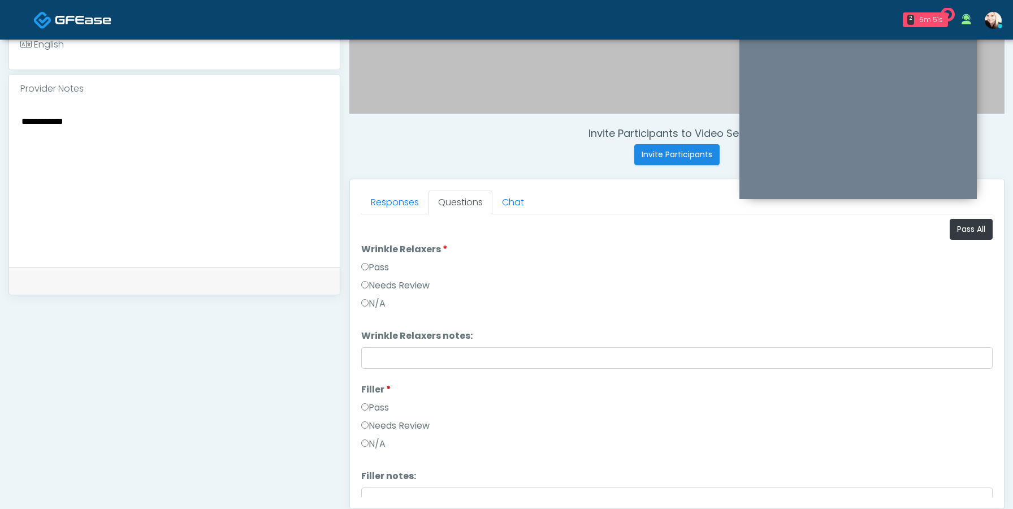
scroll to position [352, 0]
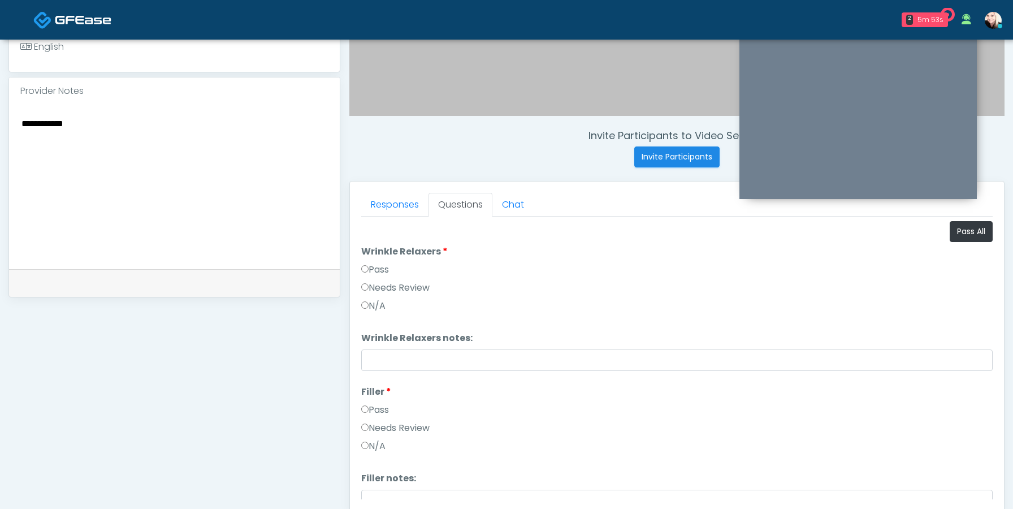
drag, startPoint x: 88, startPoint y: 127, endPoint x: 16, endPoint y: 120, distance: 72.1
click at [16, 120] on div "**********" at bounding box center [174, 187] width 331 height 164
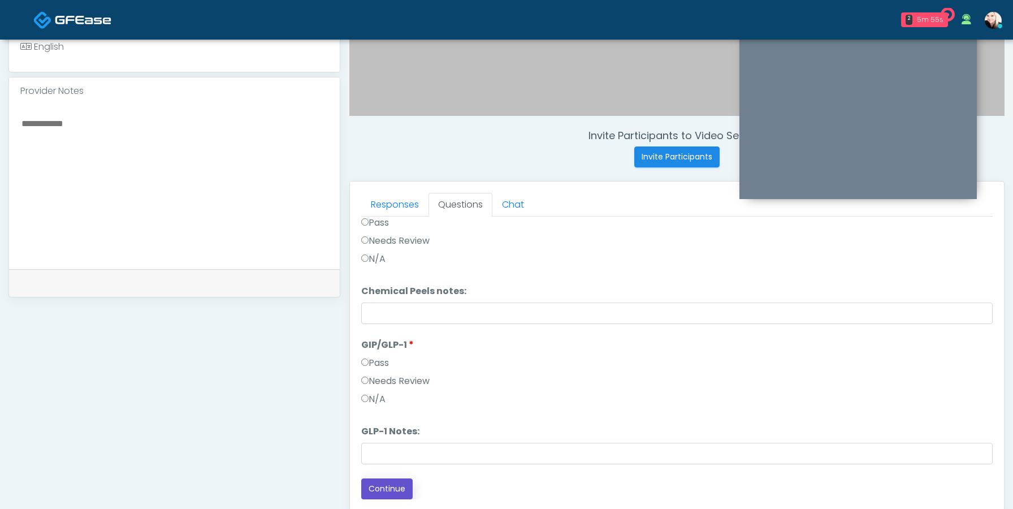
click at [382, 492] on button "Continue" at bounding box center [386, 488] width 51 height 21
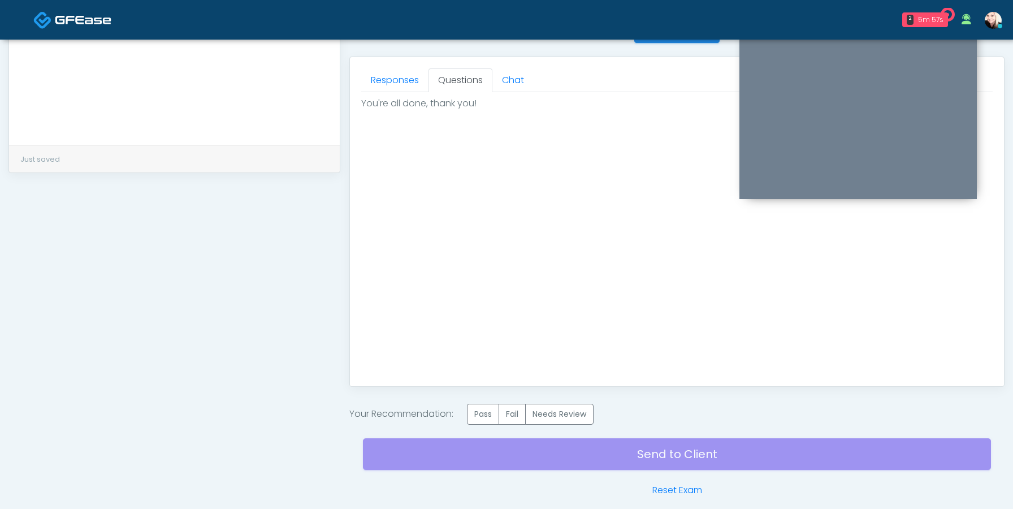
scroll to position [508, 0]
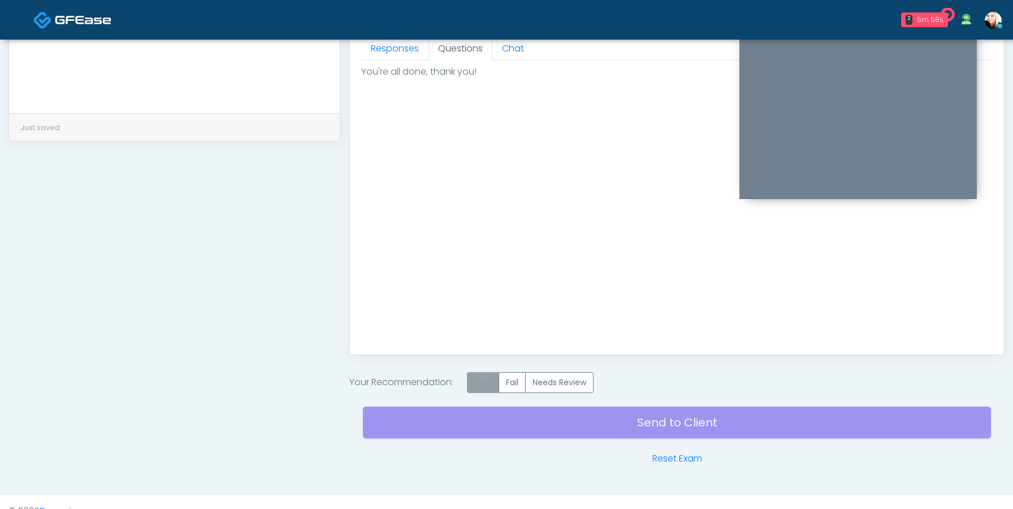
click at [492, 381] on label "Pass" at bounding box center [483, 382] width 32 height 21
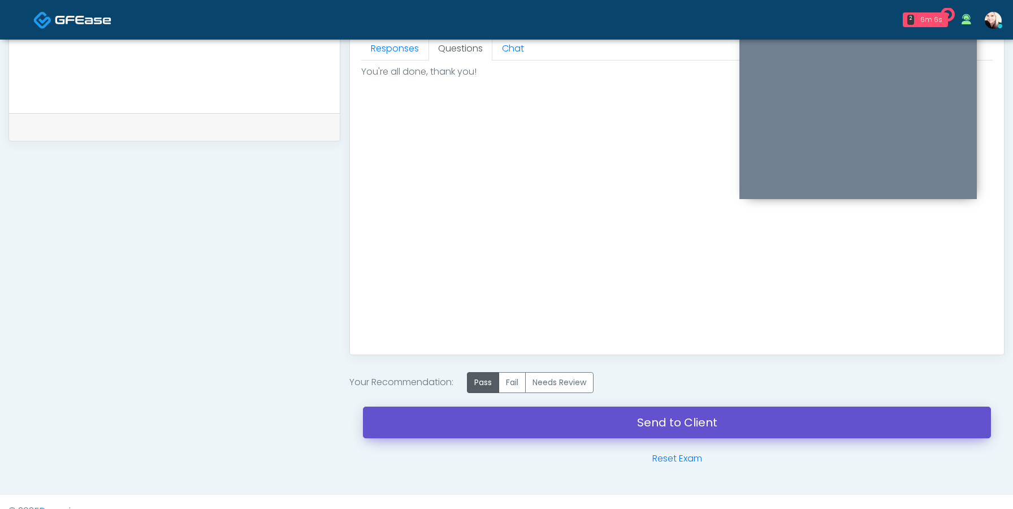
click at [684, 427] on link "Send to Client" at bounding box center [677, 422] width 628 height 32
click at [635, 426] on link "Send to Client" at bounding box center [677, 422] width 628 height 32
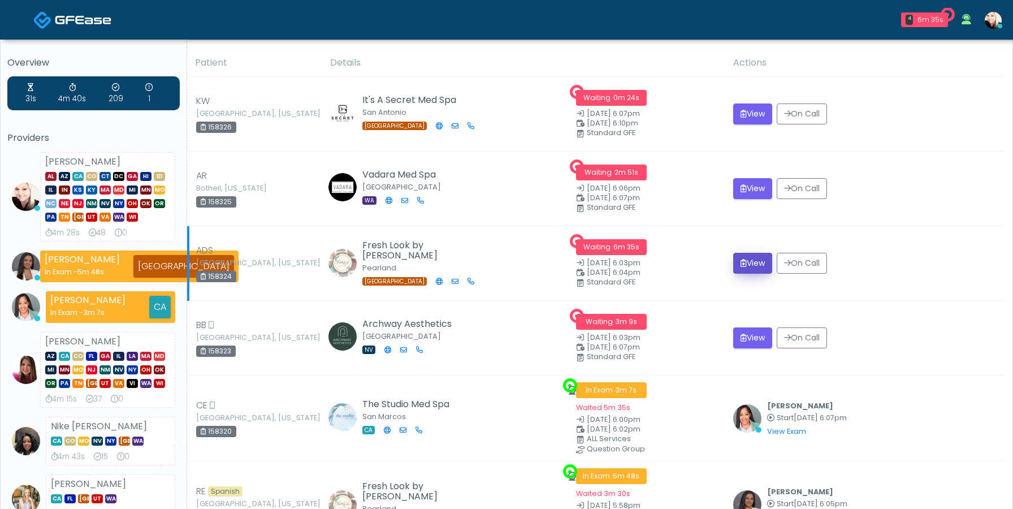
click at [747, 261] on button "View" at bounding box center [752, 263] width 39 height 21
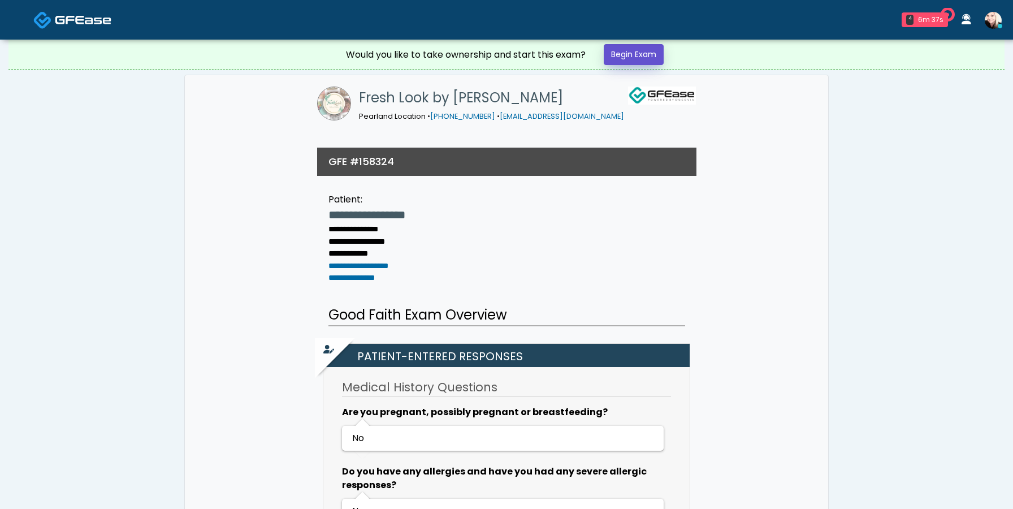
click at [636, 54] on link "Begin Exam" at bounding box center [634, 54] width 60 height 21
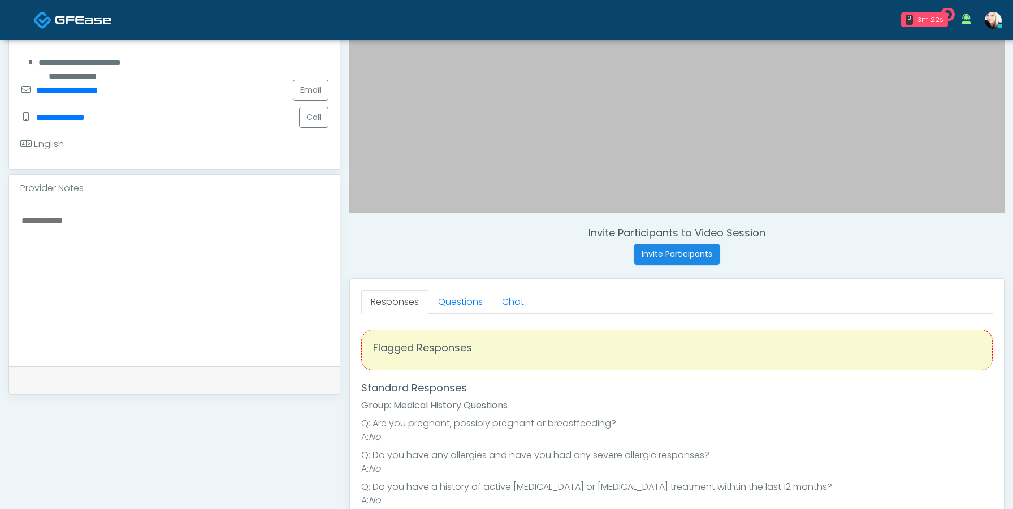
scroll to position [270, 0]
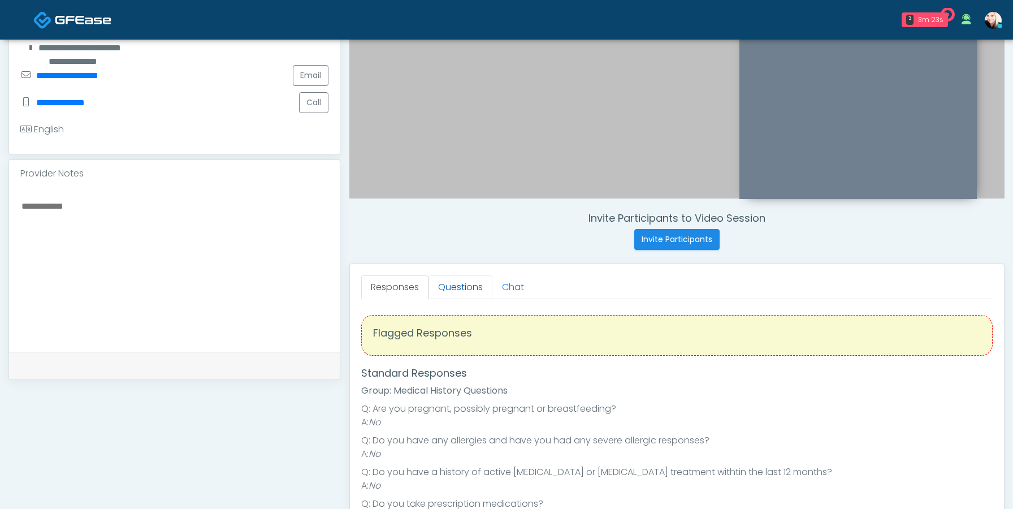
click at [438, 284] on link "Questions" at bounding box center [460, 287] width 64 height 24
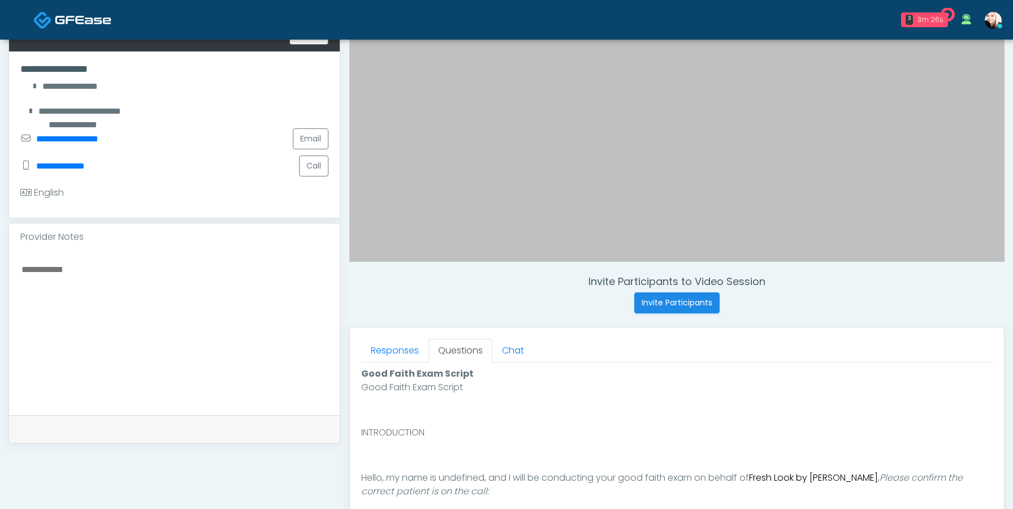
scroll to position [220, 0]
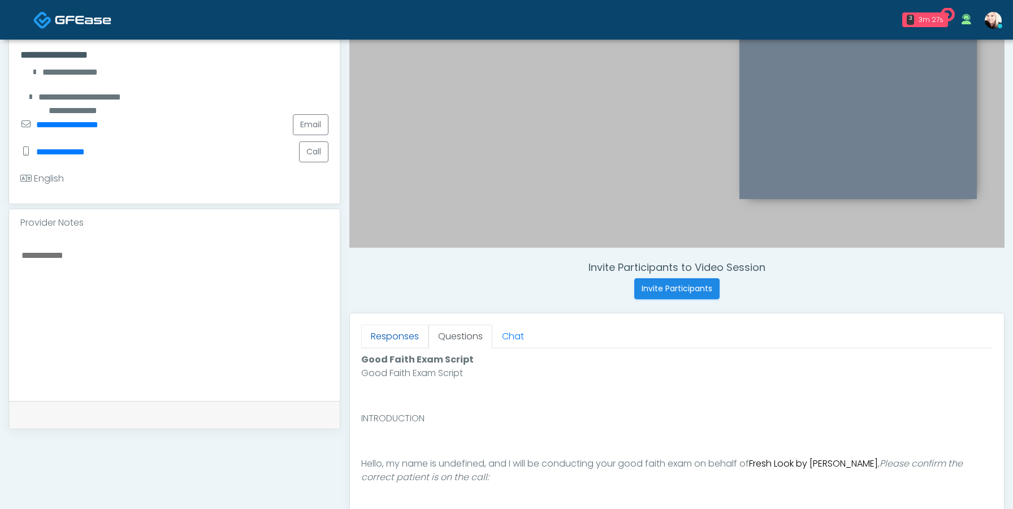
click at [396, 328] on link "Responses" at bounding box center [394, 336] width 67 height 24
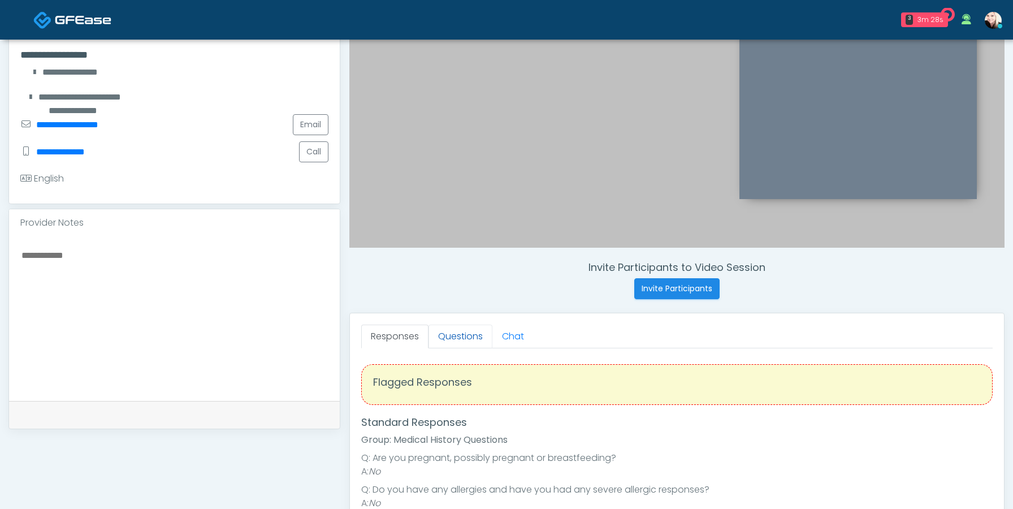
click at [465, 339] on link "Questions" at bounding box center [460, 336] width 64 height 24
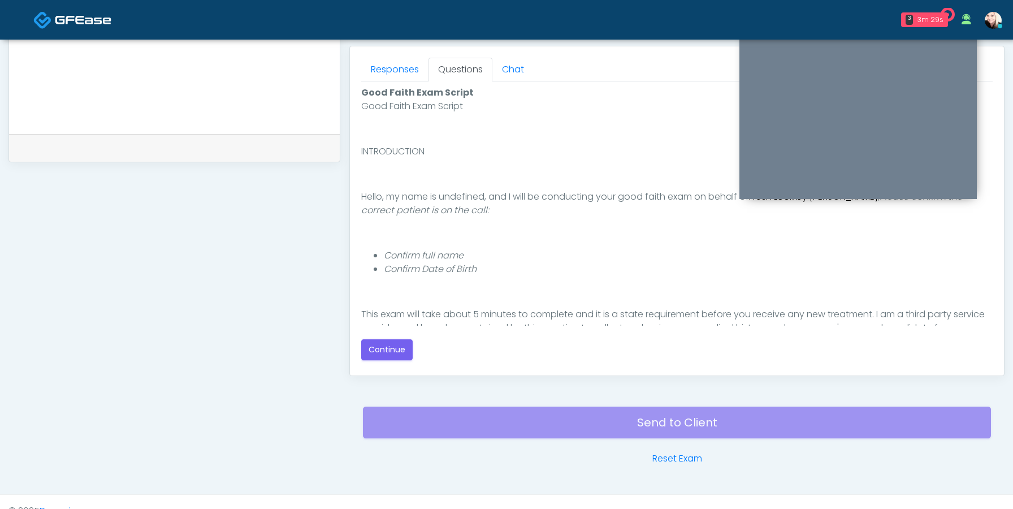
scroll to position [490, 0]
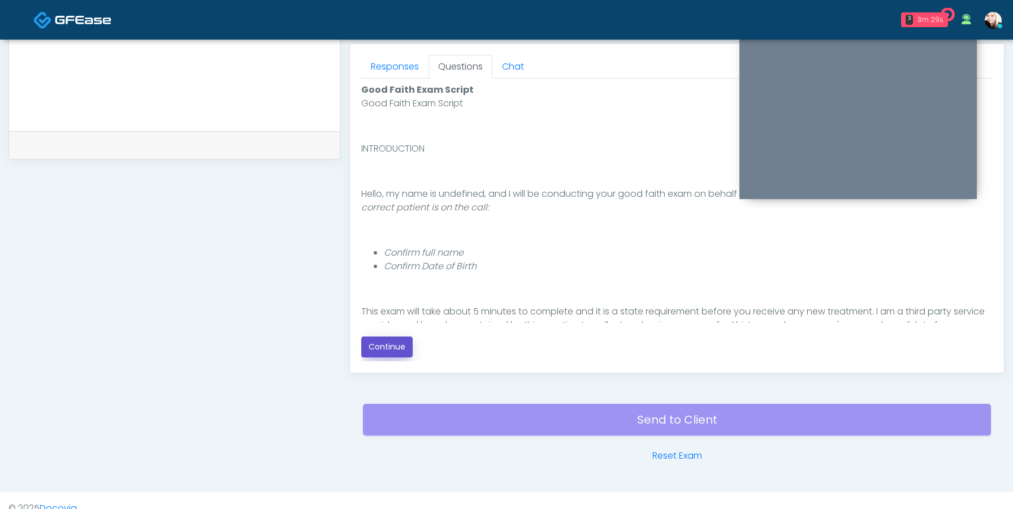
click at [388, 352] on button "Continue" at bounding box center [386, 346] width 51 height 21
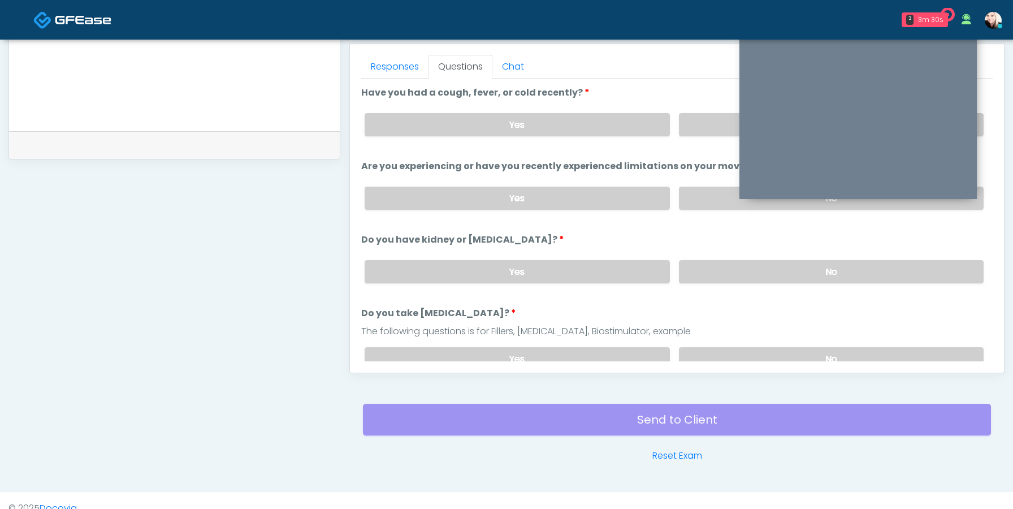
scroll to position [506, 0]
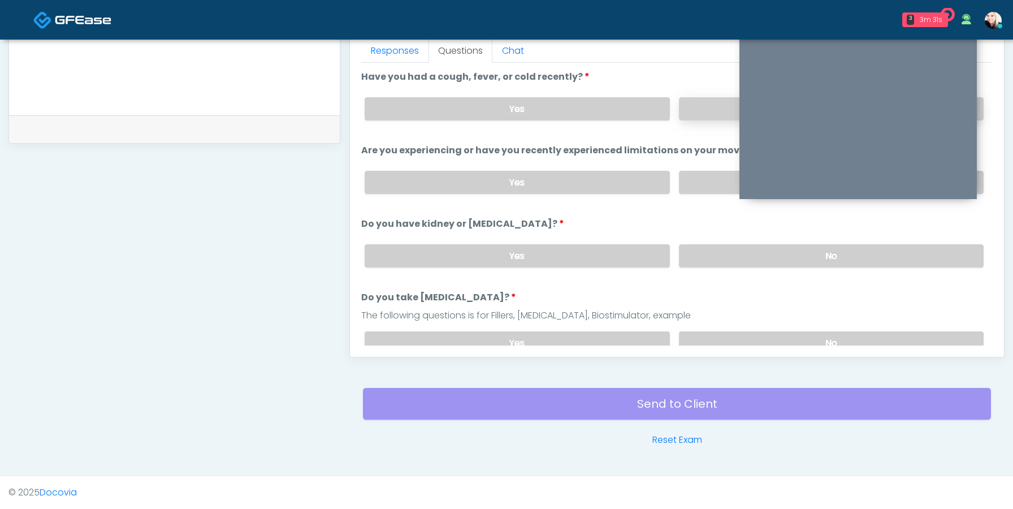
click at [713, 110] on label "No" at bounding box center [831, 108] width 305 height 23
click at [698, 190] on label "No" at bounding box center [831, 182] width 305 height 23
click at [700, 263] on label "No" at bounding box center [831, 255] width 305 height 23
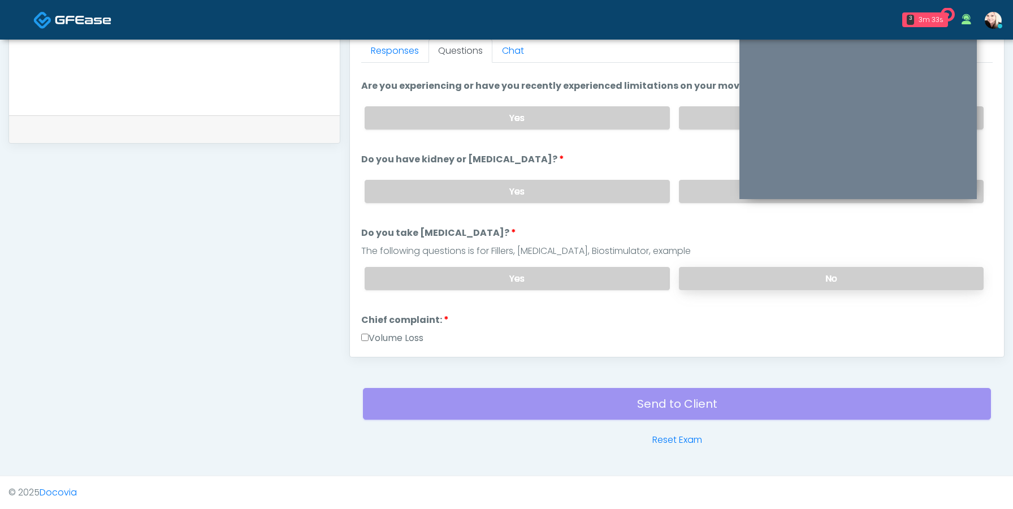
scroll to position [65, 0]
click at [704, 276] on label "No" at bounding box center [831, 277] width 305 height 23
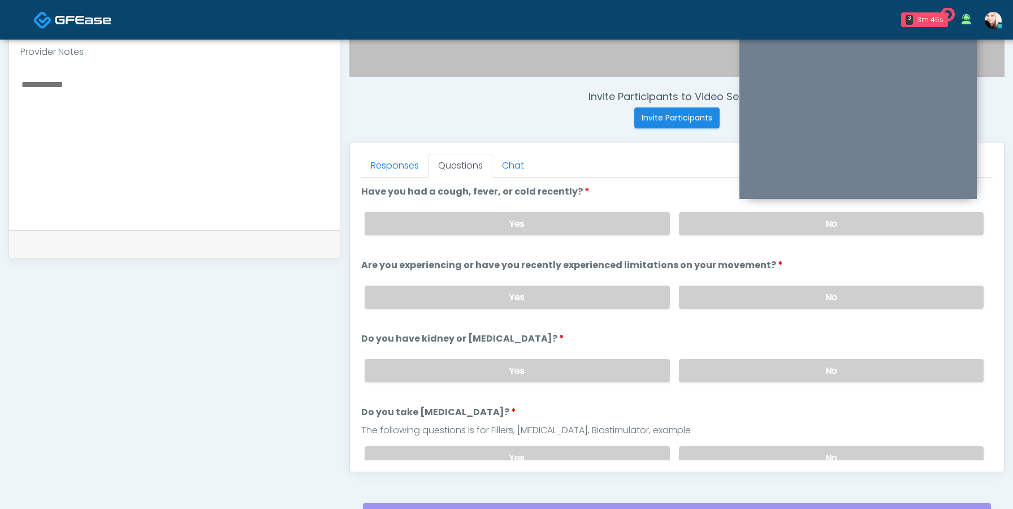
scroll to position [389, 0]
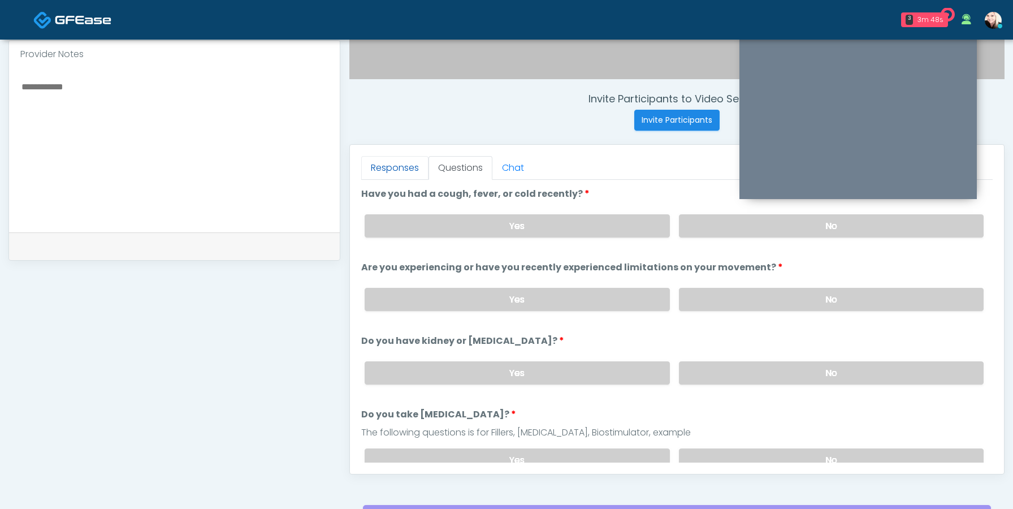
click at [388, 165] on link "Responses" at bounding box center [394, 168] width 67 height 24
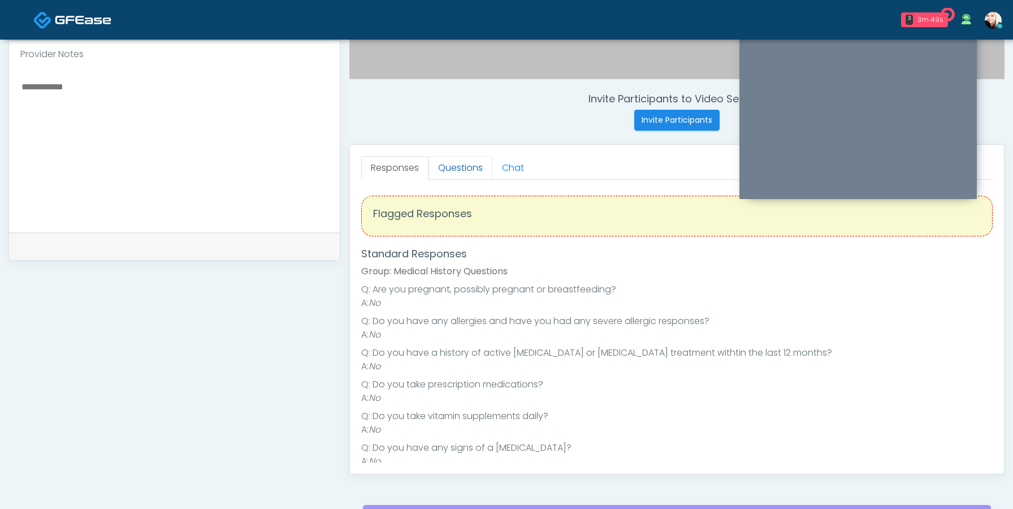
click at [477, 172] on link "Questions" at bounding box center [460, 168] width 64 height 24
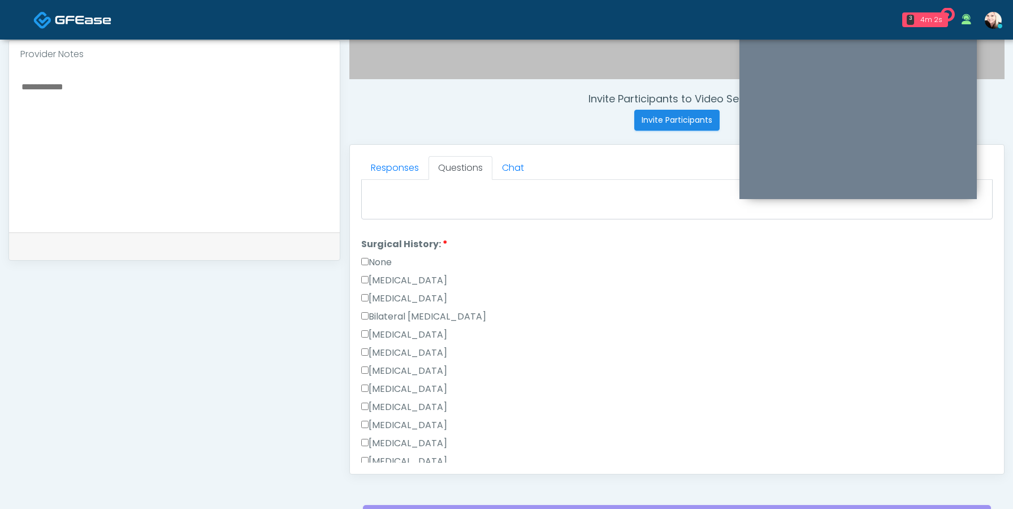
scroll to position [547, 0]
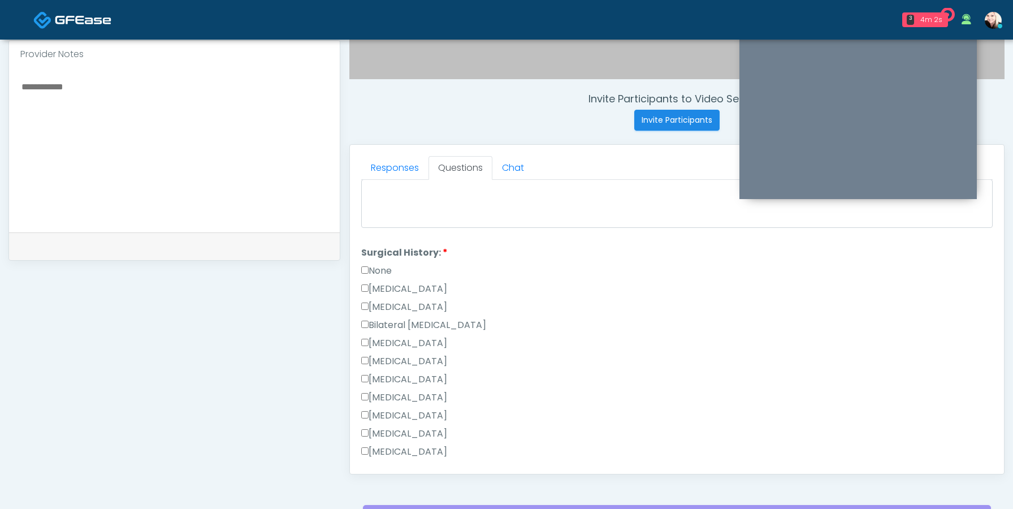
click at [370, 275] on label "None" at bounding box center [376, 271] width 31 height 14
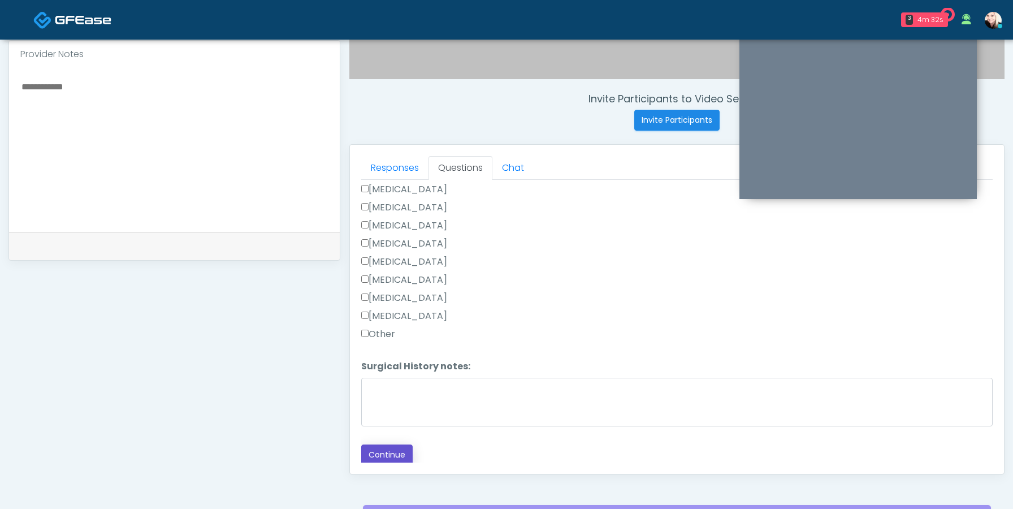
click at [372, 453] on button "Continue" at bounding box center [386, 454] width 51 height 21
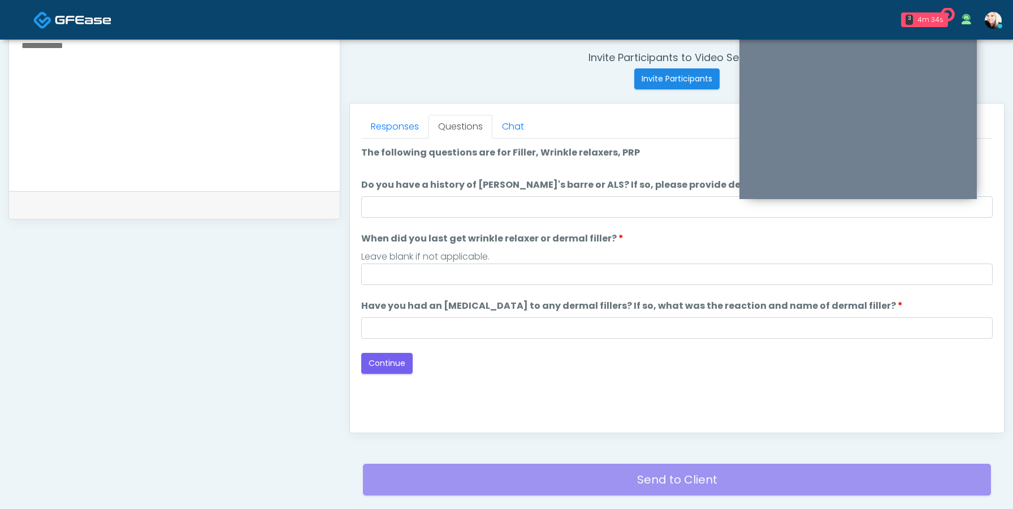
scroll to position [410, 0]
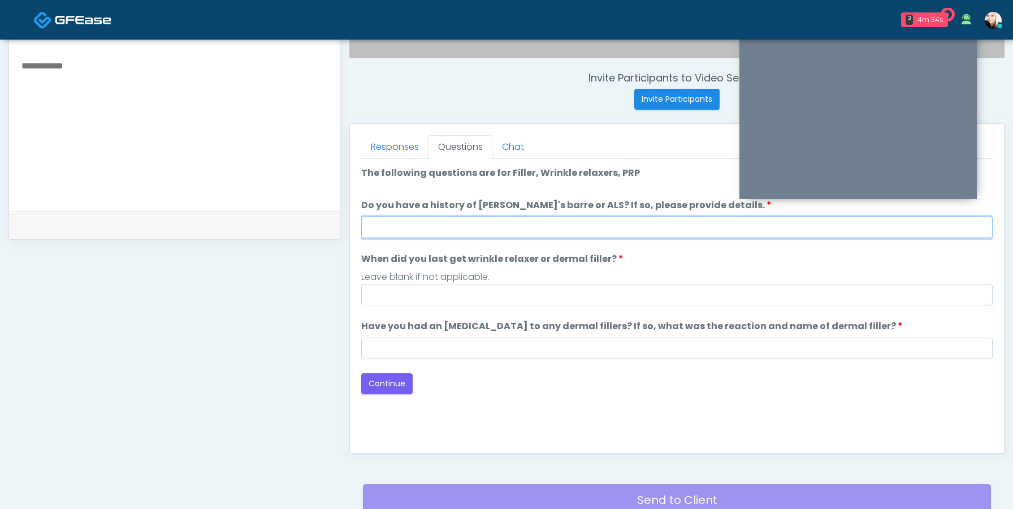
click at [430, 226] on input "Do you have a history of Guillain's barre or ALS? If so, please provide details." at bounding box center [676, 226] width 631 height 21
type input "****"
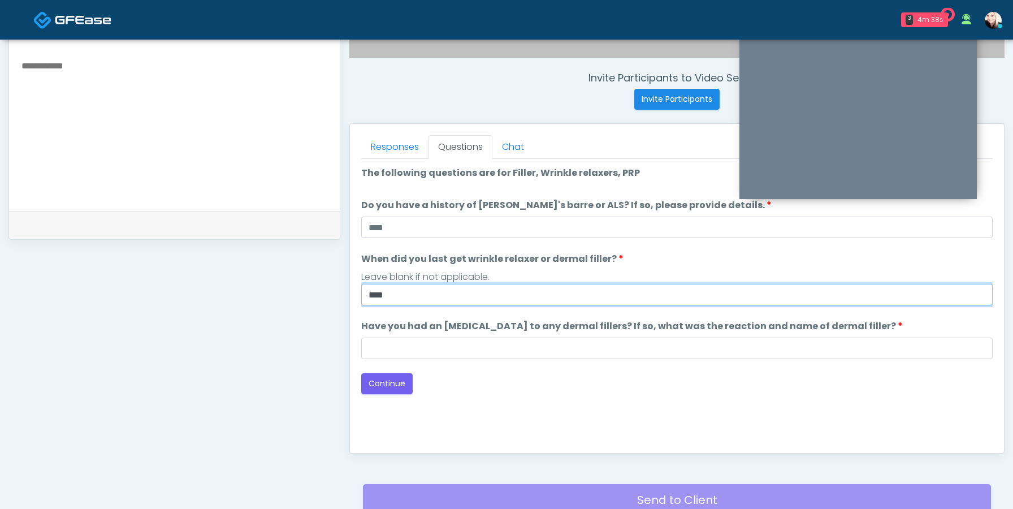
type input "****"
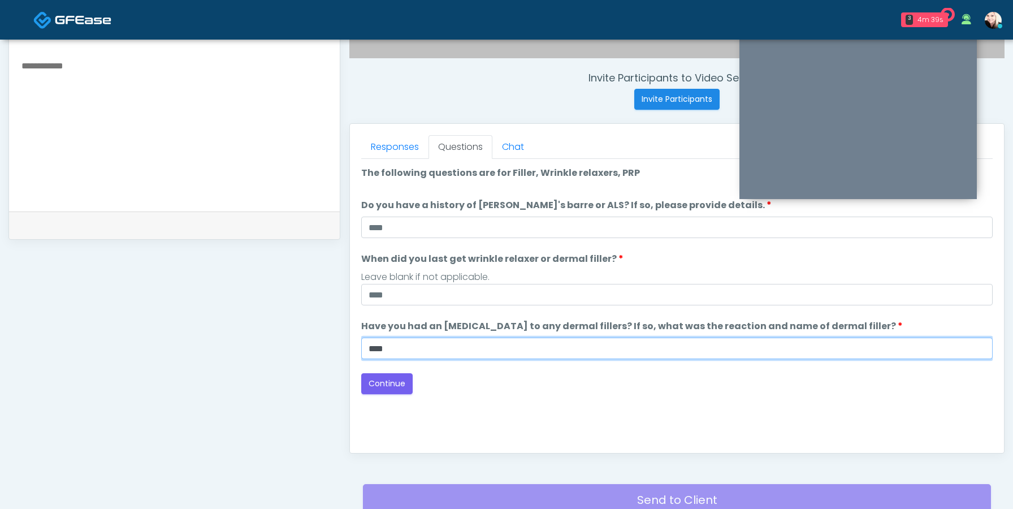
type input "****"
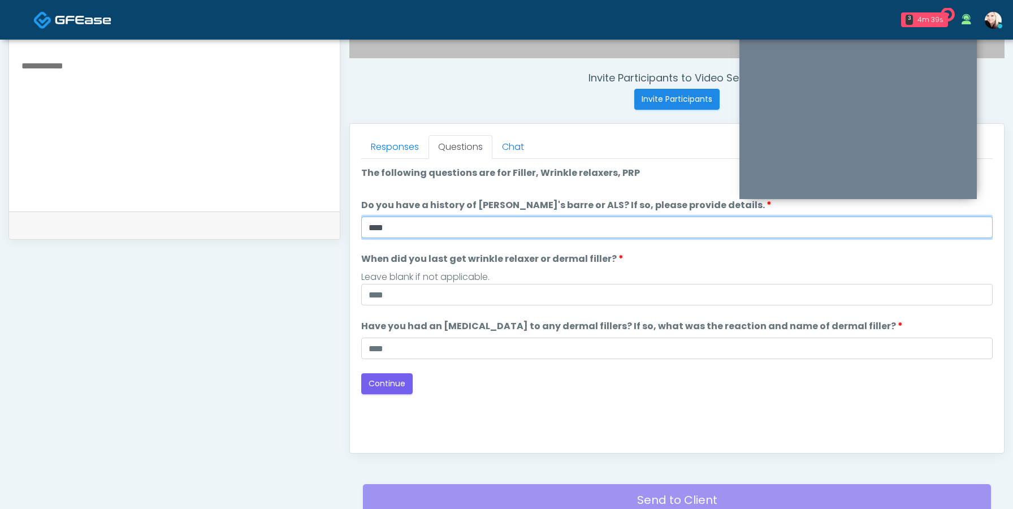
click at [405, 229] on input "****" at bounding box center [676, 226] width 631 height 21
type input "****"
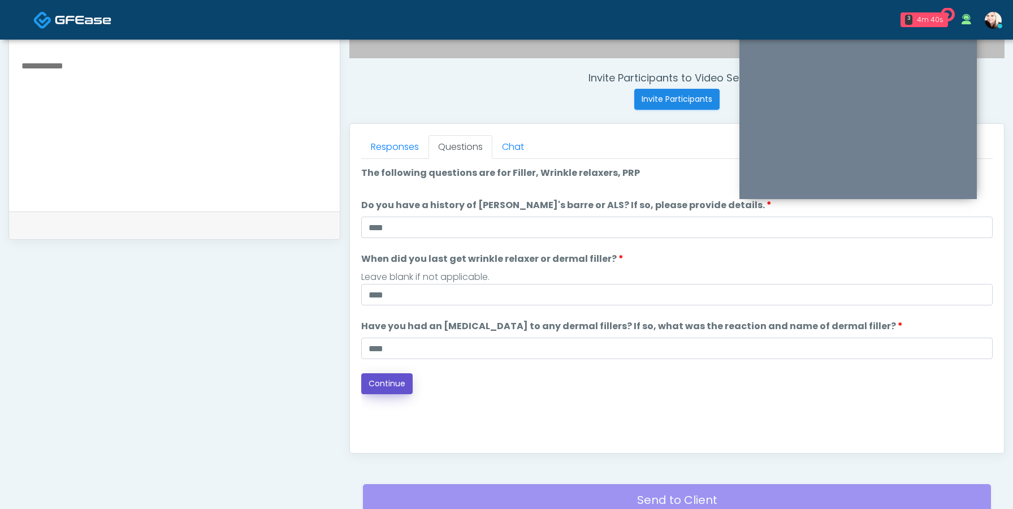
click at [380, 378] on button "Continue" at bounding box center [386, 383] width 51 height 21
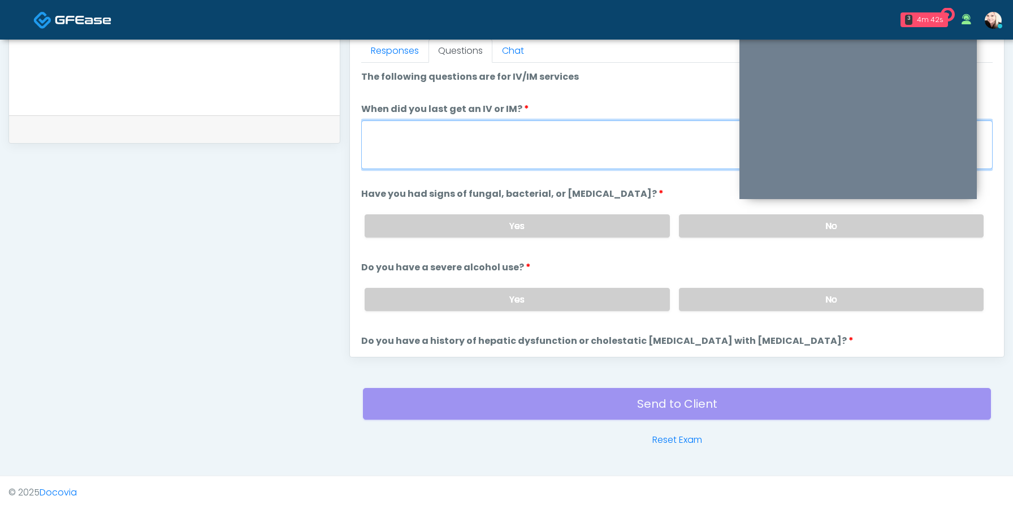
click at [474, 136] on textarea "When did you last get an IV or IM?" at bounding box center [676, 144] width 631 height 49
type textarea "****"
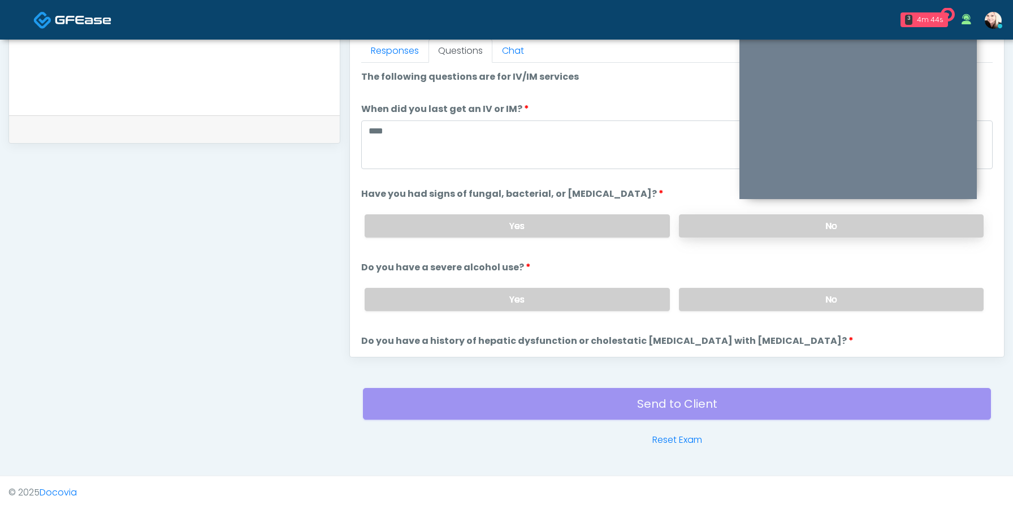
click at [763, 224] on label "No" at bounding box center [831, 225] width 305 height 23
click at [714, 283] on div "Yes No" at bounding box center [674, 299] width 637 height 41
click at [713, 298] on label "No" at bounding box center [831, 299] width 305 height 23
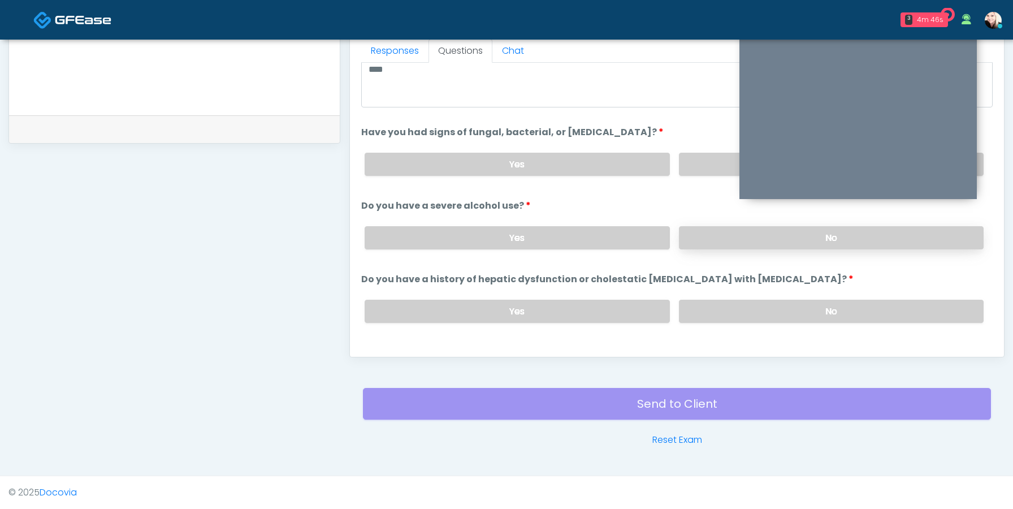
click at [713, 300] on label "No" at bounding box center [831, 311] width 305 height 23
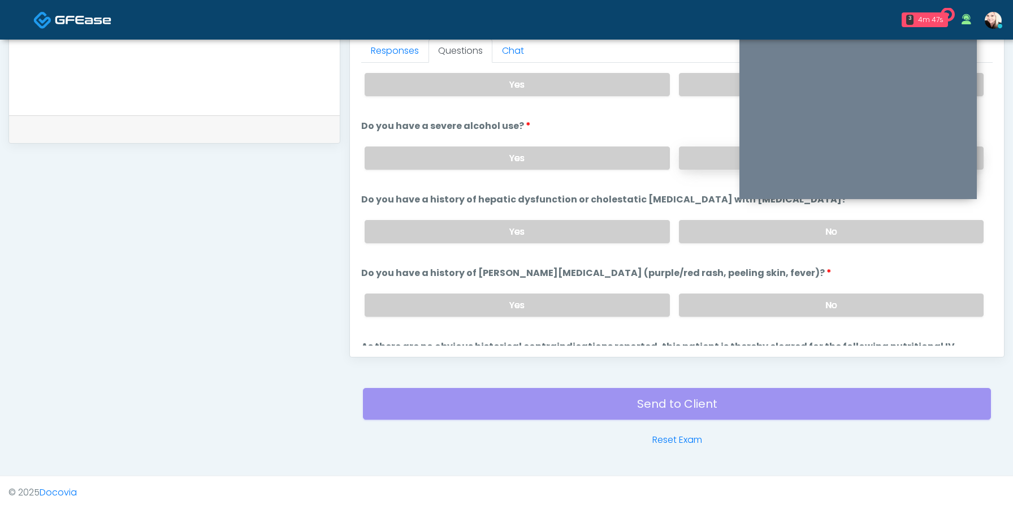
click at [713, 298] on label "No" at bounding box center [831, 304] width 305 height 23
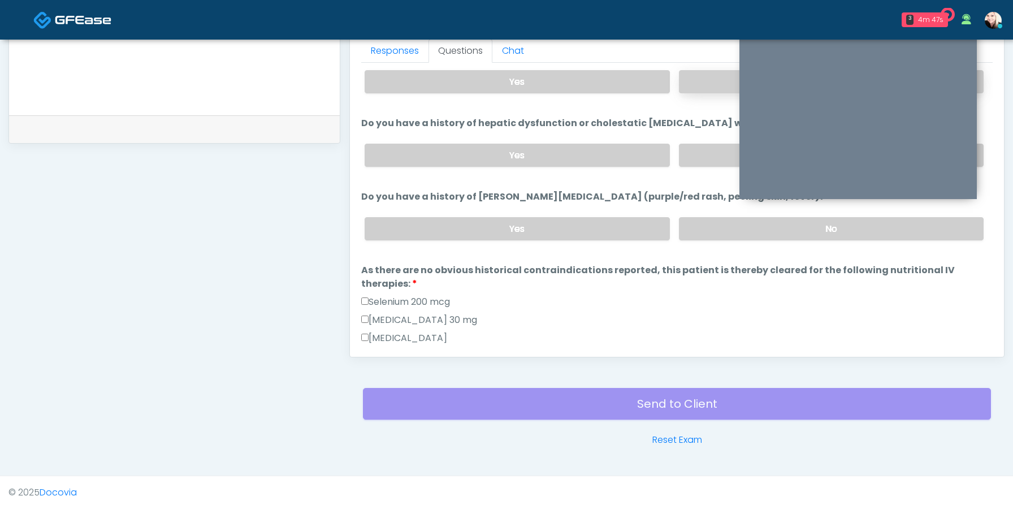
scroll to position [220, 0]
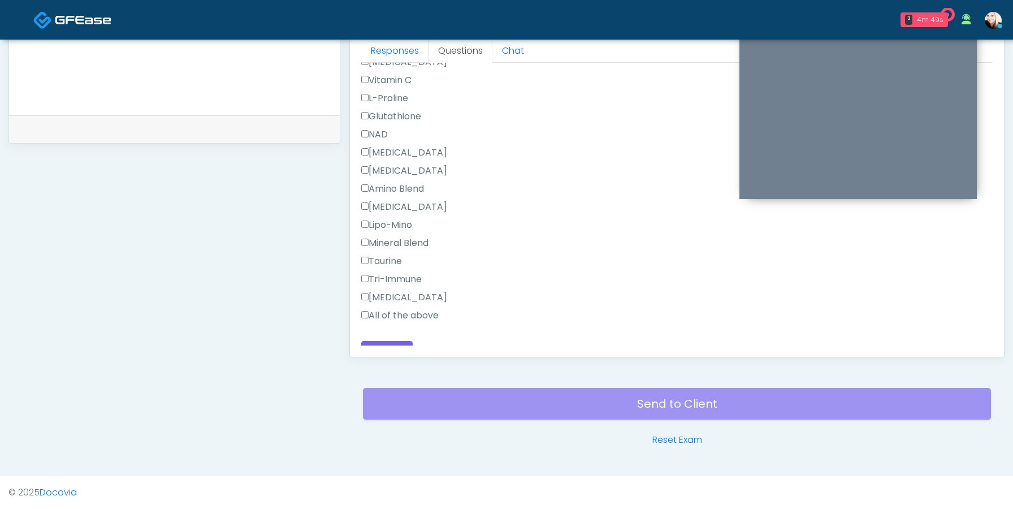
click at [370, 309] on label "All of the above" at bounding box center [399, 316] width 77 height 14
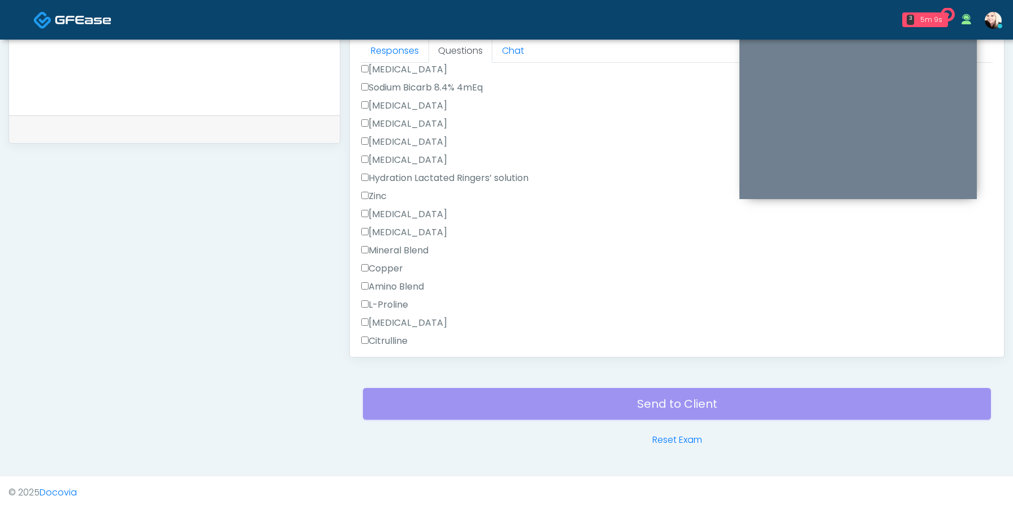
scroll to position [1213, 0]
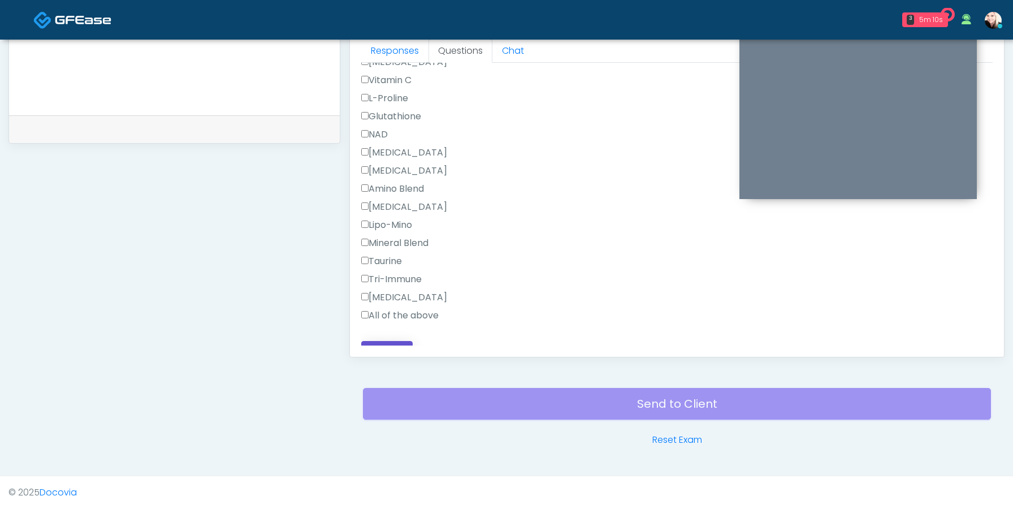
click at [373, 341] on button "Continue" at bounding box center [386, 351] width 51 height 21
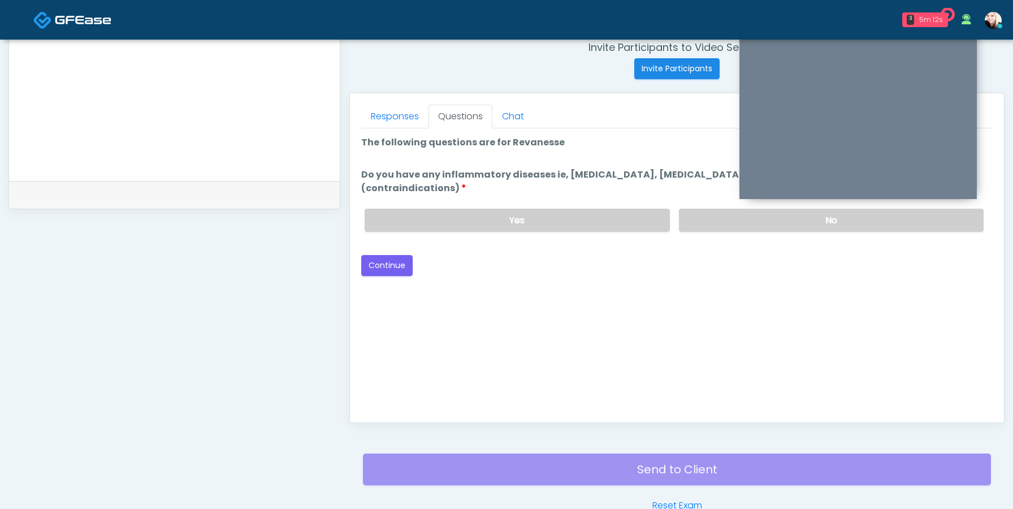
scroll to position [430, 0]
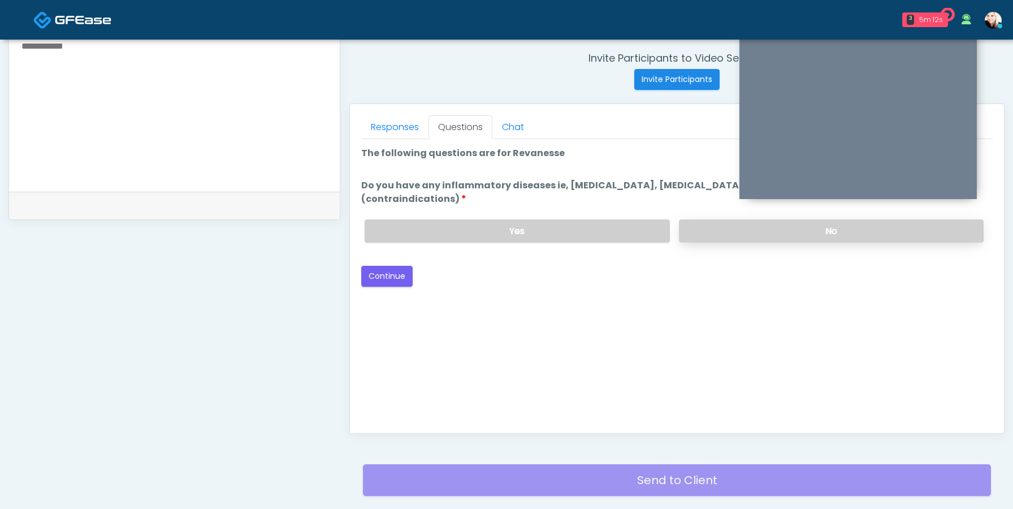
click at [708, 219] on label "No" at bounding box center [831, 230] width 305 height 23
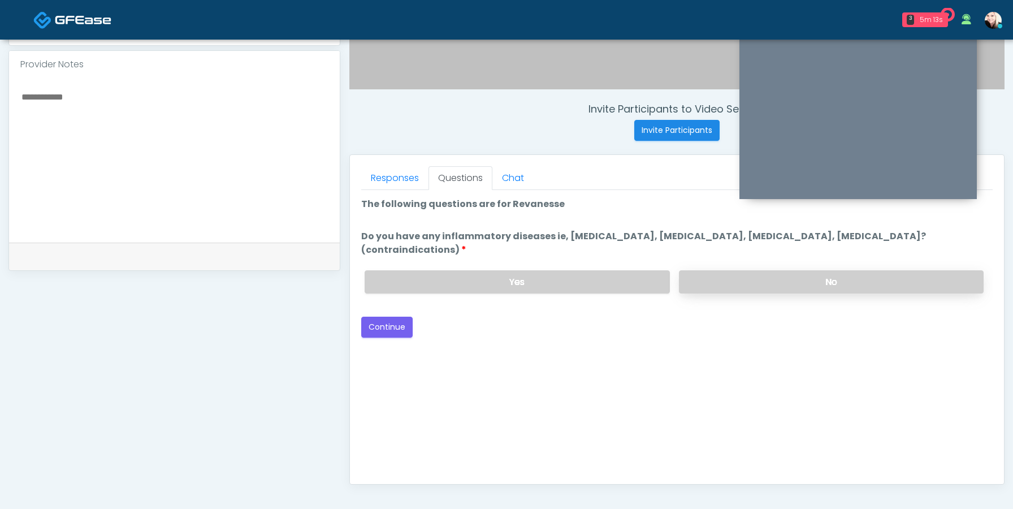
scroll to position [374, 0]
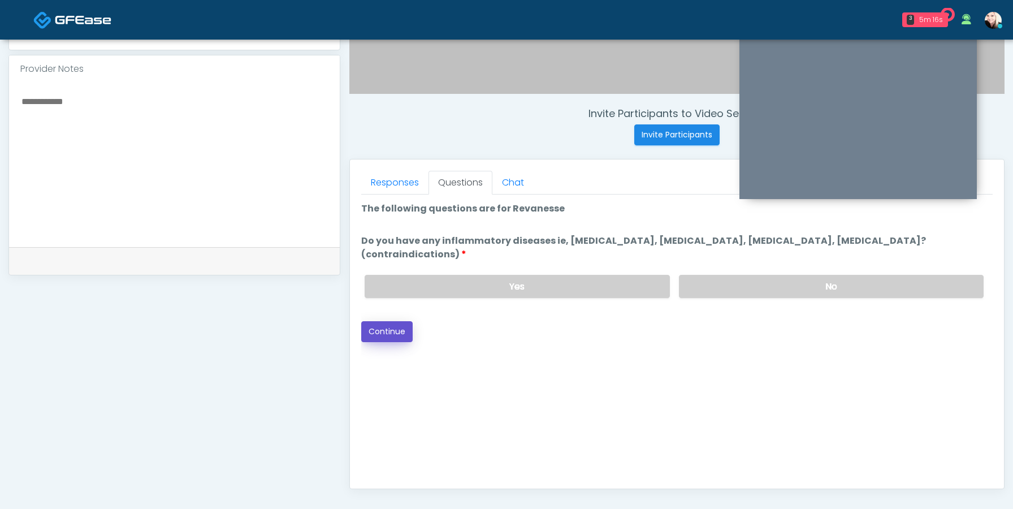
click at [363, 321] on button "Continue" at bounding box center [386, 331] width 51 height 21
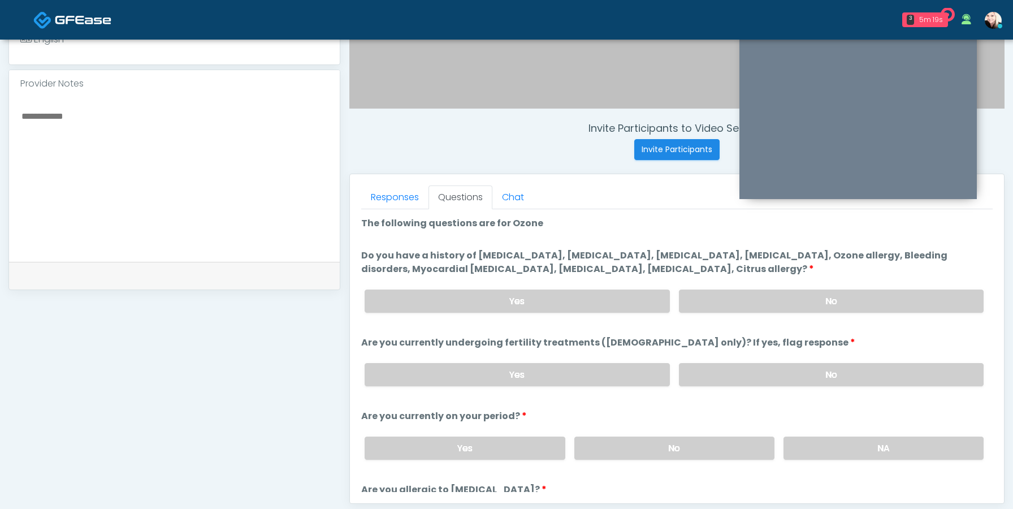
scroll to position [356, 0]
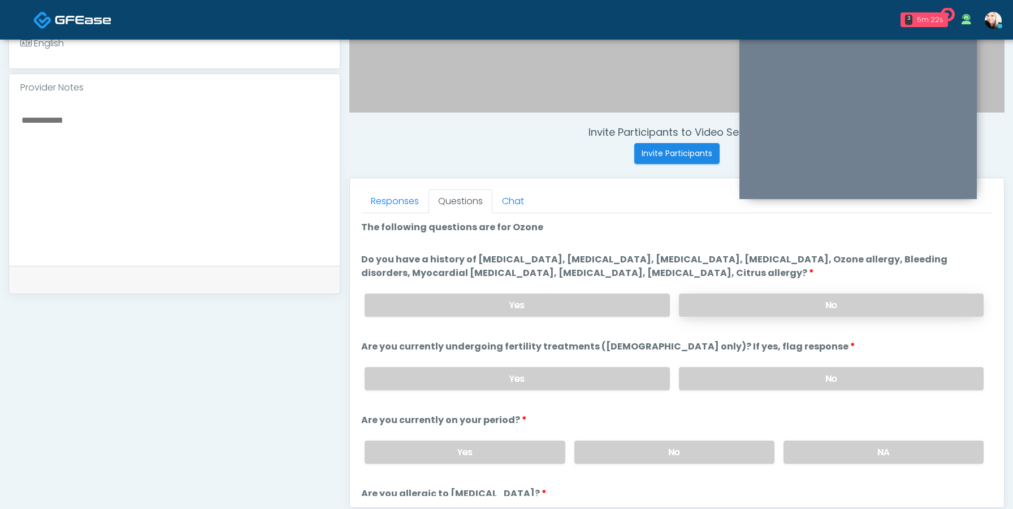
click at [784, 305] on label "No" at bounding box center [831, 304] width 305 height 23
click at [786, 376] on label "No" at bounding box center [831, 378] width 305 height 23
click at [805, 451] on label "NA" at bounding box center [883, 451] width 200 height 23
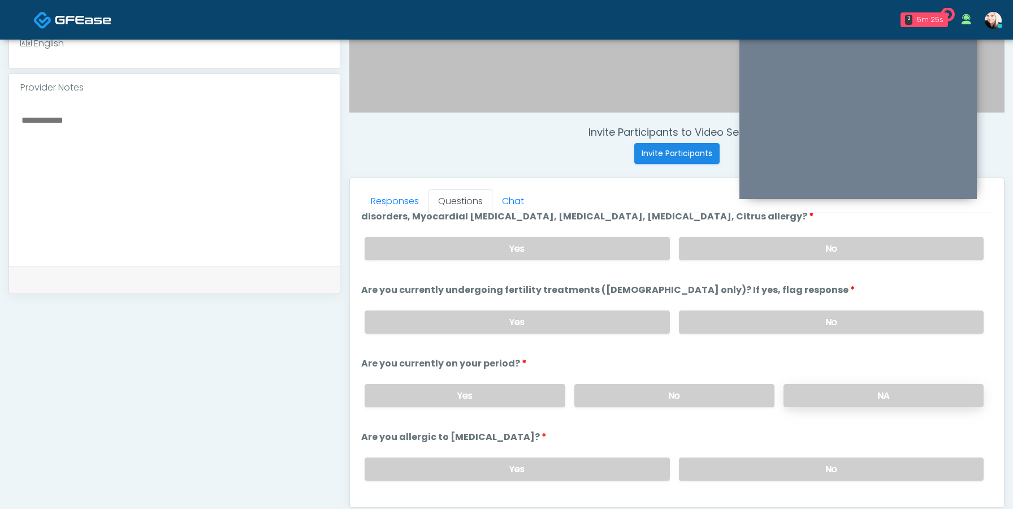
scroll to position [75, 0]
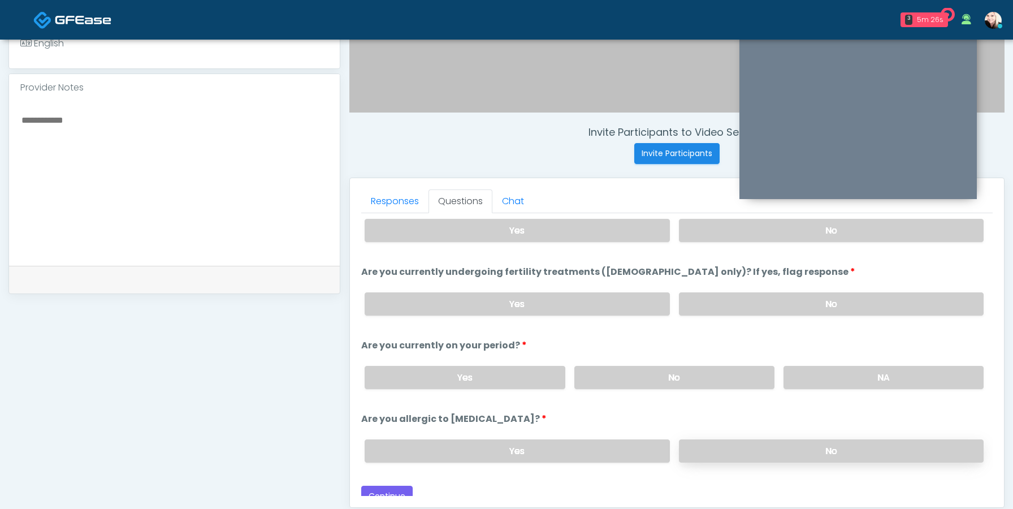
click at [803, 452] on label "No" at bounding box center [831, 450] width 305 height 23
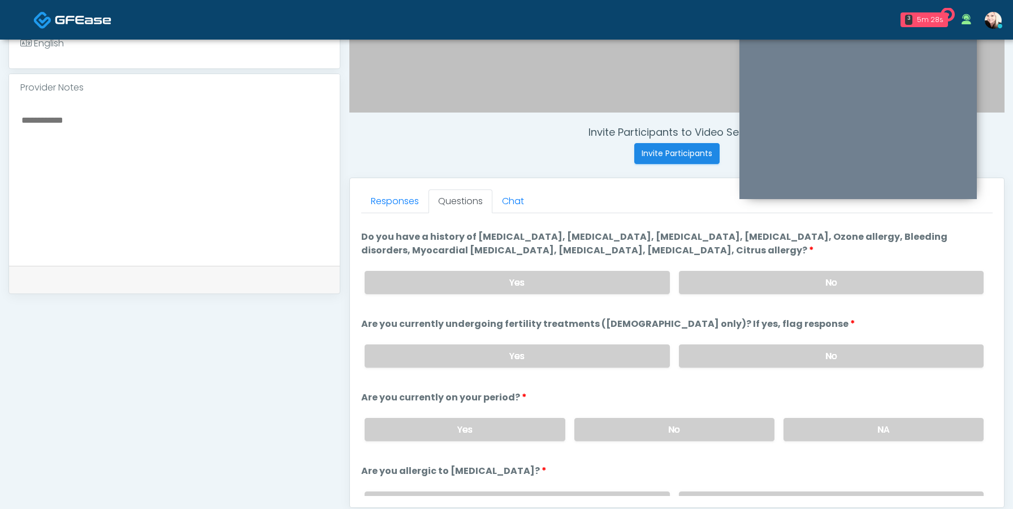
scroll to position [83, 0]
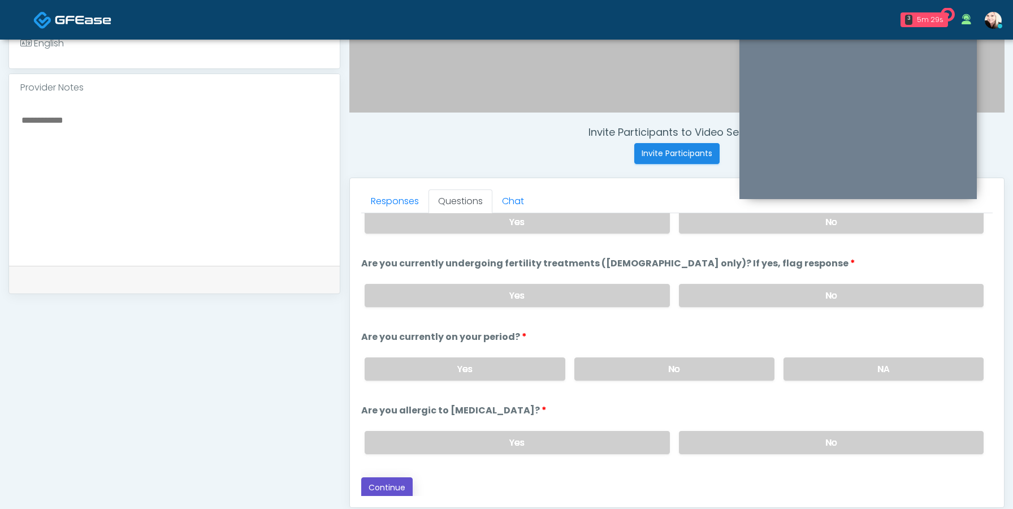
click at [388, 478] on button "Continue" at bounding box center [386, 487] width 51 height 21
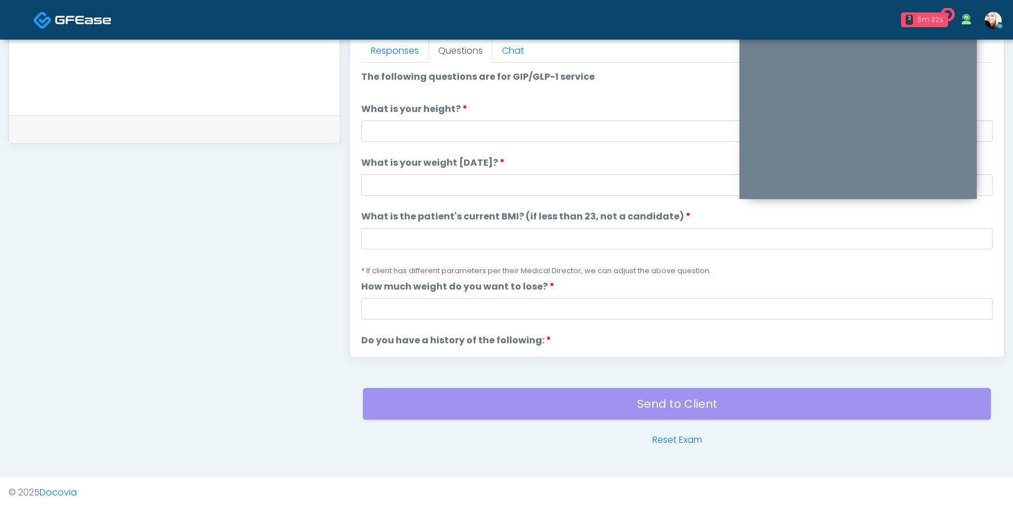
scroll to position [623, 0]
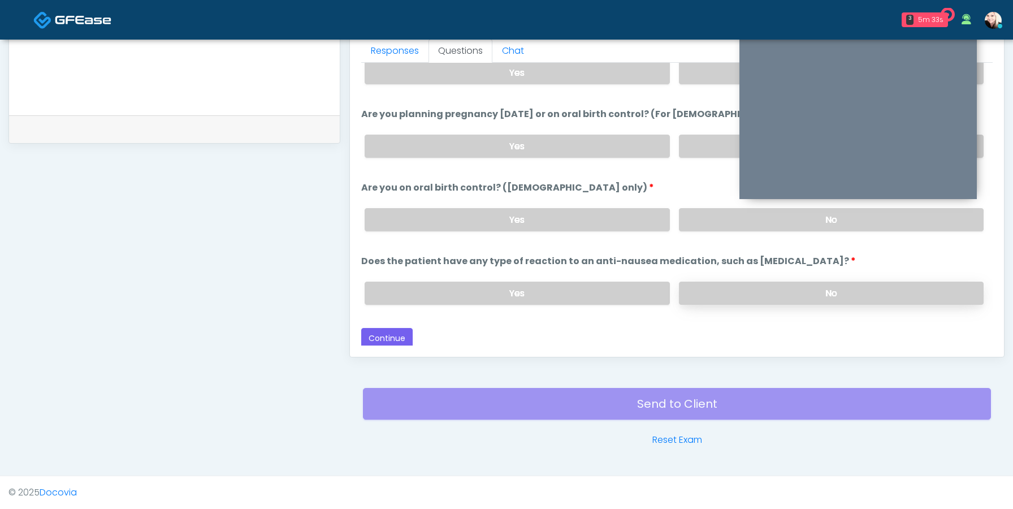
click at [707, 282] on label "No" at bounding box center [831, 292] width 305 height 23
click at [709, 209] on label "No" at bounding box center [831, 219] width 305 height 23
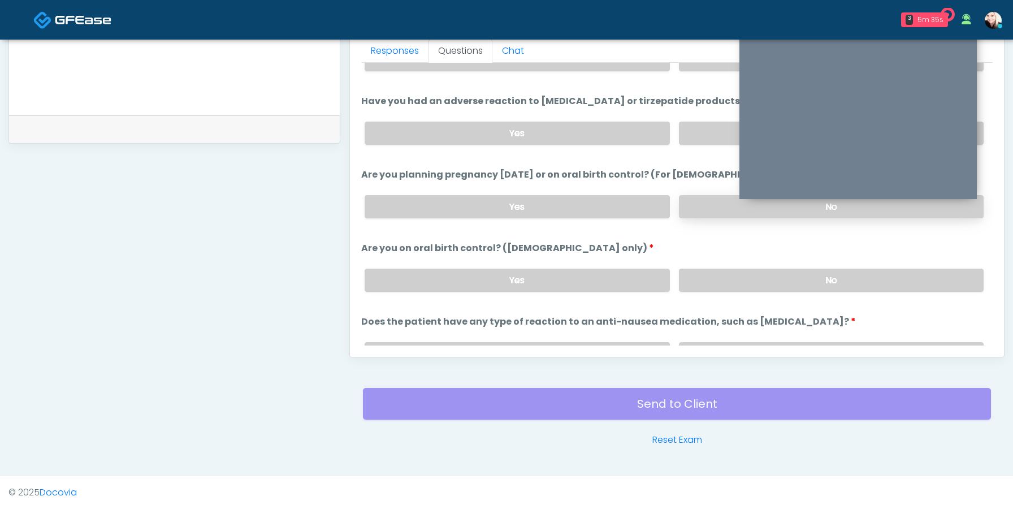
click at [709, 209] on label "No" at bounding box center [831, 206] width 305 height 23
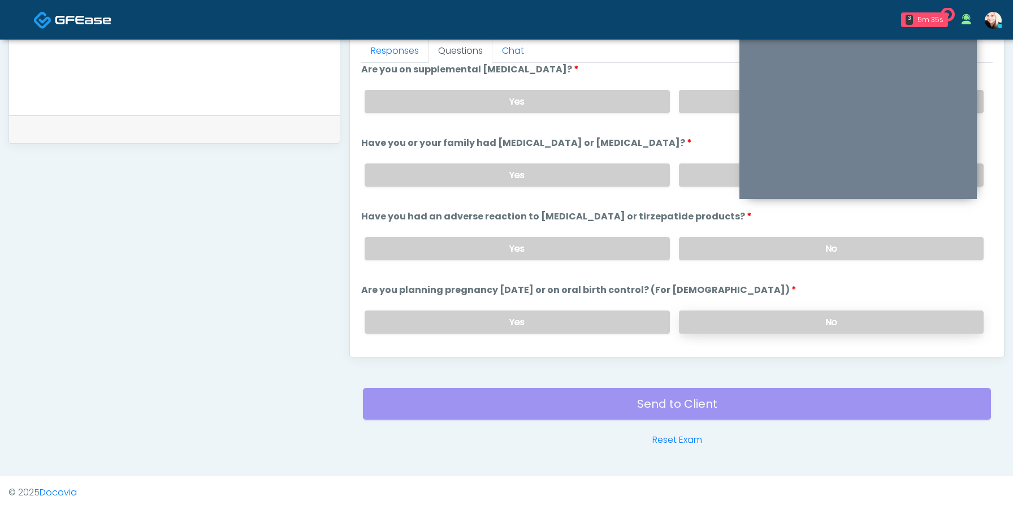
scroll to position [445, 0]
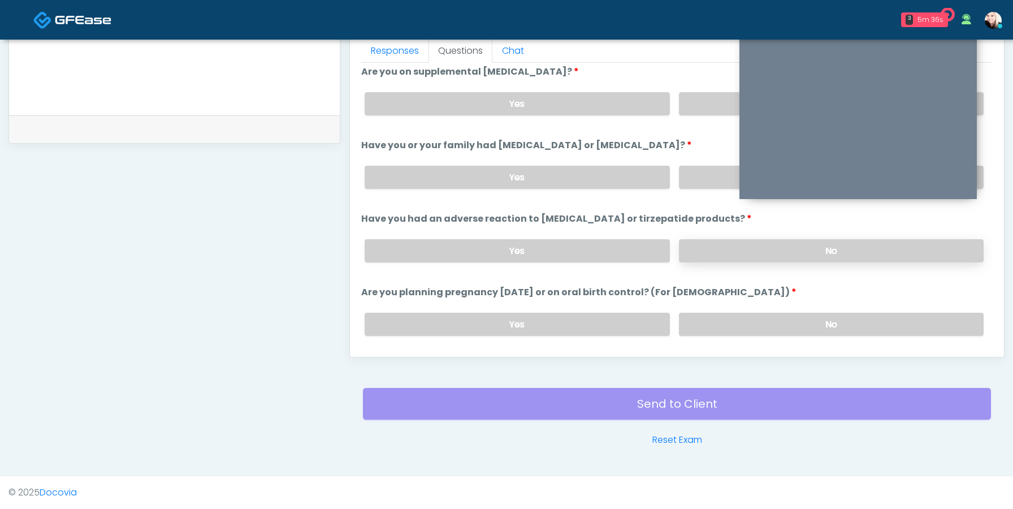
click at [704, 254] on label "No" at bounding box center [831, 250] width 305 height 23
click at [705, 183] on label "No" at bounding box center [831, 177] width 305 height 23
click at [701, 103] on label "No" at bounding box center [831, 103] width 305 height 23
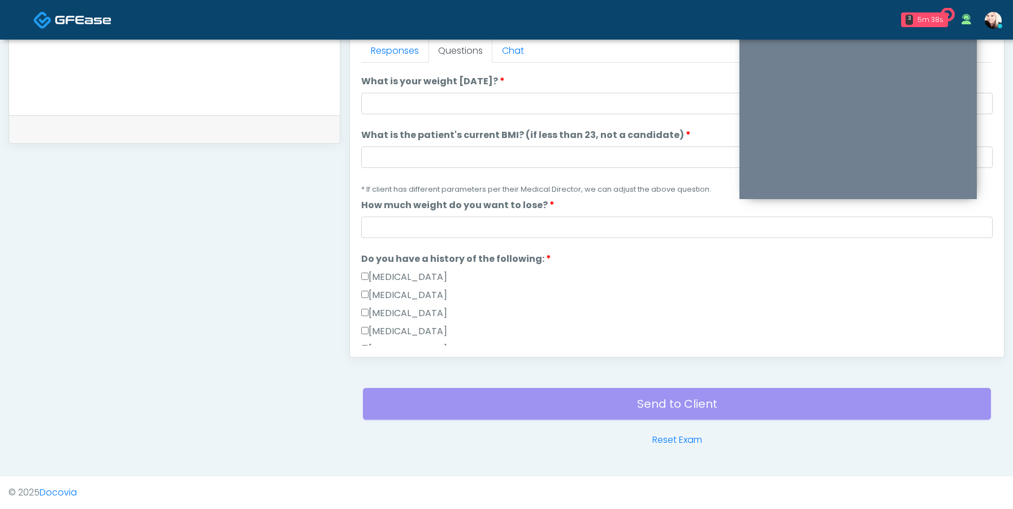
scroll to position [0, 0]
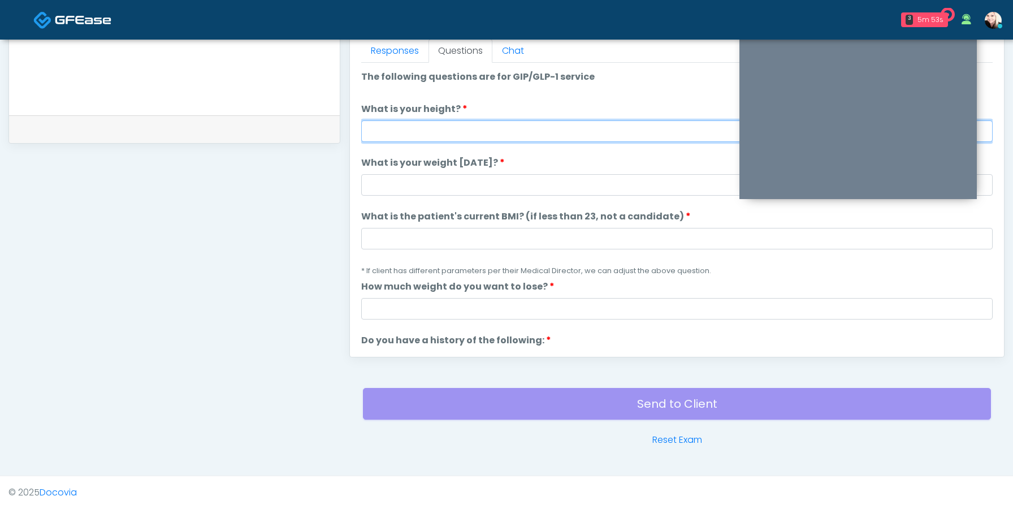
click at [451, 134] on input "What is your height?" at bounding box center [676, 130] width 631 height 21
type input "***"
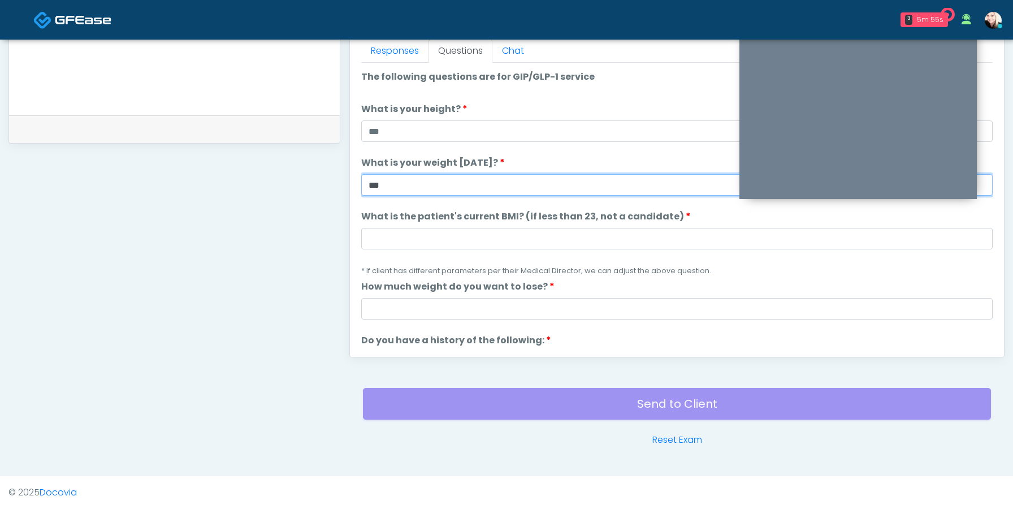
type input "***"
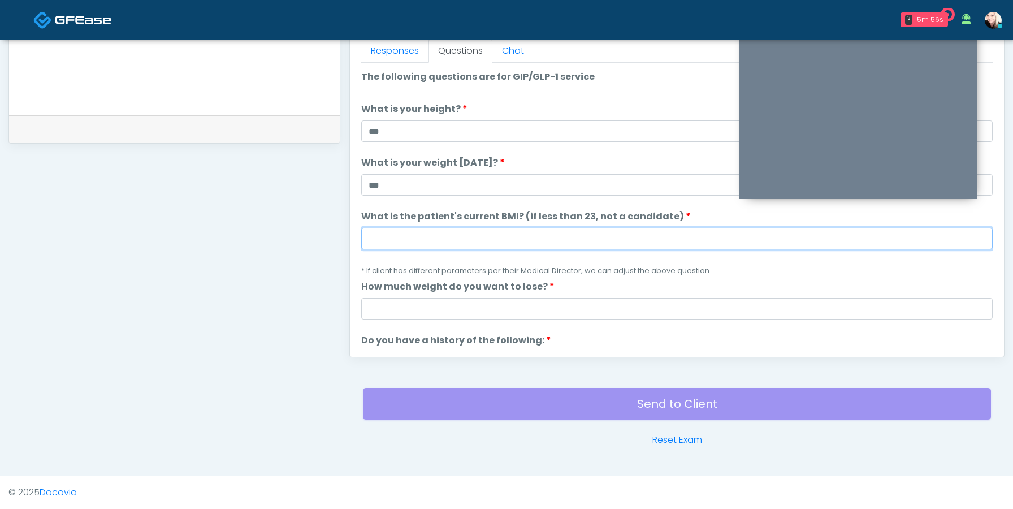
paste input "****"
type input "****"
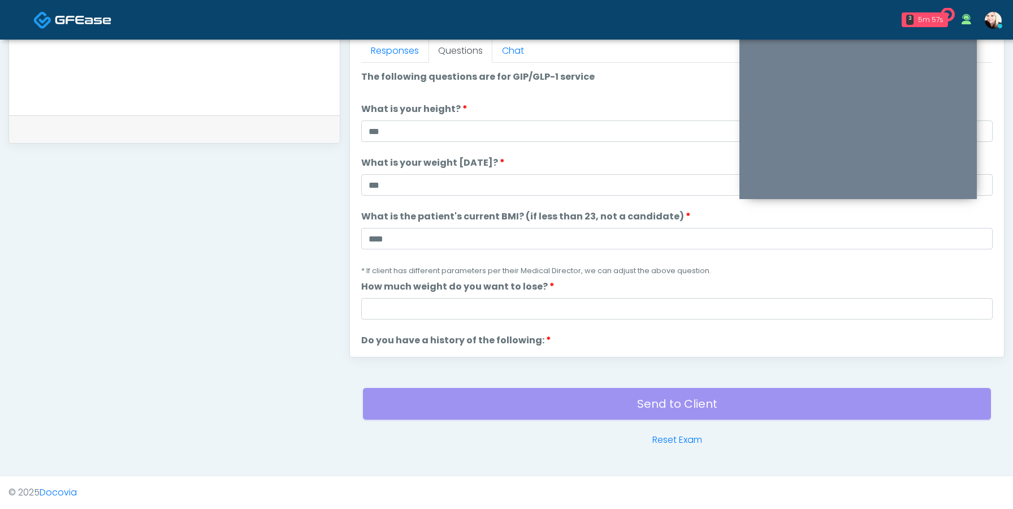
click at [393, 321] on ol "The following questions are for GIP/GLP-1 service The following questions are f…" at bounding box center [676, 503] width 631 height 867
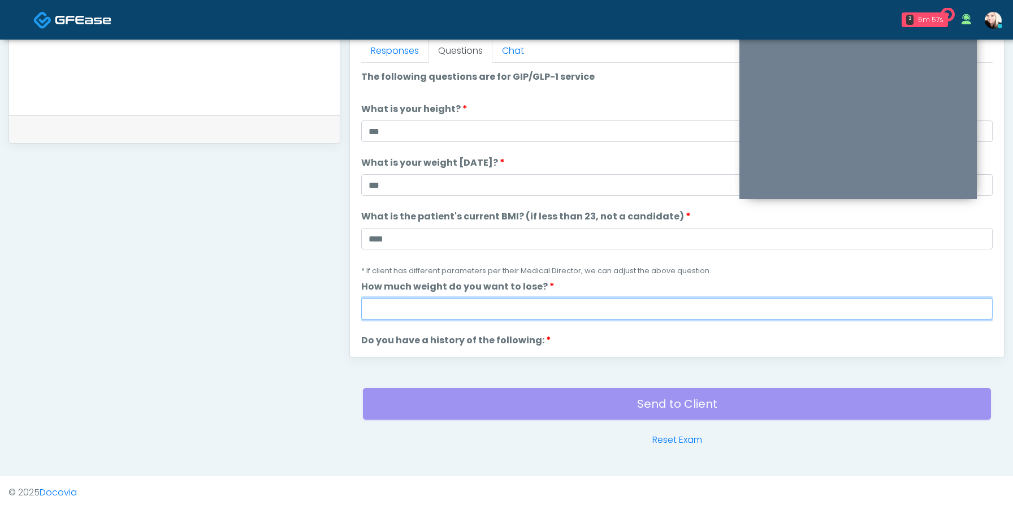
click at [393, 310] on input "How much weight do you want to lose?" at bounding box center [676, 308] width 631 height 21
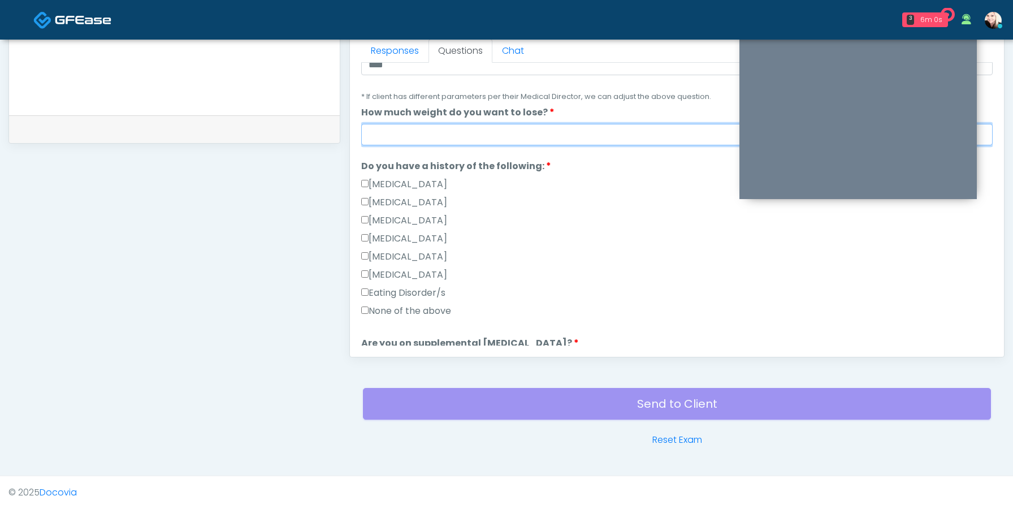
scroll to position [177, 0]
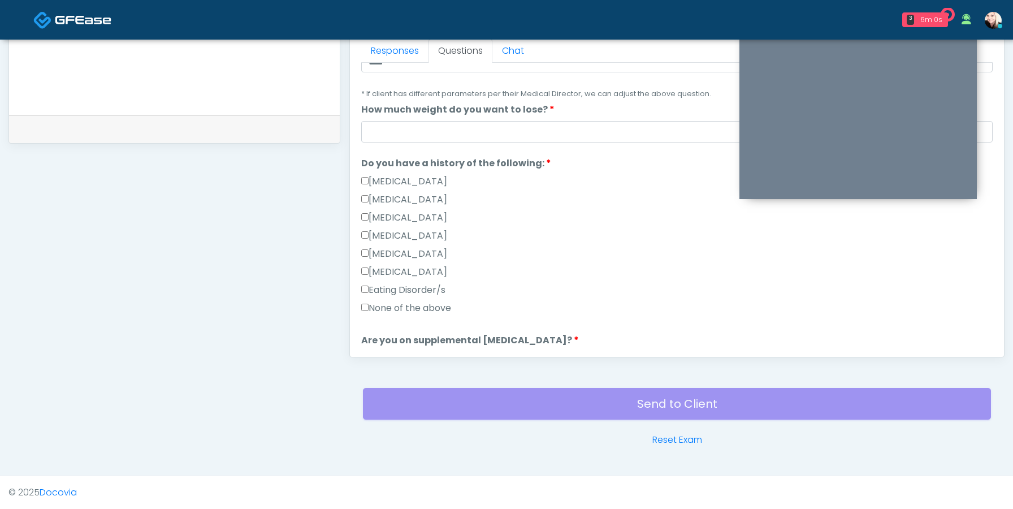
click at [371, 306] on label "None of the above" at bounding box center [406, 308] width 90 height 14
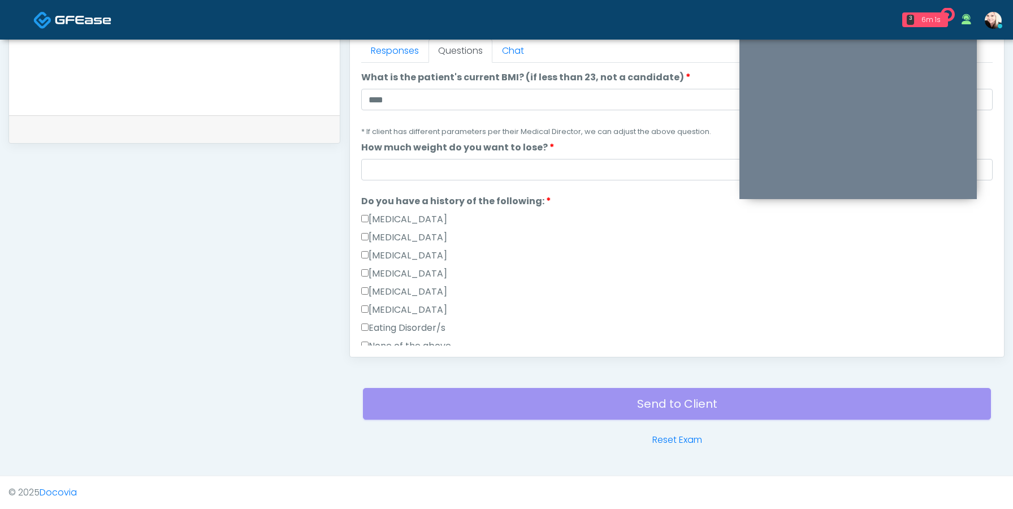
scroll to position [135, 0]
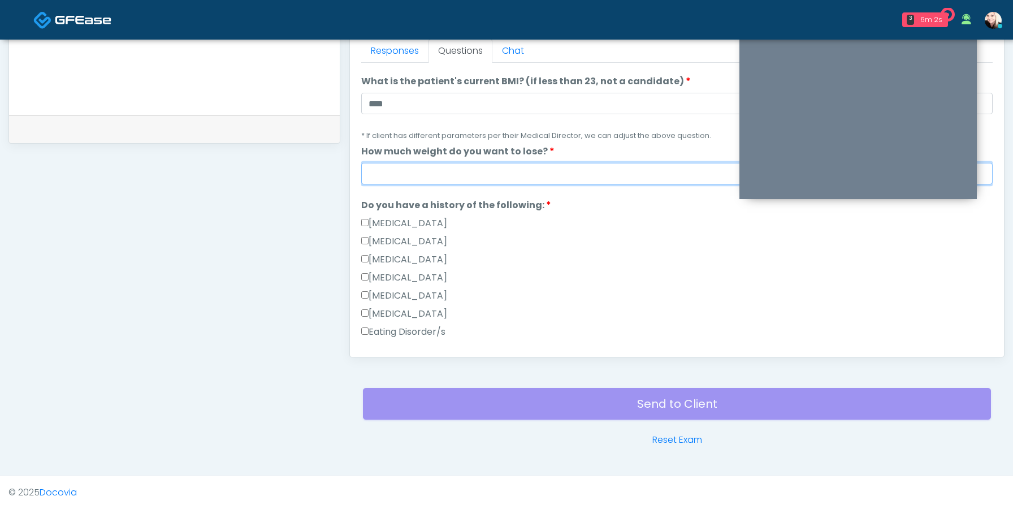
click at [395, 171] on input "How much weight do you want to lose?" at bounding box center [676, 173] width 631 height 21
type input "*"
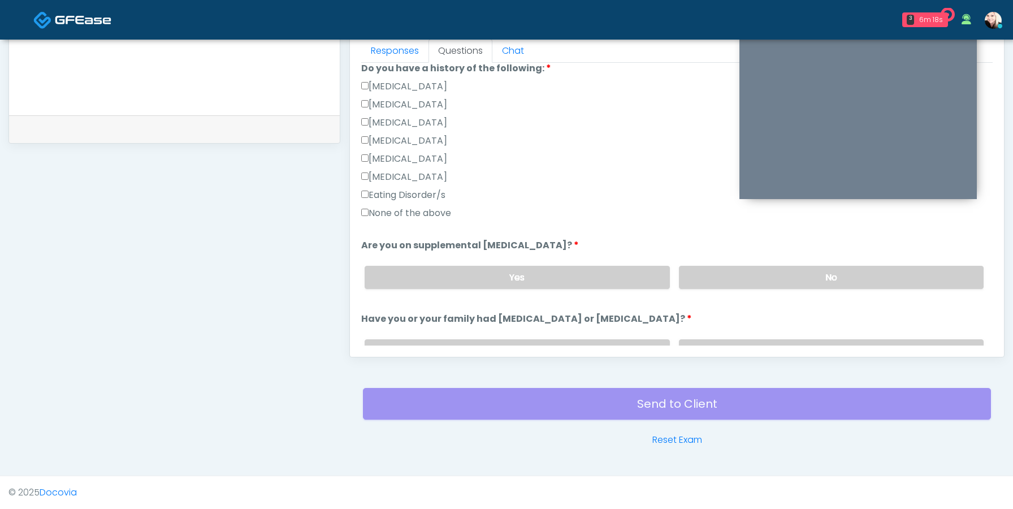
scroll to position [0, 0]
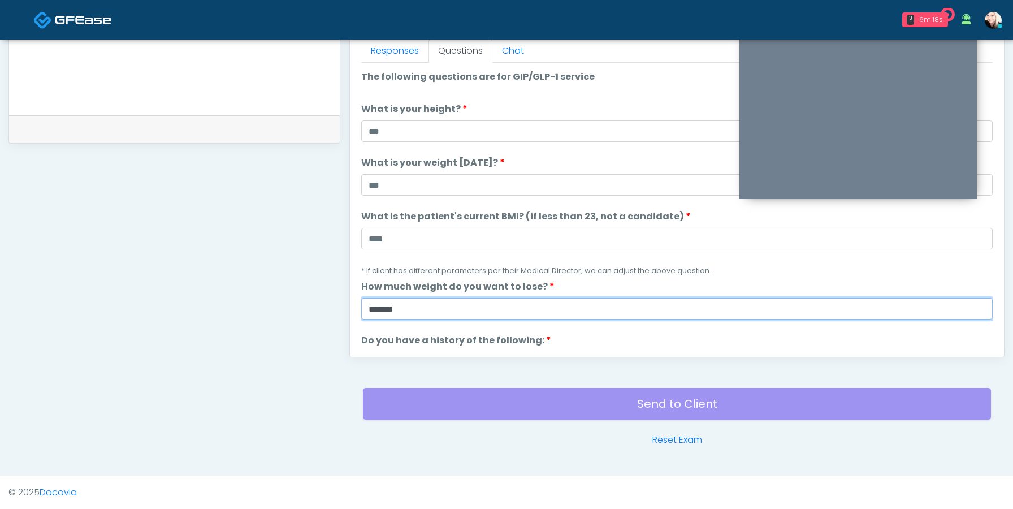
type input "******"
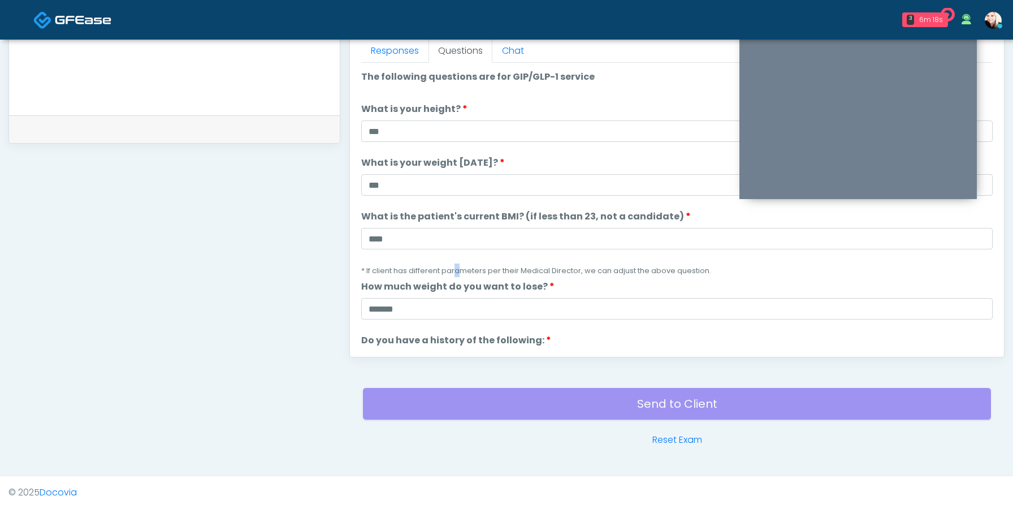
drag, startPoint x: 458, startPoint y: 270, endPoint x: 248, endPoint y: 259, distance: 210.0
click at [445, 270] on small "* If client has different parameters per their Medical Director, we can adjust …" at bounding box center [536, 271] width 350 height 10
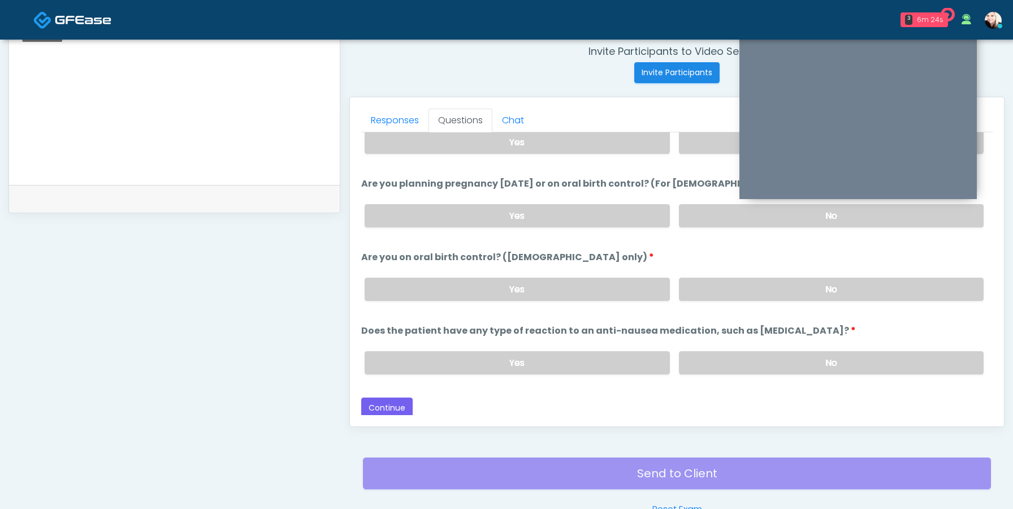
scroll to position [506, 0]
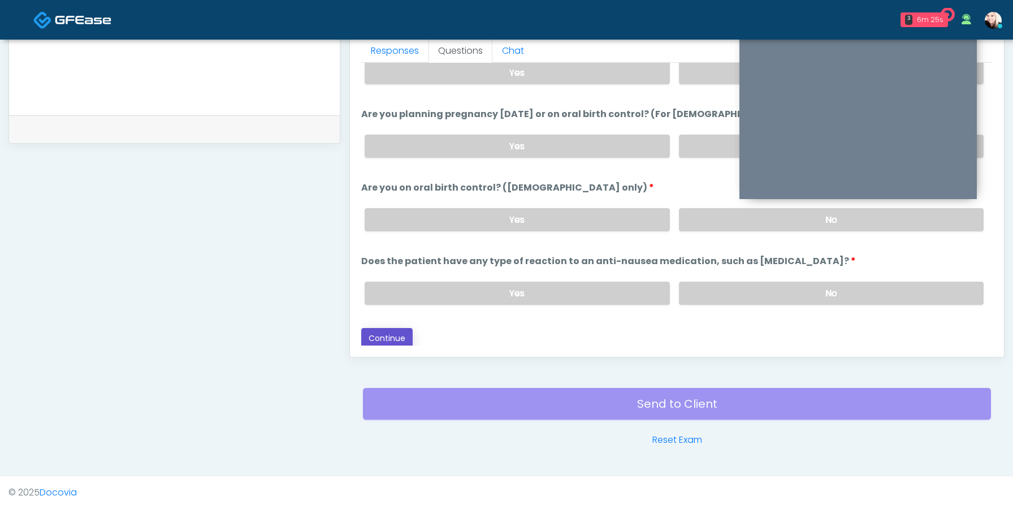
click at [399, 335] on button "Continue" at bounding box center [386, 338] width 51 height 21
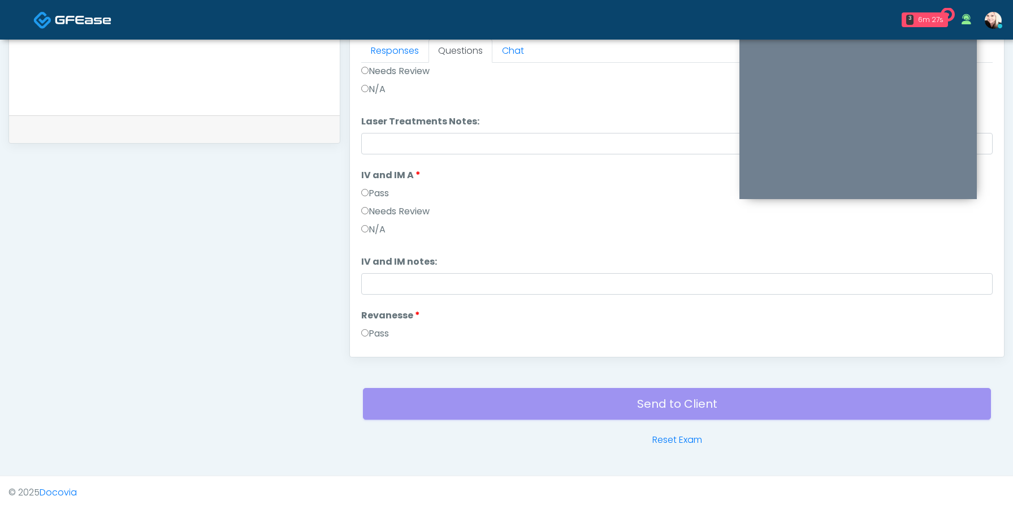
scroll to position [0, 0]
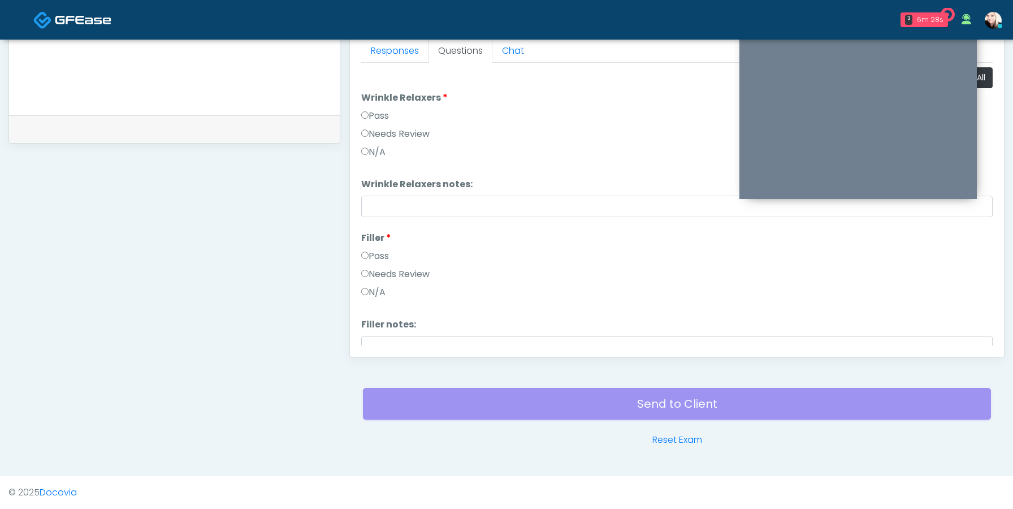
click at [371, 120] on label "Pass" at bounding box center [375, 116] width 28 height 14
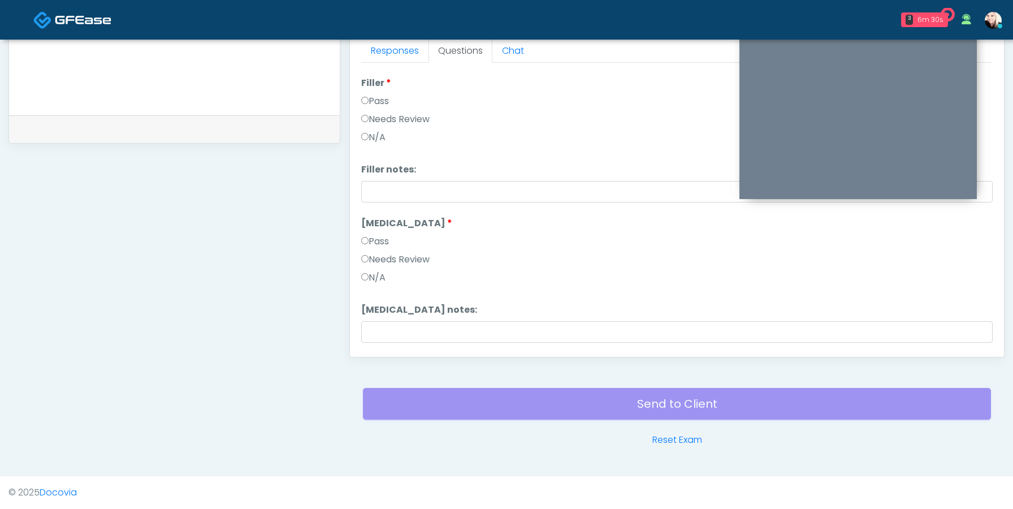
scroll to position [155, 0]
click at [367, 231] on li "Fibroblast Fibroblast Pass Needs Review N/A" at bounding box center [676, 252] width 631 height 72
click at [367, 253] on label "Needs Review" at bounding box center [395, 259] width 68 height 14
click at [367, 245] on label "Pass" at bounding box center [375, 241] width 28 height 14
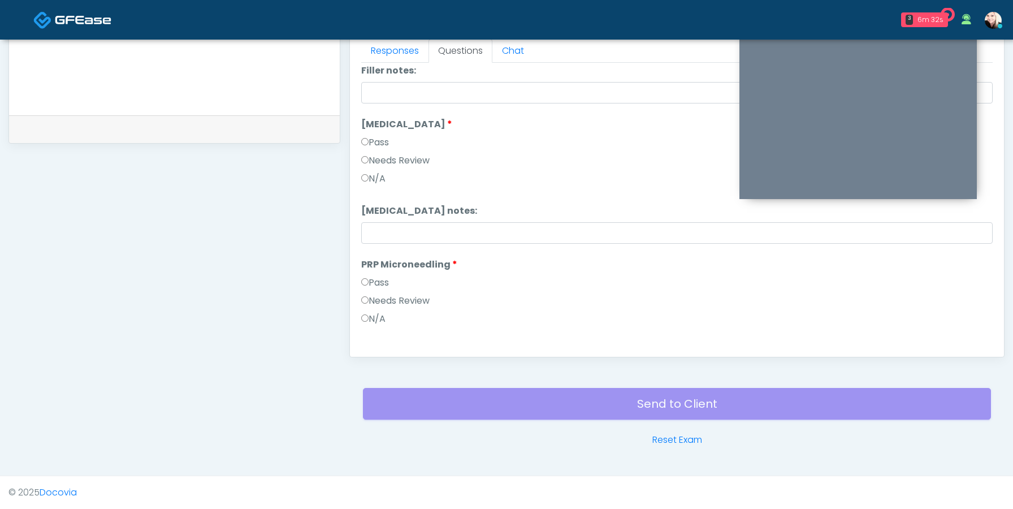
click at [369, 285] on label "Pass" at bounding box center [375, 283] width 28 height 14
click at [369, 276] on li "Laser Treatments Laser Treatments Pass Needs Review N/A" at bounding box center [676, 295] width 631 height 72
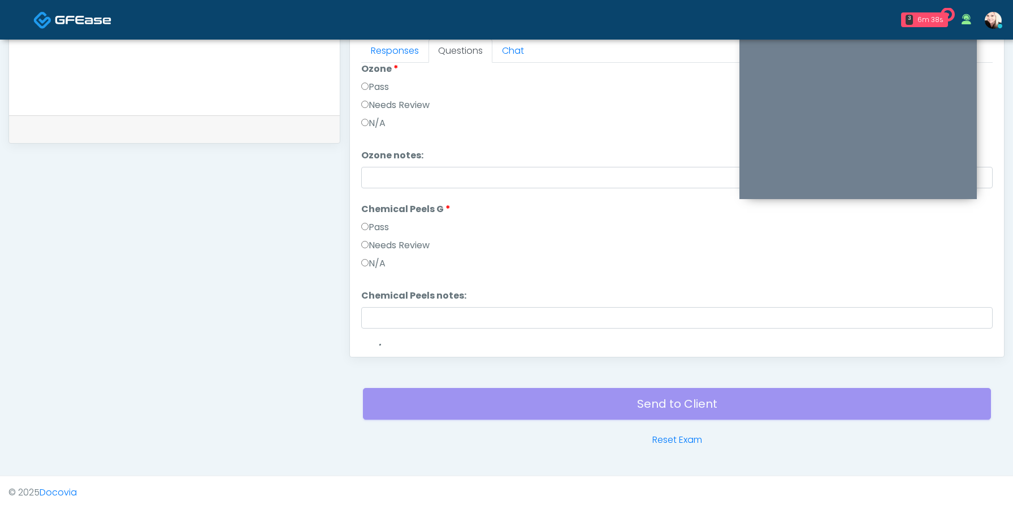
scroll to position [1011, 0]
click at [362, 214] on label "Chemical Peels G" at bounding box center [405, 209] width 89 height 14
click at [365, 231] on label "Pass" at bounding box center [375, 227] width 28 height 14
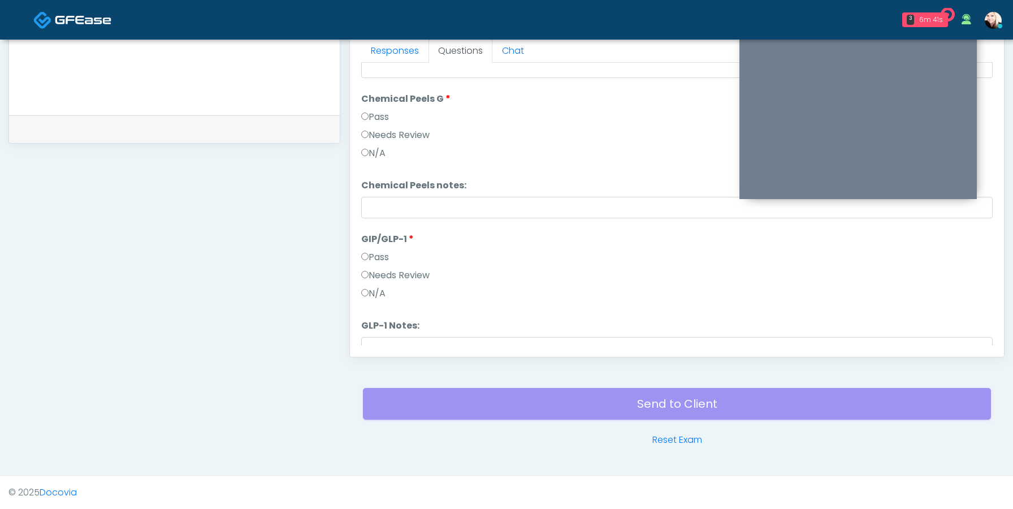
scroll to position [1168, 0]
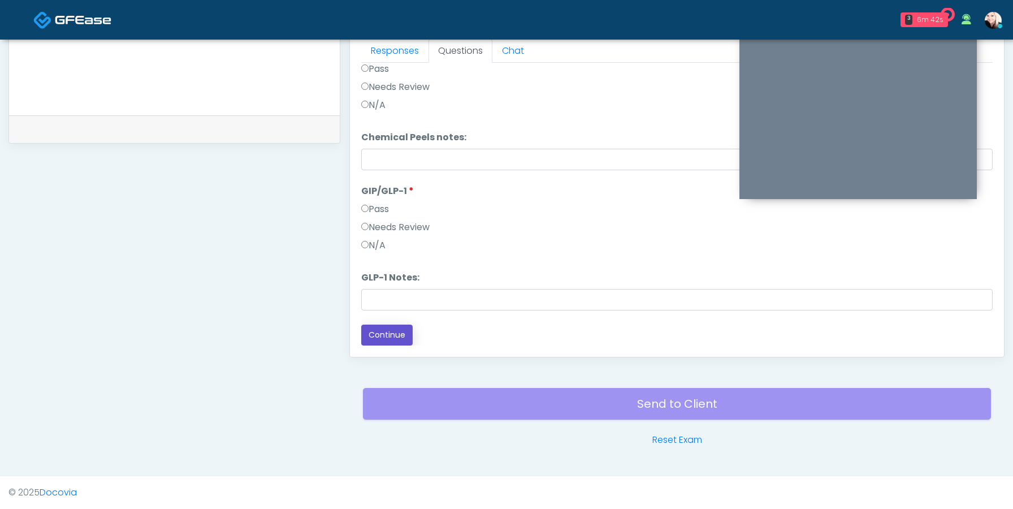
click at [374, 337] on button "Continue" at bounding box center [386, 334] width 51 height 21
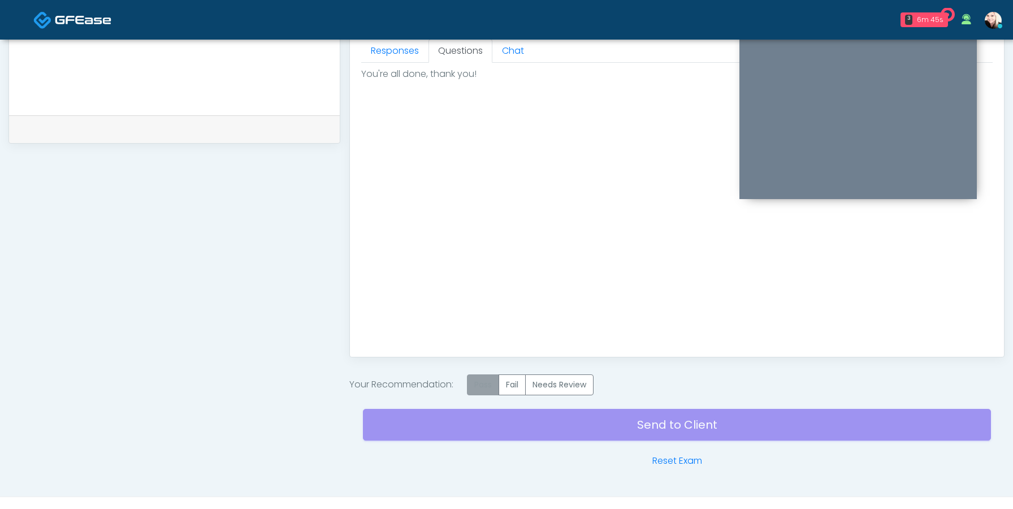
click at [488, 380] on label "Pass" at bounding box center [483, 384] width 32 height 21
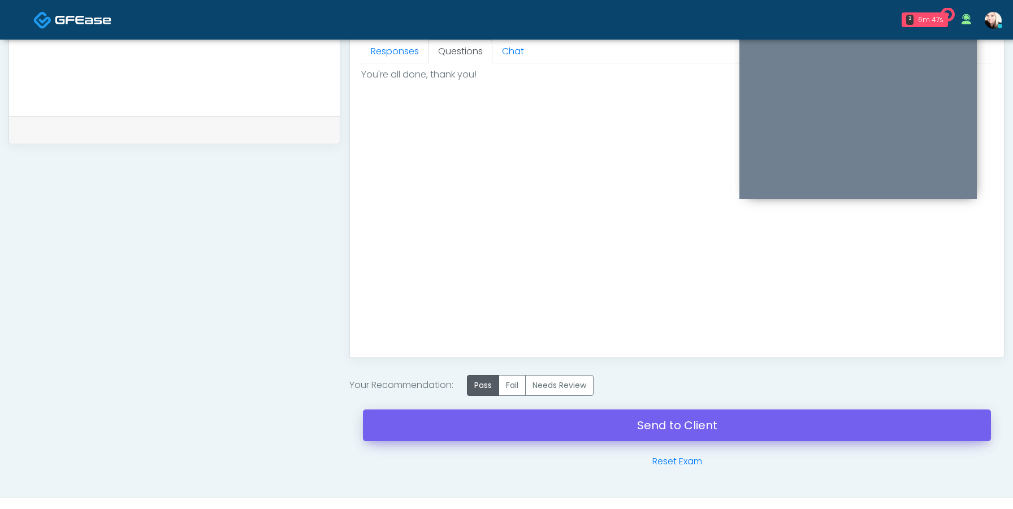
scroll to position [510, 0]
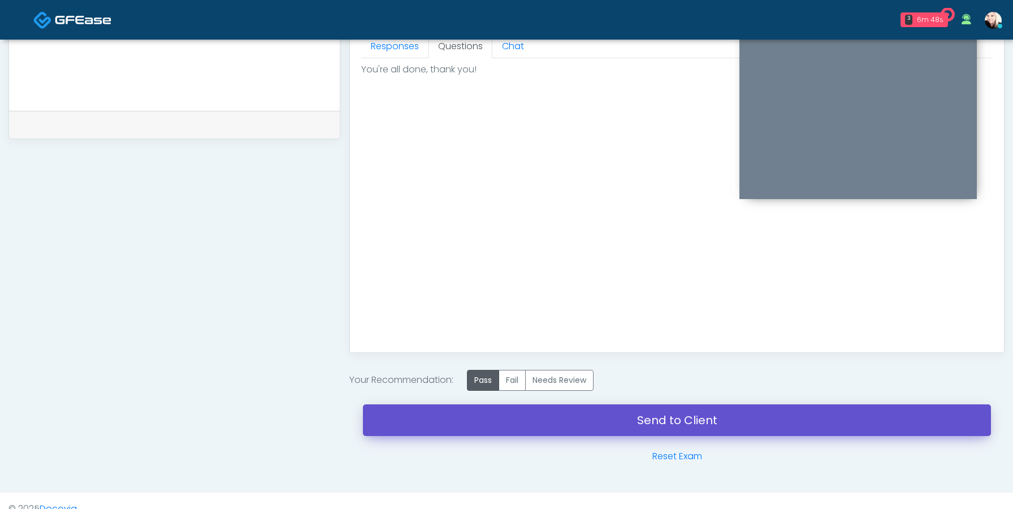
click at [561, 413] on link "Send to Client" at bounding box center [677, 420] width 628 height 32
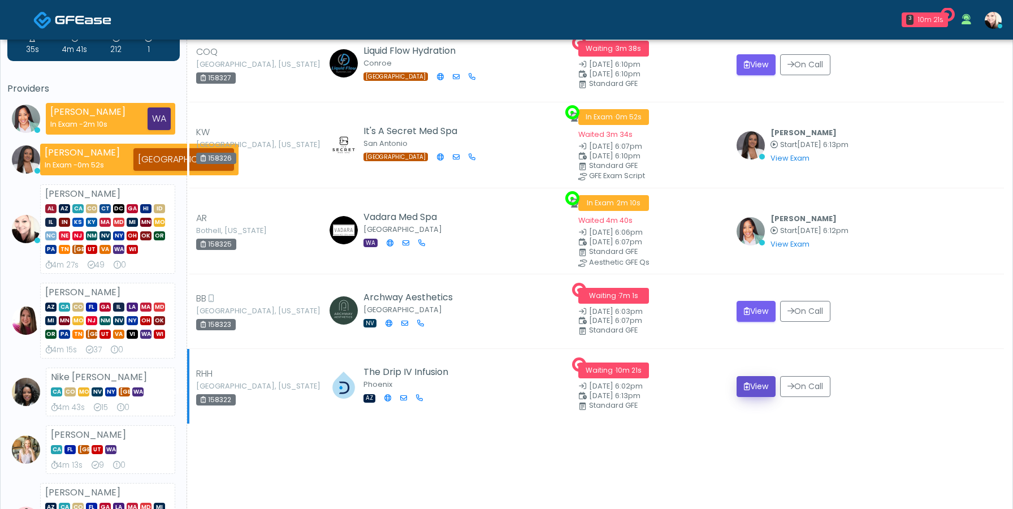
click at [747, 387] on button "View" at bounding box center [756, 386] width 39 height 21
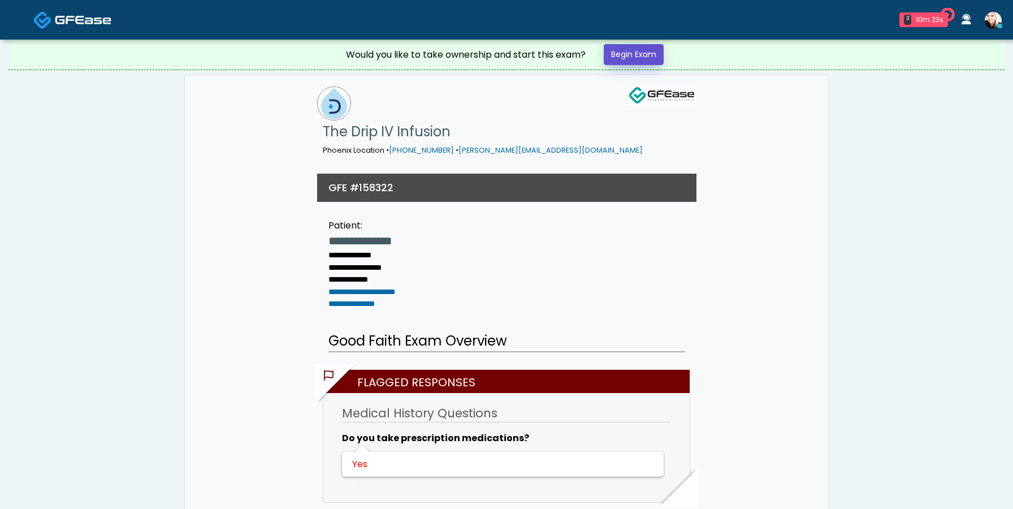
click at [663, 55] on link "Begin Exam" at bounding box center [634, 54] width 60 height 21
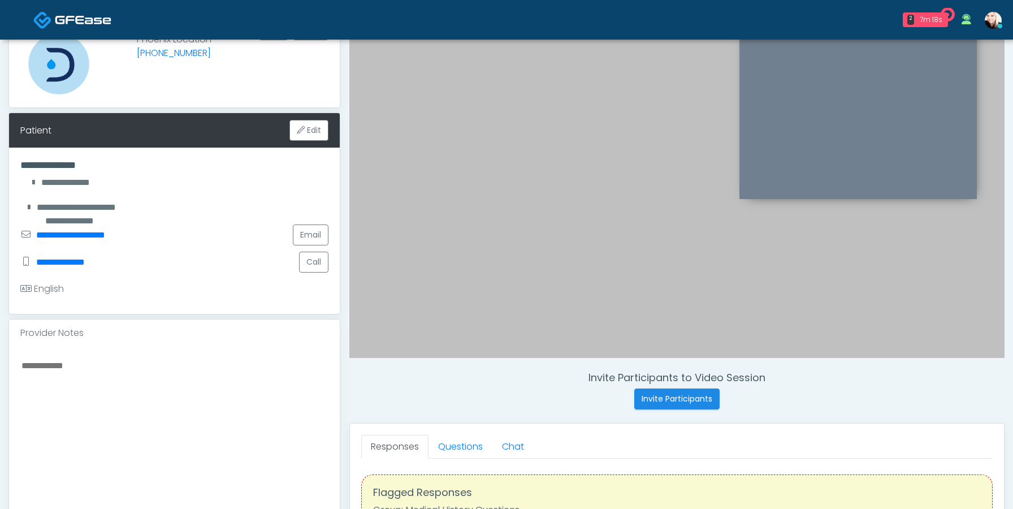
scroll to position [99, 0]
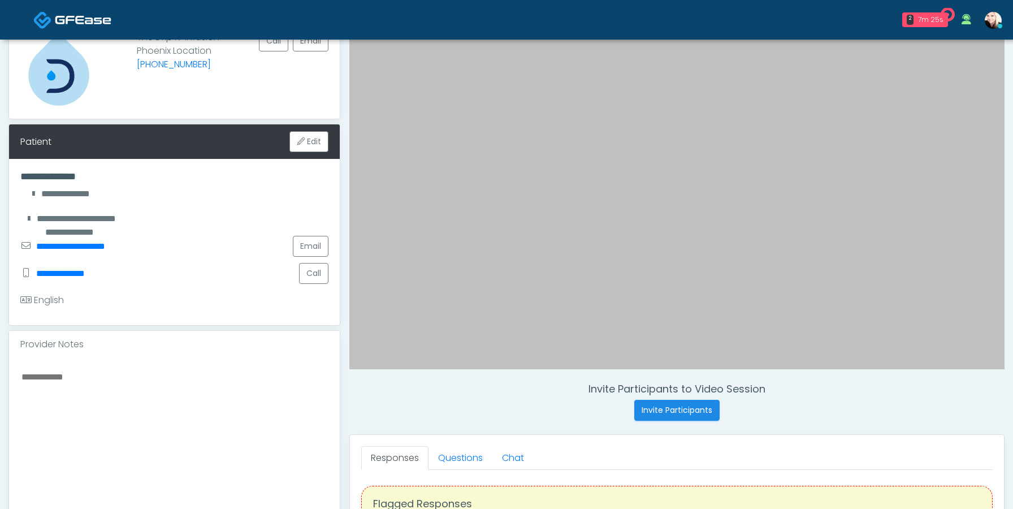
click at [126, 181] on h4 "**********" at bounding box center [174, 176] width 308 height 12
drag, startPoint x: 18, startPoint y: 177, endPoint x: 146, endPoint y: 184, distance: 128.5
click at [146, 184] on div "**********" at bounding box center [174, 242] width 331 height 166
click at [129, 382] on textarea at bounding box center [174, 438] width 308 height 138
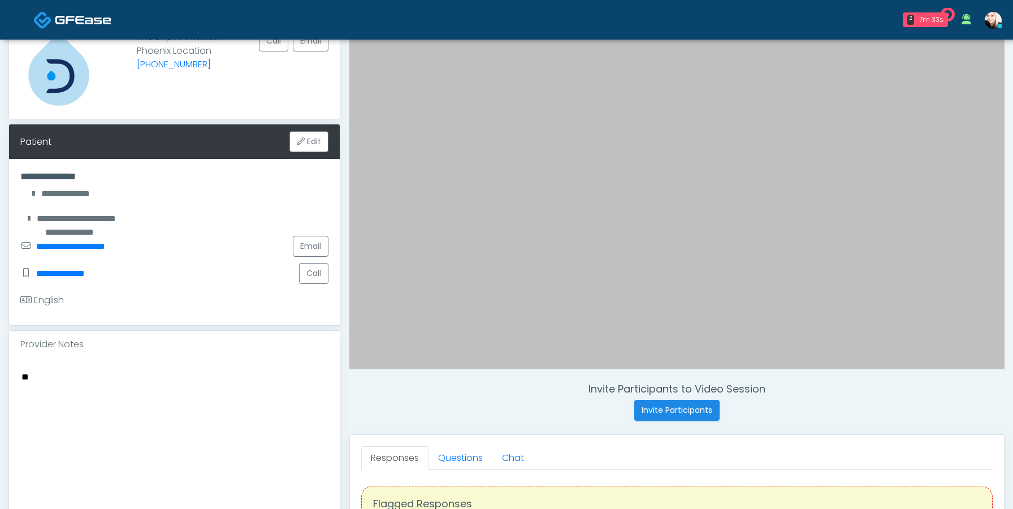
type textarea "*"
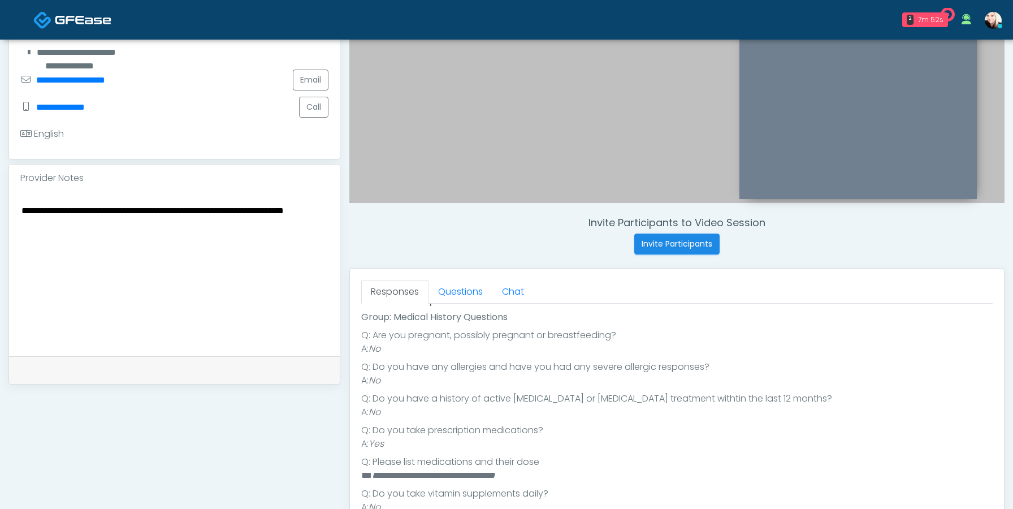
scroll to position [296, 0]
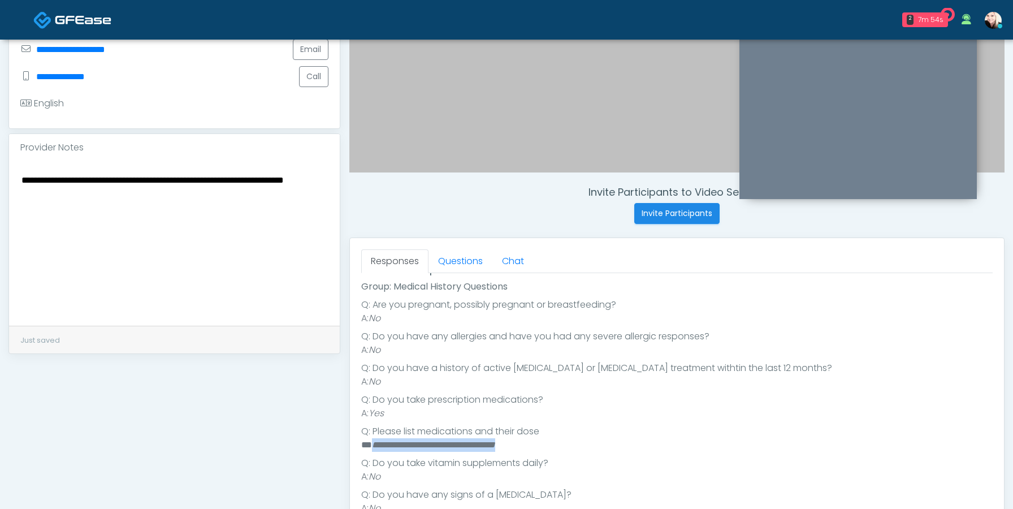
drag, startPoint x: 532, startPoint y: 445, endPoint x: 374, endPoint y: 442, distance: 157.7
click at [374, 441] on li "**********" at bounding box center [676, 445] width 631 height 14
copy em "**********"
click at [221, 291] on textarea "**********" at bounding box center [174, 241] width 308 height 138
paste textarea "**********"
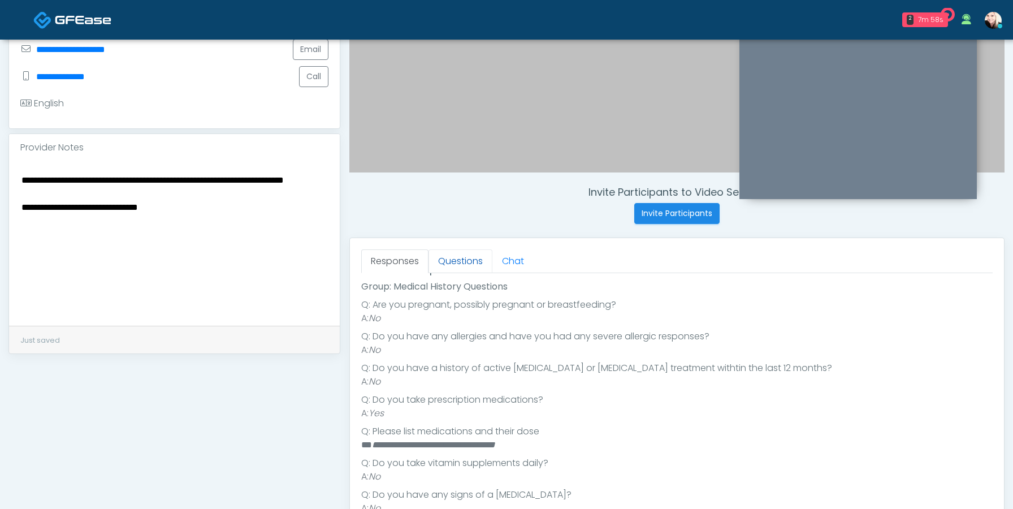
click at [457, 255] on link "Questions" at bounding box center [460, 261] width 64 height 24
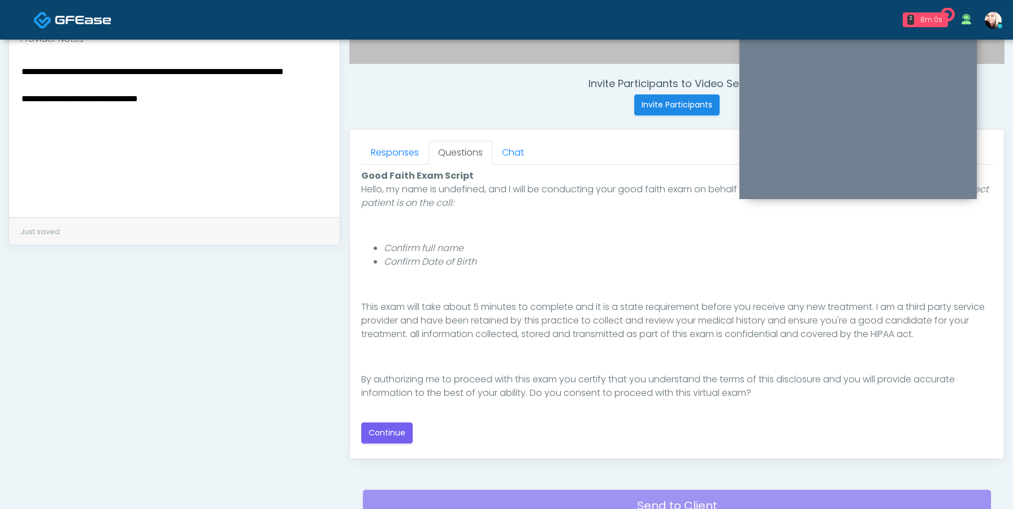
scroll to position [433, 0]
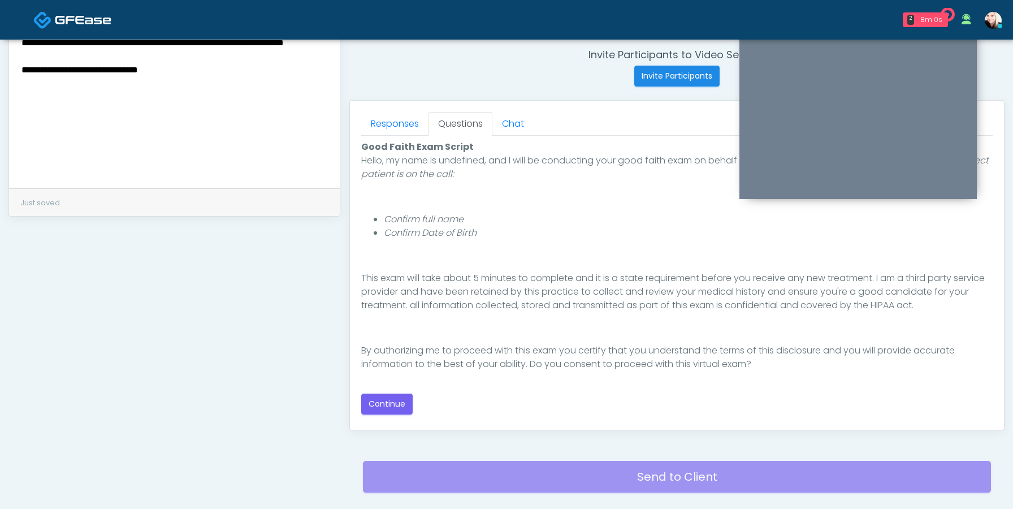
click at [402, 417] on div "Good Faith Exam Script Good Faith Exam Script INTRODUCTION Hello, my name is un…" at bounding box center [676, 277] width 631 height 283
click at [402, 410] on button "Continue" at bounding box center [386, 403] width 51 height 21
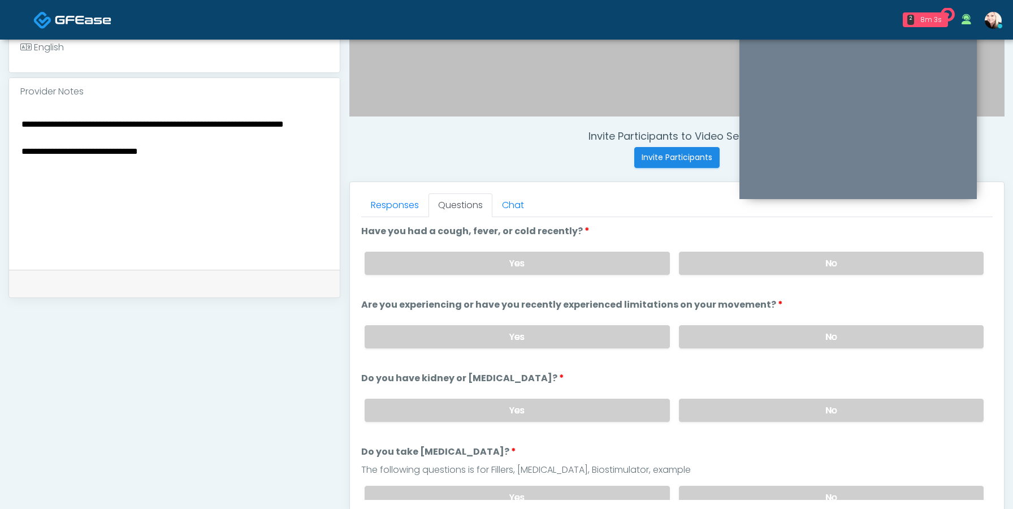
scroll to position [336, 0]
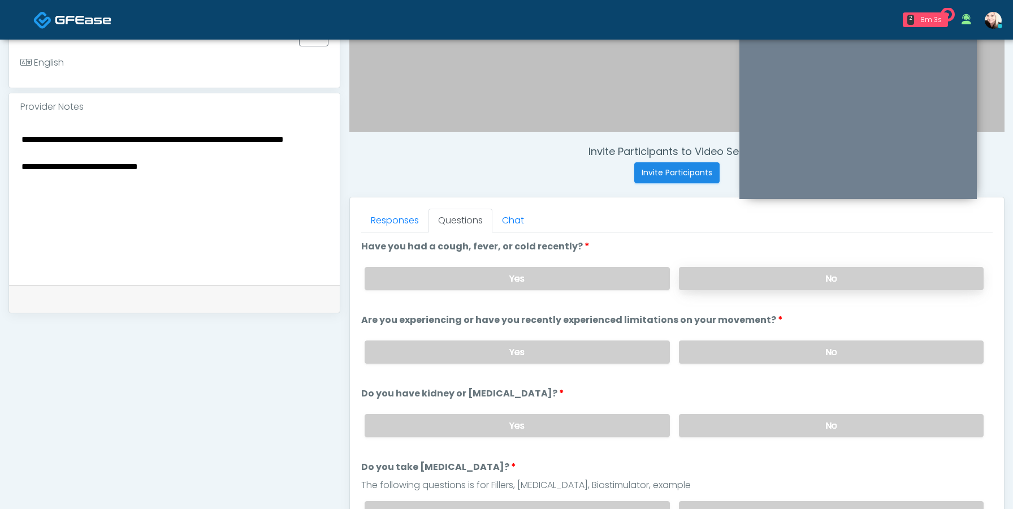
click at [712, 276] on label "No" at bounding box center [831, 278] width 305 height 23
click at [712, 354] on label "No" at bounding box center [831, 351] width 305 height 23
click at [708, 423] on label "No" at bounding box center [831, 425] width 305 height 23
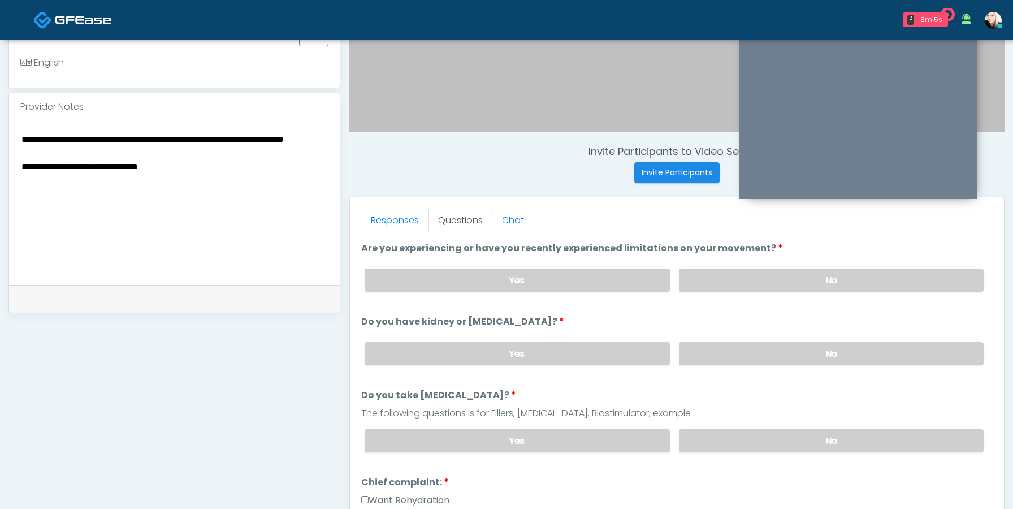
scroll to position [71, 0]
click at [707, 423] on div "Yes No" at bounding box center [674, 441] width 637 height 41
click at [703, 433] on label "No" at bounding box center [831, 441] width 305 height 23
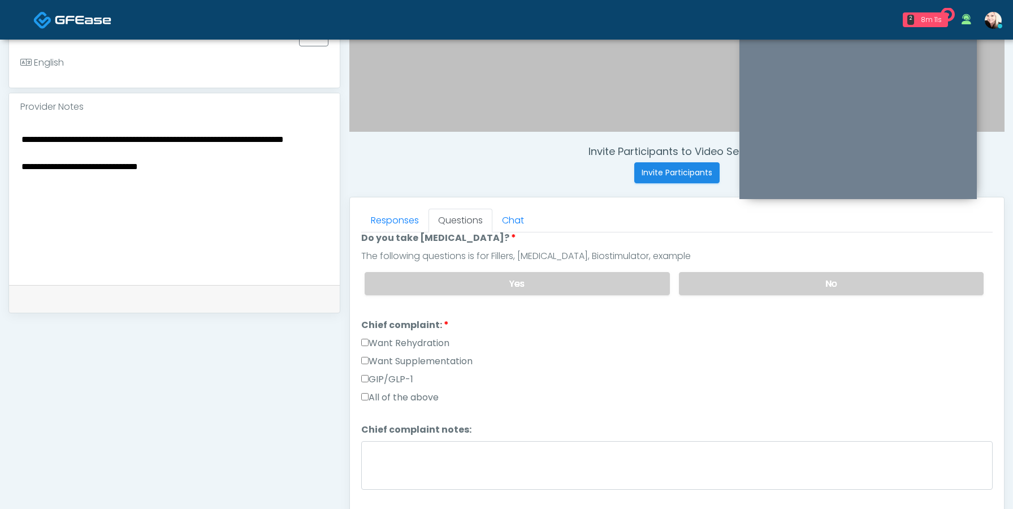
scroll to position [226, 0]
click at [366, 365] on label "Want Supplementation" at bounding box center [416, 364] width 111 height 14
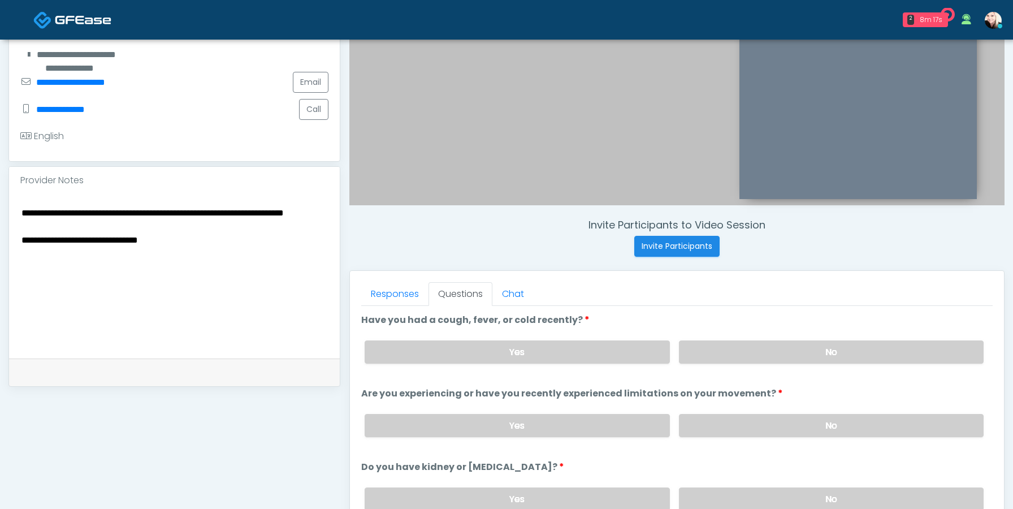
scroll to position [262, 0]
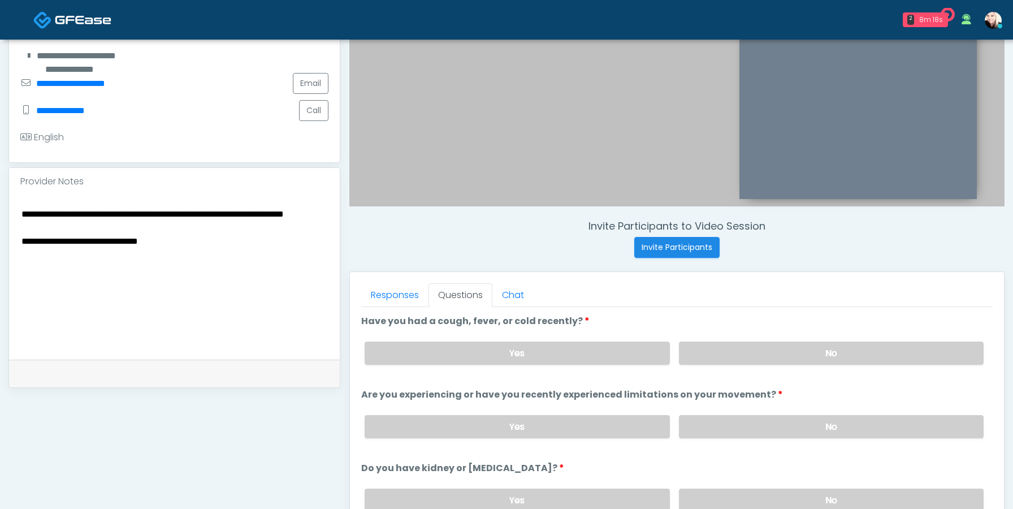
click at [114, 261] on textarea "**********" at bounding box center [174, 275] width 308 height 138
click at [477, 400] on label "Are you experiencing or have you recently experienced limitations on your movem…" at bounding box center [572, 395] width 422 height 14
drag, startPoint x: 410, startPoint y: 385, endPoint x: 595, endPoint y: 397, distance: 185.7
click at [595, 397] on label "Are you experiencing or have you recently experienced limitations on your movem…" at bounding box center [572, 395] width 422 height 14
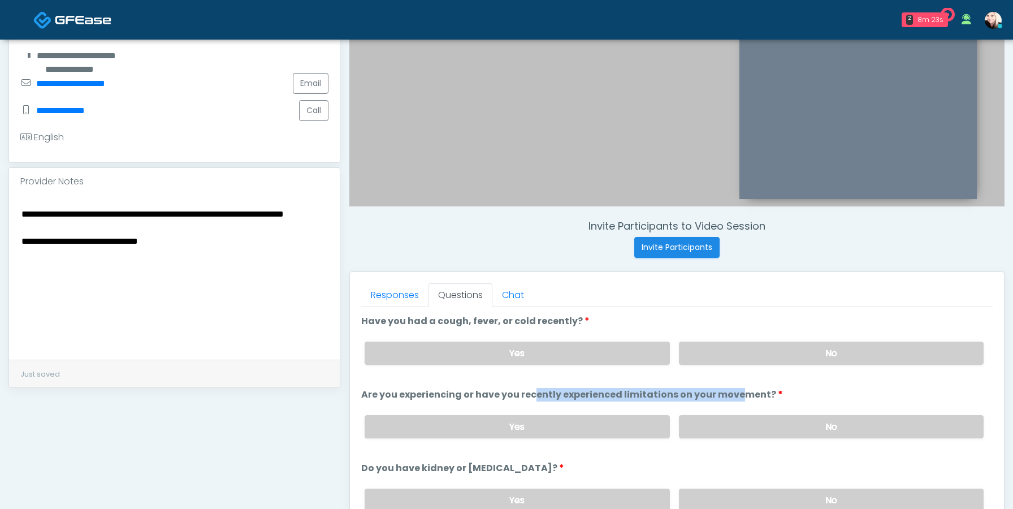
drag, startPoint x: 661, startPoint y: 394, endPoint x: 462, endPoint y: 395, distance: 198.4
click at [462, 395] on label "Are you experiencing or have you recently experienced limitations on your movem…" at bounding box center [572, 395] width 422 height 14
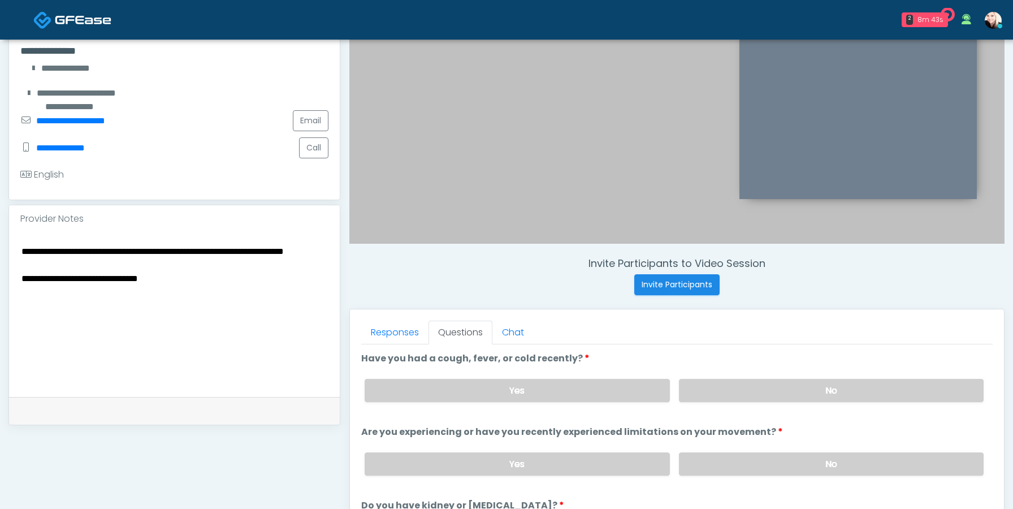
scroll to position [225, 0]
drag, startPoint x: 444, startPoint y: 363, endPoint x: 590, endPoint y: 367, distance: 145.3
click at [589, 367] on li "Have you had a cough, fever, or cold recently? Have you had a cough, fever, or …" at bounding box center [676, 380] width 631 height 59
click at [590, 367] on li "Have you had a cough, fever, or cold recently? Have you had a cough, fever, or …" at bounding box center [676, 380] width 631 height 59
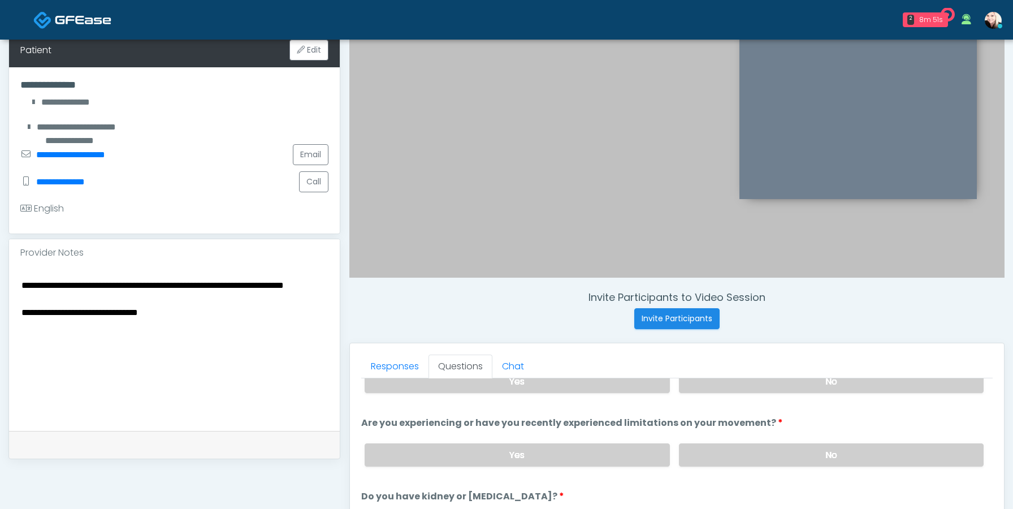
scroll to position [192, 0]
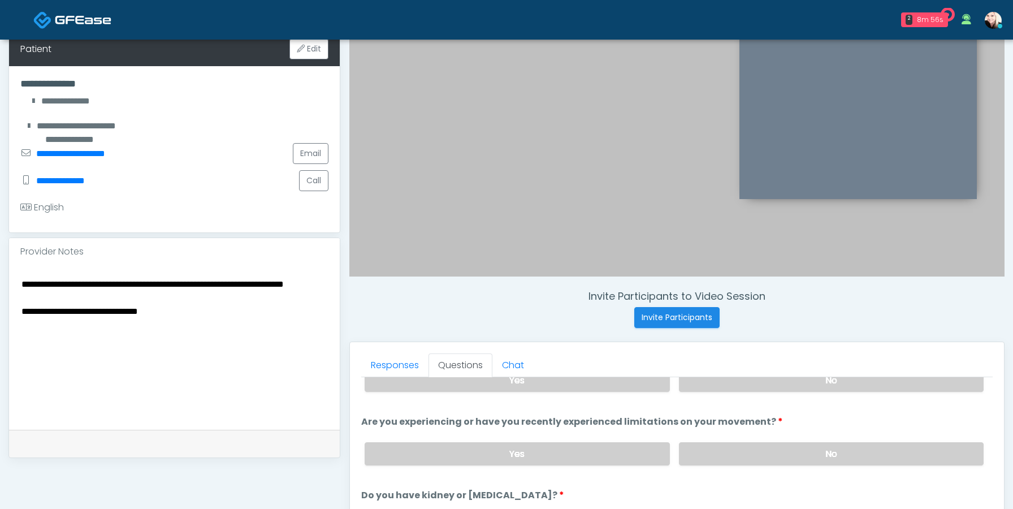
click at [429, 324] on div "Invite Participants to Video Session Invite Participants" at bounding box center [676, 309] width 655 height 38
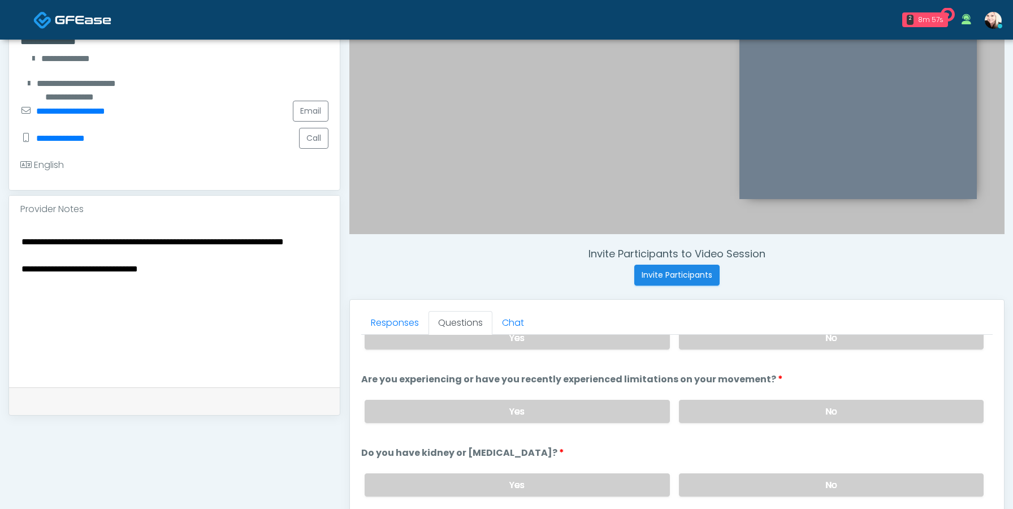
scroll to position [242, 0]
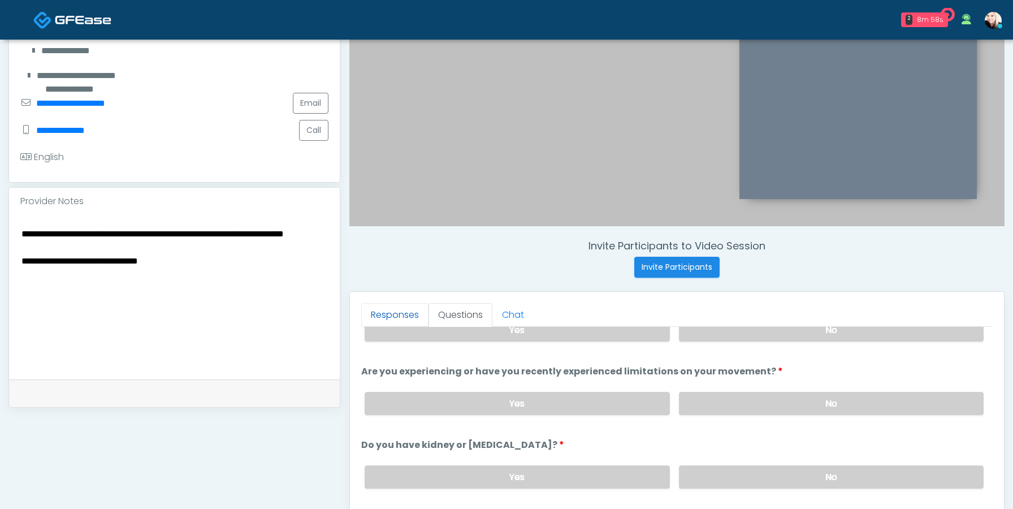
click at [408, 314] on link "Responses" at bounding box center [394, 315] width 67 height 24
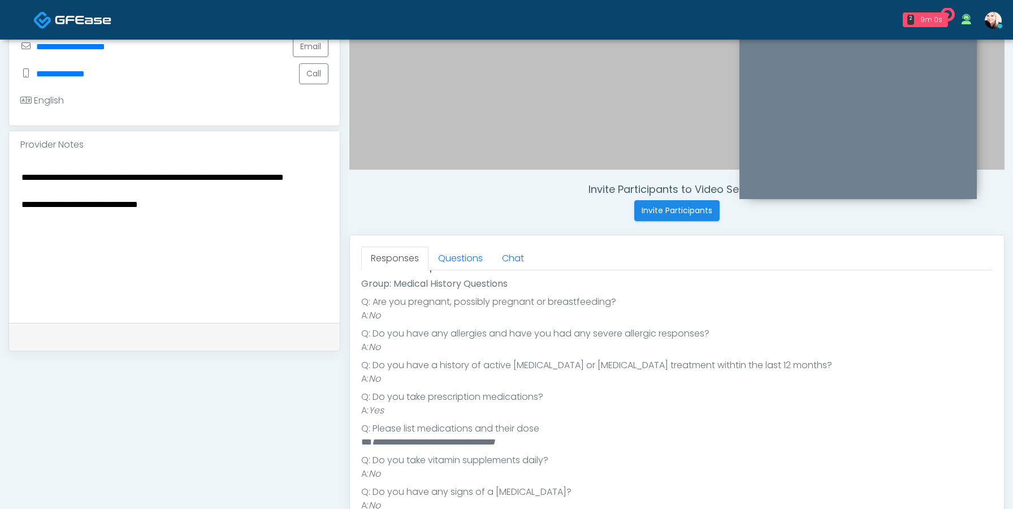
scroll to position [302, 0]
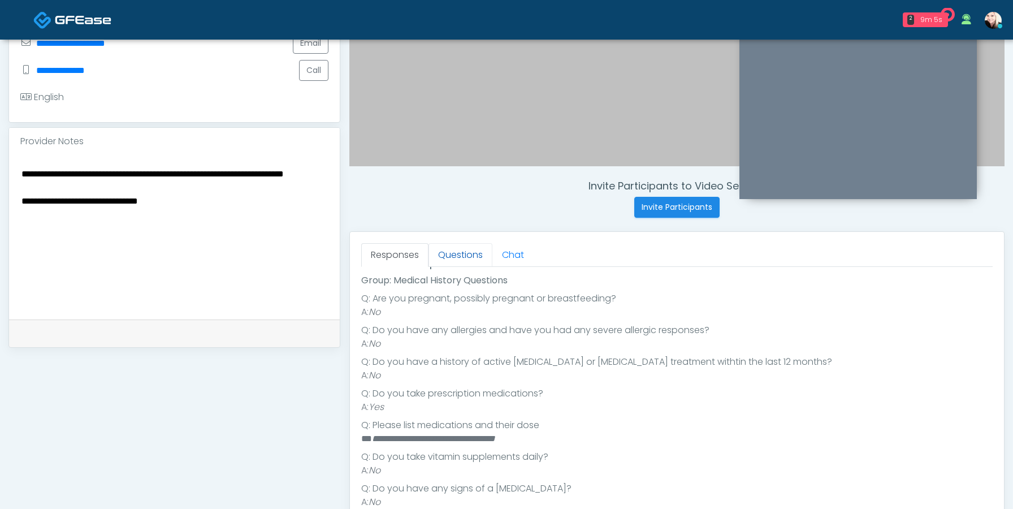
click at [454, 253] on link "Questions" at bounding box center [460, 255] width 64 height 24
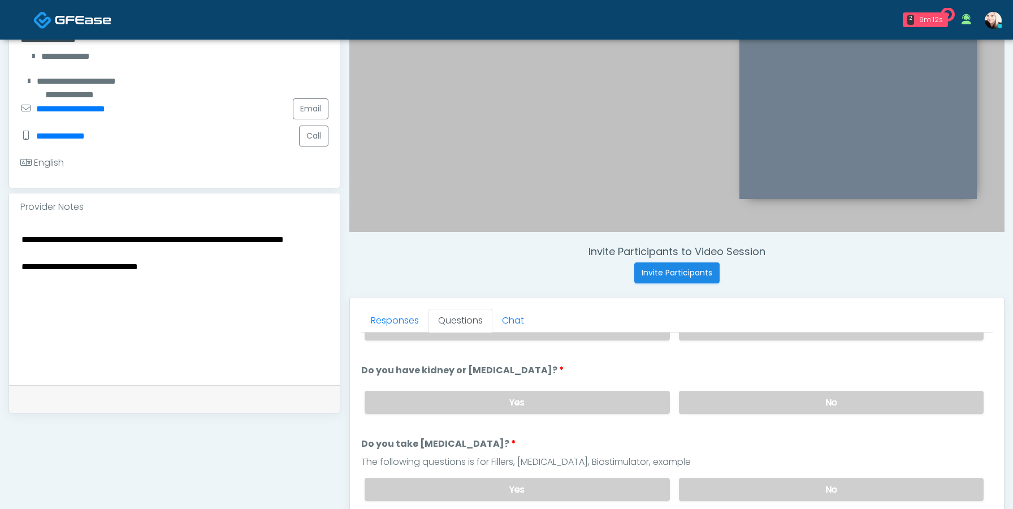
scroll to position [124, 0]
drag, startPoint x: 197, startPoint y: 267, endPoint x: 167, endPoint y: 278, distance: 32.4
click at [162, 278] on textarea "**********" at bounding box center [174, 301] width 308 height 138
drag, startPoint x: 183, startPoint y: 278, endPoint x: 16, endPoint y: 284, distance: 167.4
click at [16, 284] on div "**********" at bounding box center [174, 302] width 331 height 164
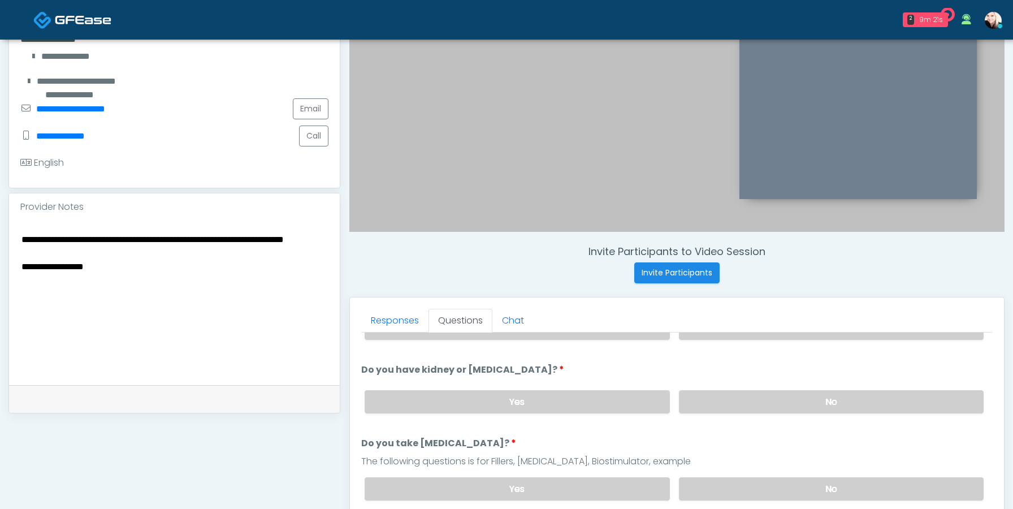
drag, startPoint x: 109, startPoint y: 289, endPoint x: 59, endPoint y: 281, distance: 49.9
click at [59, 281] on textarea "**********" at bounding box center [174, 301] width 308 height 138
click at [242, 282] on textarea "**********" at bounding box center [174, 301] width 308 height 138
click at [402, 323] on link "Responses" at bounding box center [394, 321] width 67 height 24
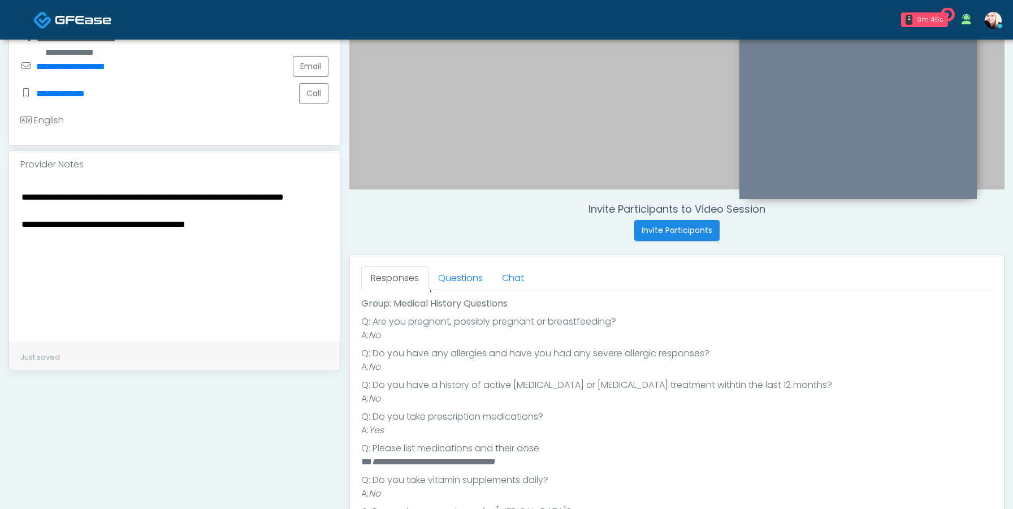
scroll to position [281, 0]
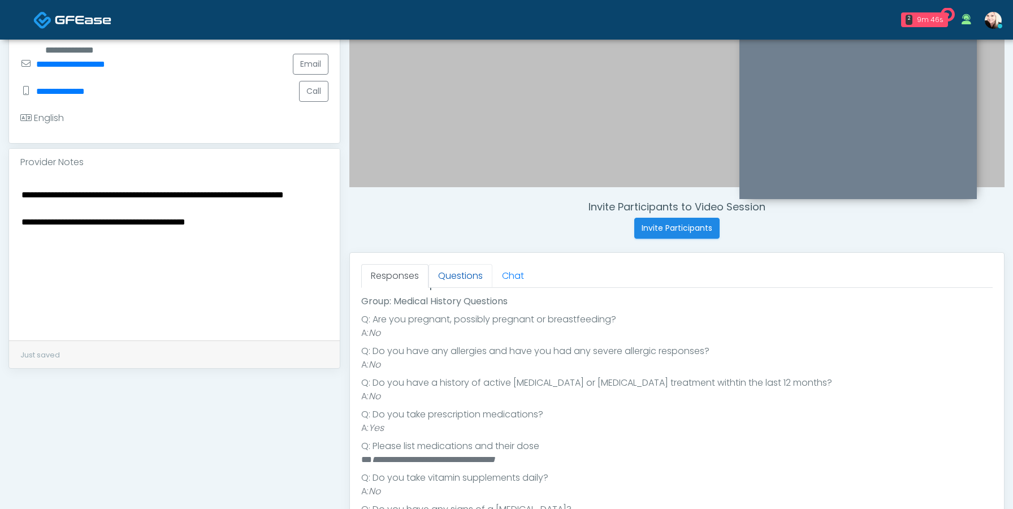
click at [448, 278] on link "Questions" at bounding box center [460, 276] width 64 height 24
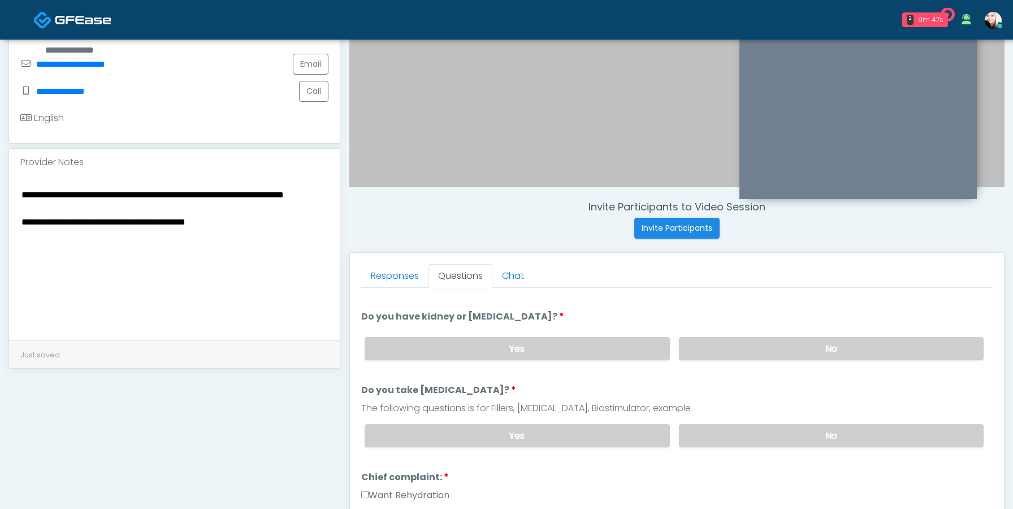
click at [249, 240] on textarea "**********" at bounding box center [174, 256] width 308 height 138
click at [93, 232] on textarea "**********" at bounding box center [174, 256] width 308 height 138
click at [168, 250] on textarea "**********" at bounding box center [174, 256] width 308 height 138
drag, startPoint x: 101, startPoint y: 279, endPoint x: 28, endPoint y: 276, distance: 73.0
click at [28, 276] on textarea "**********" at bounding box center [174, 256] width 308 height 138
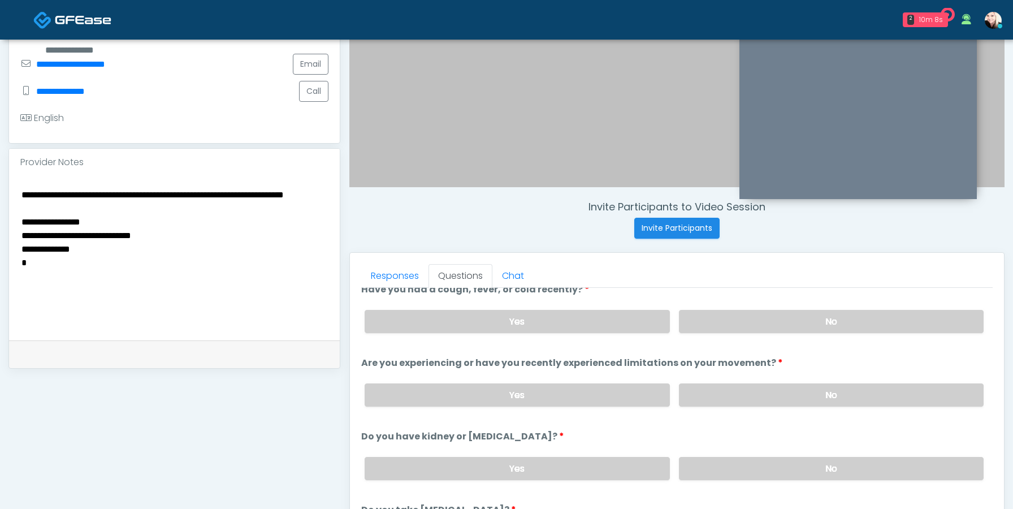
scroll to position [0, 0]
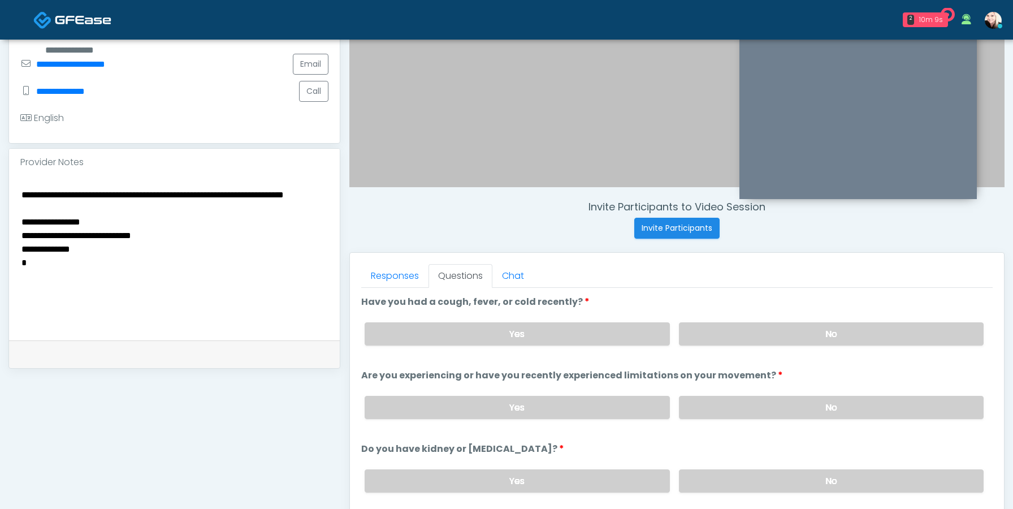
click at [48, 270] on textarea "**********" at bounding box center [174, 256] width 308 height 138
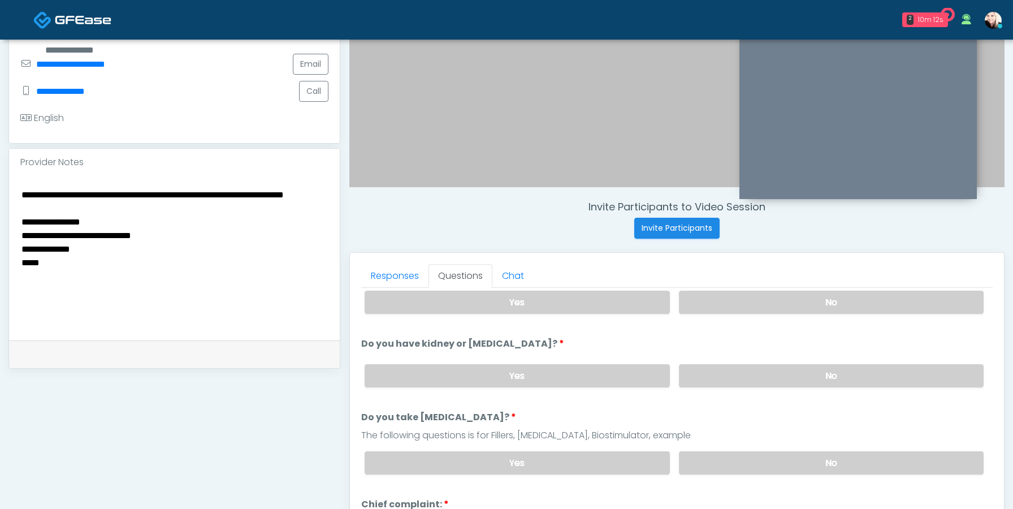
scroll to position [112, 0]
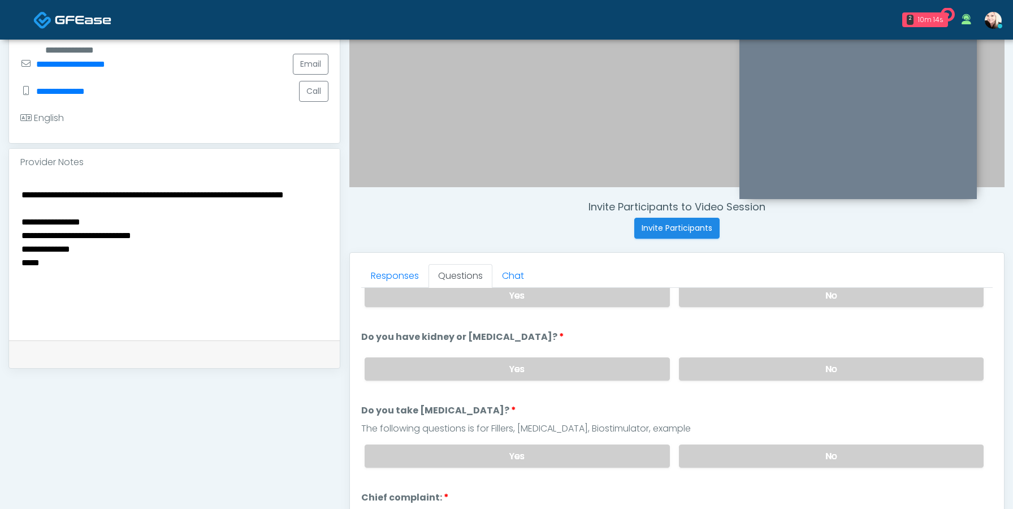
click at [163, 251] on textarea "**********" at bounding box center [174, 256] width 308 height 138
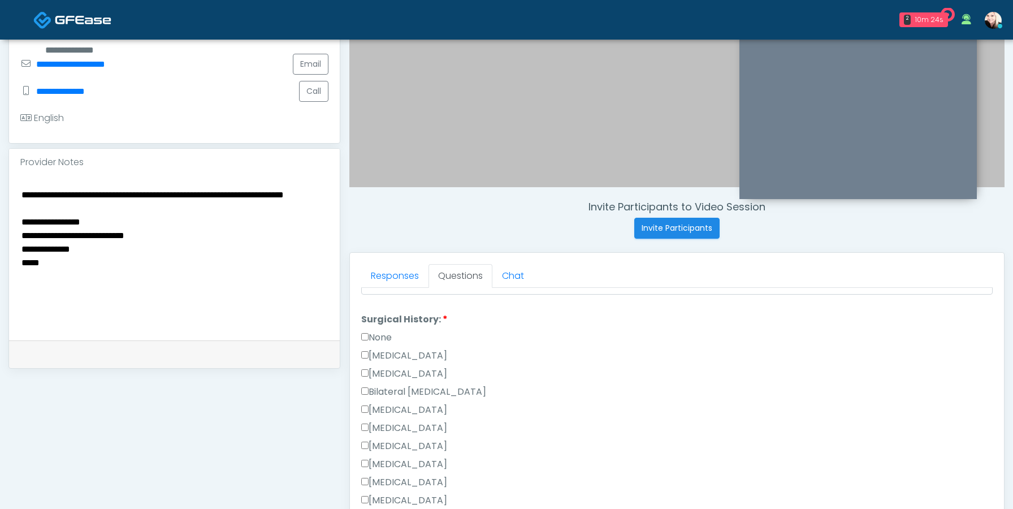
scroll to position [478, 0]
type textarea "**********"
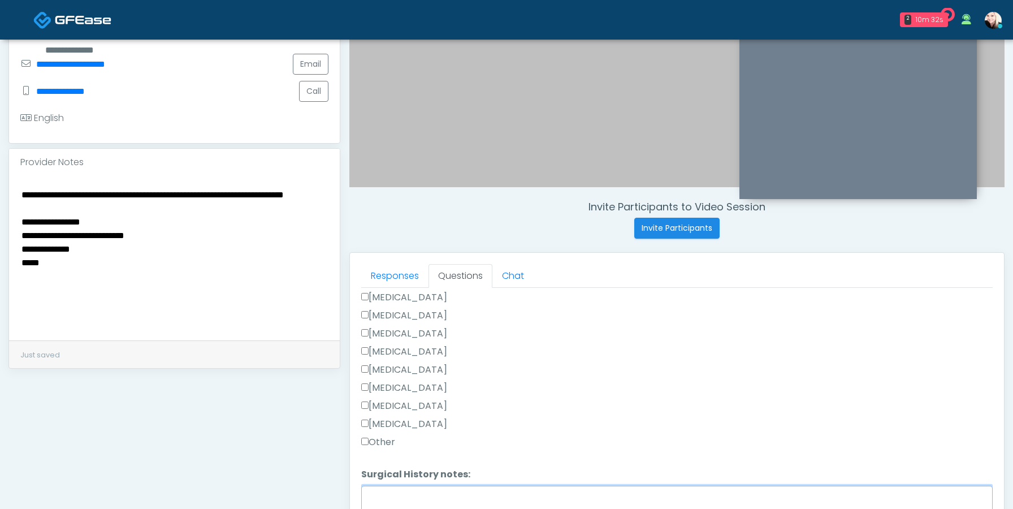
click at [381, 503] on textarea "Surgical History notes:" at bounding box center [676, 510] width 631 height 49
drag, startPoint x: 435, startPoint y: 492, endPoint x: 423, endPoint y: 492, distance: 11.9
click at [423, 492] on textarea "**********" at bounding box center [676, 510] width 631 height 49
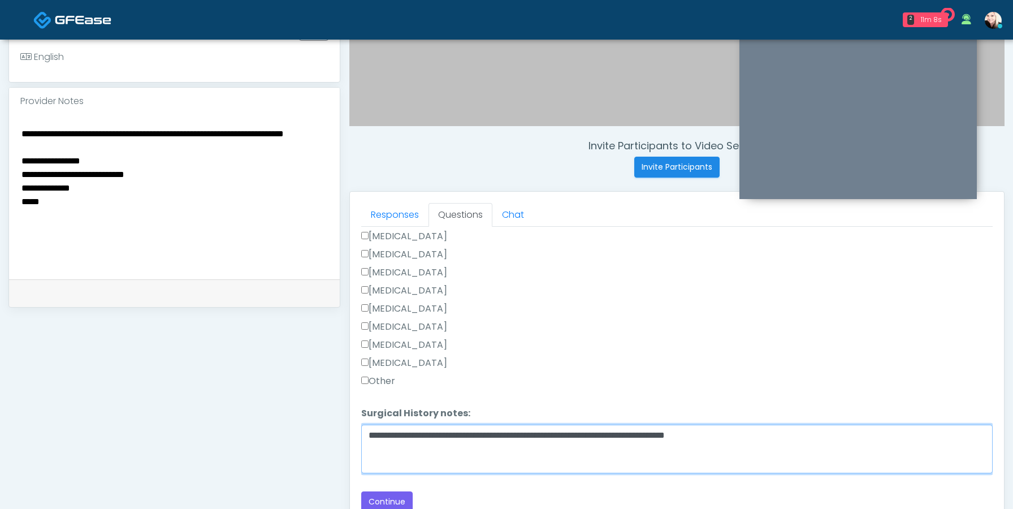
drag, startPoint x: 433, startPoint y: 434, endPoint x: 343, endPoint y: 432, distance: 90.5
click at [343, 432] on div "Invite Participants to Video Session Invite Participants Responses Questions Ch…" at bounding box center [672, 179] width 664 height 862
paste textarea "**********"
click at [507, 434] on textarea "**********" at bounding box center [676, 449] width 631 height 49
type textarea "**********"
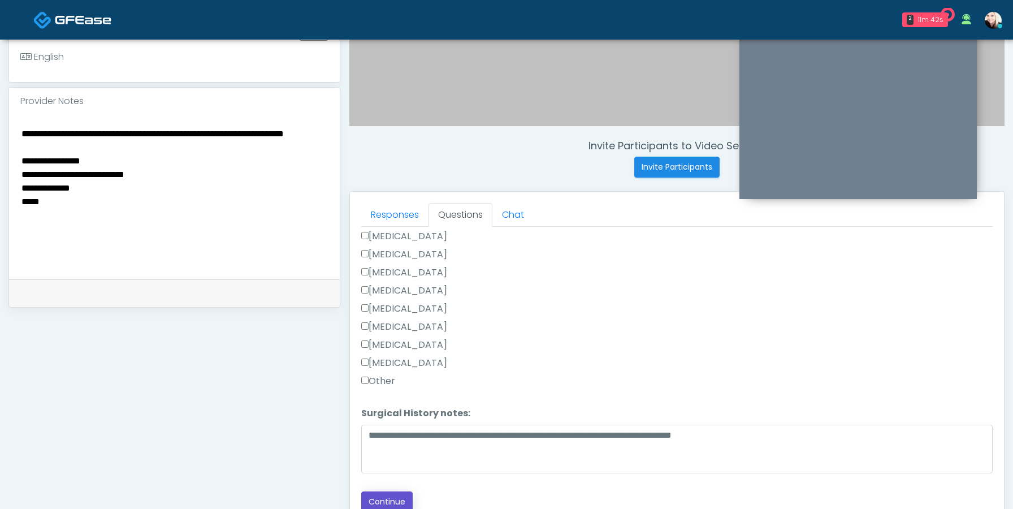
click at [382, 496] on button "Continue" at bounding box center [386, 501] width 51 height 21
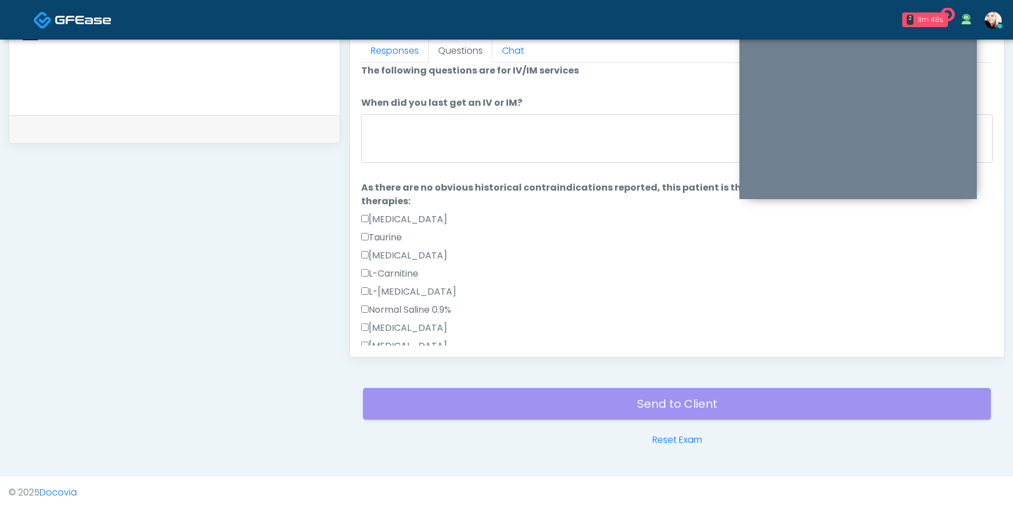
scroll to position [0, 0]
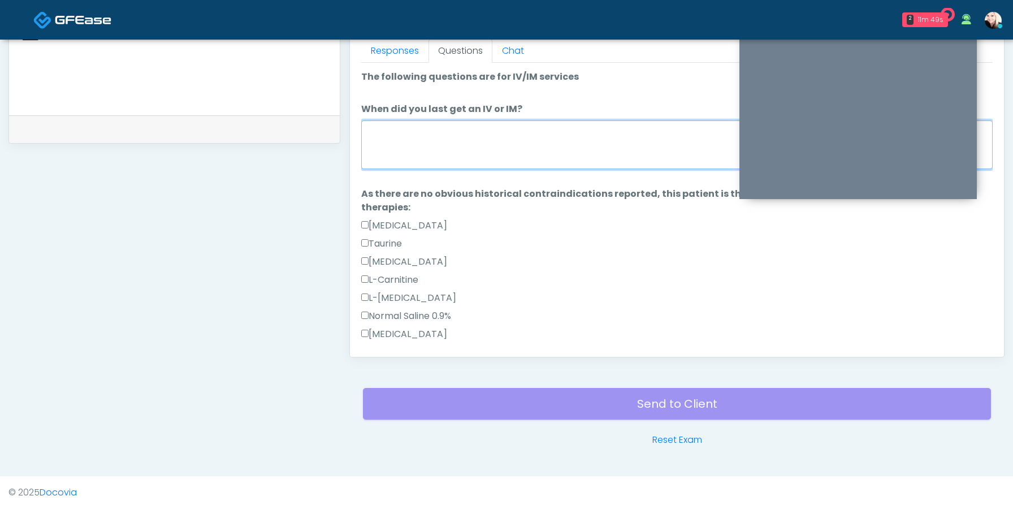
click at [403, 149] on textarea "When did you last get an IV or IM?" at bounding box center [676, 144] width 631 height 49
type textarea "*"
click at [373, 129] on textarea "**********" at bounding box center [676, 144] width 631 height 49
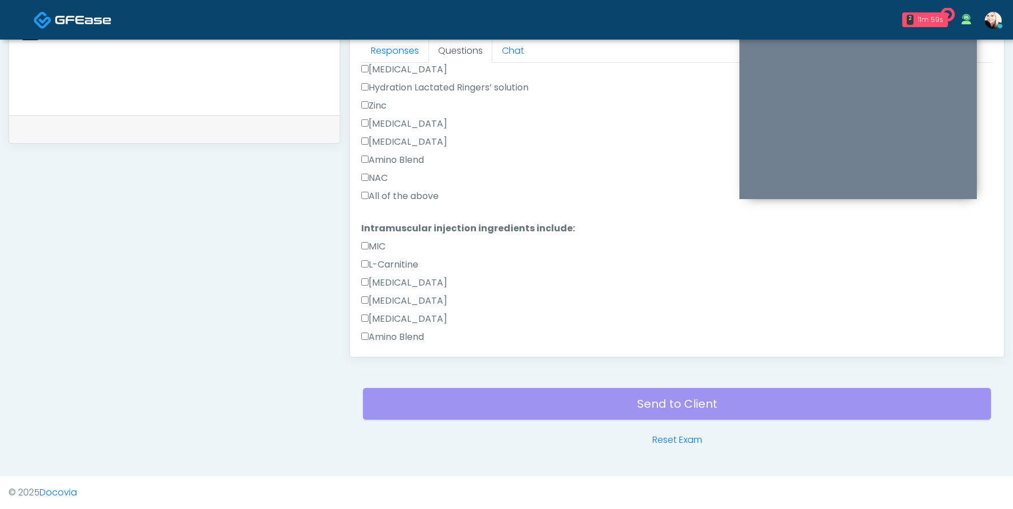
scroll to position [560, 0]
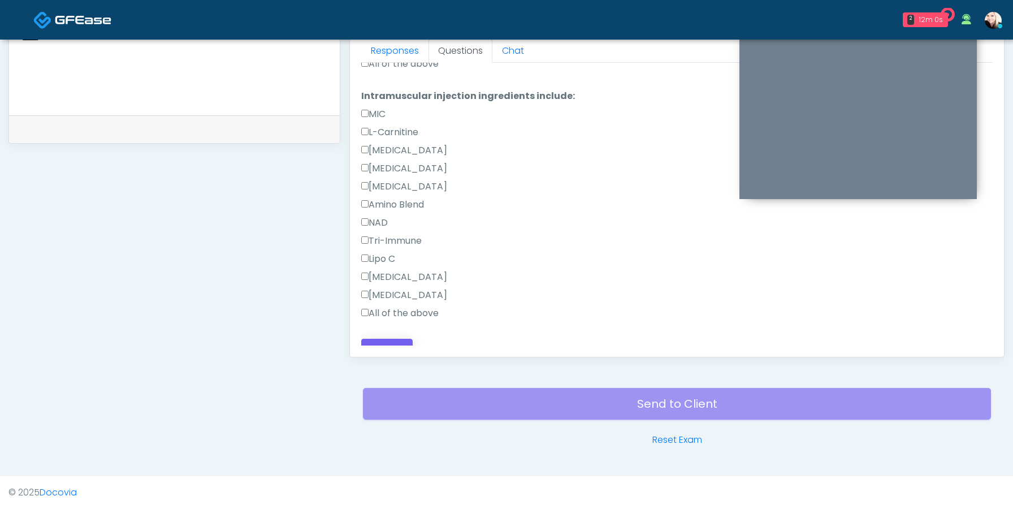
type textarea "**********"
click at [367, 339] on button "Continue" at bounding box center [386, 349] width 51 height 21
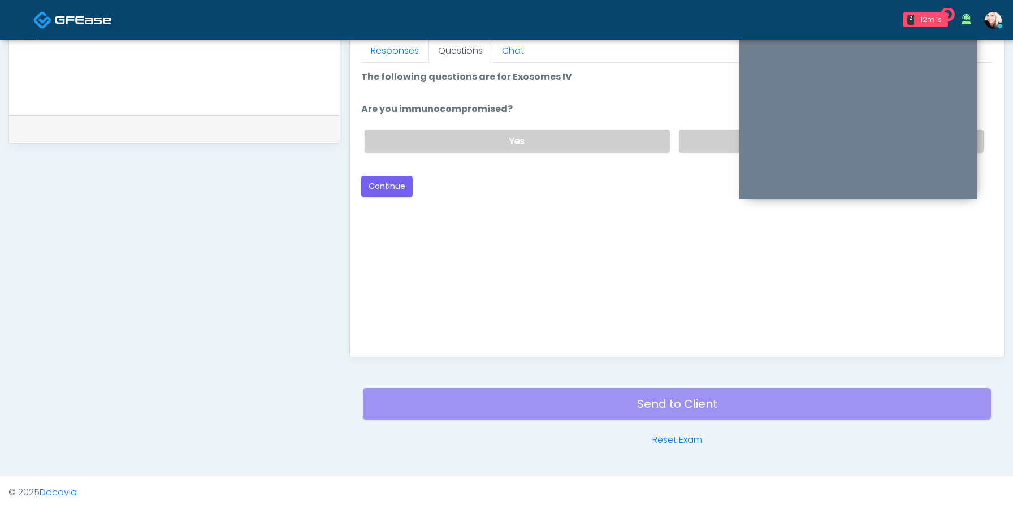
scroll to position [0, 0]
click at [682, 141] on label "No" at bounding box center [831, 140] width 305 height 23
click at [378, 193] on button "Continue" at bounding box center [386, 186] width 51 height 21
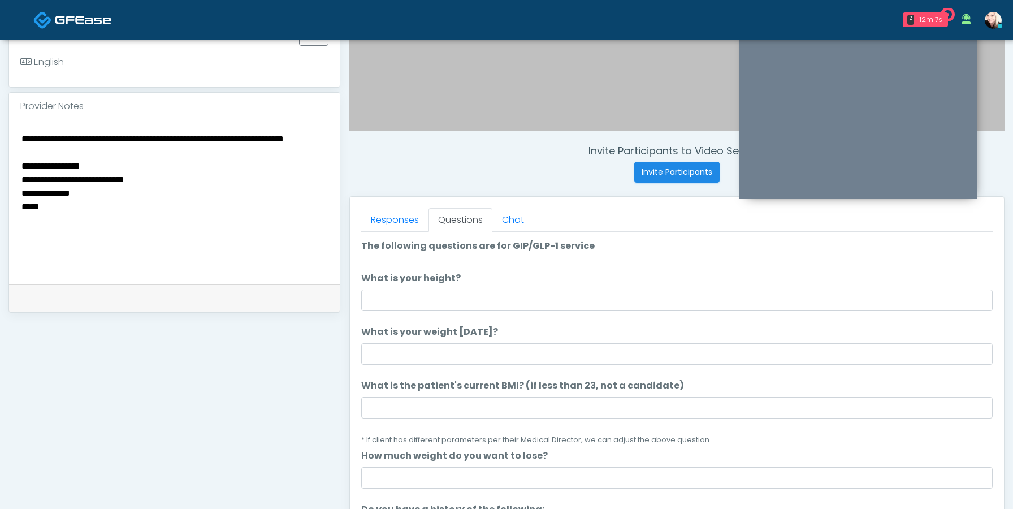
scroll to position [336, 0]
click at [60, 231] on textarea "**********" at bounding box center [174, 201] width 308 height 138
click at [76, 220] on textarea "**********" at bounding box center [174, 201] width 308 height 138
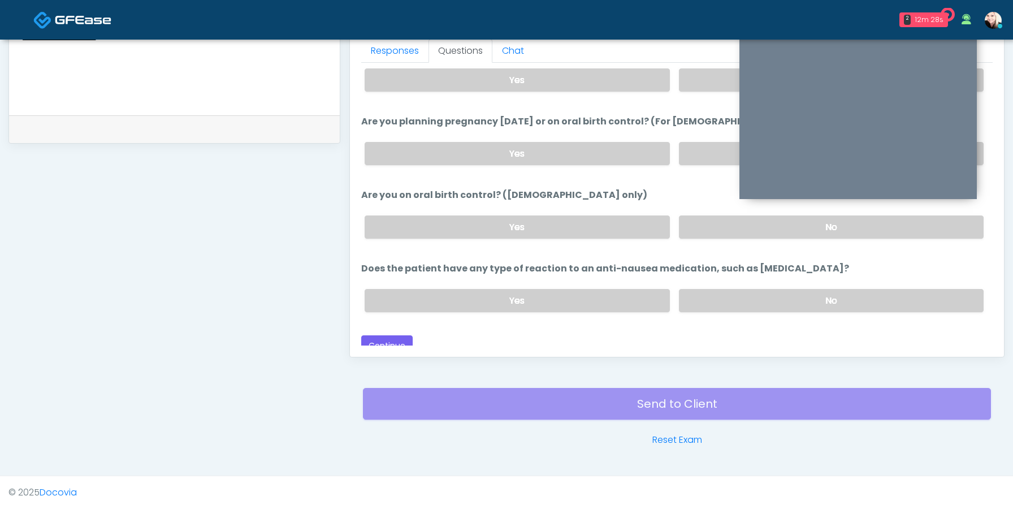
scroll to position [623, 0]
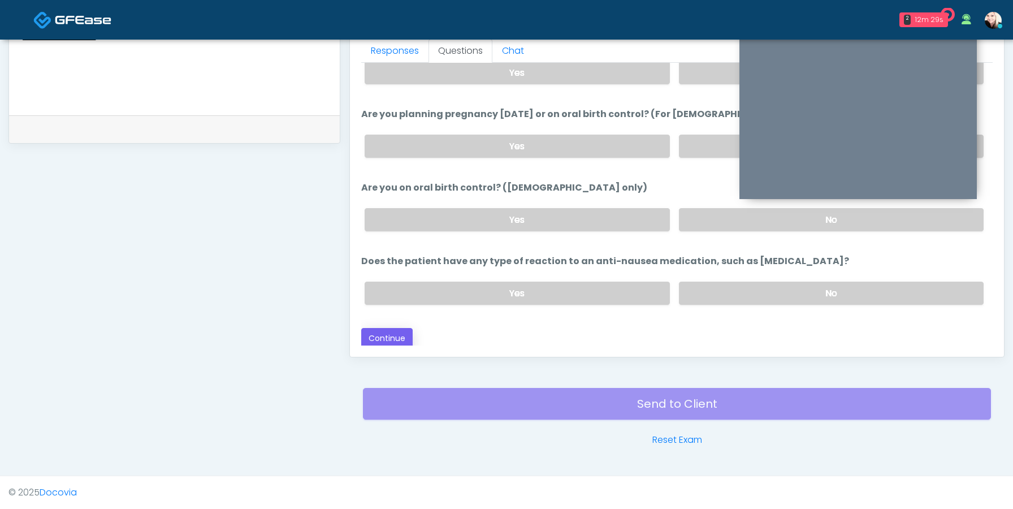
type textarea "**********"
click at [387, 339] on button "Continue" at bounding box center [386, 338] width 51 height 21
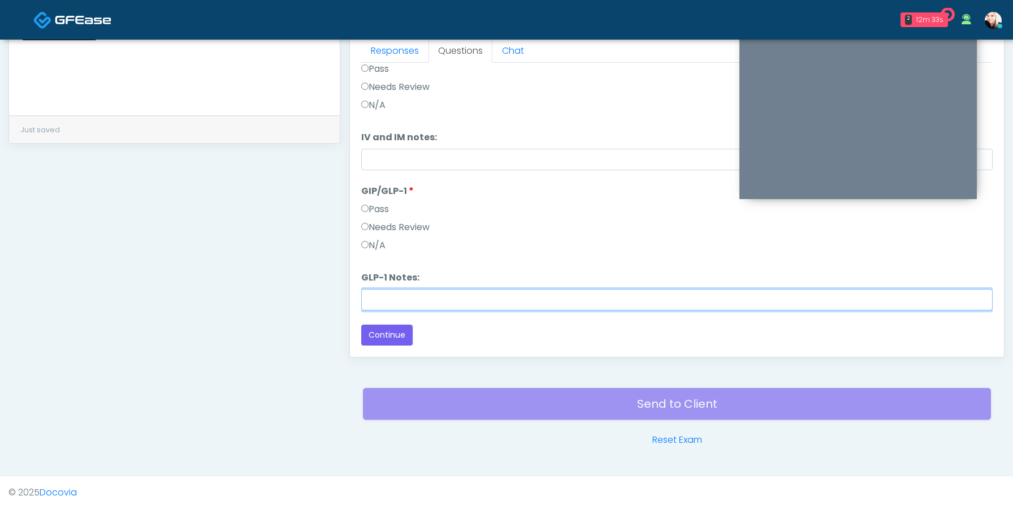
click at [383, 297] on input "GLP-1 Notes:" at bounding box center [676, 299] width 631 height 21
type input "*"
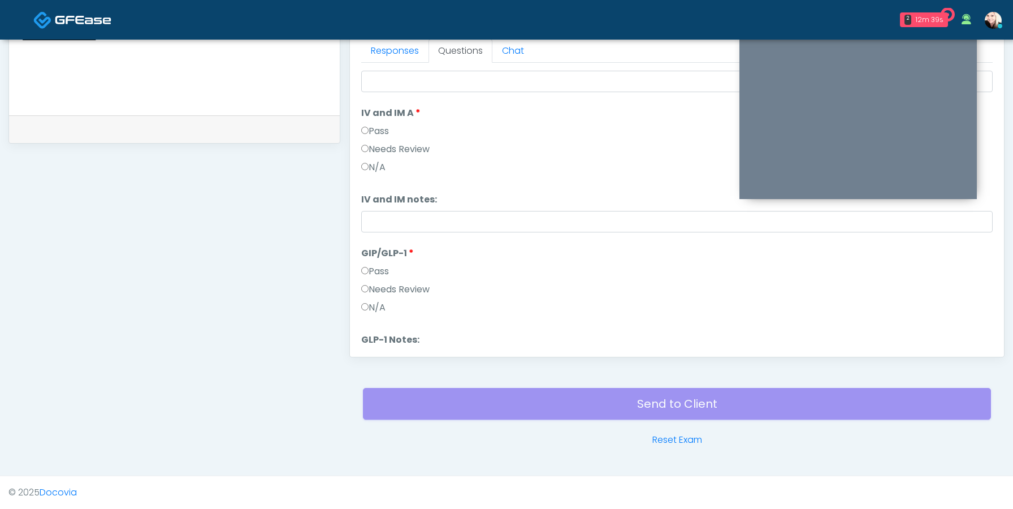
scroll to position [124, 0]
type input "**********"
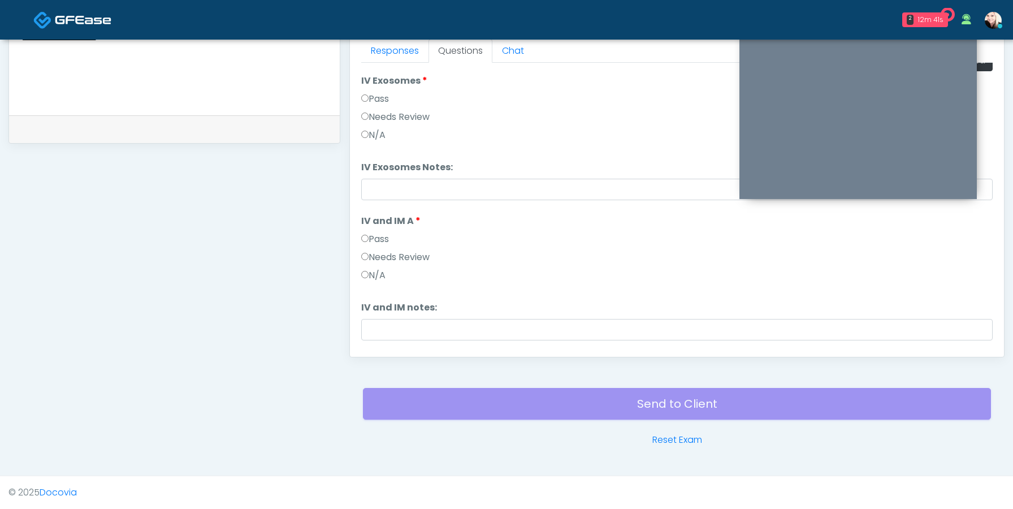
scroll to position [0, 0]
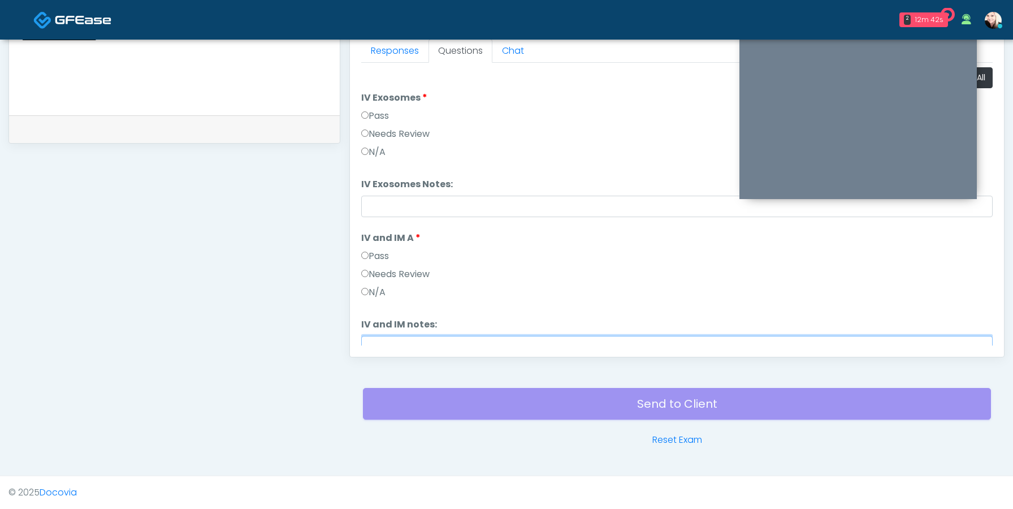
click at [378, 342] on input "IV and IM notes:" at bounding box center [676, 346] width 631 height 21
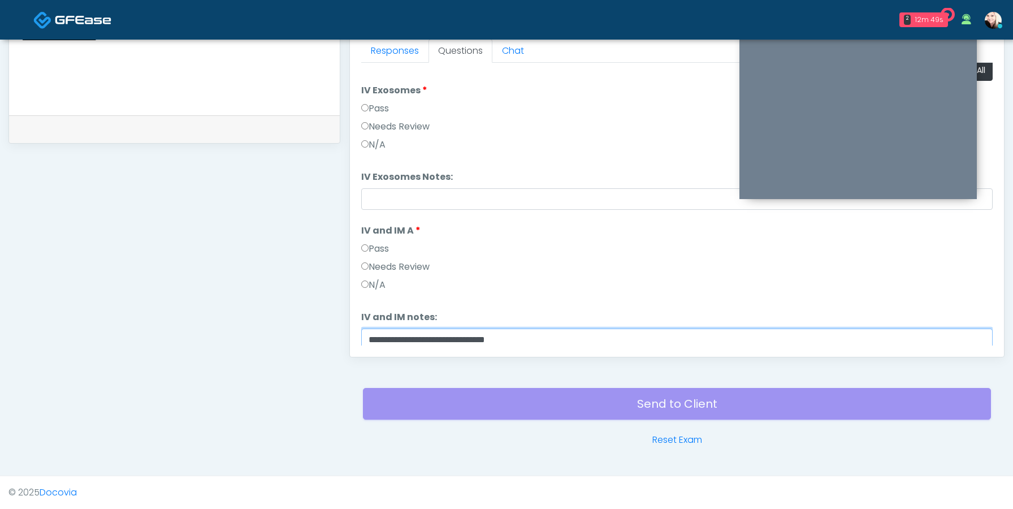
type input "**********"
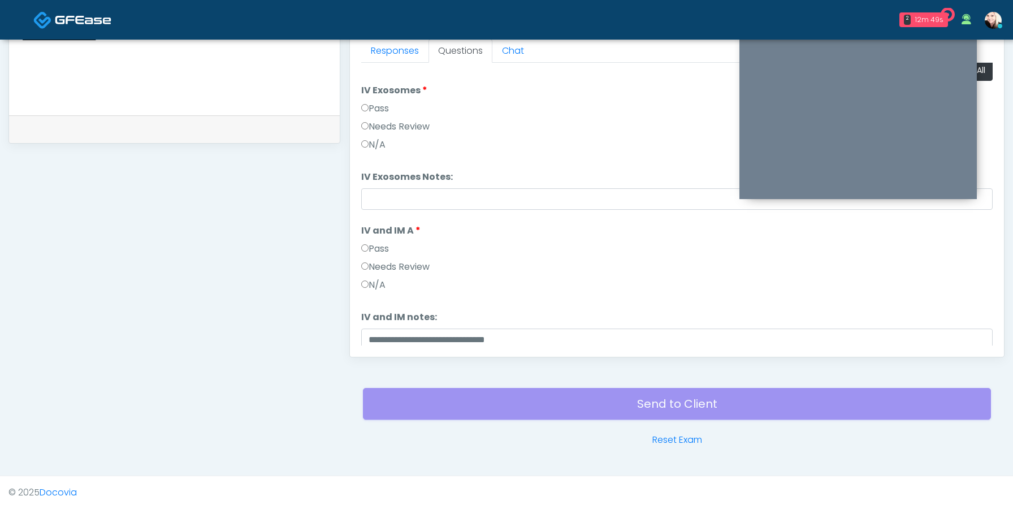
click at [373, 140] on label "N/A" at bounding box center [373, 145] width 24 height 14
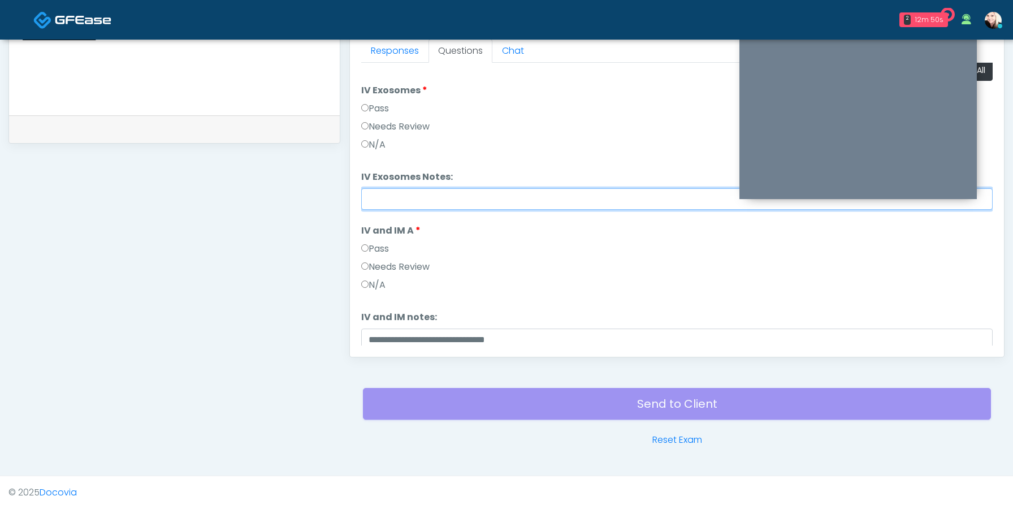
click at [373, 197] on input "IV Exosomes Notes:" at bounding box center [676, 198] width 631 height 21
type input "**********"
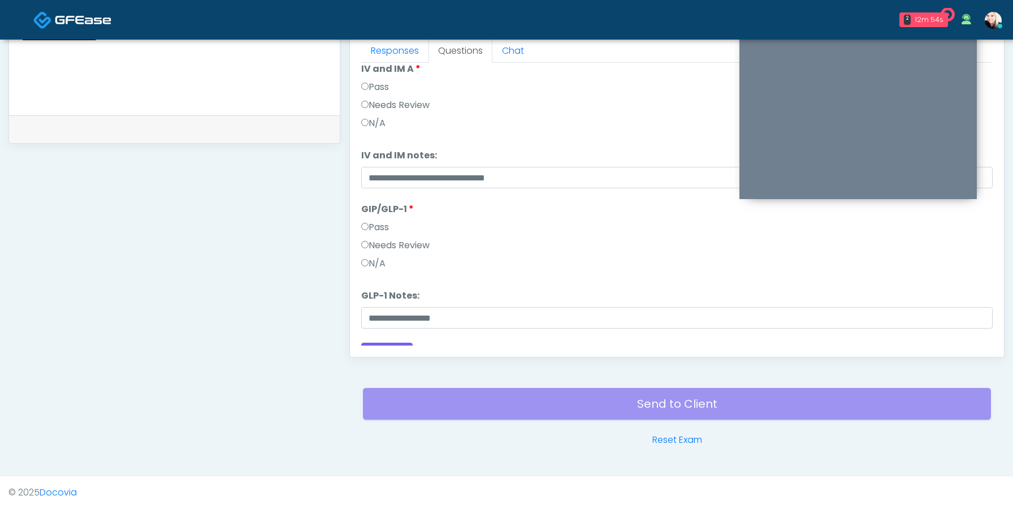
scroll to position [187, 0]
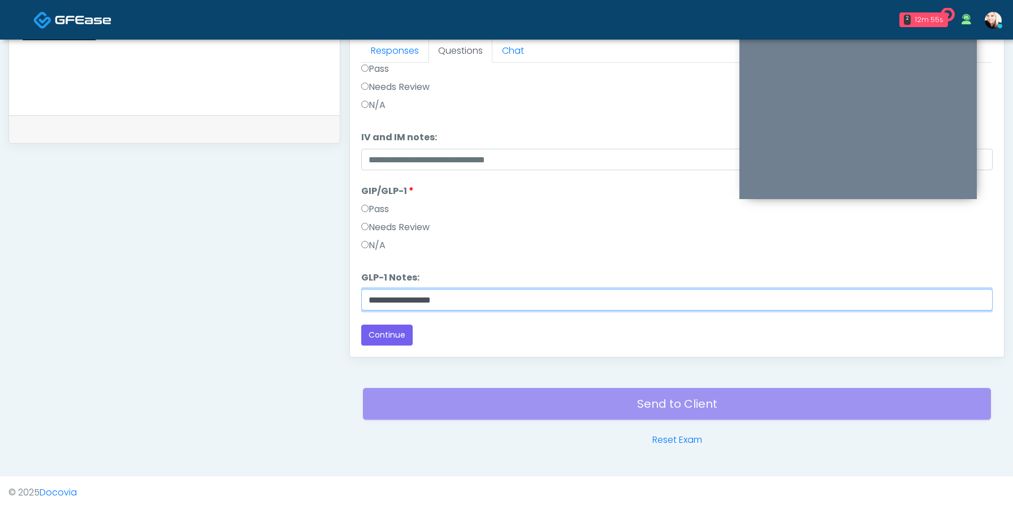
drag, startPoint x: 450, startPoint y: 294, endPoint x: 359, endPoint y: 298, distance: 90.5
click at [328, 293] on div "**********" at bounding box center [506, 16] width 996 height 862
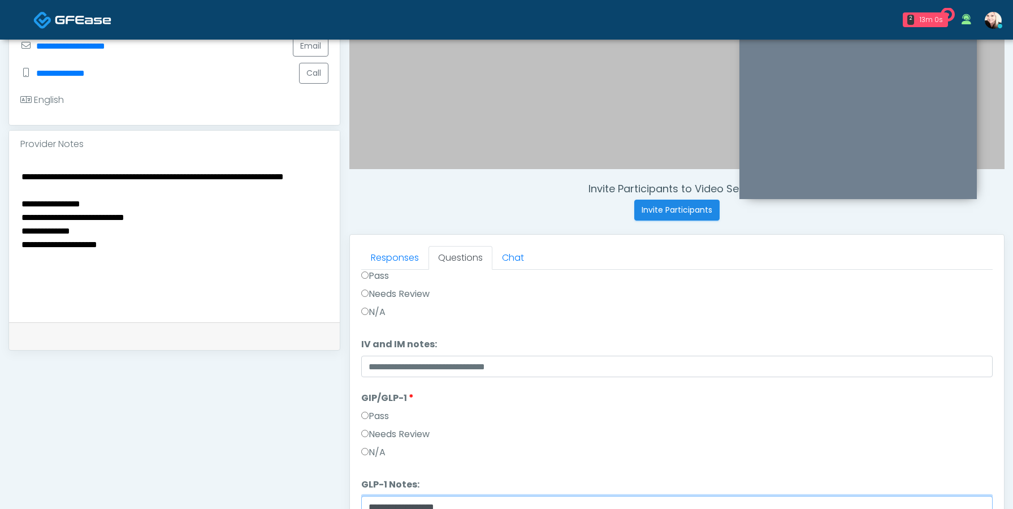
scroll to position [293, 0]
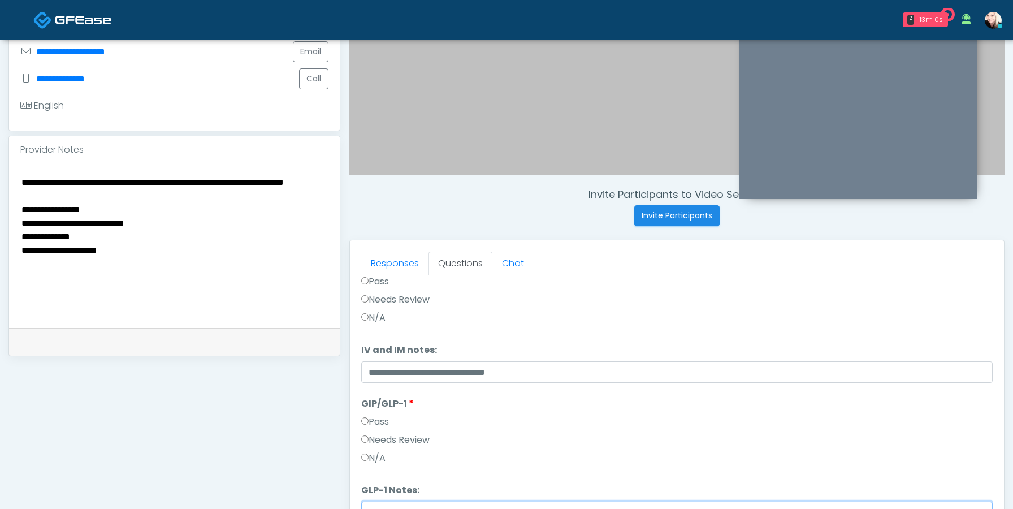
type input "**********"
click at [198, 221] on textarea "**********" at bounding box center [174, 244] width 308 height 138
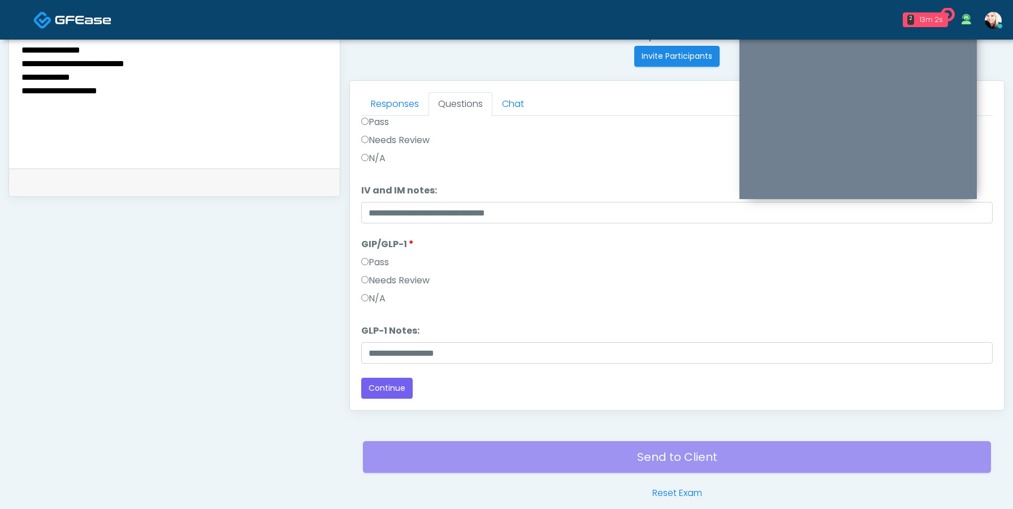
scroll to position [506, 0]
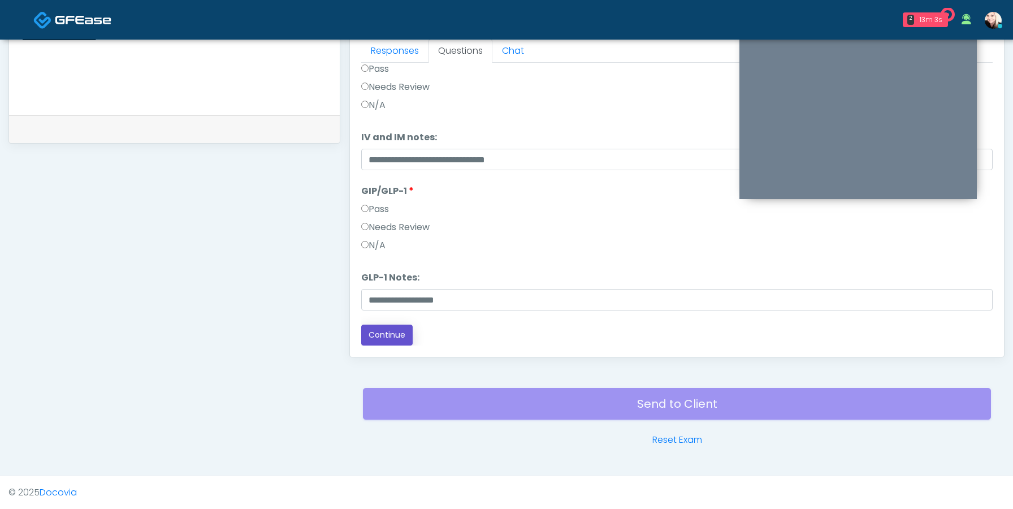
click at [386, 338] on button "Continue" at bounding box center [386, 334] width 51 height 21
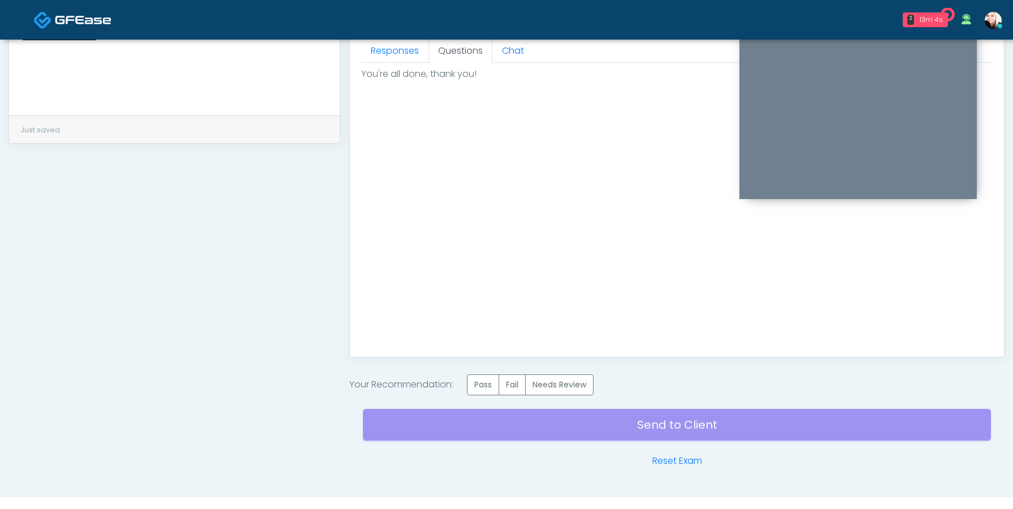
scroll to position [0, 0]
click at [475, 372] on div "Invite Participants to Video Session Invite Participants Responses Questions Ch…" at bounding box center [672, 26] width 664 height 883
click at [475, 375] on label "Pass" at bounding box center [483, 384] width 32 height 21
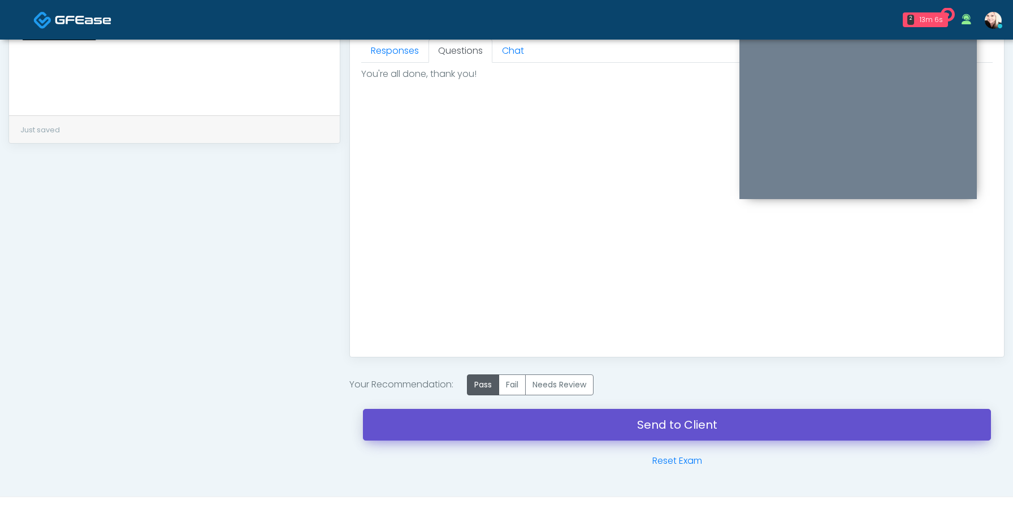
click at [672, 417] on link "Send to Client" at bounding box center [677, 425] width 628 height 32
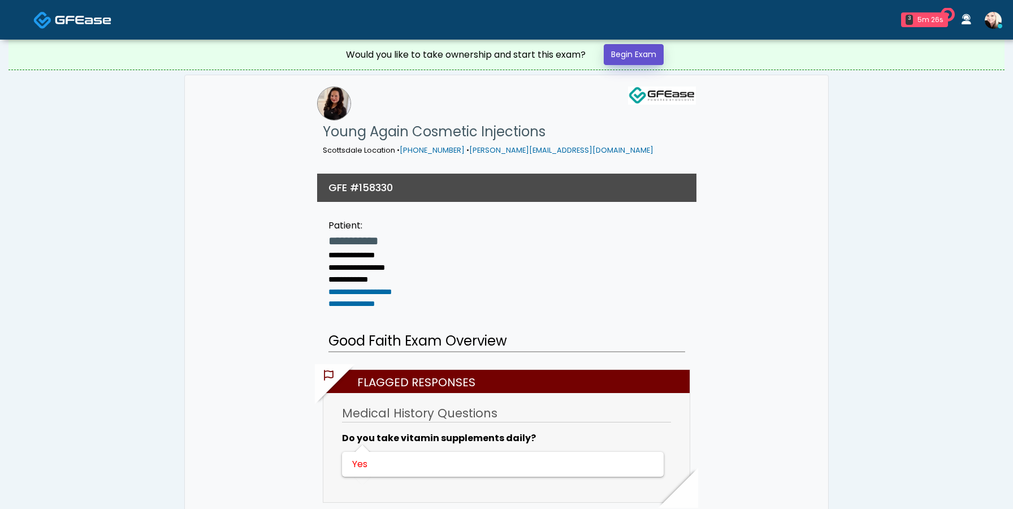
click at [651, 55] on link "Begin Exam" at bounding box center [634, 54] width 60 height 21
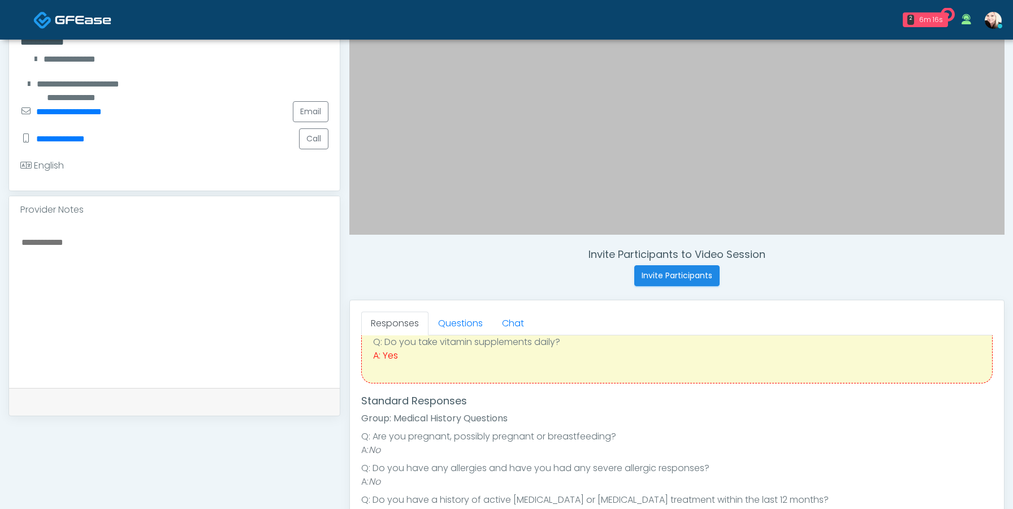
scroll to position [68, 0]
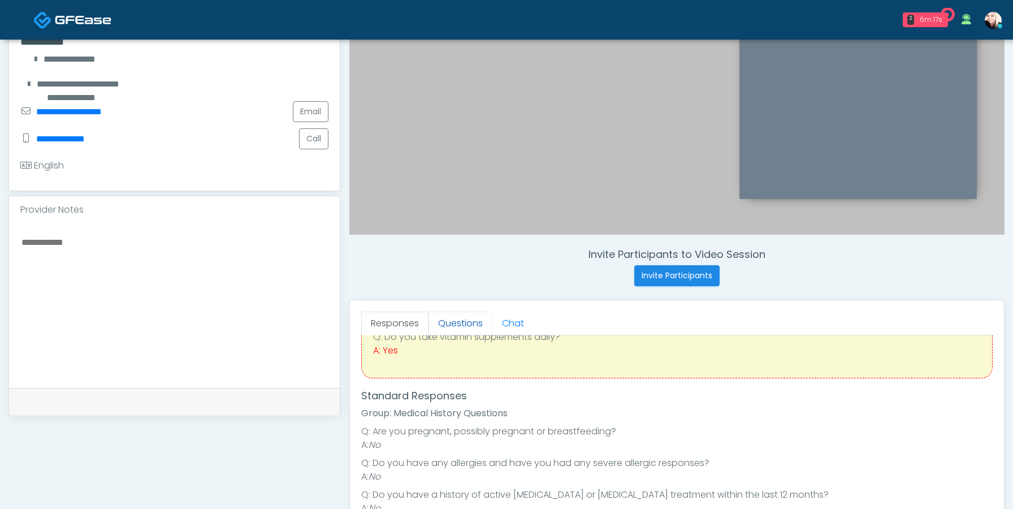
click at [448, 313] on link "Questions" at bounding box center [460, 323] width 64 height 24
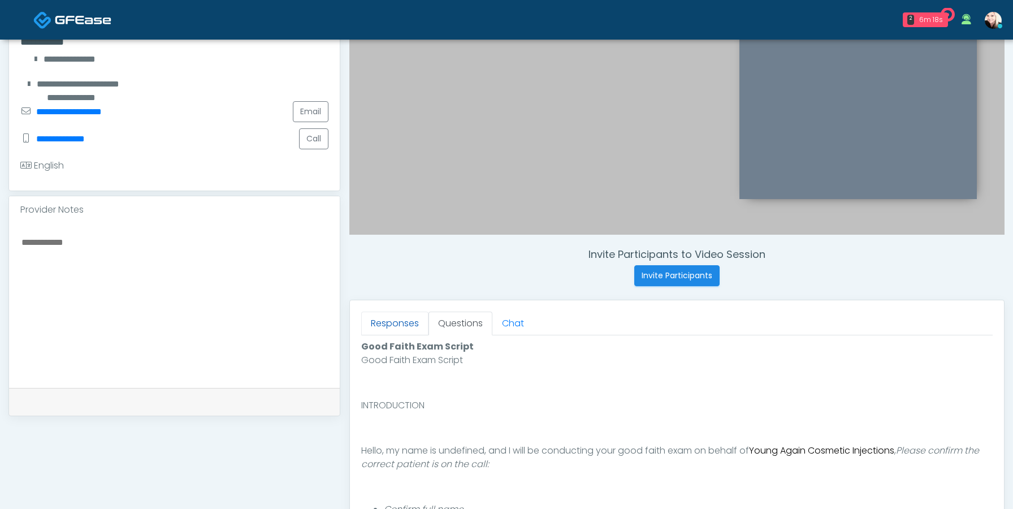
click at [385, 319] on link "Responses" at bounding box center [394, 323] width 67 height 24
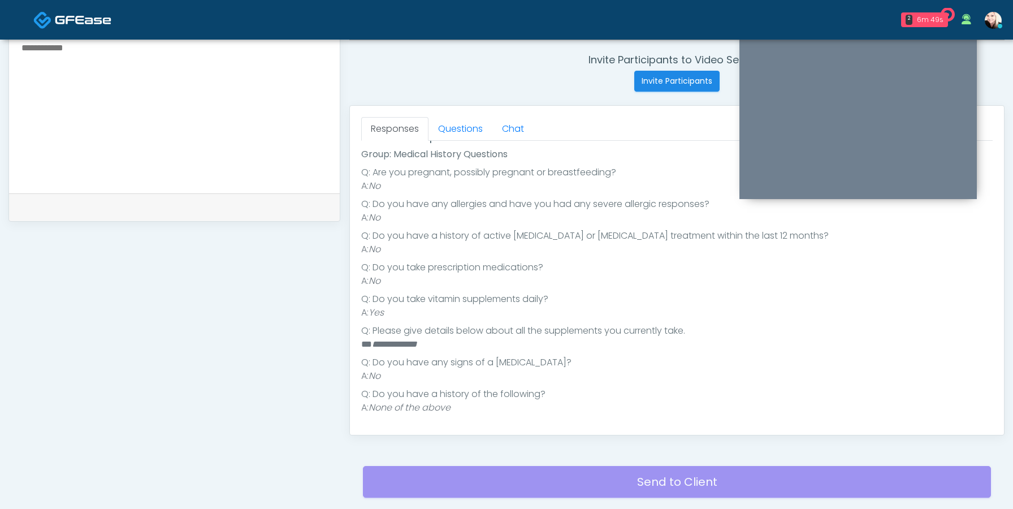
scroll to position [430, 0]
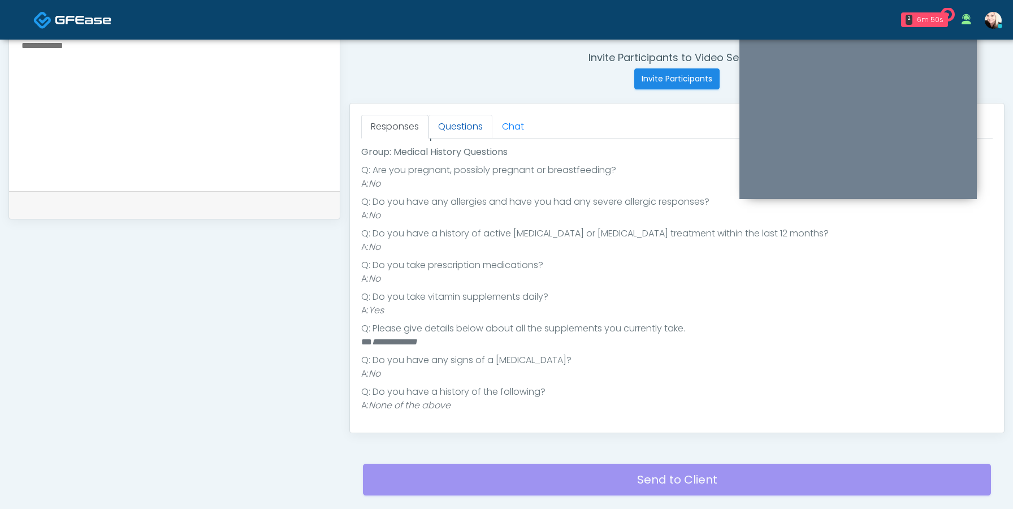
click at [443, 120] on link "Questions" at bounding box center [460, 127] width 64 height 24
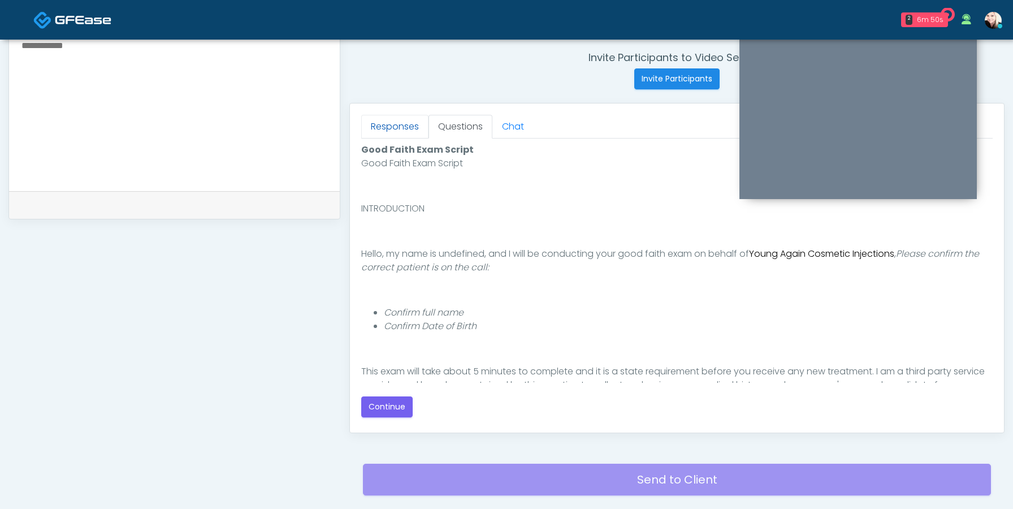
click at [396, 115] on link "Responses" at bounding box center [394, 127] width 67 height 24
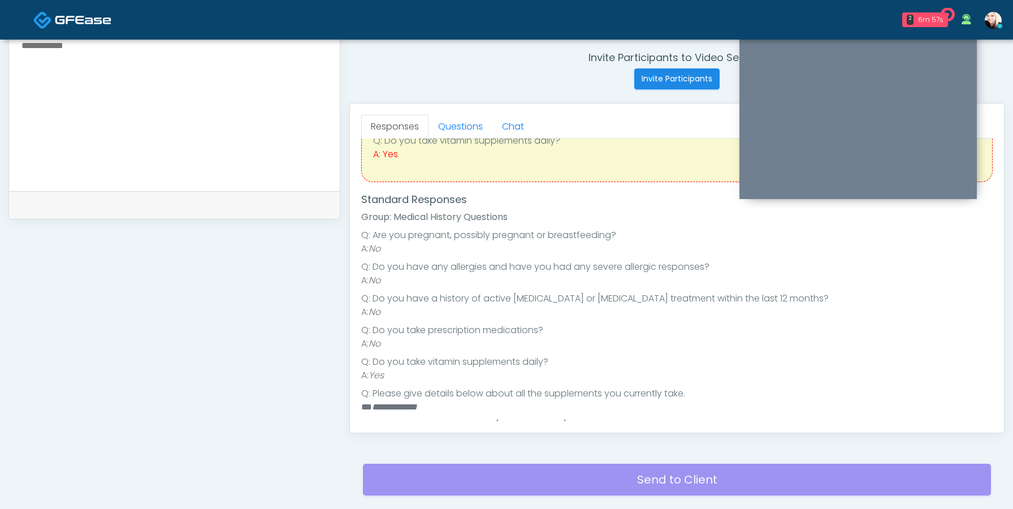
scroll to position [132, 0]
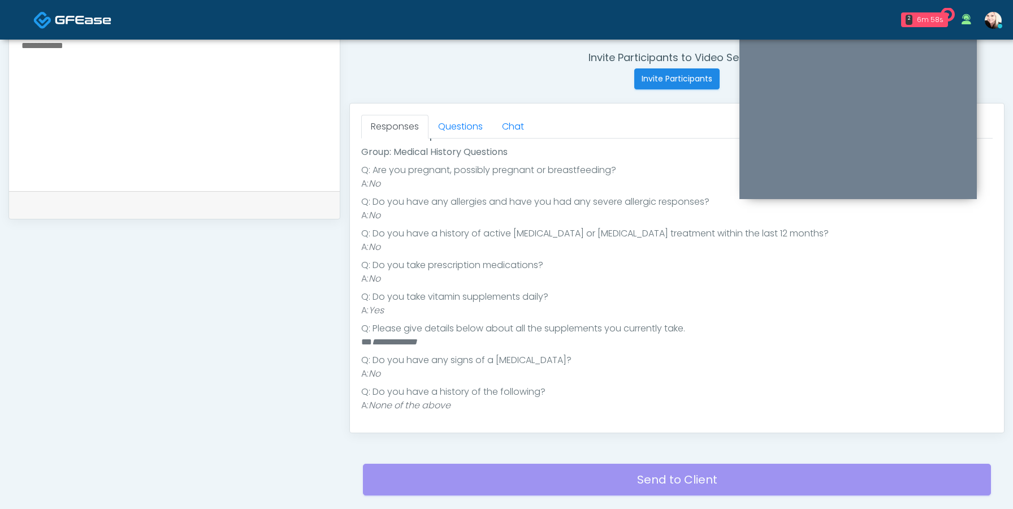
click at [449, 114] on div "Responses Questions Chat Good Faith Exam Script Good Faith Exam Script INTRODUC…" at bounding box center [677, 267] width 654 height 329
click at [446, 130] on link "Questions" at bounding box center [460, 127] width 64 height 24
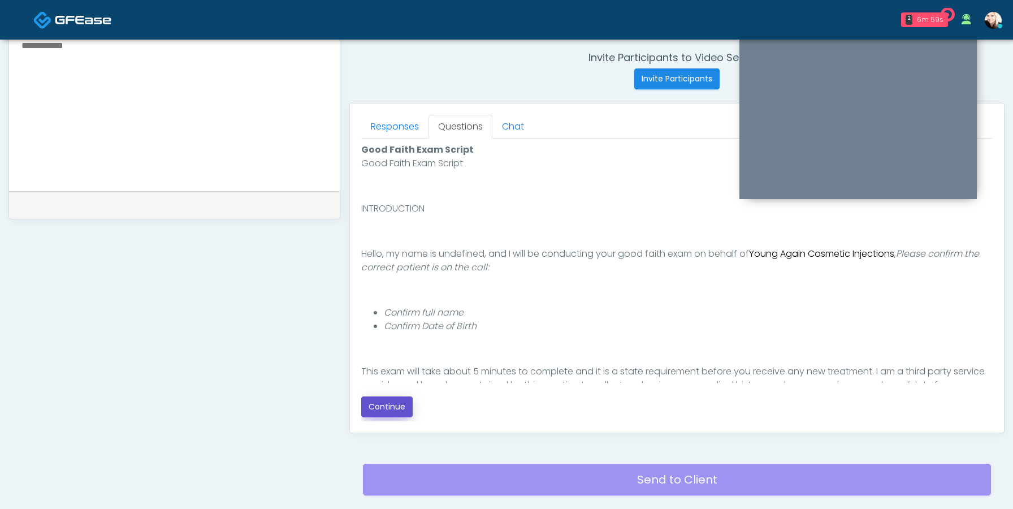
click at [388, 414] on button "Continue" at bounding box center [386, 406] width 51 height 21
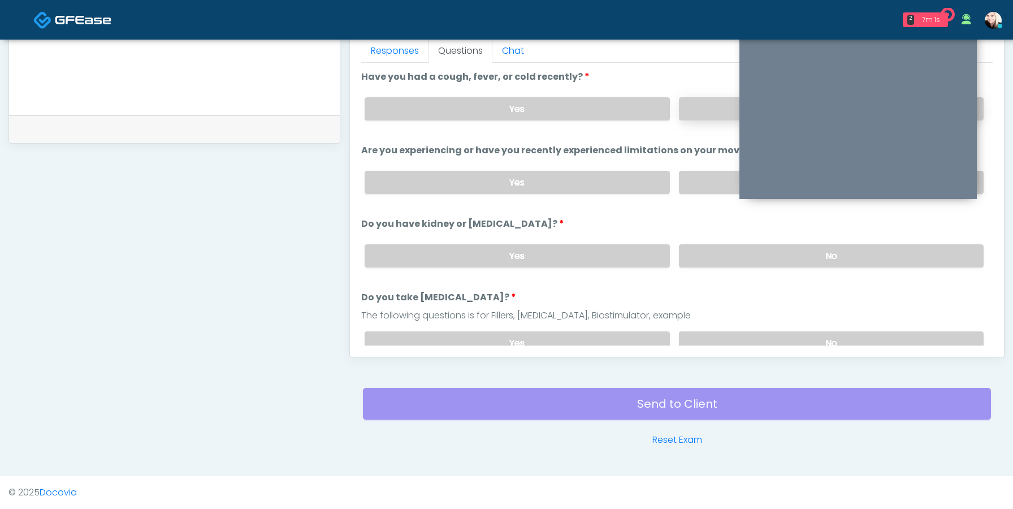
click at [685, 108] on label "No" at bounding box center [831, 108] width 305 height 23
click at [691, 176] on label "No" at bounding box center [831, 182] width 305 height 23
click at [707, 247] on label "No" at bounding box center [831, 255] width 305 height 23
click at [695, 335] on label "No" at bounding box center [831, 342] width 305 height 23
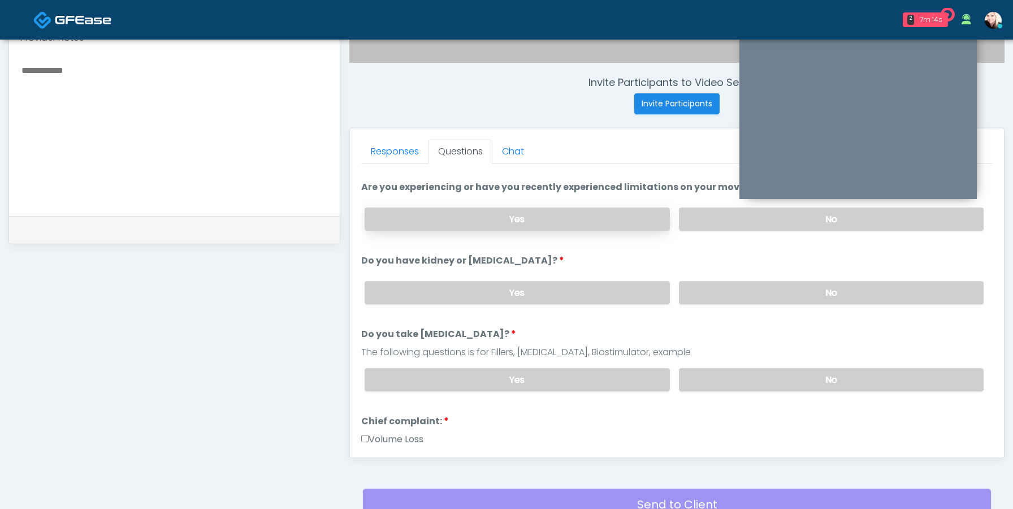
scroll to position [67, 0]
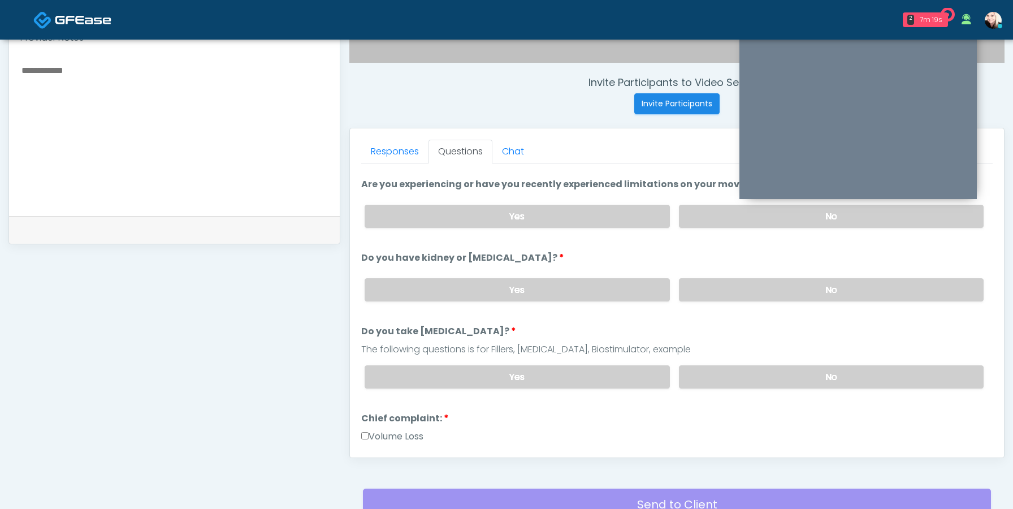
click at [516, 343] on div "The following questions is for Fillers, Botox, Biostimulator, example" at bounding box center [676, 350] width 631 height 14
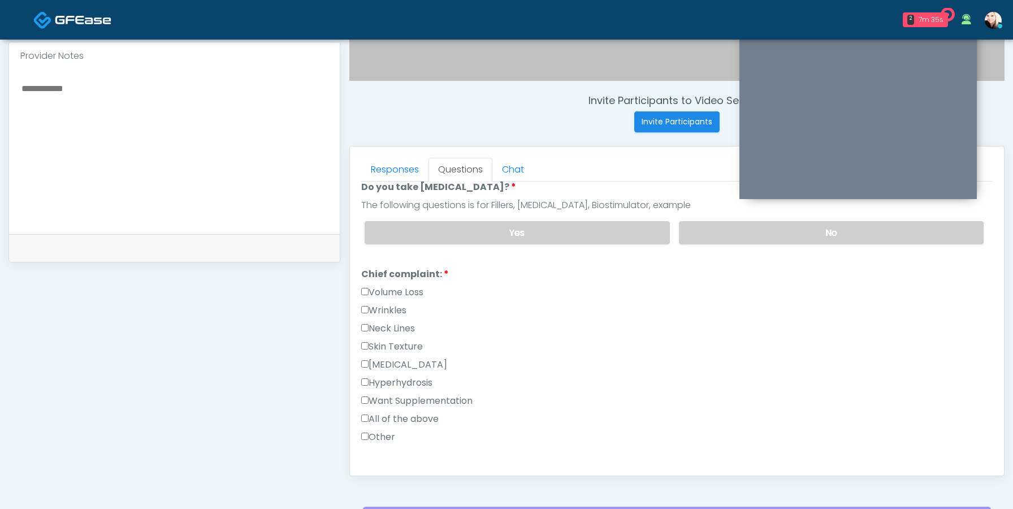
scroll to position [228, 0]
click at [371, 289] on label "Volume Loss" at bounding box center [392, 293] width 62 height 14
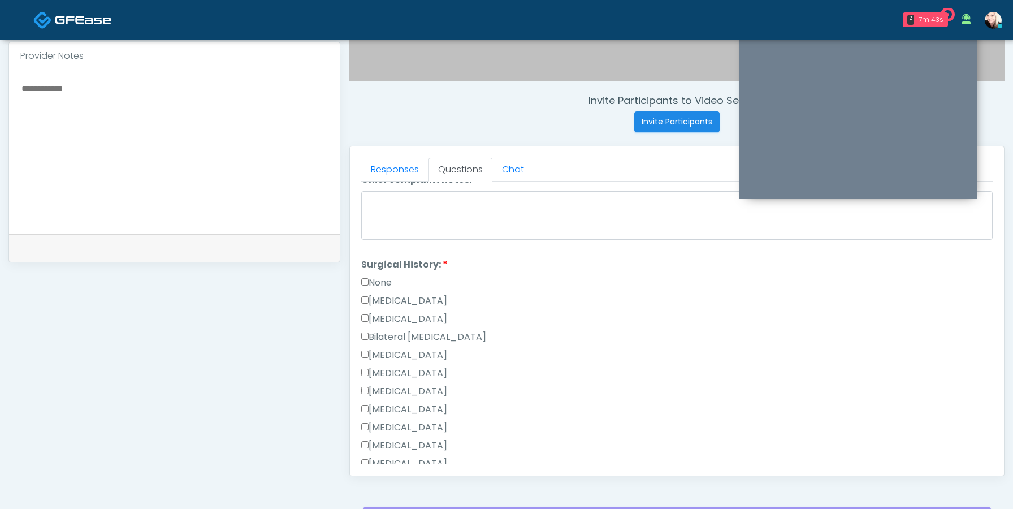
scroll to position [682, 0]
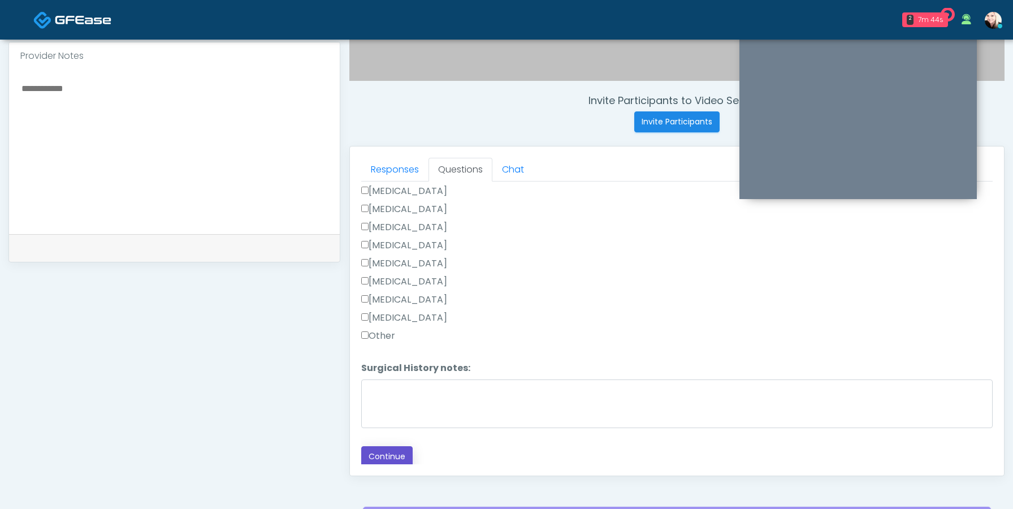
click at [388, 448] on button "Continue" at bounding box center [386, 456] width 51 height 21
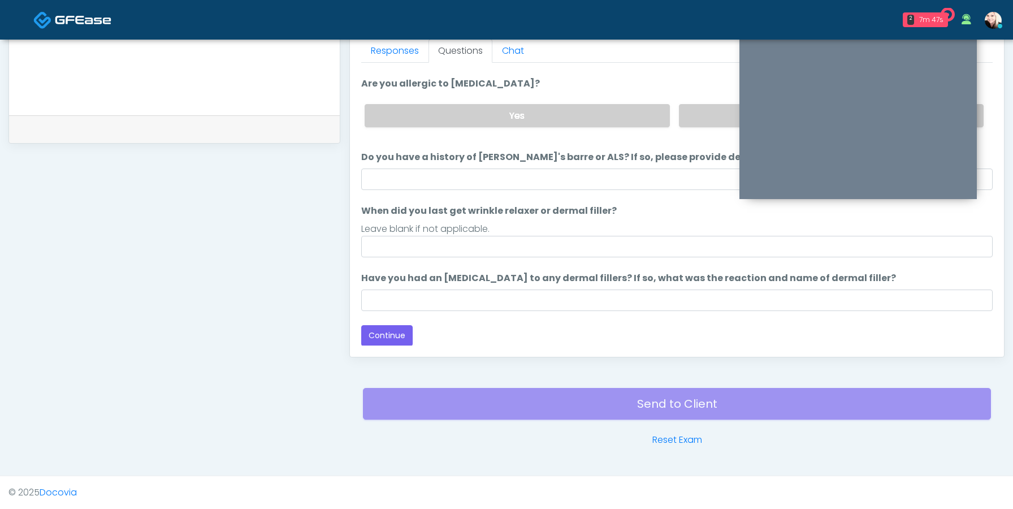
scroll to position [0, 0]
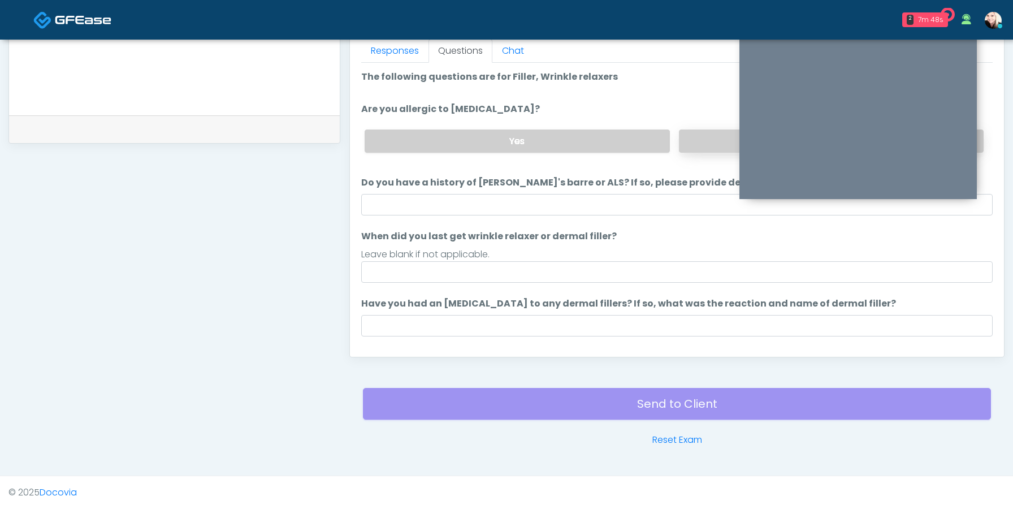
click at [685, 148] on label "No" at bounding box center [831, 140] width 305 height 23
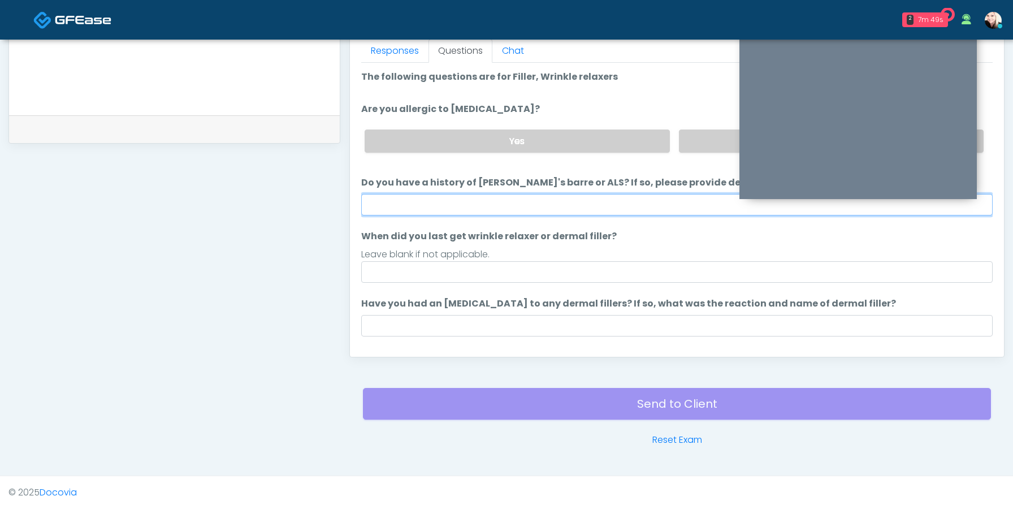
click at [563, 203] on input "Do you have a history of Guillain's barre or ALS? If so, please provide details." at bounding box center [676, 204] width 631 height 21
type input "****"
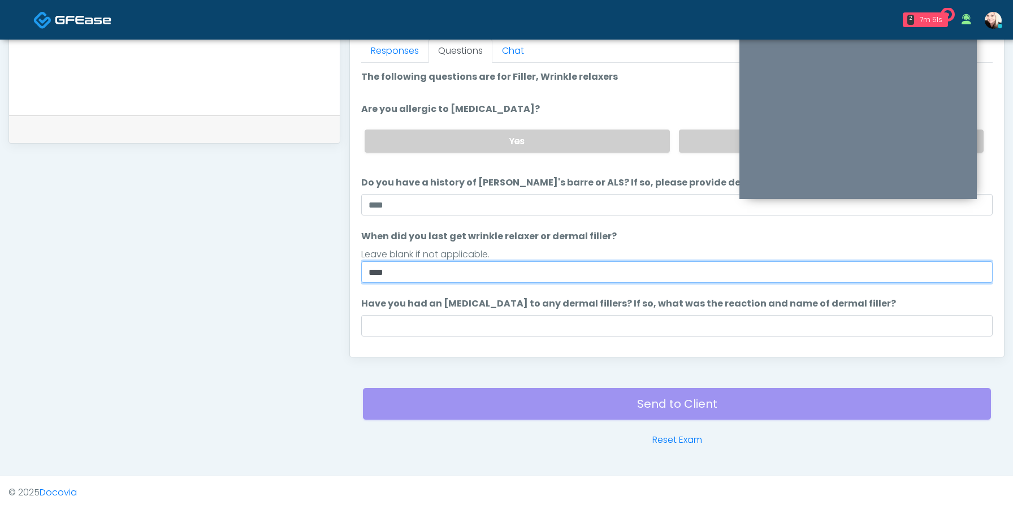
type input "****"
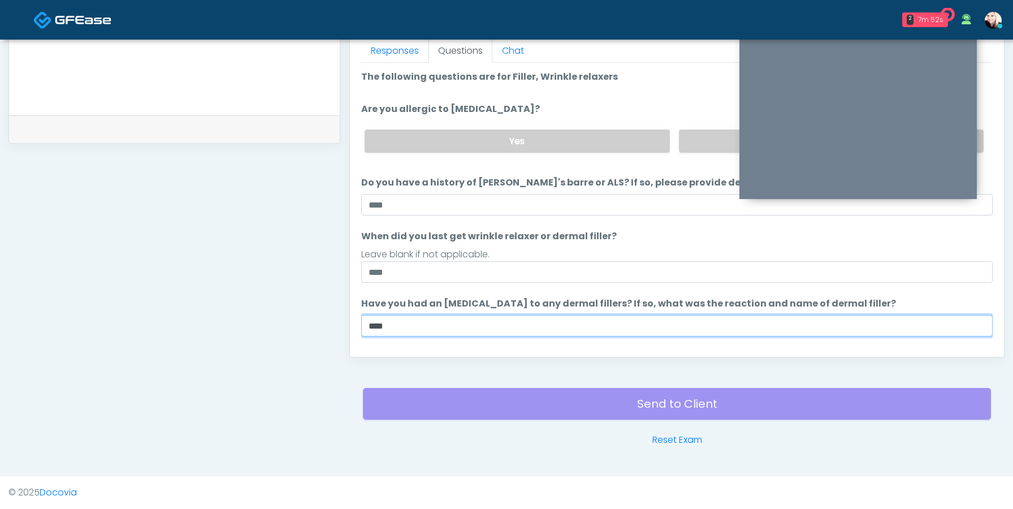
type input "****"
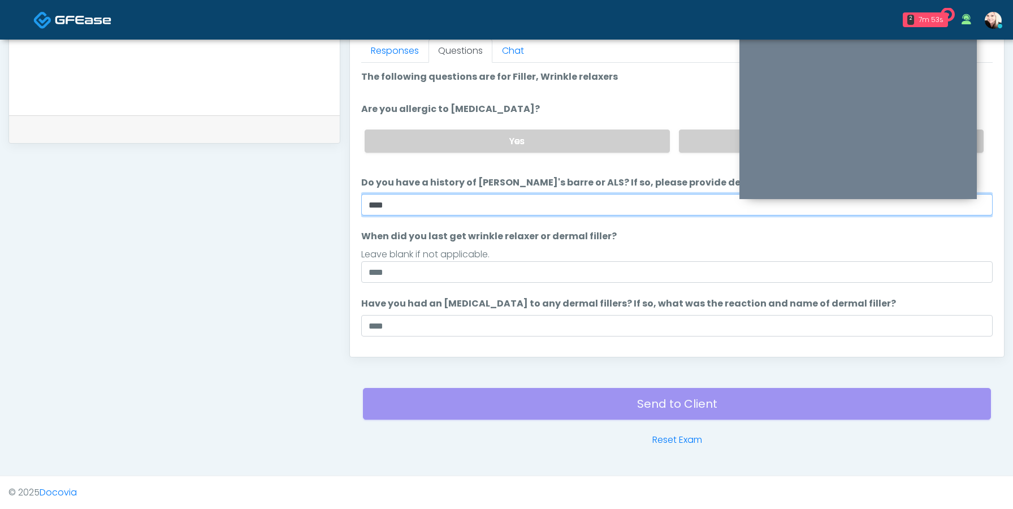
click at [544, 200] on input "****" at bounding box center [676, 204] width 631 height 21
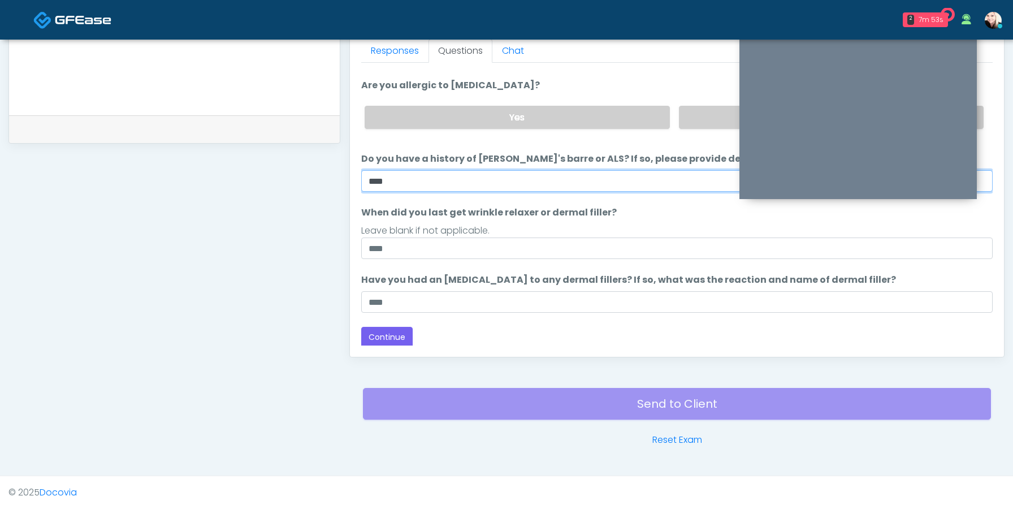
scroll to position [25, 0]
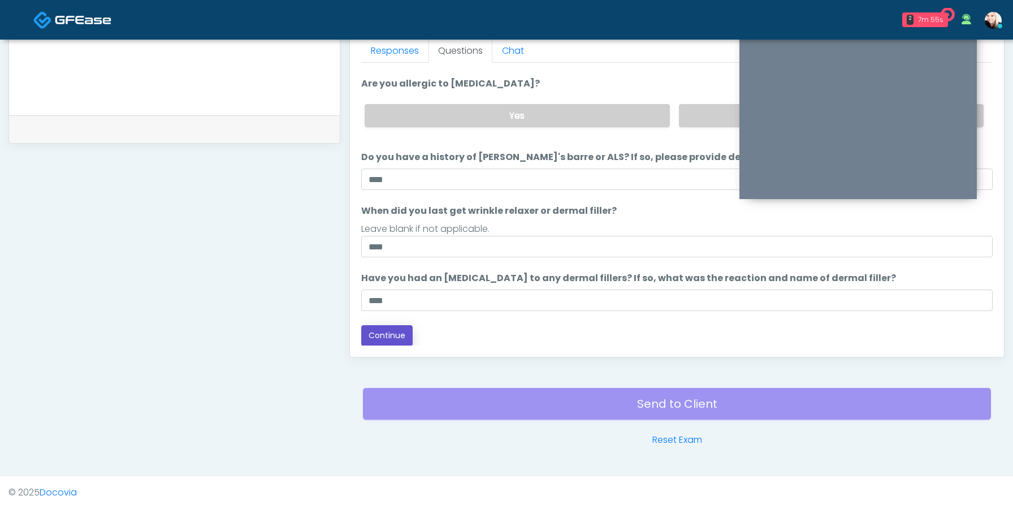
click at [390, 331] on button "Continue" at bounding box center [386, 335] width 51 height 21
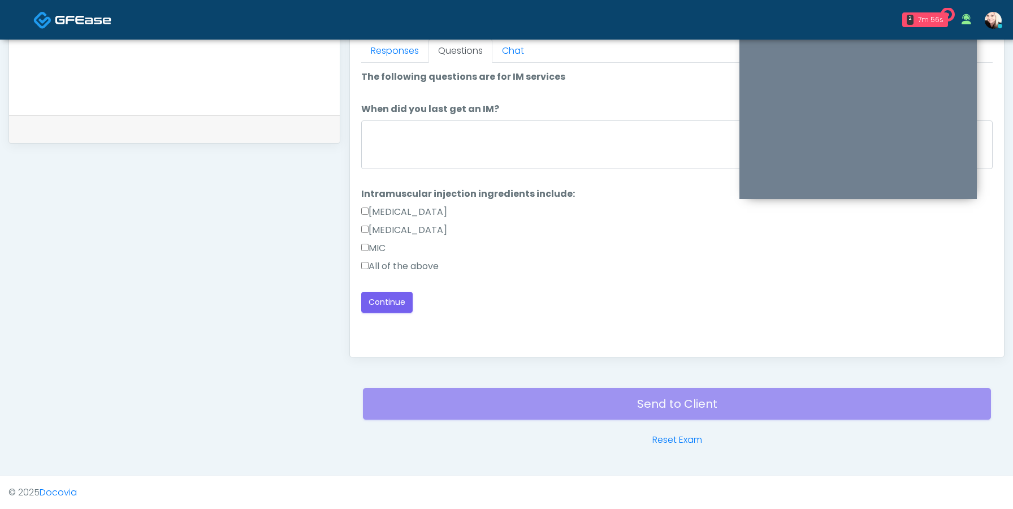
scroll to position [0, 0]
click at [365, 272] on label "All of the above" at bounding box center [399, 266] width 77 height 14
click at [428, 113] on label "When did you last get an IM?" at bounding box center [430, 109] width 138 height 14
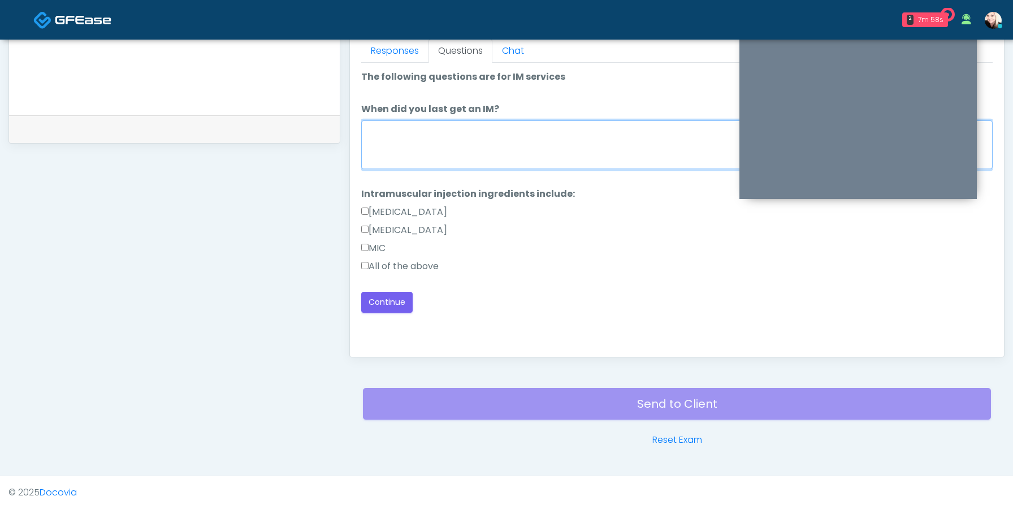
click at [428, 120] on textarea "When did you last get an IM?" at bounding box center [676, 144] width 631 height 49
type textarea "****"
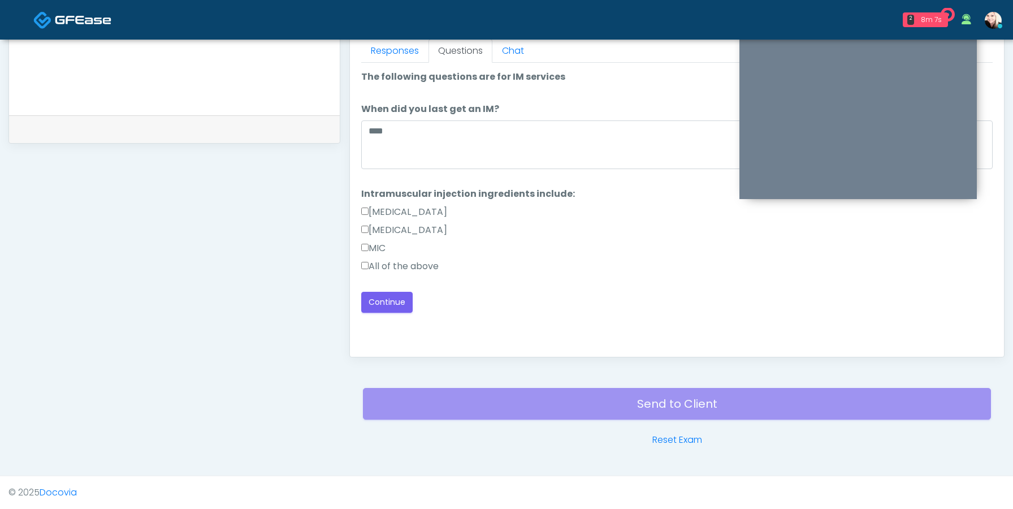
click at [378, 313] on div "Good Faith Exam Script Good Faith Exam Script INTRODUCTION Hello, my name is un…" at bounding box center [676, 204] width 631 height 283
click at [378, 306] on button "Continue" at bounding box center [386, 302] width 51 height 21
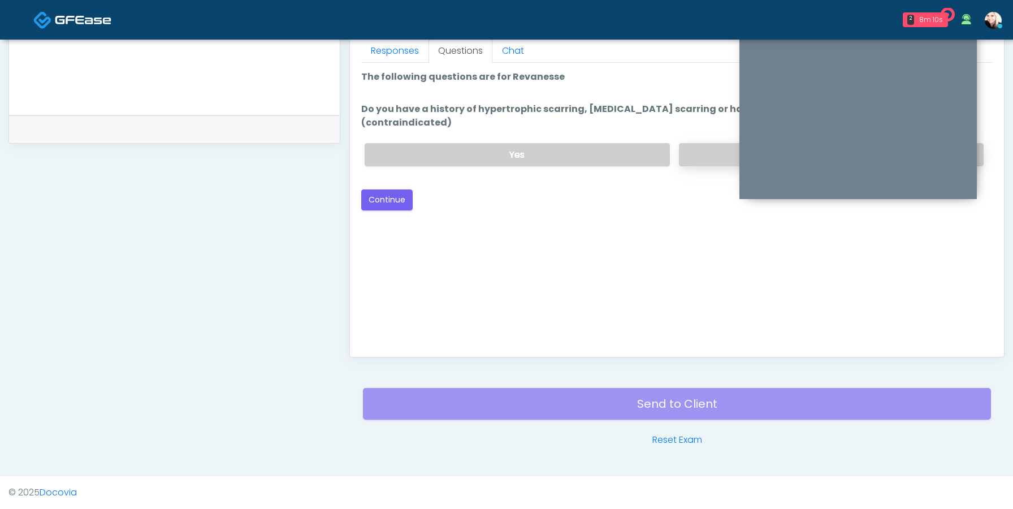
click at [690, 146] on label "No" at bounding box center [831, 154] width 305 height 23
click at [394, 189] on button "Continue" at bounding box center [386, 199] width 51 height 21
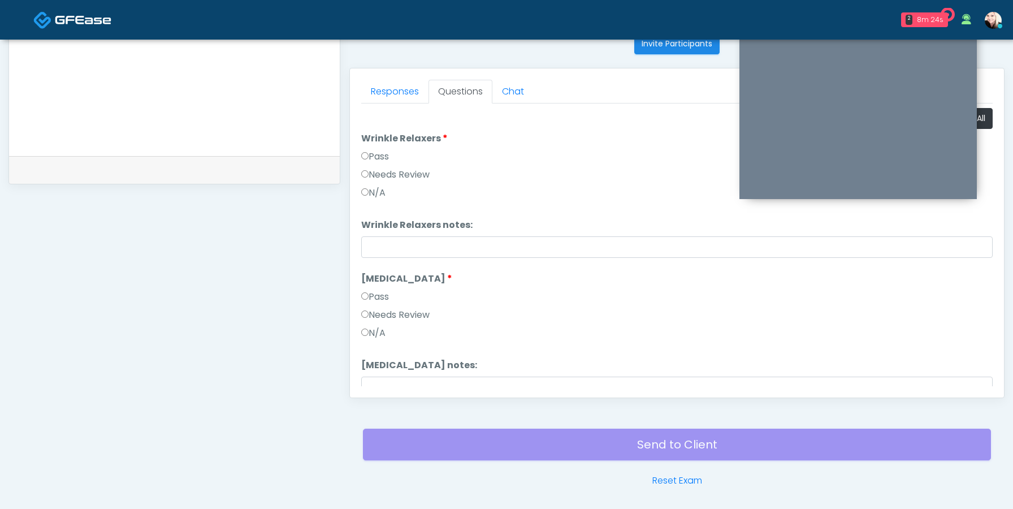
scroll to position [327, 0]
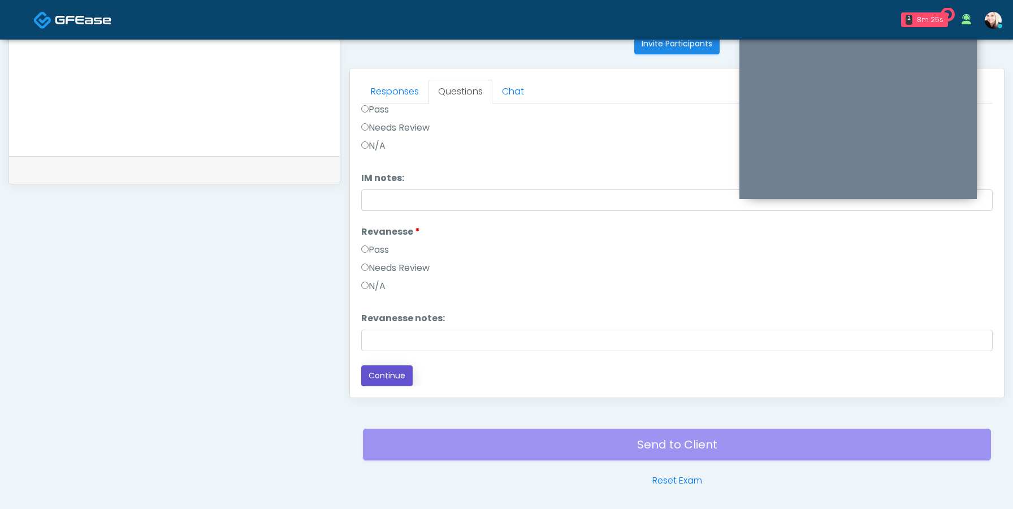
click at [382, 382] on button "Continue" at bounding box center [386, 375] width 51 height 21
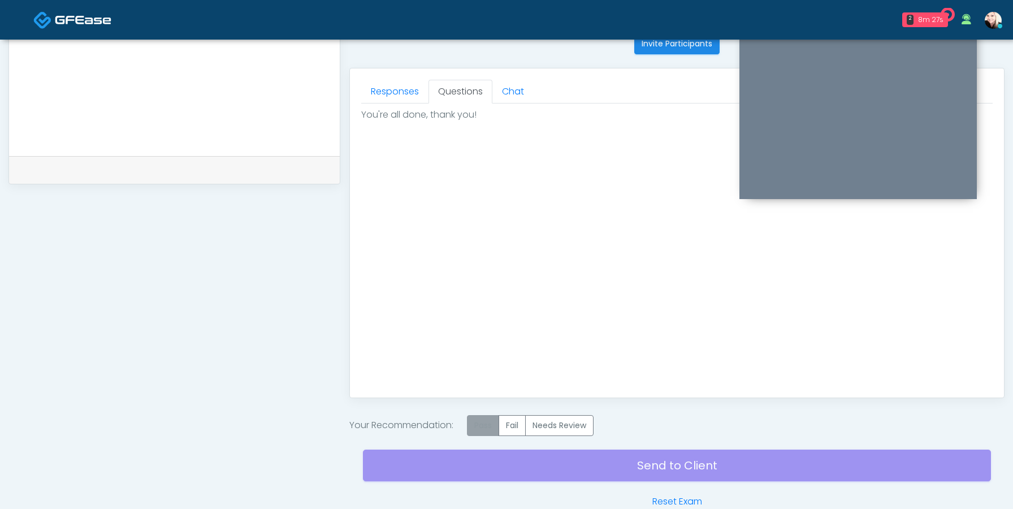
click at [488, 415] on label "Pass" at bounding box center [483, 425] width 32 height 21
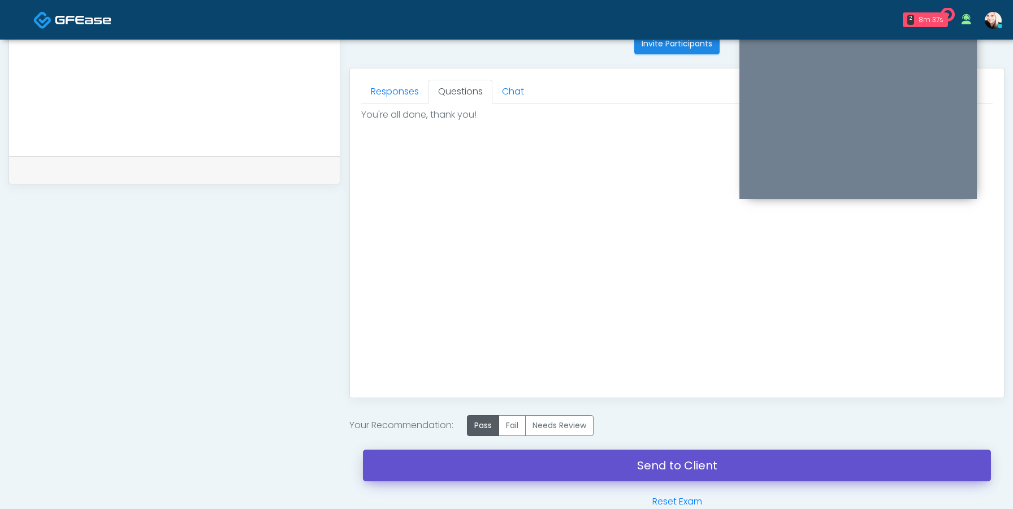
click at [642, 464] on link "Send to Client" at bounding box center [677, 465] width 628 height 32
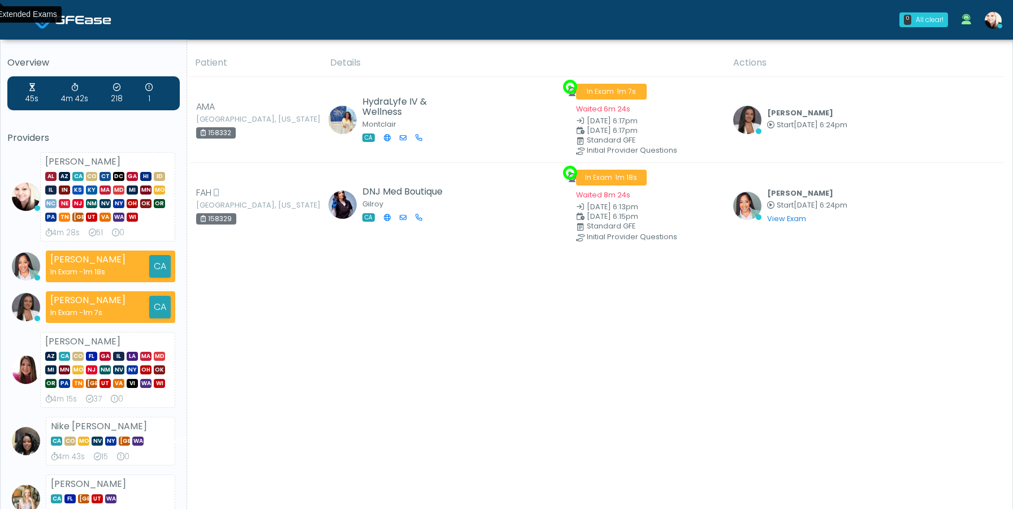
drag, startPoint x: 46, startPoint y: 161, endPoint x: 141, endPoint y: 163, distance: 95.0
click at [141, 163] on div "Cynthia Petersen AL AZ CA CO CT DC GA HI ID IL IN KS KY MA MD MI MN MO NC NE NJ…" at bounding box center [107, 196] width 135 height 89
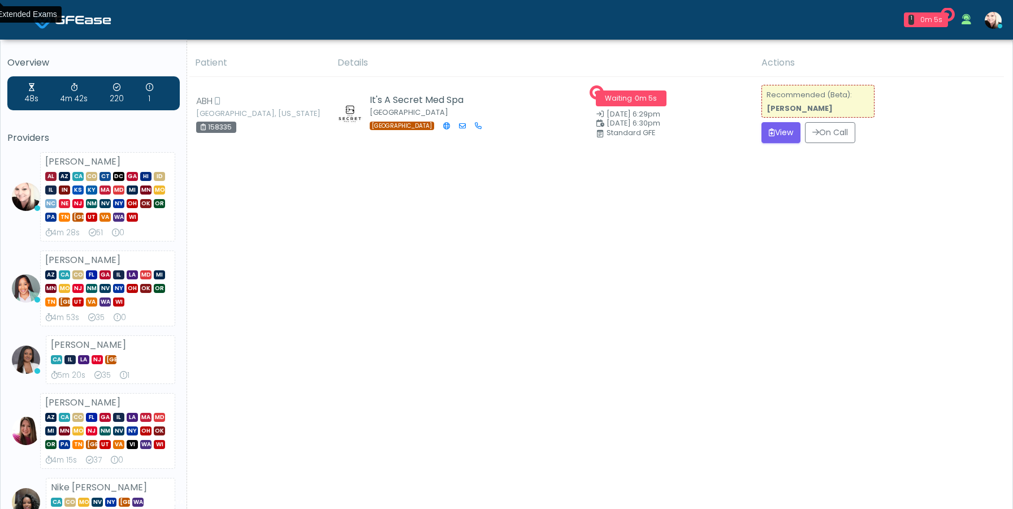
click at [985, 16] on link at bounding box center [993, 19] width 31 height 37
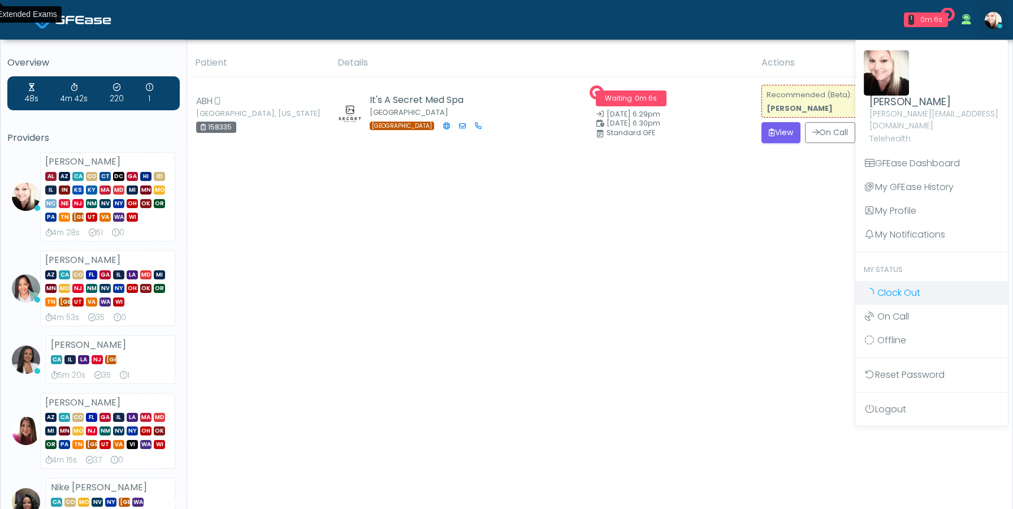
click at [877, 281] on link "Clock Out" at bounding box center [931, 293] width 153 height 24
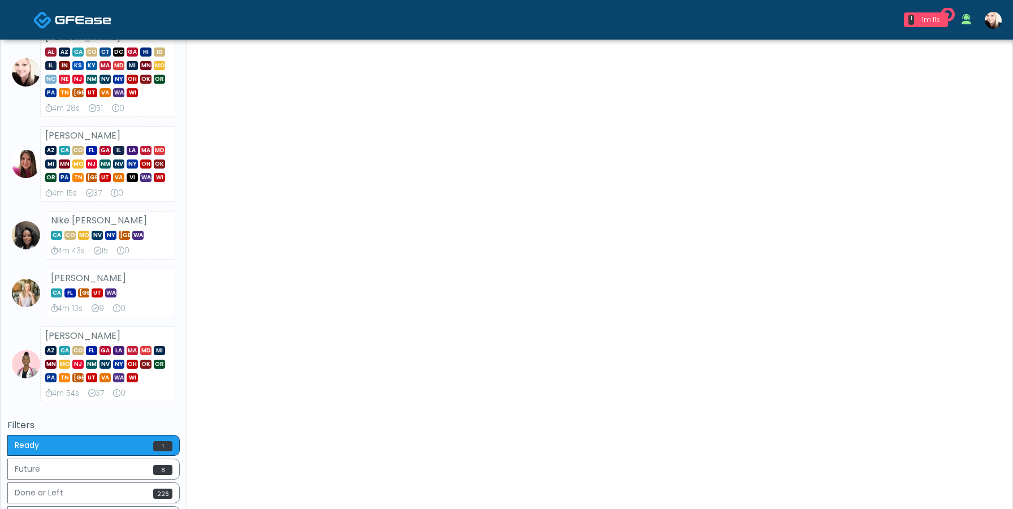
scroll to position [270, 0]
